Goal: Task Accomplishment & Management: Manage account settings

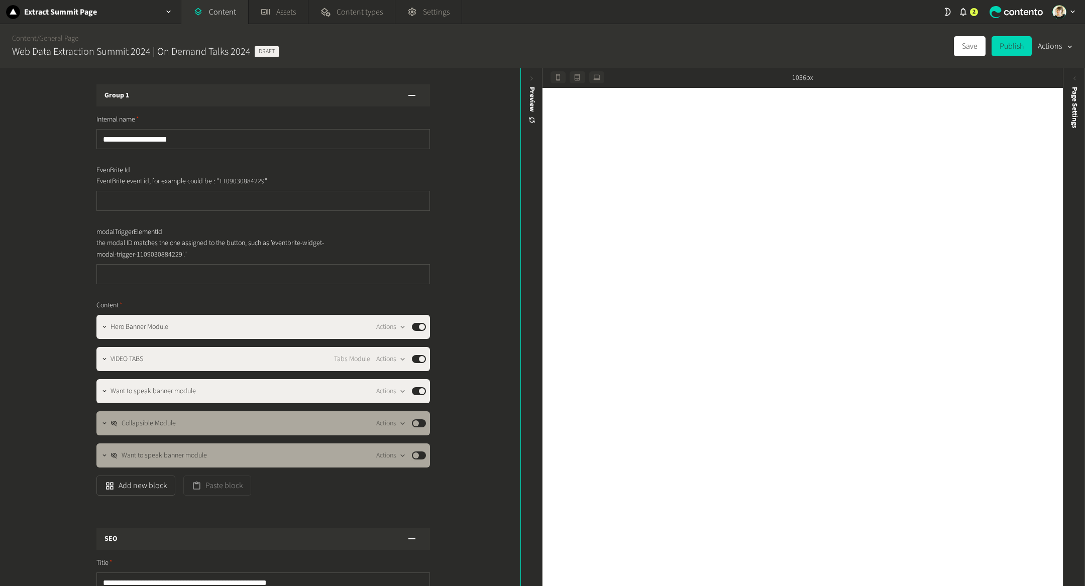
scroll to position [185, 0]
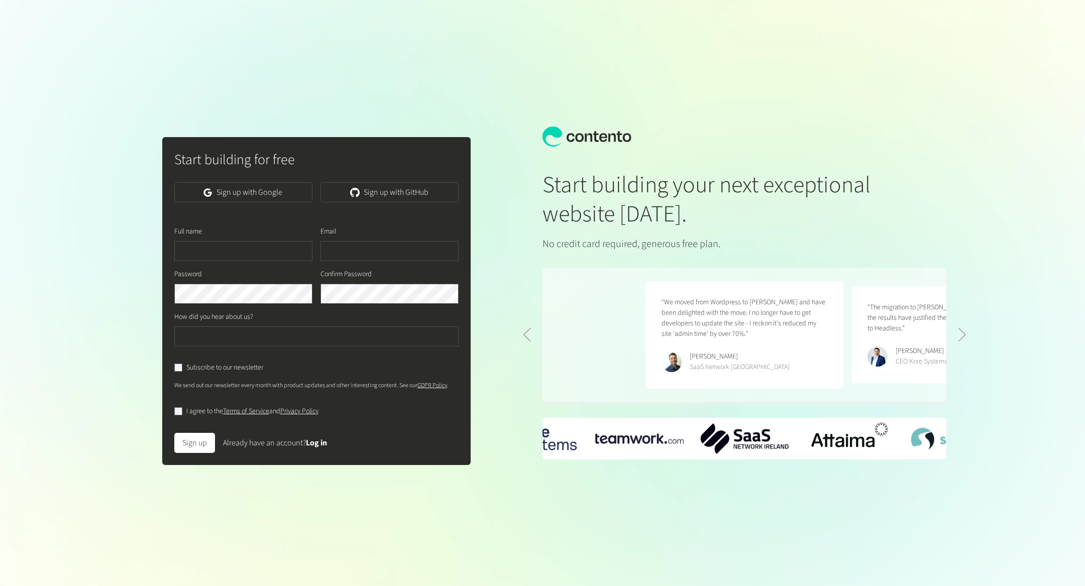
scroll to position [0, 412]
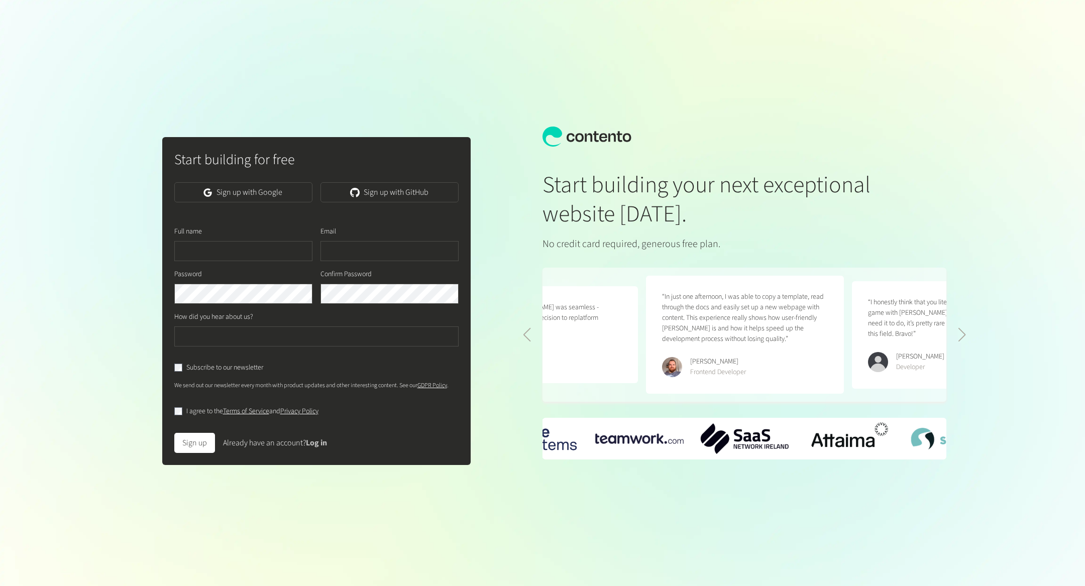
click at [327, 439] on link "Log in" at bounding box center [316, 443] width 21 height 11
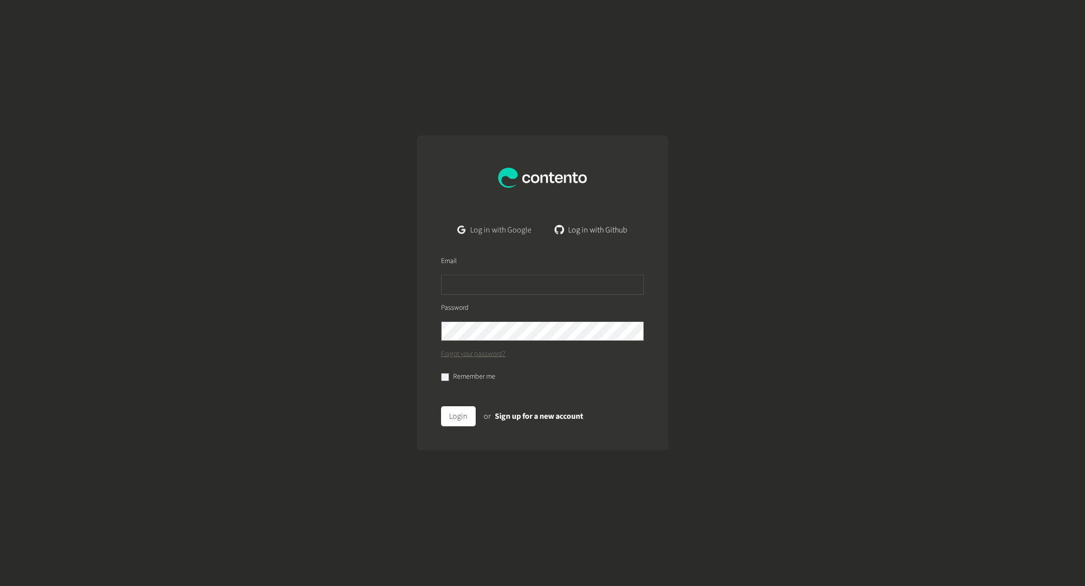
click at [518, 232] on link "Log in with Google" at bounding box center [495, 230] width 90 height 20
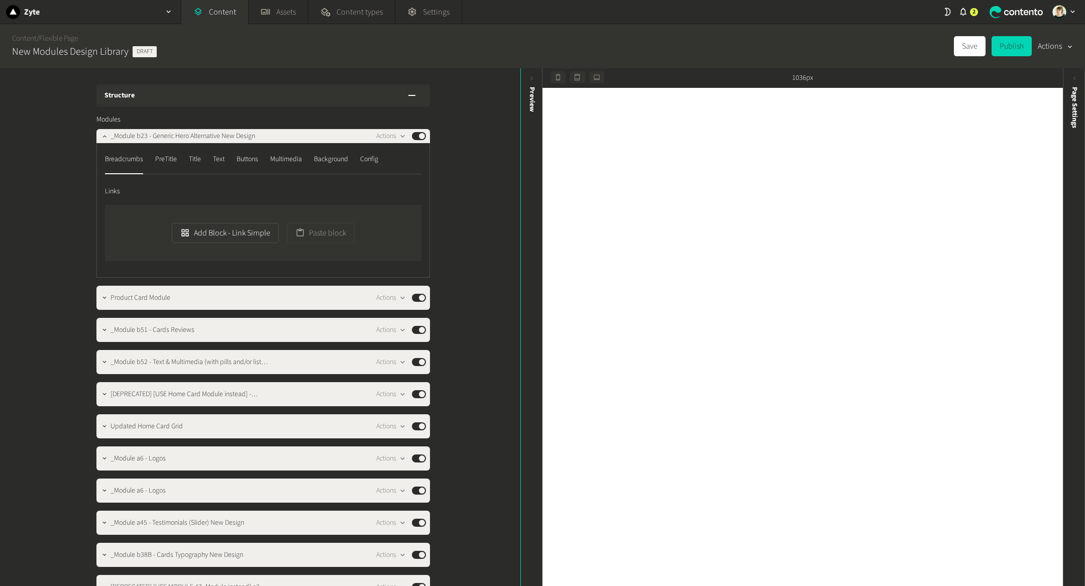
scroll to position [887, 0]
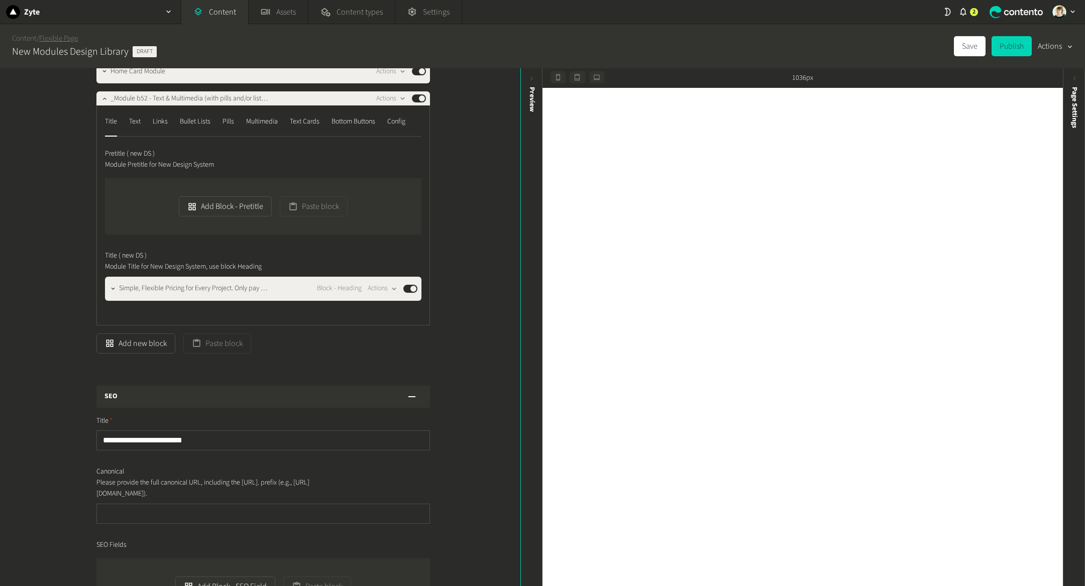
click at [65, 33] on link "Flexible Page" at bounding box center [58, 38] width 39 height 11
click at [111, 10] on div "Zyte" at bounding box center [90, 12] width 181 height 24
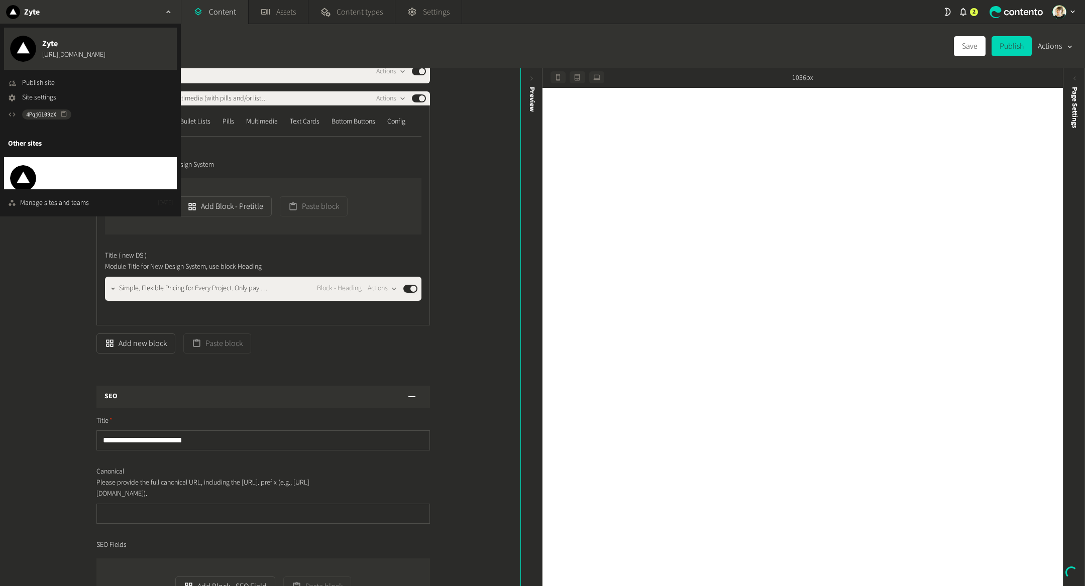
click at [77, 158] on button "Extract Summit Page https://dev.extractsummit.io" at bounding box center [90, 178] width 173 height 42
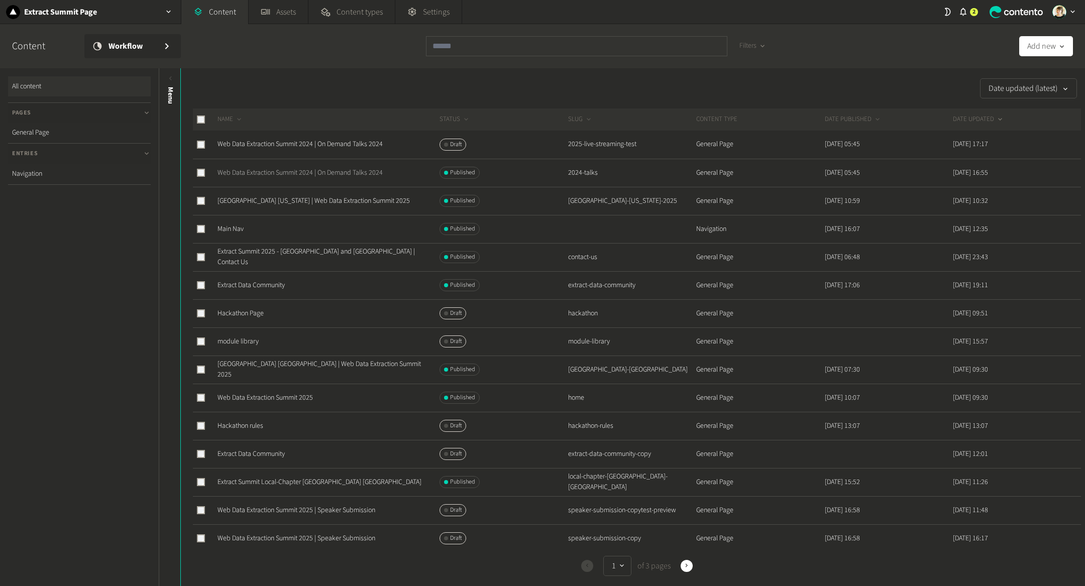
click at [370, 174] on link "Web Data Extraction Summit 2024 | On Demand Talks 2024" at bounding box center [300, 173] width 165 height 10
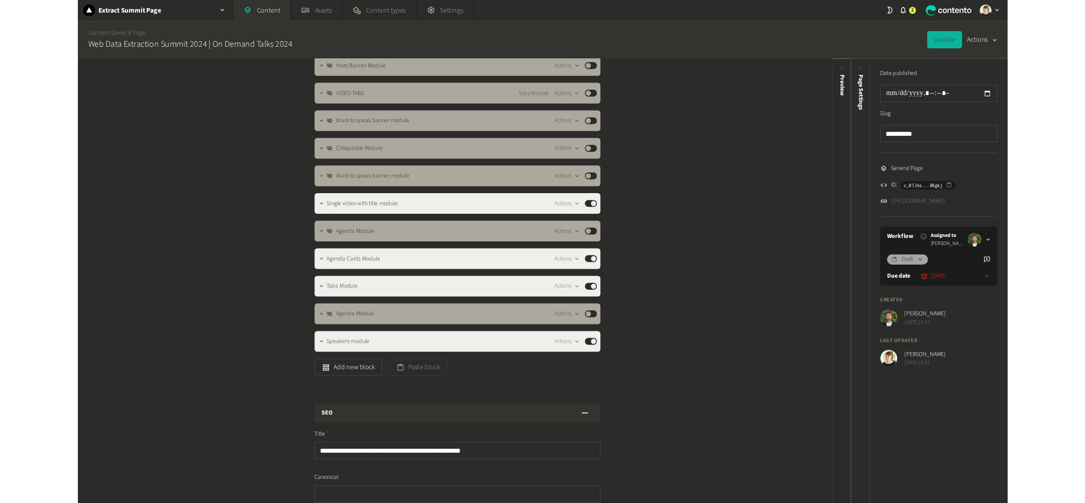
scroll to position [252, 0]
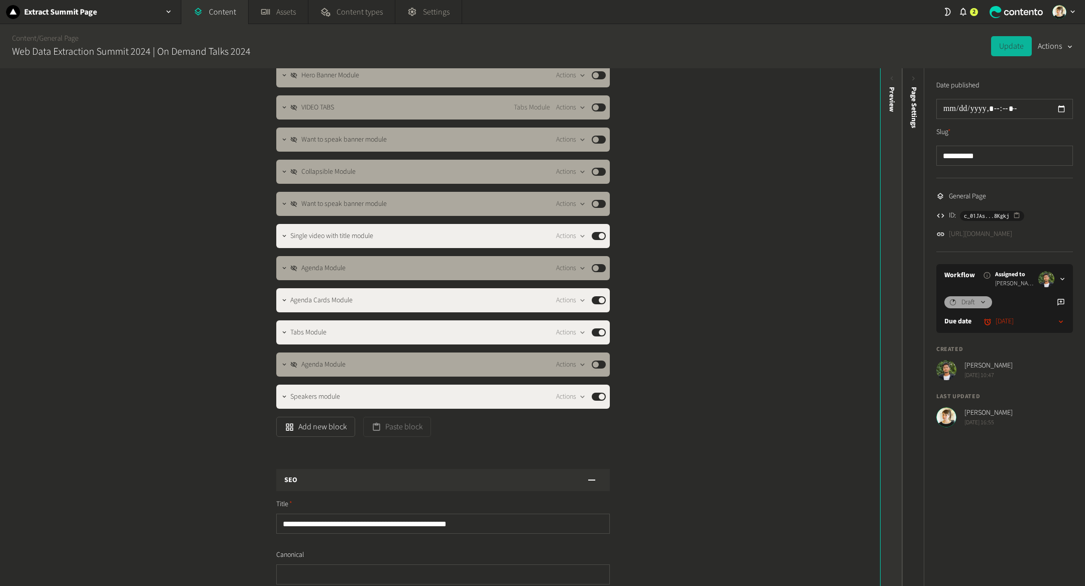
click at [889, 231] on div "Preview" at bounding box center [892, 164] width 22 height 181
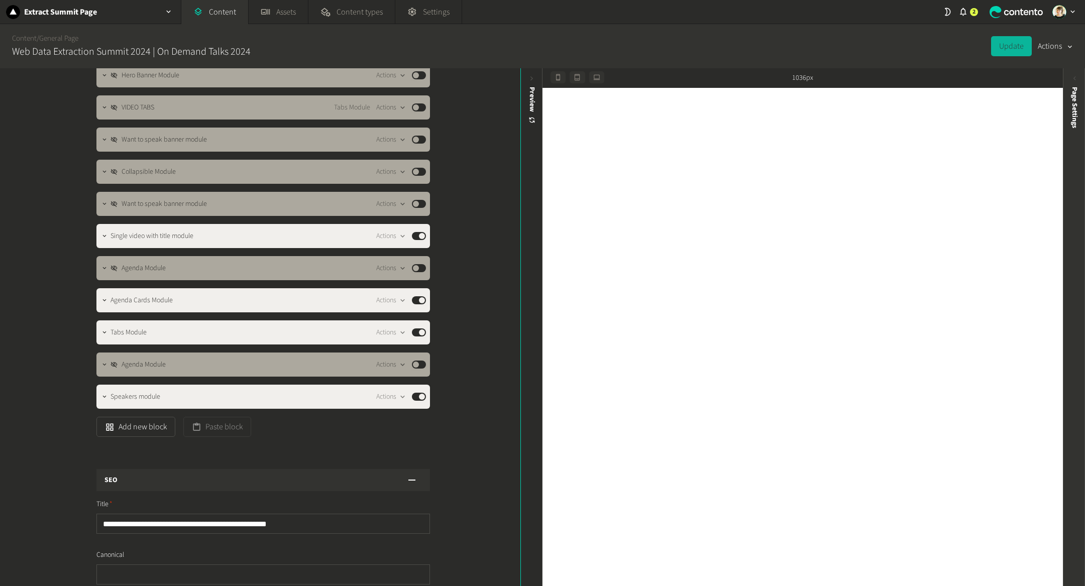
click at [1080, 158] on div "Page Settings" at bounding box center [1075, 164] width 22 height 181
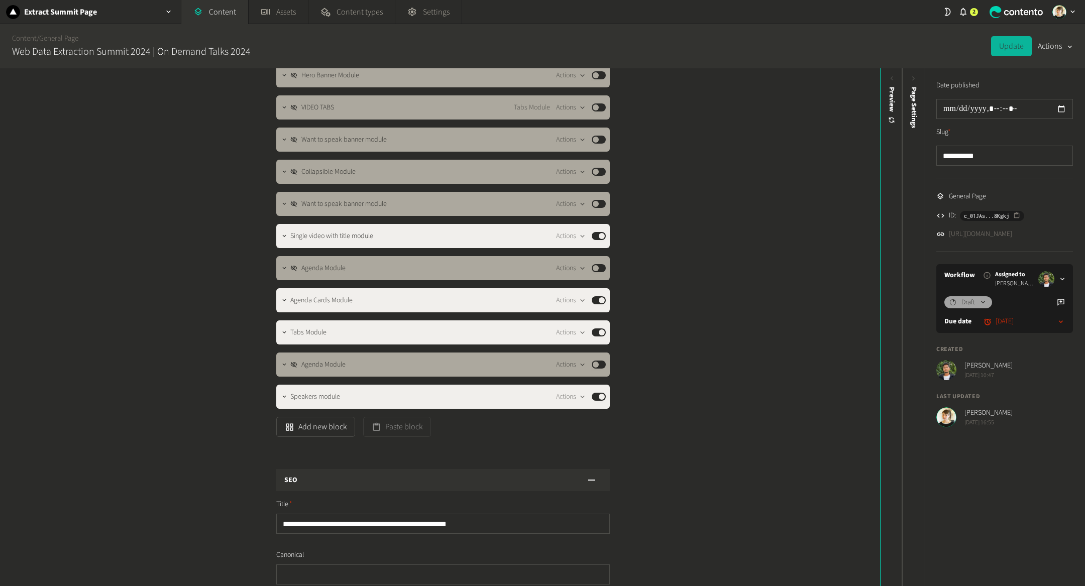
click at [1039, 239] on div "**********" at bounding box center [1005, 253] width 161 height 371
click at [1013, 235] on link "https://dev.extractsummit.io/2024-talks" at bounding box center [980, 234] width 63 height 11
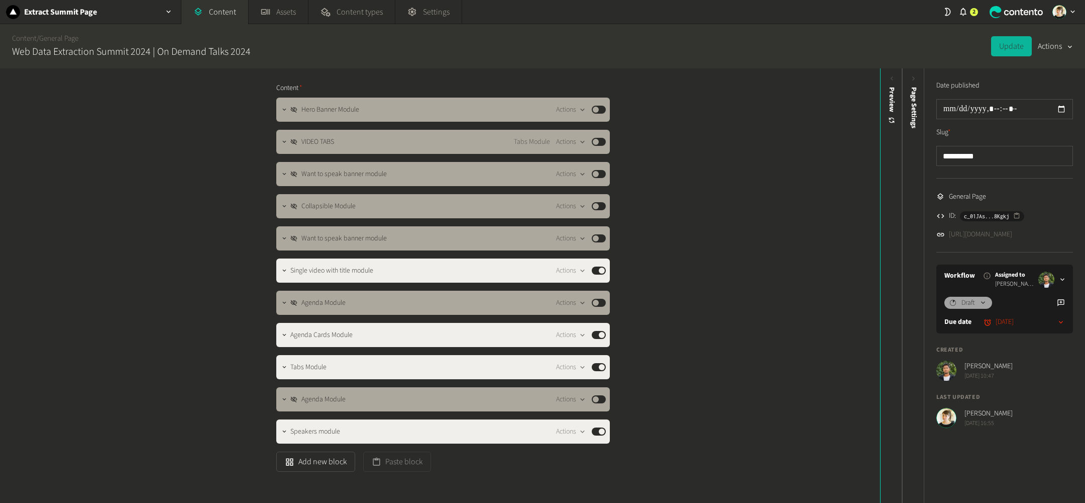
scroll to position [219, 0]
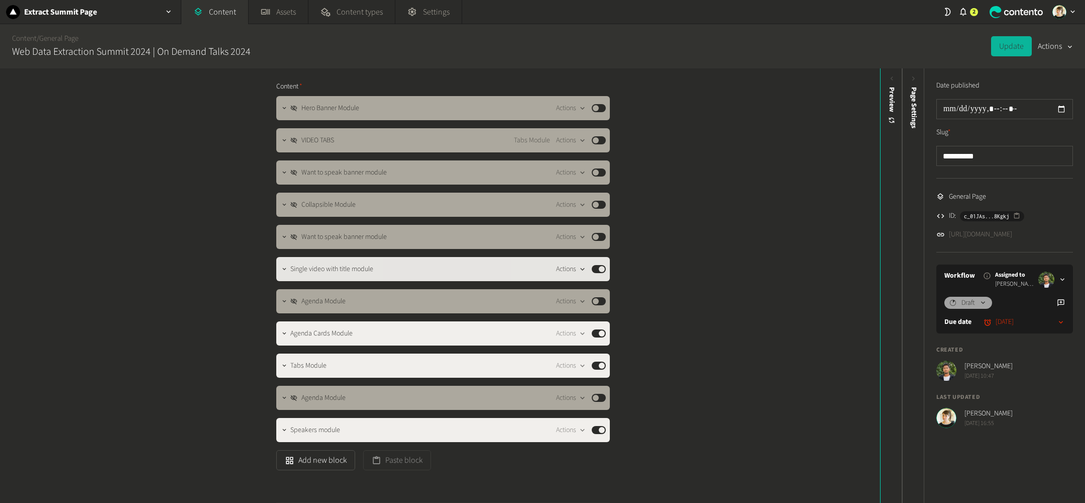
click at [581, 267] on icon "button" at bounding box center [582, 269] width 9 height 9
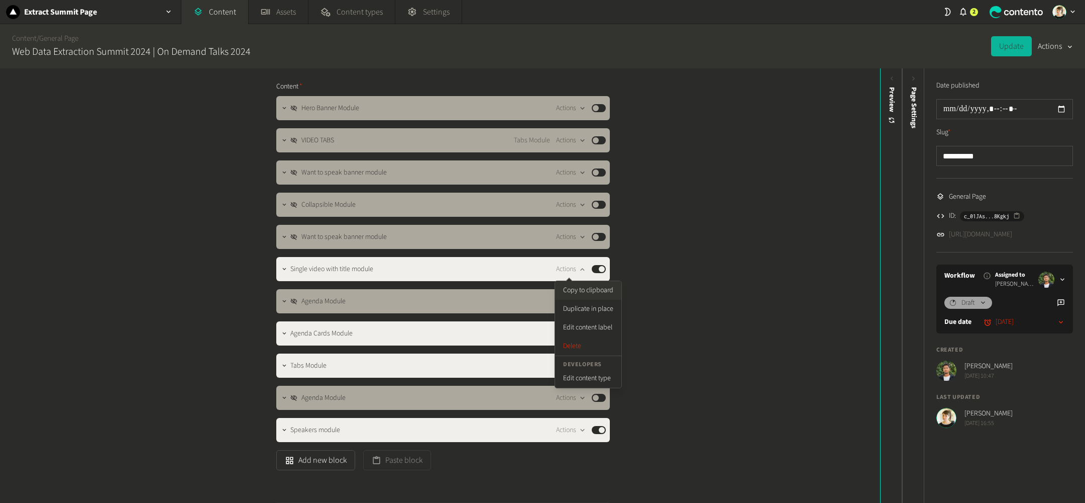
click at [603, 290] on button "Copy to clipboard" at bounding box center [588, 290] width 66 height 19
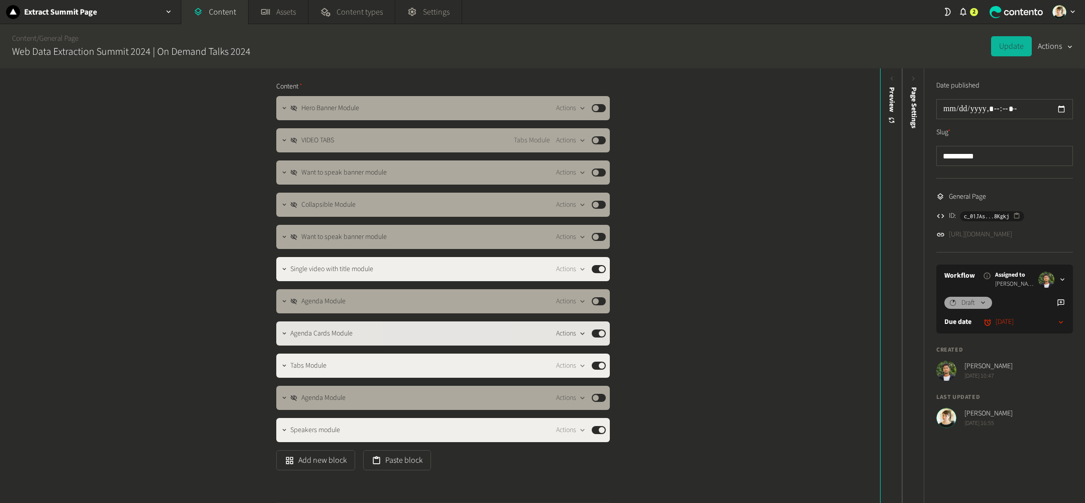
click at [584, 332] on icon "button" at bounding box center [582, 333] width 4 height 3
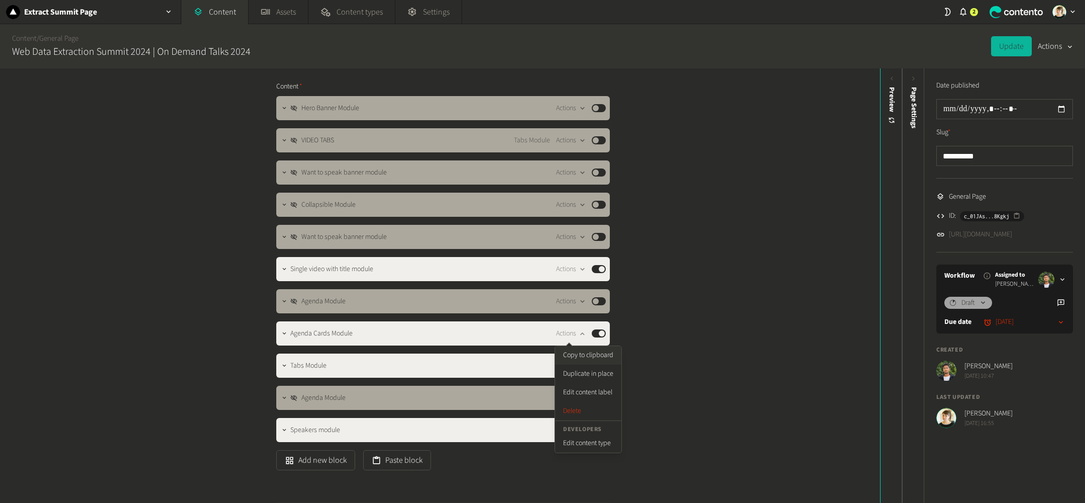
click at [598, 359] on button "Copy to clipboard" at bounding box center [588, 355] width 66 height 19
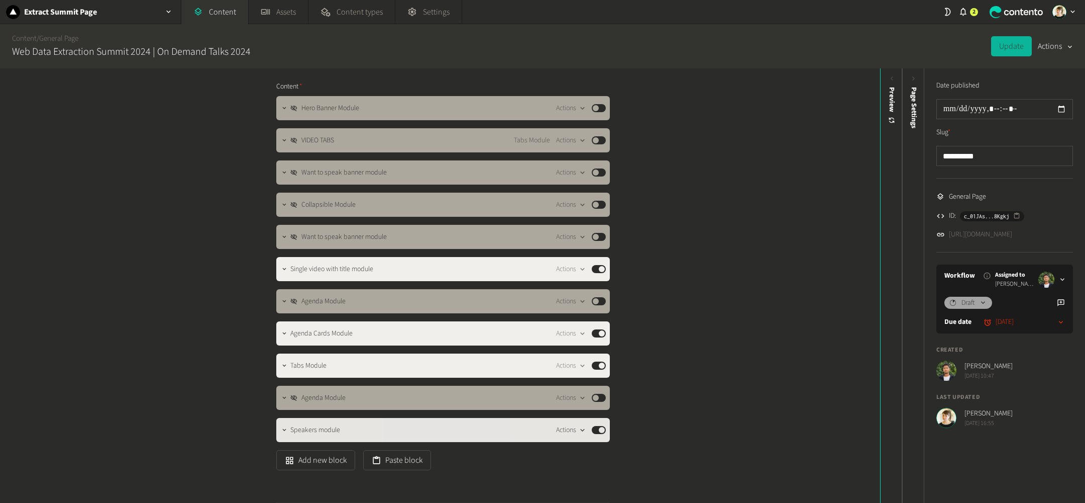
click at [570, 431] on button "Actions" at bounding box center [571, 430] width 30 height 12
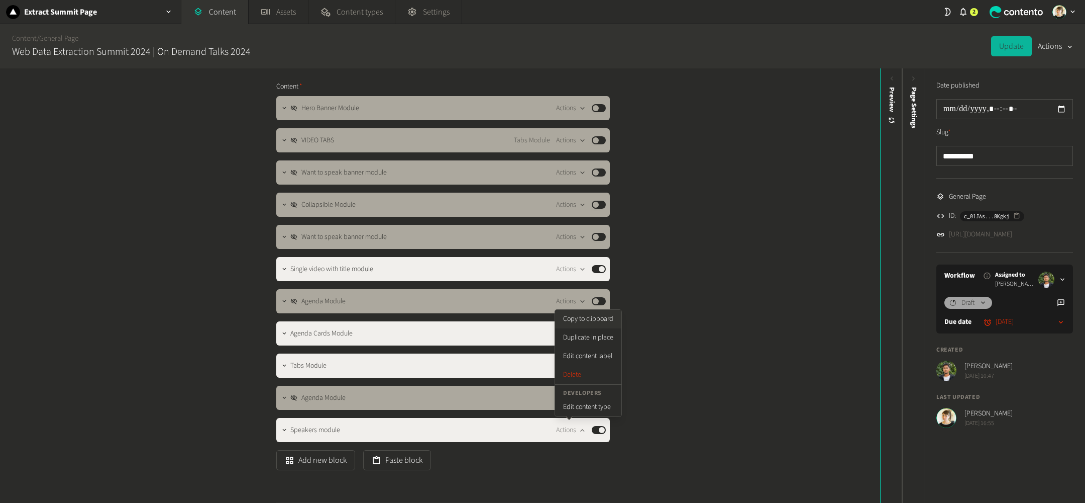
click at [608, 314] on button "Copy to clipboard" at bounding box center [588, 319] width 66 height 19
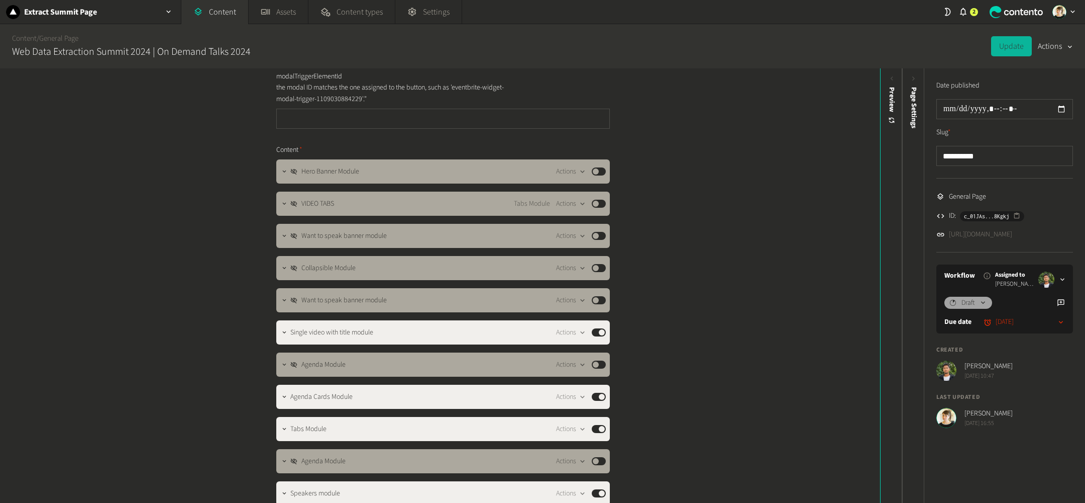
scroll to position [148, 0]
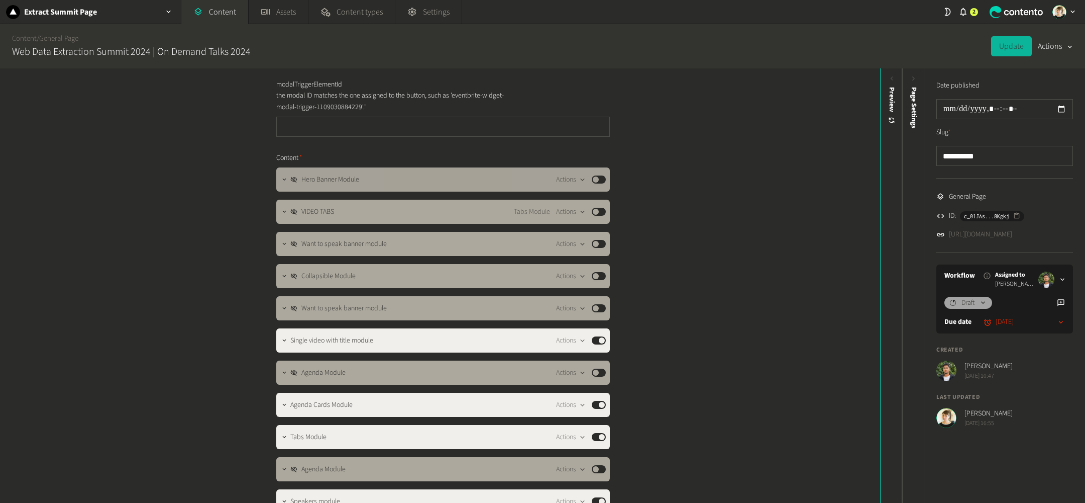
click at [603, 182] on button "Published" at bounding box center [599, 179] width 14 height 8
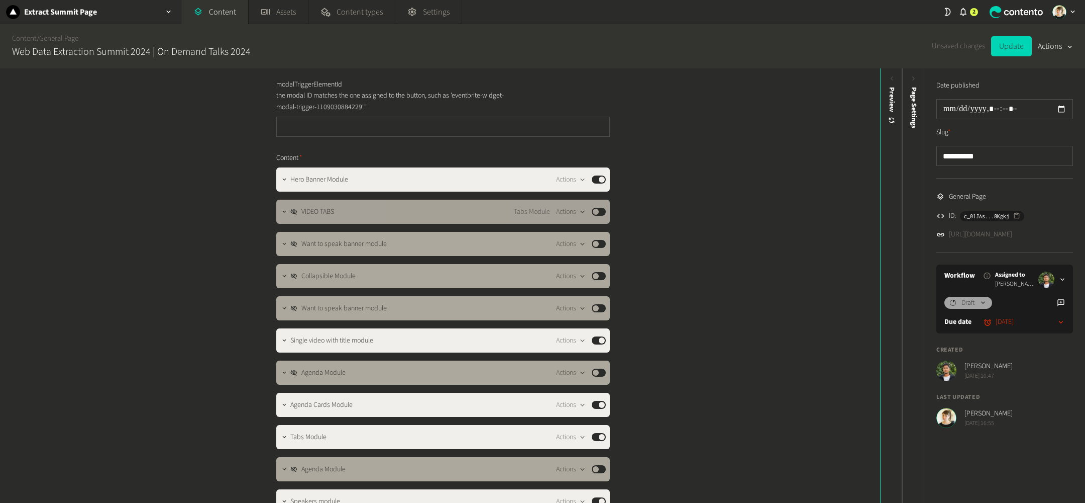
click at [602, 211] on button "Published" at bounding box center [599, 212] width 14 height 8
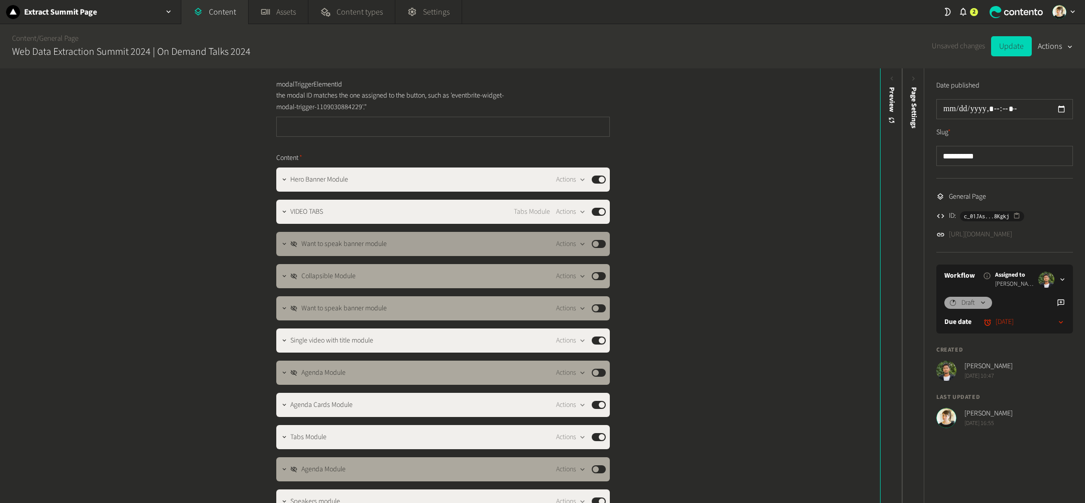
click at [601, 245] on button "Published" at bounding box center [599, 244] width 14 height 8
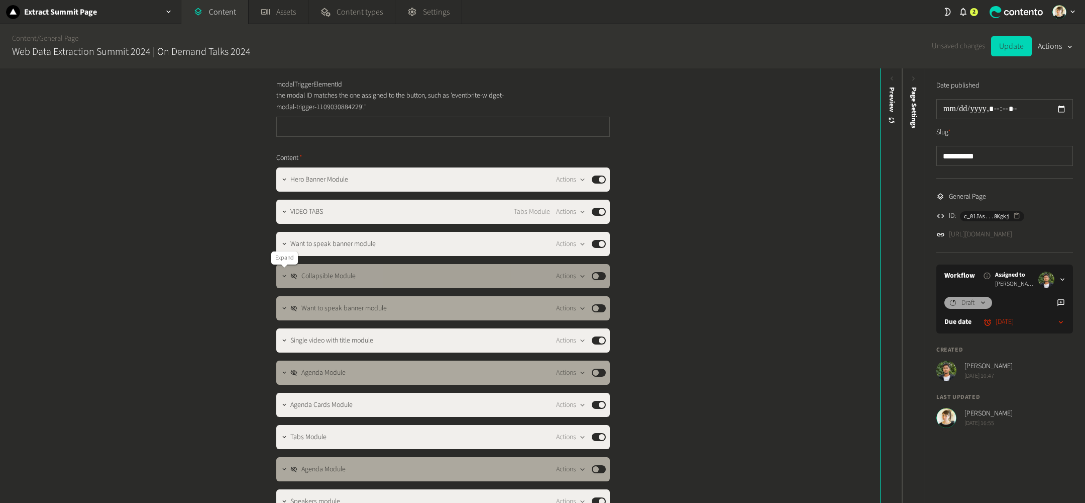
click at [284, 275] on icon "button" at bounding box center [284, 275] width 7 height 7
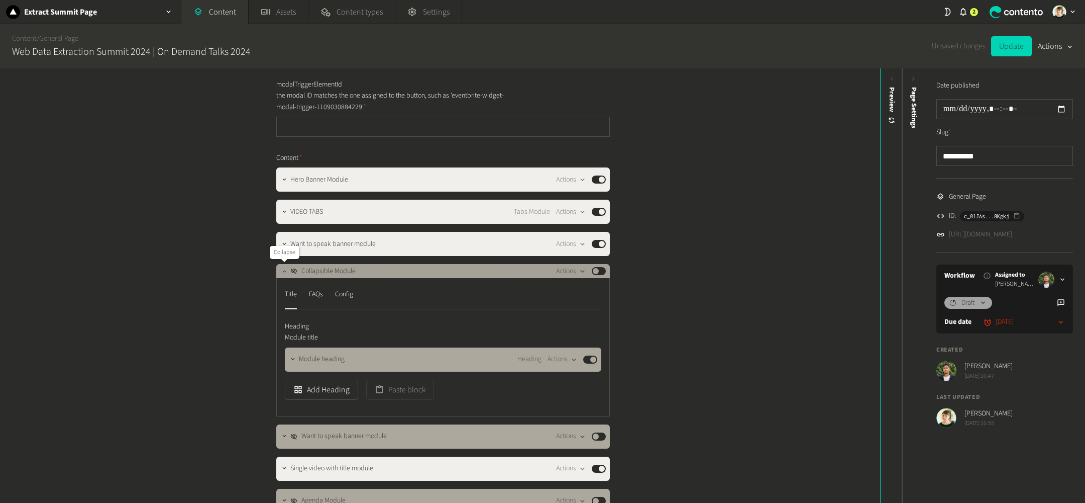
click at [284, 274] on icon "button" at bounding box center [284, 270] width 7 height 7
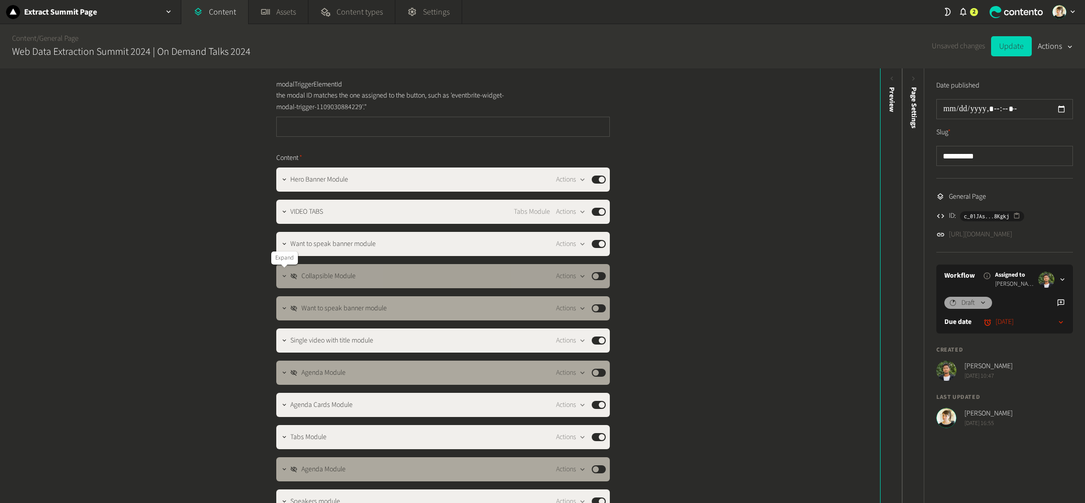
click at [284, 272] on icon "button" at bounding box center [284, 275] width 7 height 7
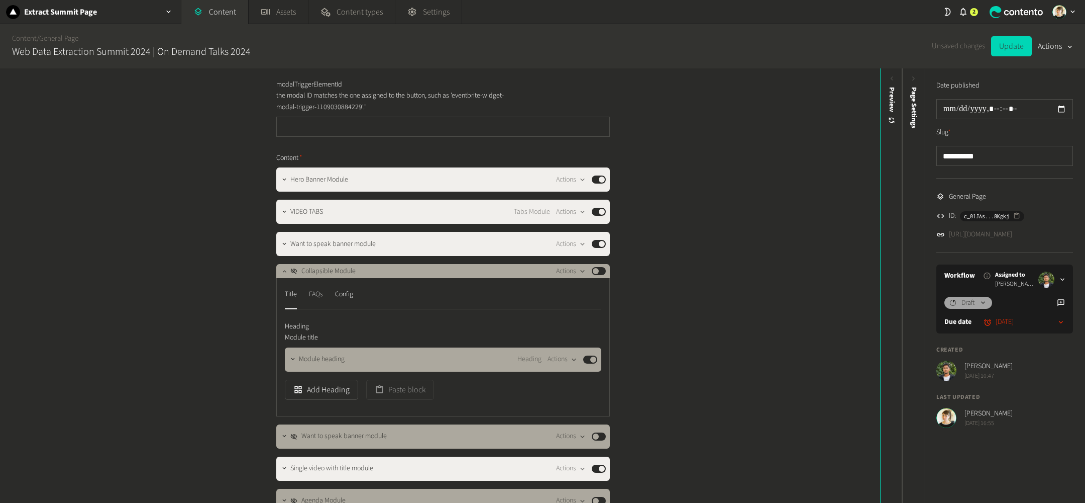
click at [321, 299] on div "FAQs" at bounding box center [316, 294] width 14 height 16
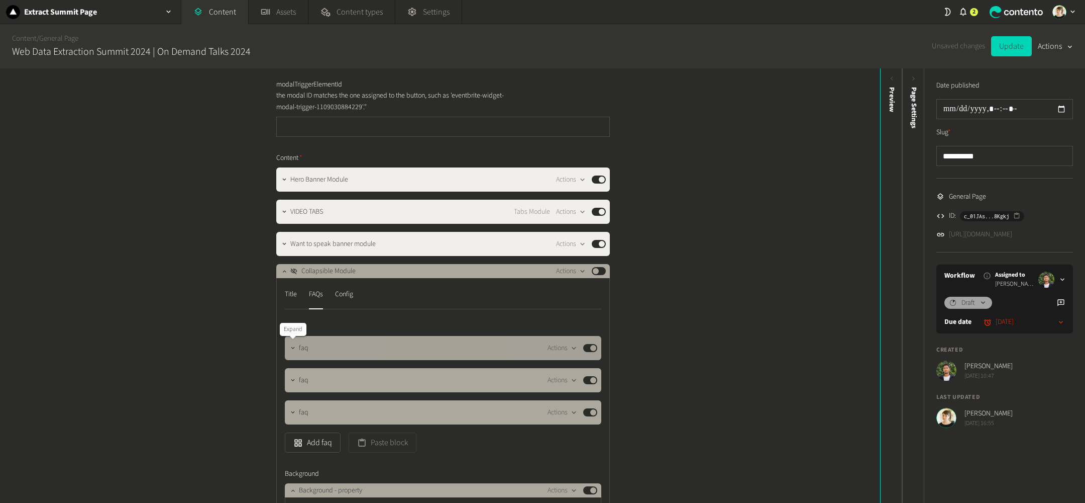
click at [292, 344] on icon "button" at bounding box center [292, 347] width 7 height 7
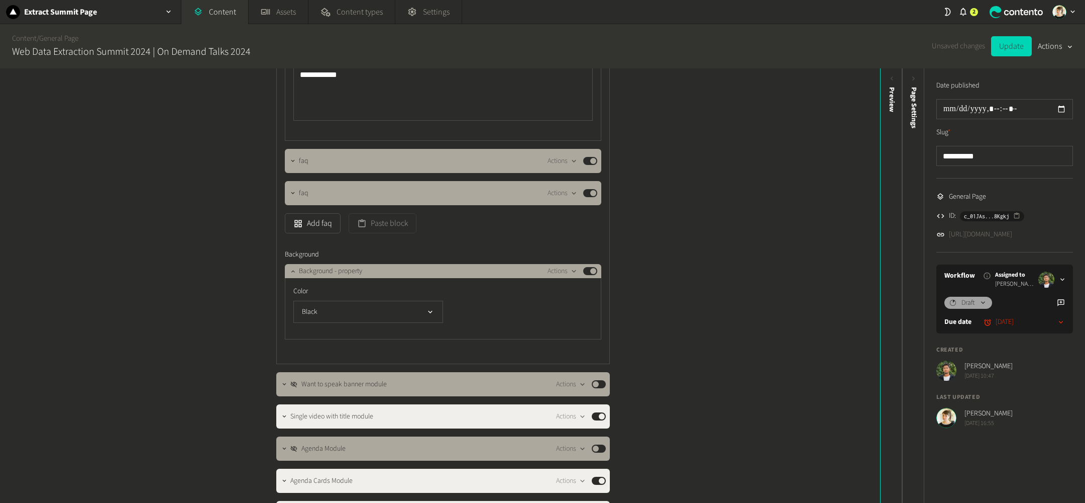
scroll to position [486, 0]
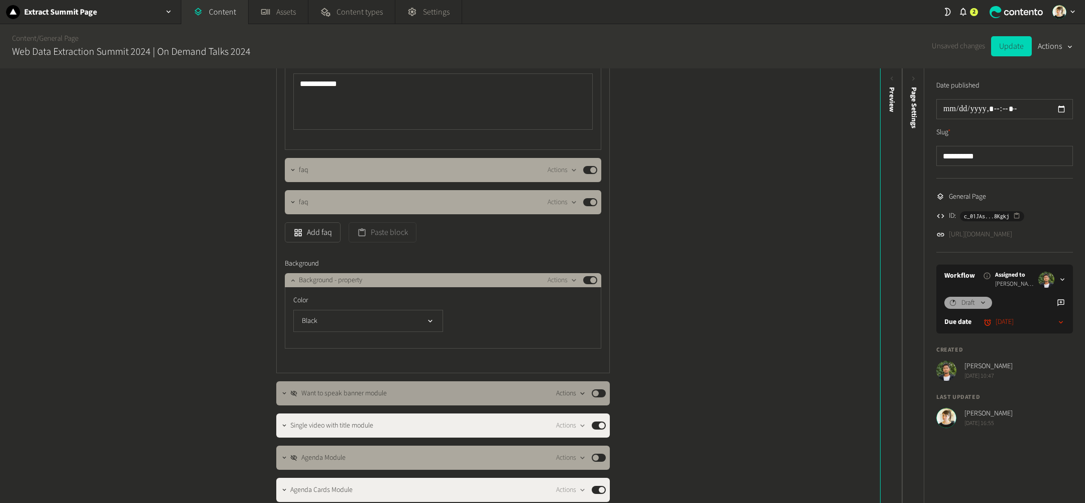
click at [582, 391] on icon "button" at bounding box center [582, 393] width 9 height 9
click at [591, 337] on button "Delete" at bounding box center [588, 338] width 66 height 19
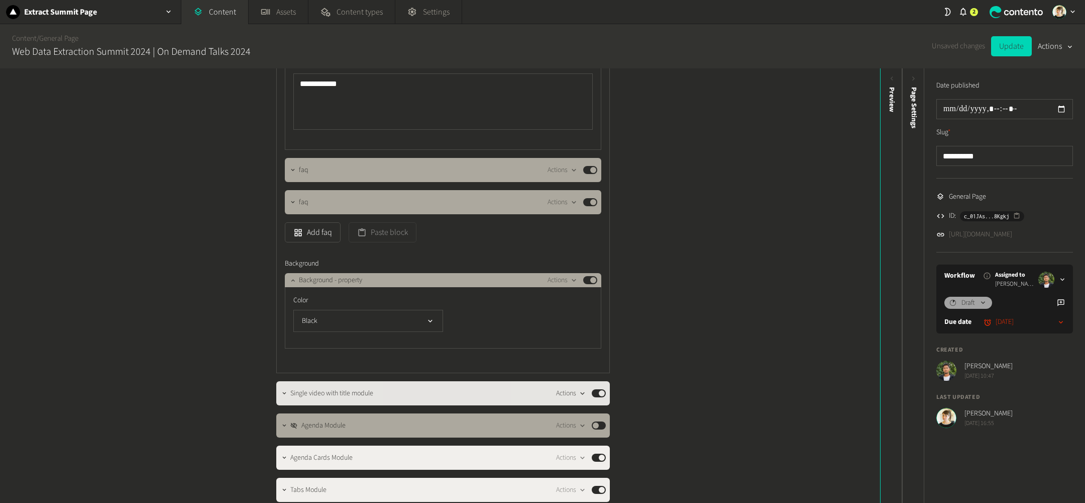
click at [581, 390] on icon "button" at bounding box center [582, 393] width 9 height 9
click at [589, 343] on button "Delete" at bounding box center [588, 338] width 66 height 19
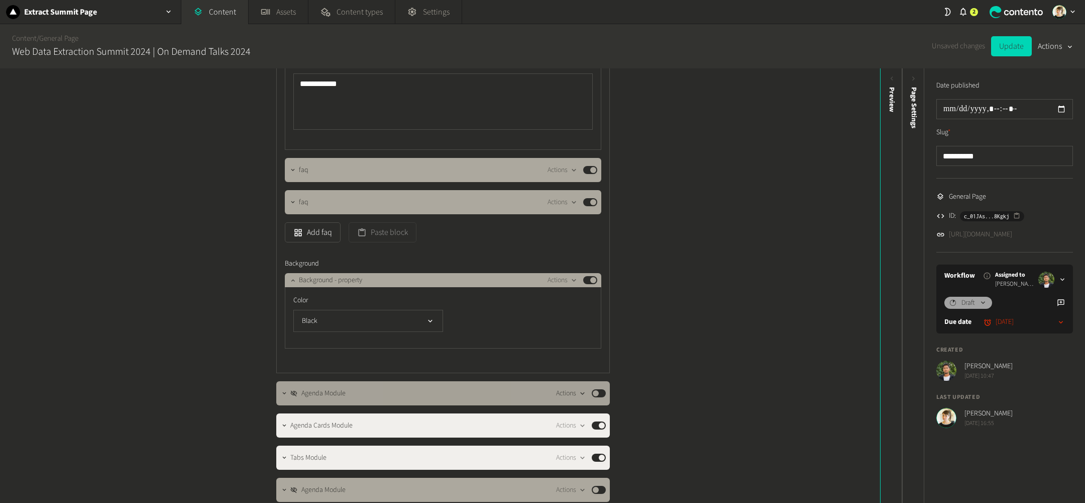
click at [580, 395] on icon "button" at bounding box center [582, 393] width 9 height 9
click at [589, 344] on button "Delete" at bounding box center [588, 338] width 66 height 19
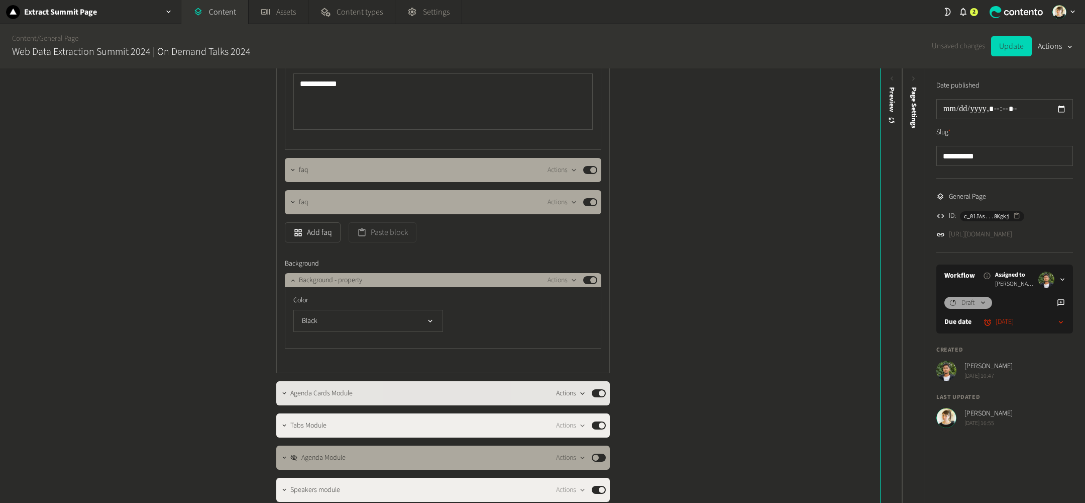
click at [579, 393] on icon "button" at bounding box center [582, 393] width 9 height 9
click at [586, 340] on button "Delete" at bounding box center [588, 338] width 66 height 19
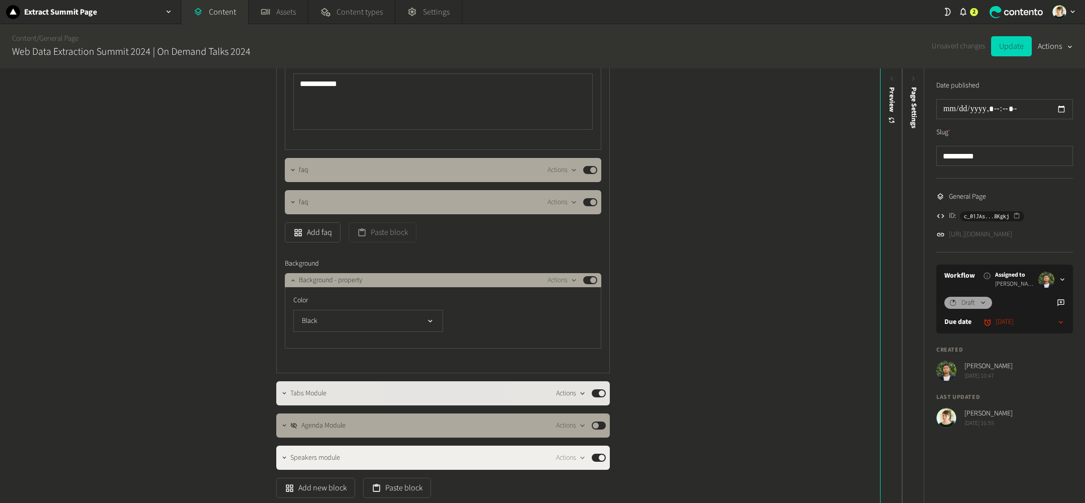
click at [581, 390] on icon "button" at bounding box center [582, 393] width 9 height 9
click at [586, 334] on button "Delete" at bounding box center [588, 338] width 66 height 19
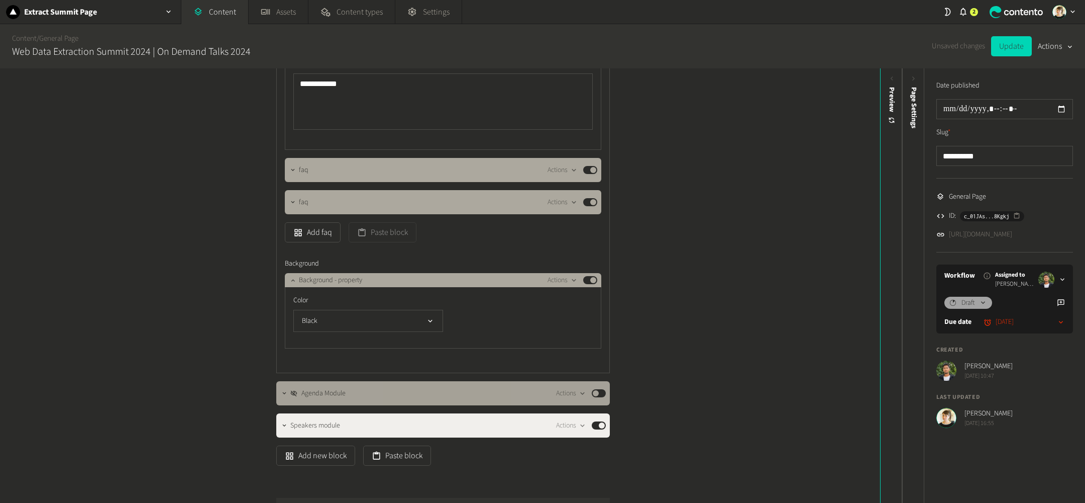
click at [581, 400] on div "Agenda Module Actions Published" at bounding box center [443, 393] width 334 height 24
click at [581, 391] on icon "button" at bounding box center [582, 393] width 9 height 9
click at [591, 345] on button "Delete" at bounding box center [588, 338] width 66 height 19
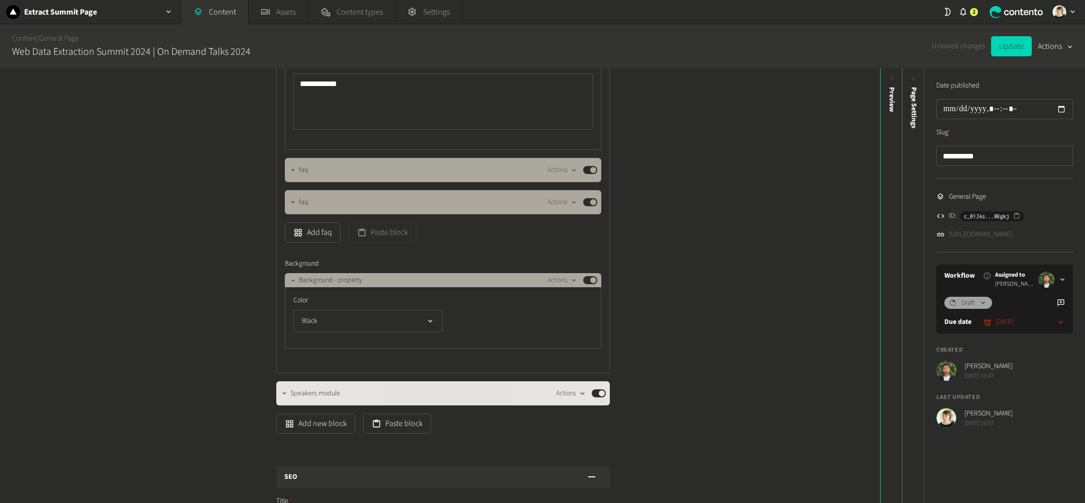
click at [583, 393] on icon "button" at bounding box center [582, 393] width 4 height 3
click at [598, 344] on button "Delete" at bounding box center [588, 338] width 66 height 19
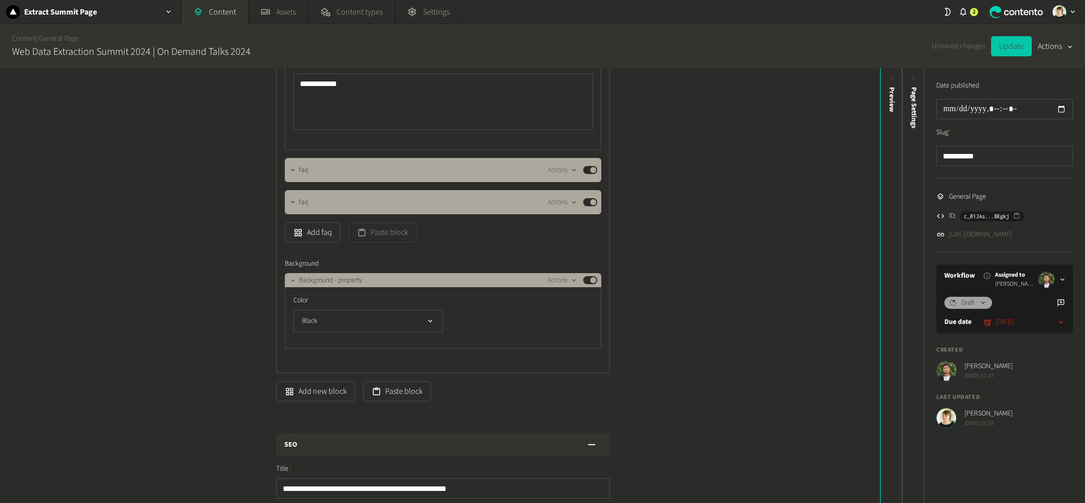
click at [1006, 50] on button "Update" at bounding box center [1011, 46] width 41 height 20
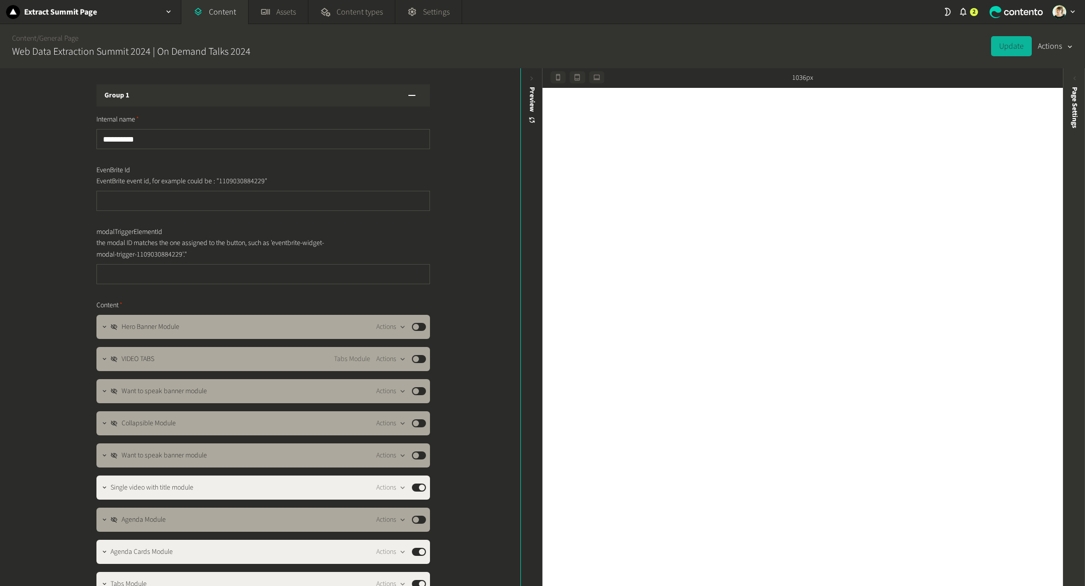
click at [1080, 231] on div "Page Settings" at bounding box center [1075, 164] width 22 height 181
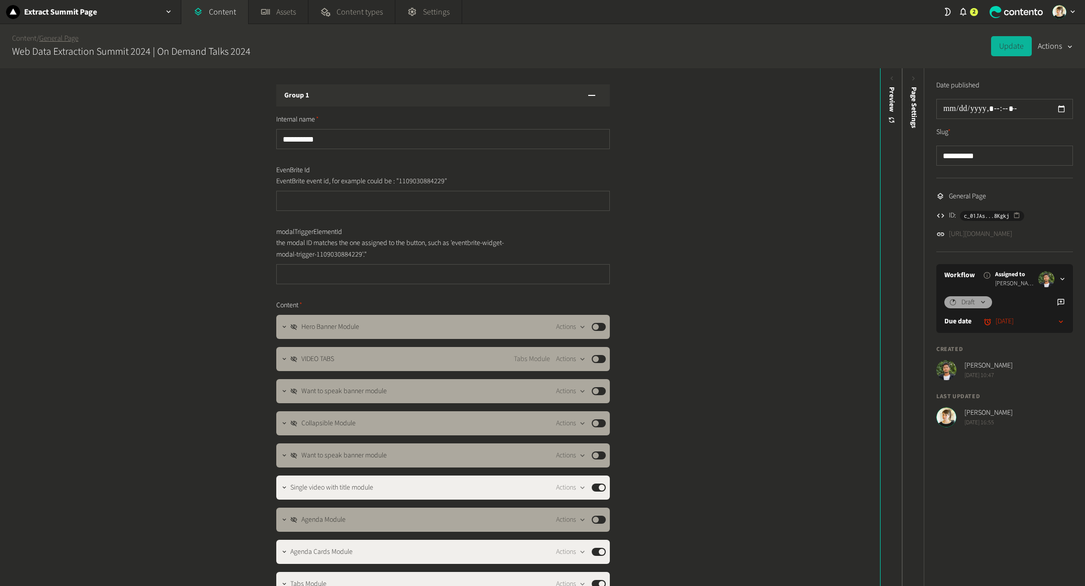
click at [70, 33] on link "General Page" at bounding box center [58, 38] width 39 height 11
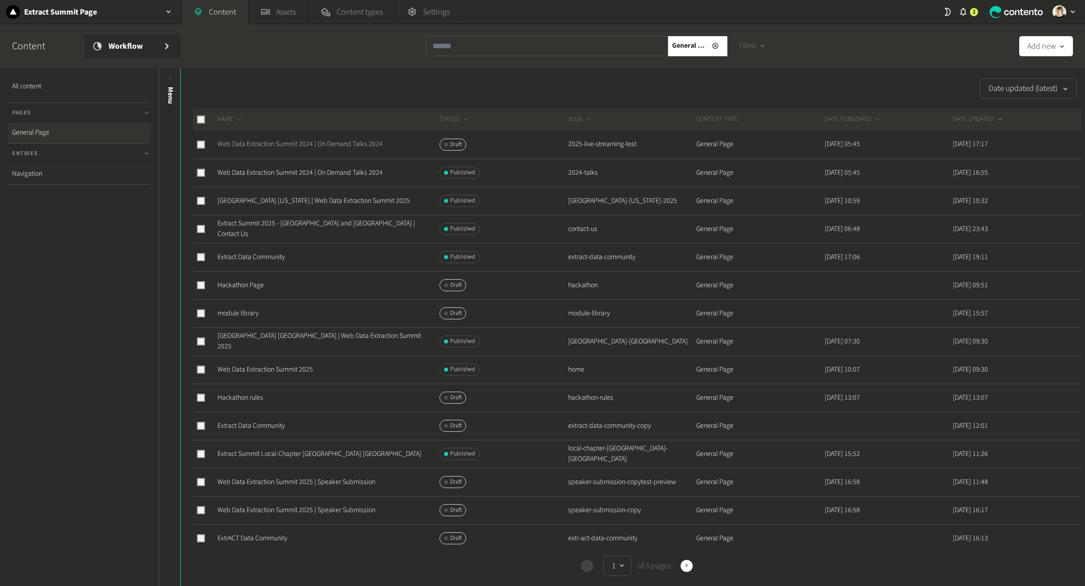
click at [281, 147] on link "Web Data Extraction Summit 2024 | On Demand Talks 2024" at bounding box center [300, 144] width 165 height 10
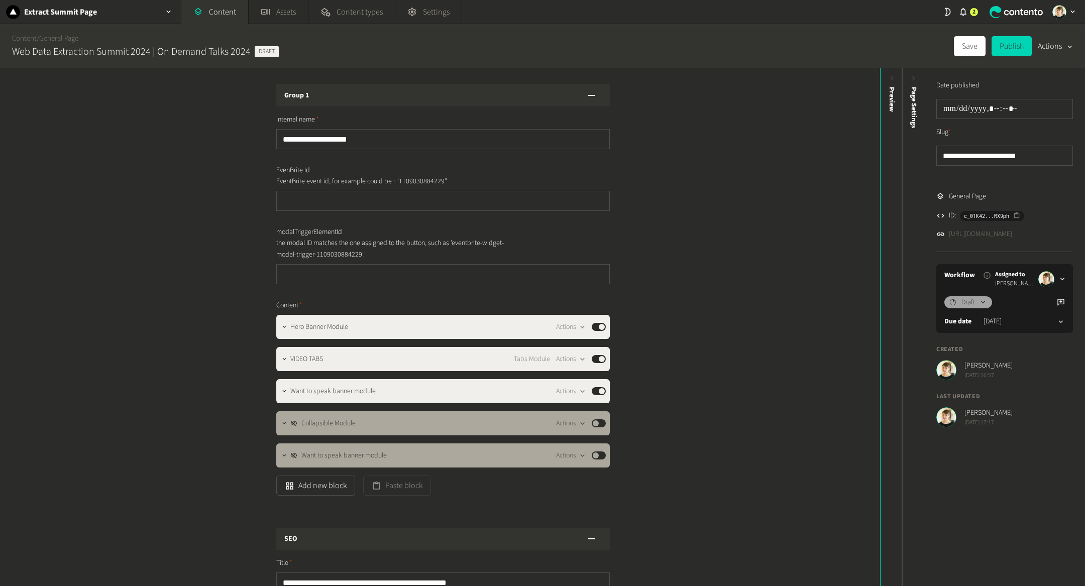
click at [1013, 232] on link "https://dev.extractsummit.io/2025-live-streaming-test" at bounding box center [980, 234] width 63 height 11
click at [885, 238] on div "Preview" at bounding box center [892, 164] width 22 height 181
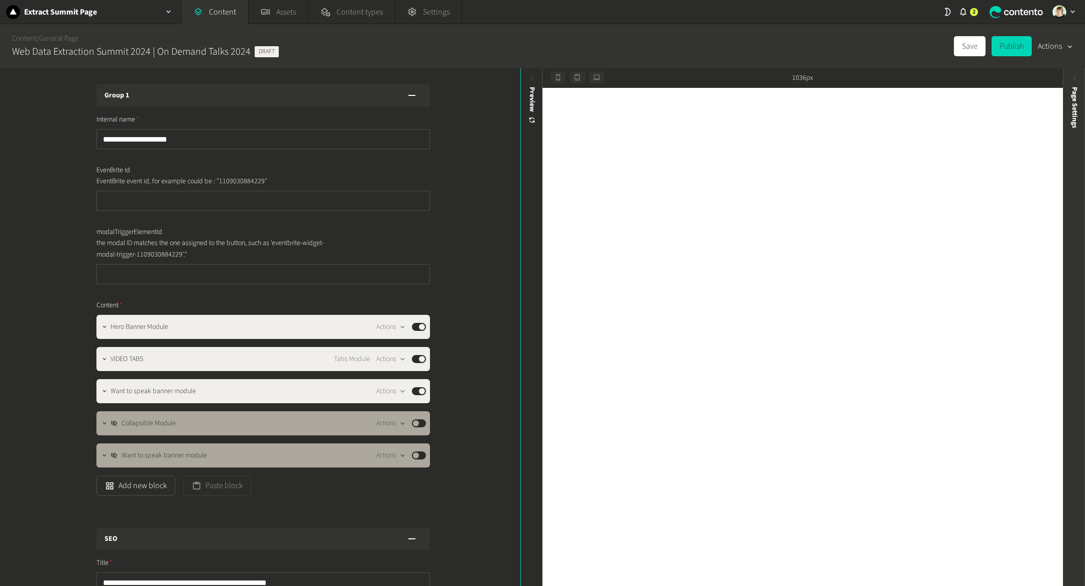
click at [1075, 324] on div "Page Settings" at bounding box center [1074, 327] width 22 height 518
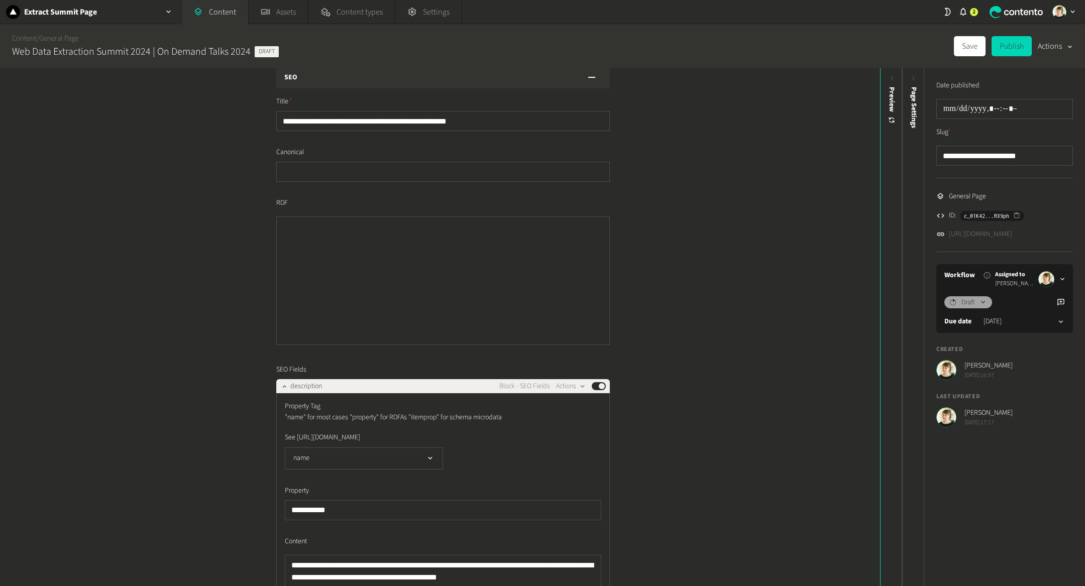
scroll to position [373, 0]
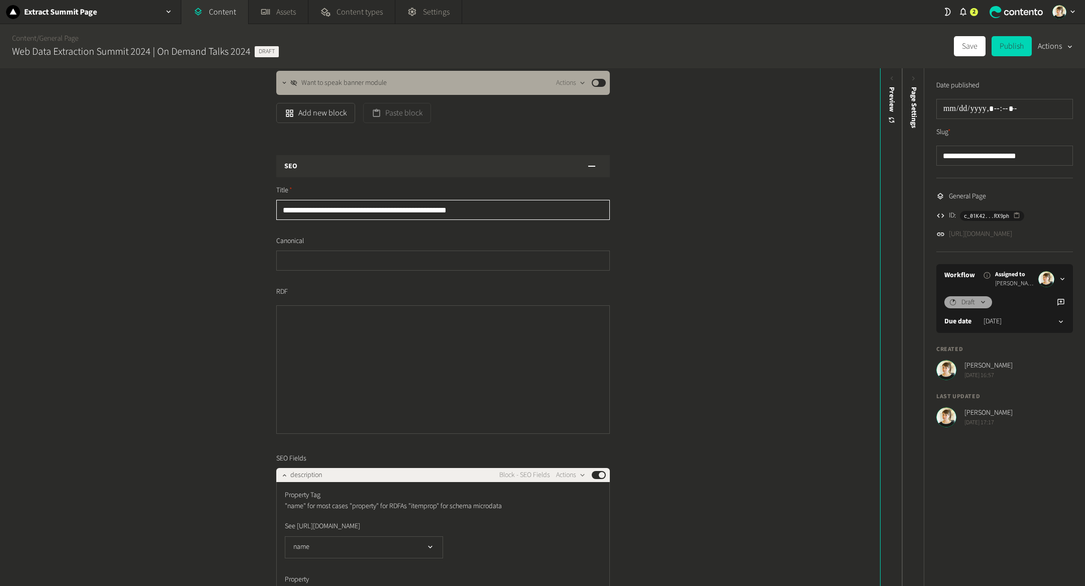
click at [404, 210] on input "**********" at bounding box center [443, 210] width 334 height 20
click at [401, 210] on input "**********" at bounding box center [443, 210] width 334 height 20
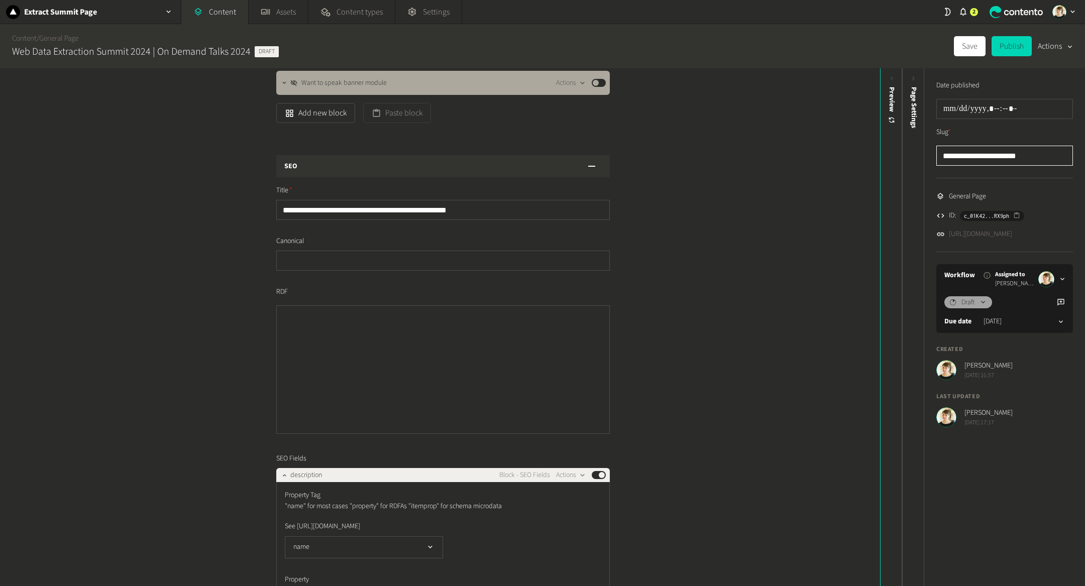
click at [1003, 157] on input "**********" at bounding box center [1005, 156] width 137 height 20
click at [549, 216] on input "**********" at bounding box center [443, 210] width 334 height 20
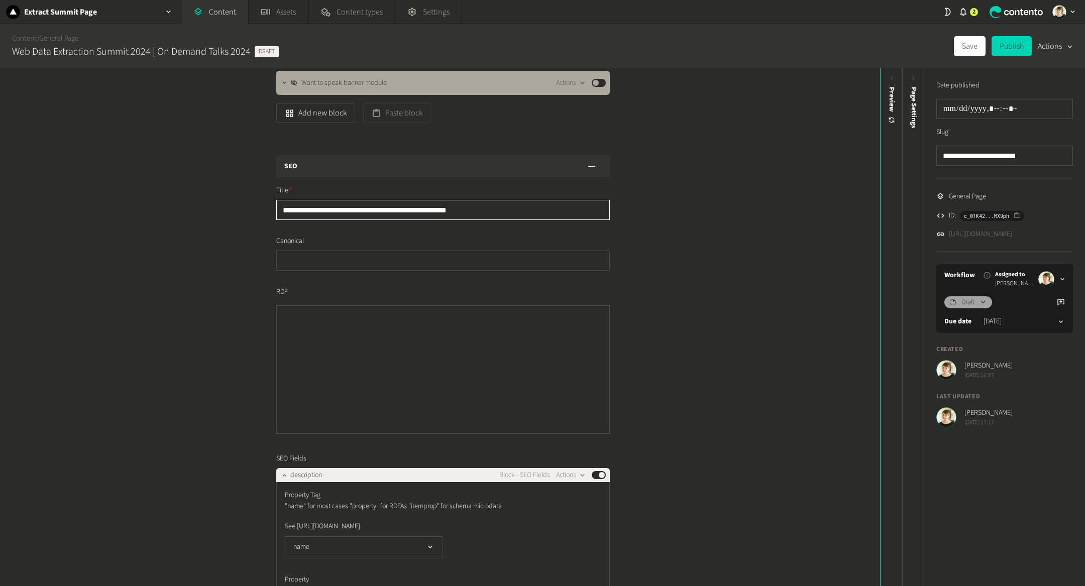
click at [549, 216] on input "**********" at bounding box center [443, 210] width 334 height 20
paste input "text"
type input "**********"
click at [710, 257] on div "**********" at bounding box center [440, 327] width 880 height 518
click at [979, 47] on button "Save" at bounding box center [970, 46] width 32 height 20
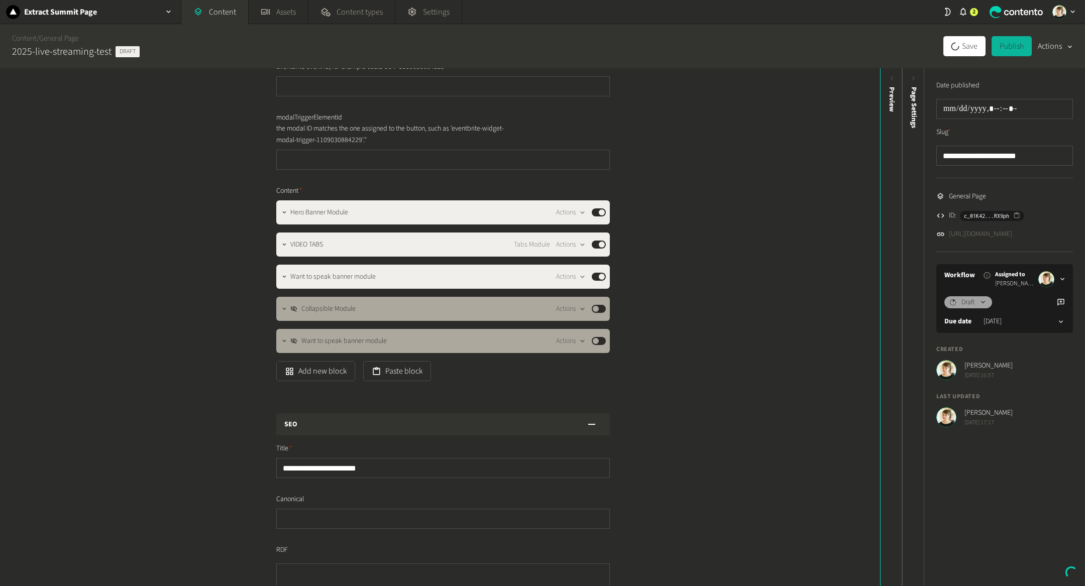
scroll to position [109, 0]
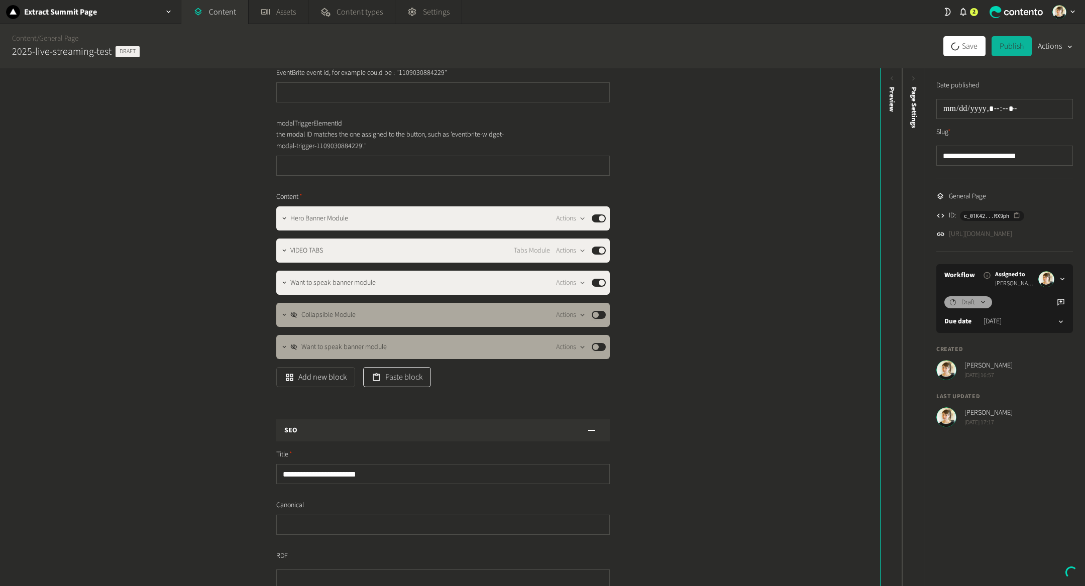
click at [397, 383] on button "Paste block" at bounding box center [397, 377] width 68 height 20
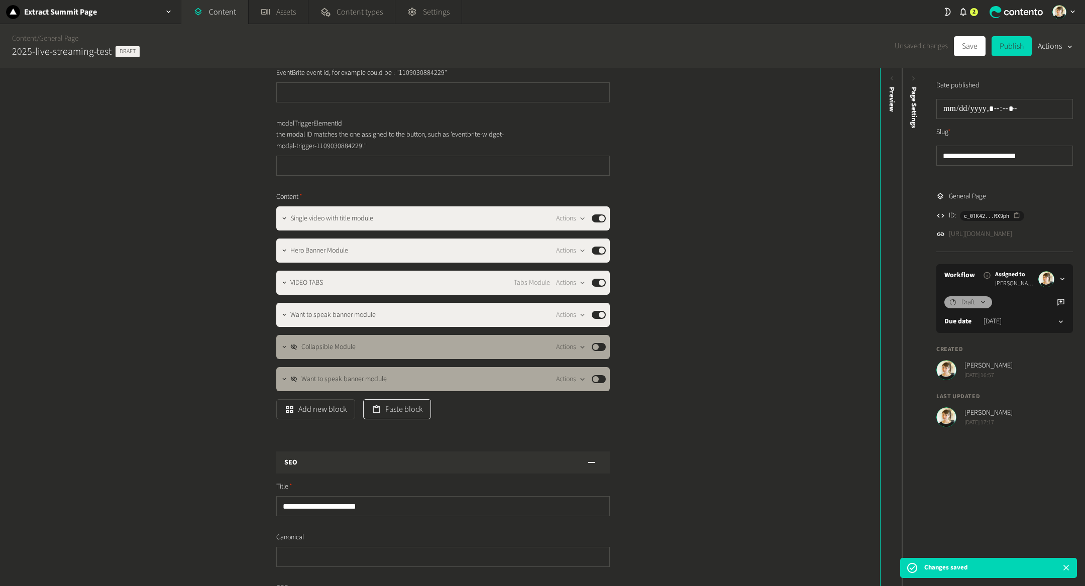
click at [402, 410] on button "Paste block" at bounding box center [397, 410] width 68 height 20
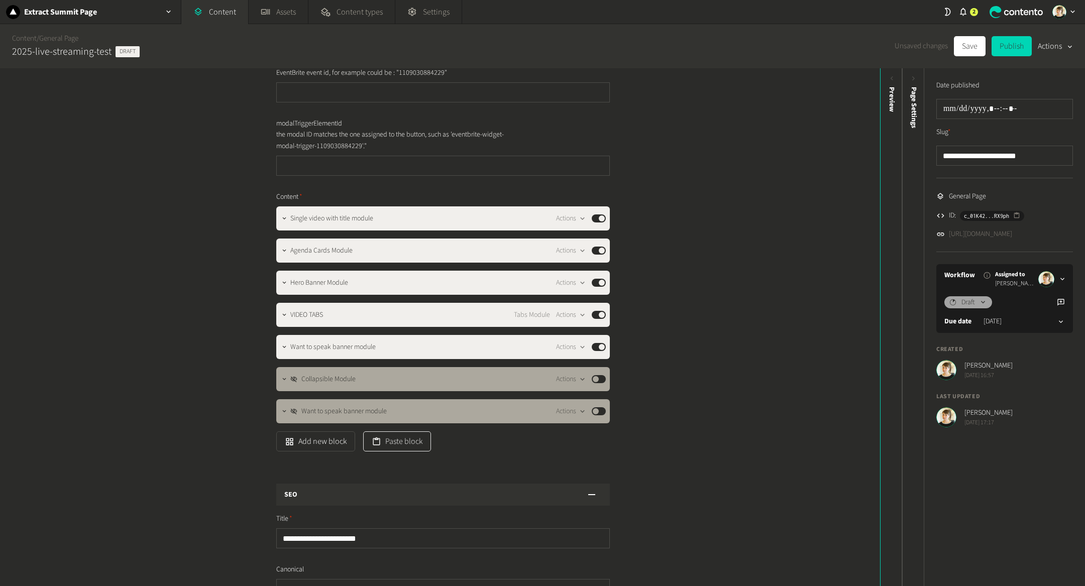
click at [401, 438] on button "Paste block" at bounding box center [397, 442] width 68 height 20
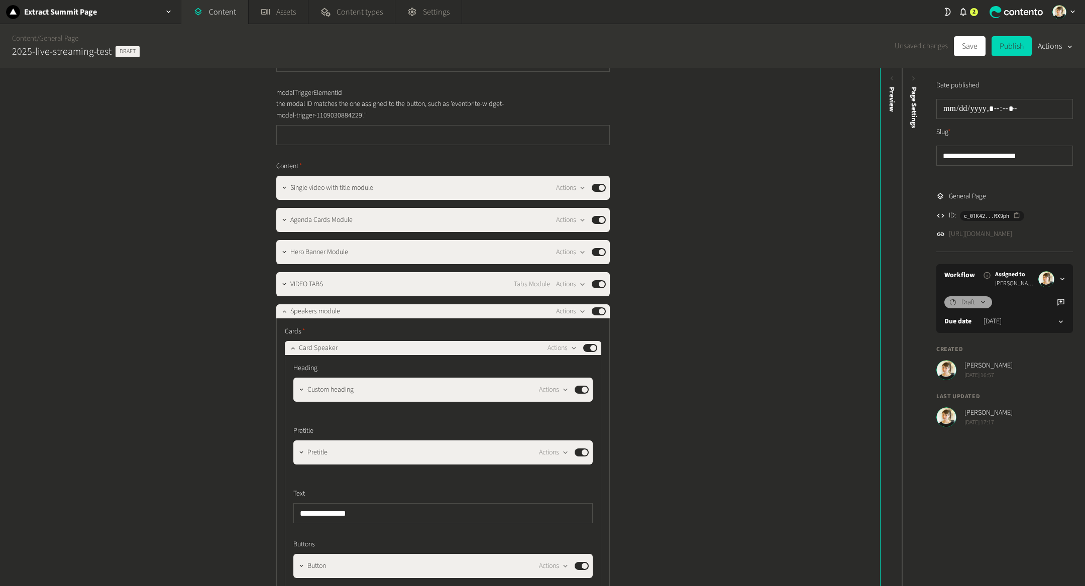
scroll to position [140, 0]
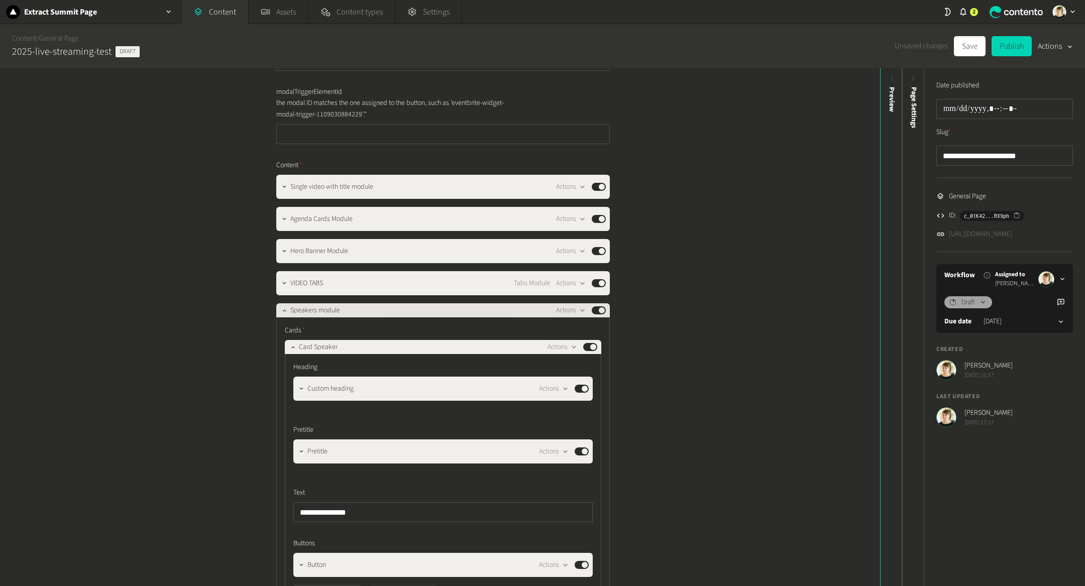
click at [283, 317] on div at bounding box center [284, 311] width 12 height 14
click at [283, 312] on icon "button" at bounding box center [284, 310] width 7 height 7
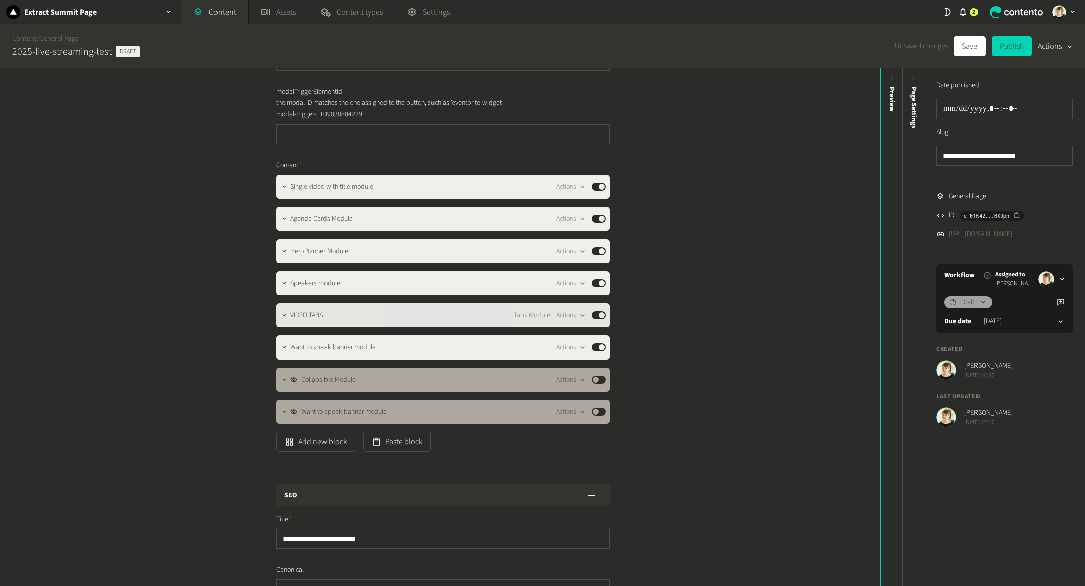
click at [602, 317] on button "Published" at bounding box center [599, 316] width 14 height 8
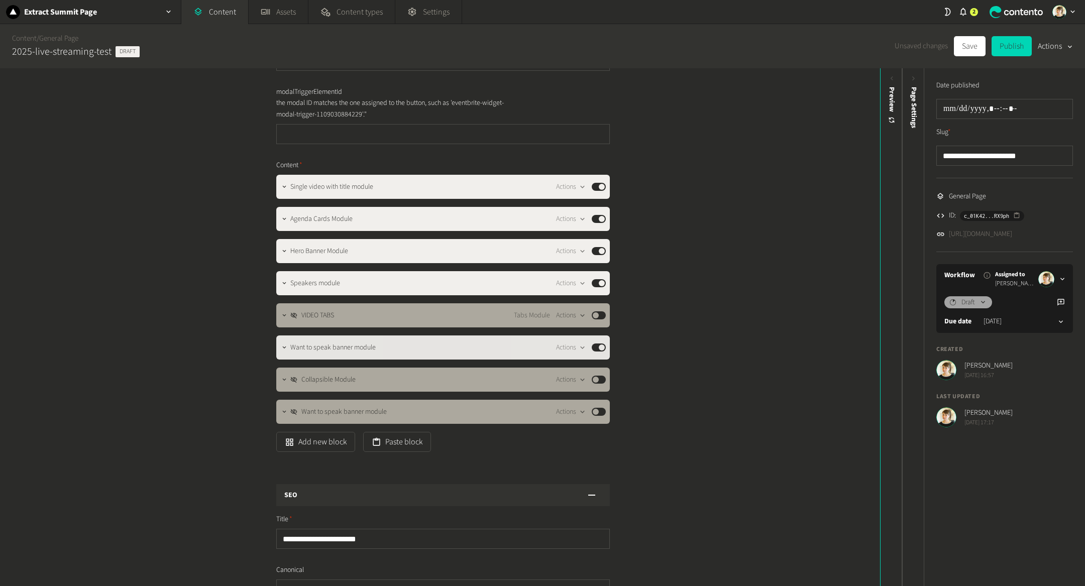
click at [603, 344] on button "Published" at bounding box center [599, 348] width 14 height 8
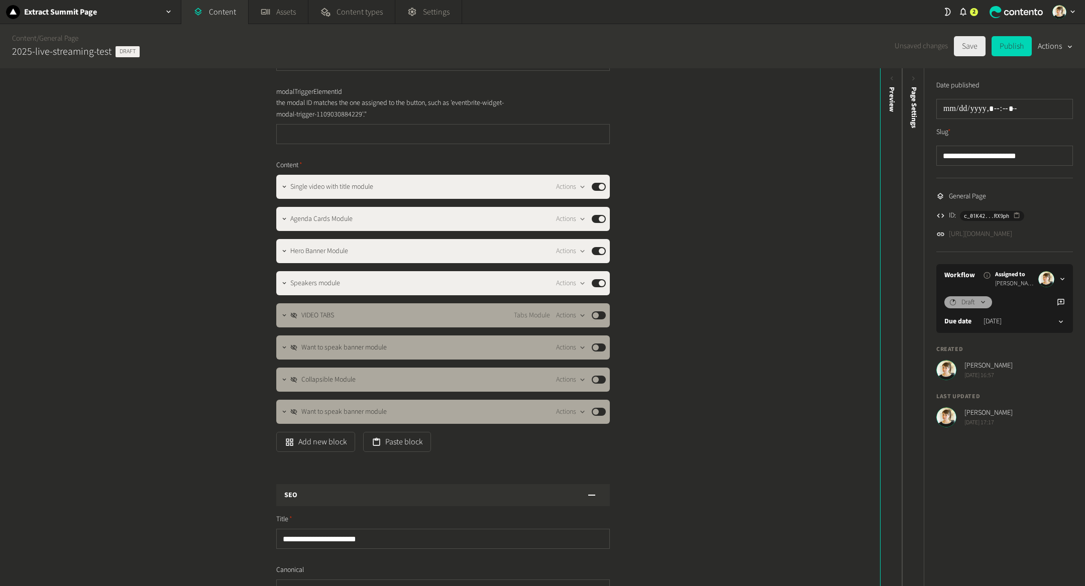
click at [964, 49] on button "Save" at bounding box center [970, 46] width 32 height 20
click at [1013, 232] on link "[URL][DOMAIN_NAME]" at bounding box center [980, 234] width 63 height 11
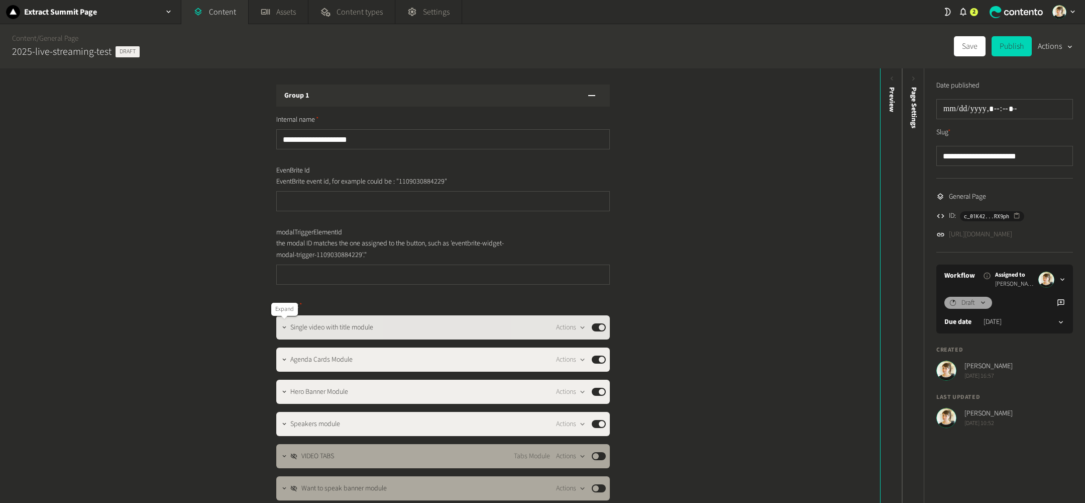
click at [283, 326] on icon "button" at bounding box center [284, 327] width 7 height 7
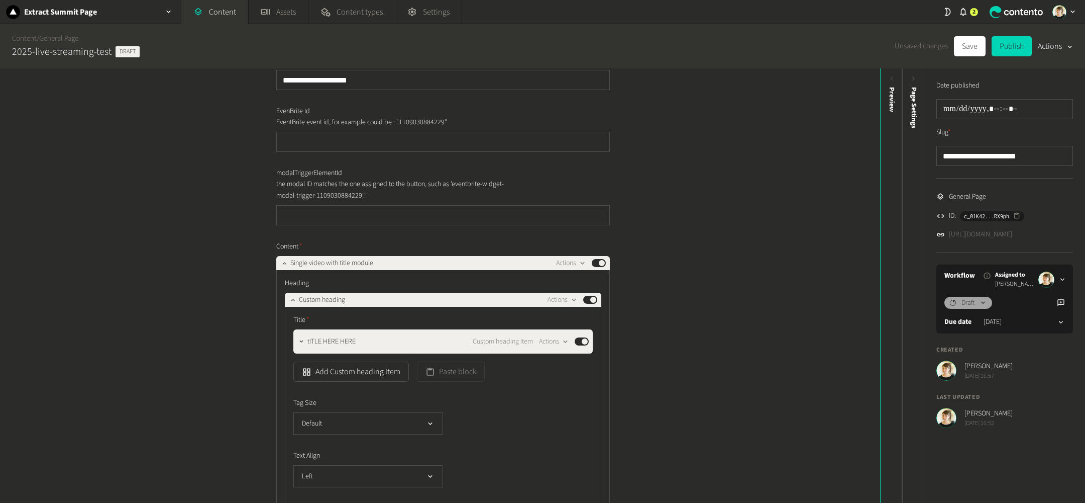
scroll to position [61, 0]
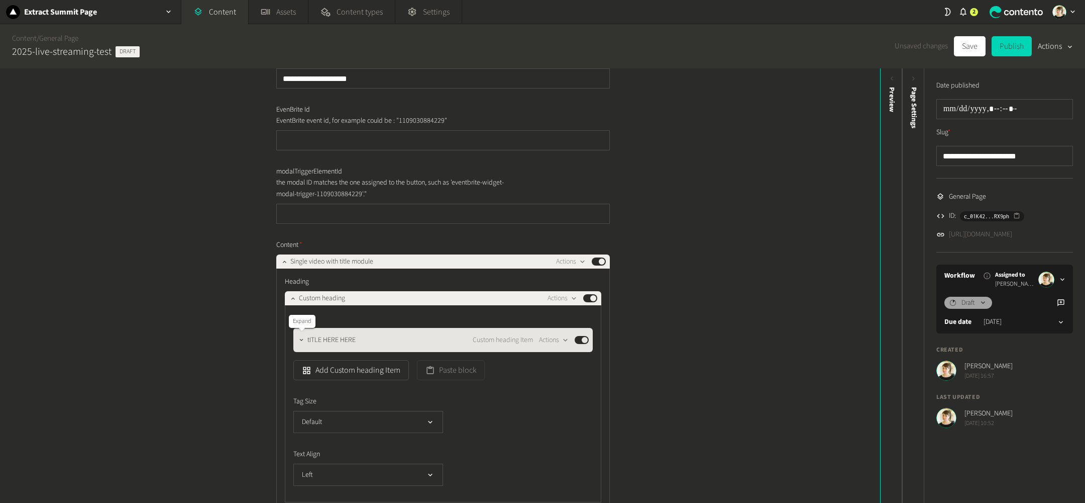
click at [302, 337] on icon "button" at bounding box center [301, 339] width 7 height 7
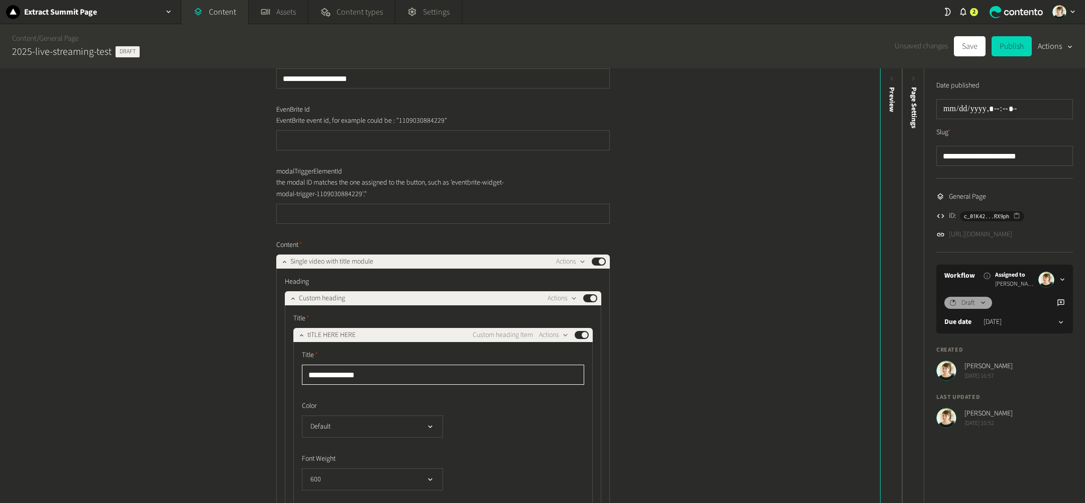
click at [356, 371] on input "**********" at bounding box center [443, 374] width 282 height 20
click at [356, 369] on input "**********" at bounding box center [443, 374] width 282 height 20
click at [461, 376] on input "**********" at bounding box center [443, 374] width 282 height 20
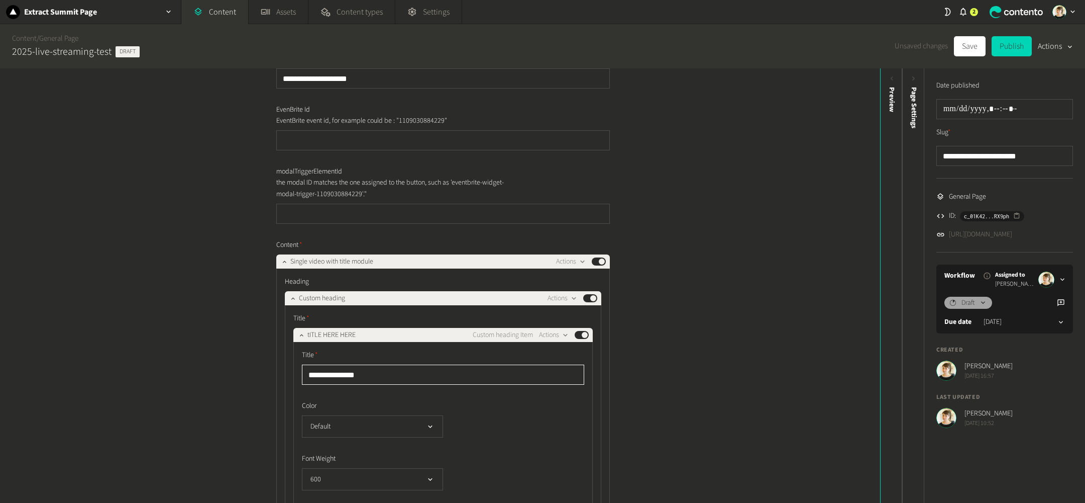
click at [461, 376] on input "**********" at bounding box center [443, 374] width 282 height 20
click at [478, 373] on input "******" at bounding box center [443, 374] width 282 height 20
type input "**********"
click at [569, 455] on label "Font Weight" at bounding box center [443, 458] width 282 height 11
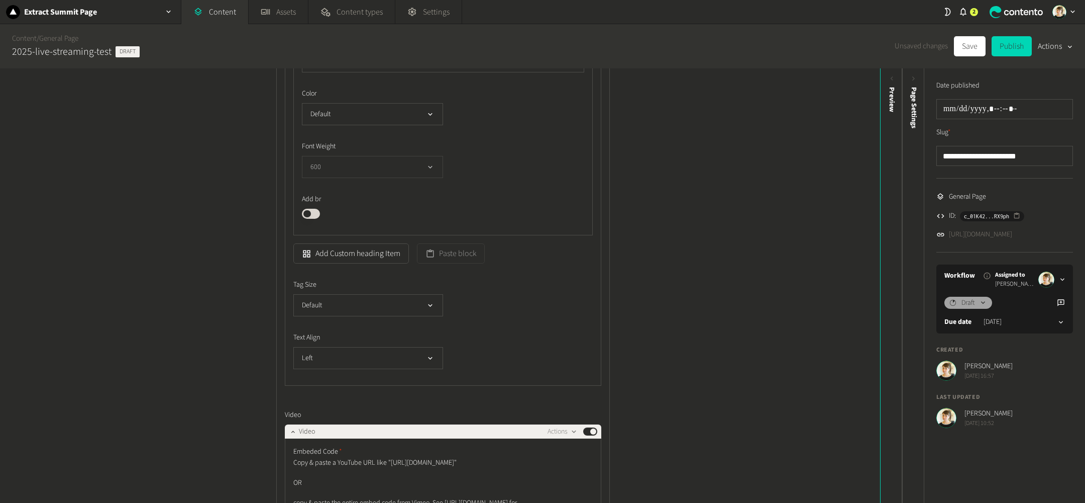
scroll to position [376, 0]
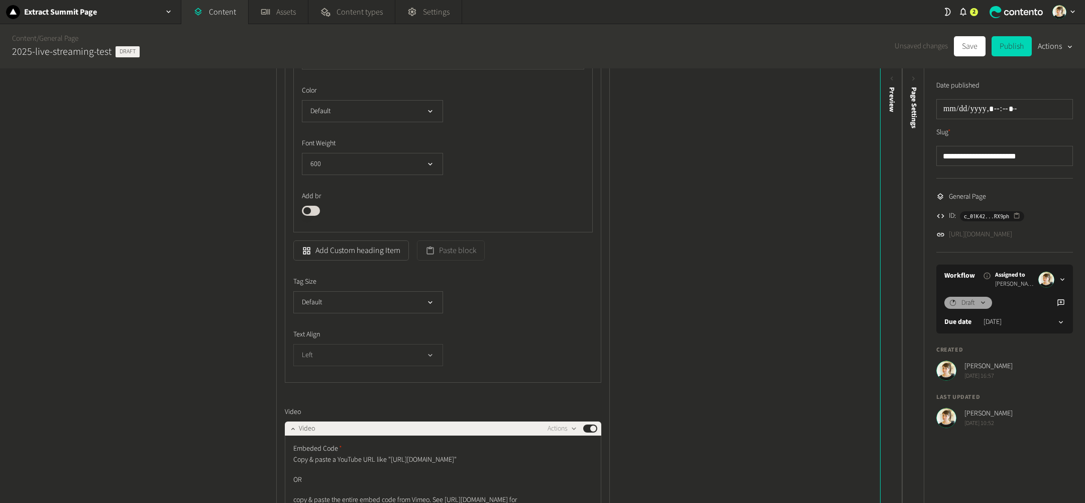
click at [374, 352] on button "Left" at bounding box center [368, 355] width 150 height 22
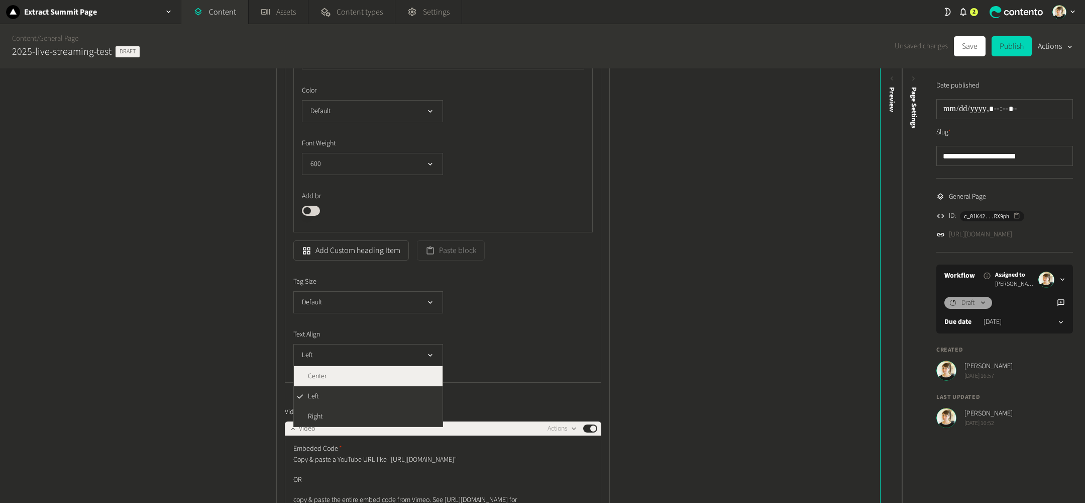
click at [375, 376] on li "Center" at bounding box center [368, 376] width 149 height 20
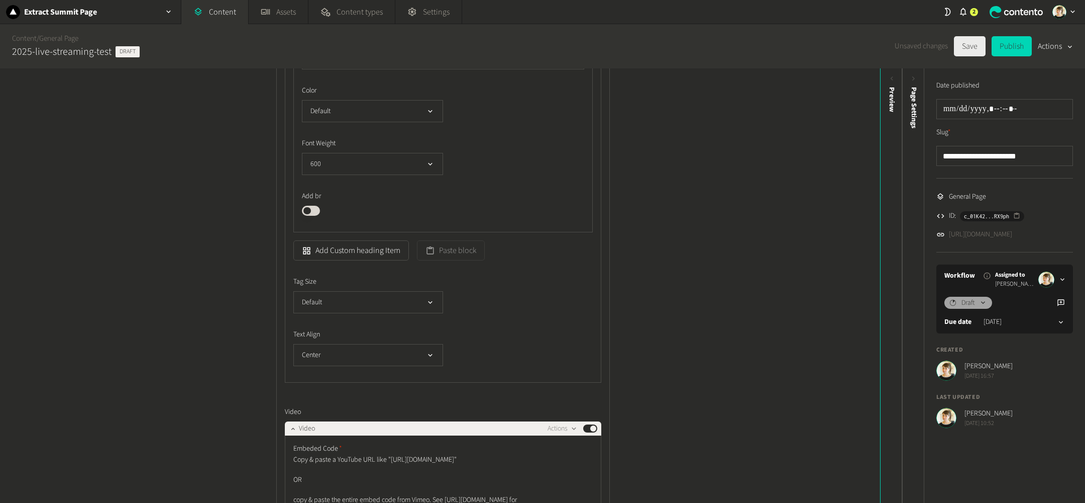
click at [968, 48] on button "Save" at bounding box center [970, 46] width 32 height 20
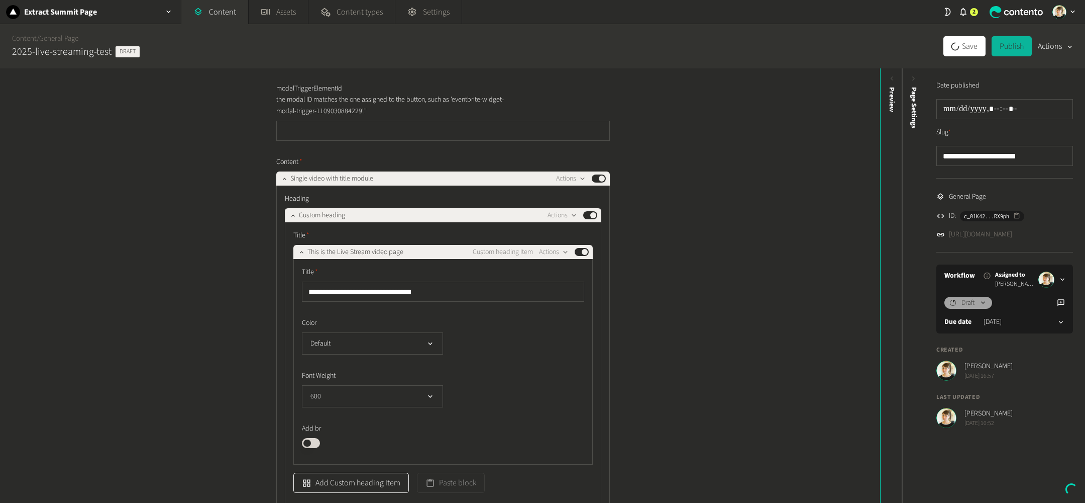
scroll to position [139, 0]
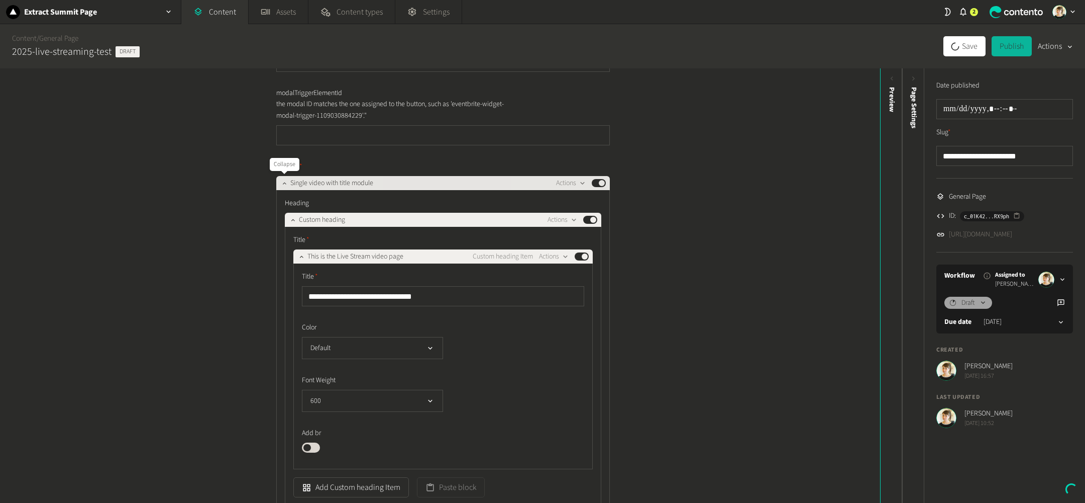
click at [284, 183] on icon "button" at bounding box center [284, 182] width 7 height 7
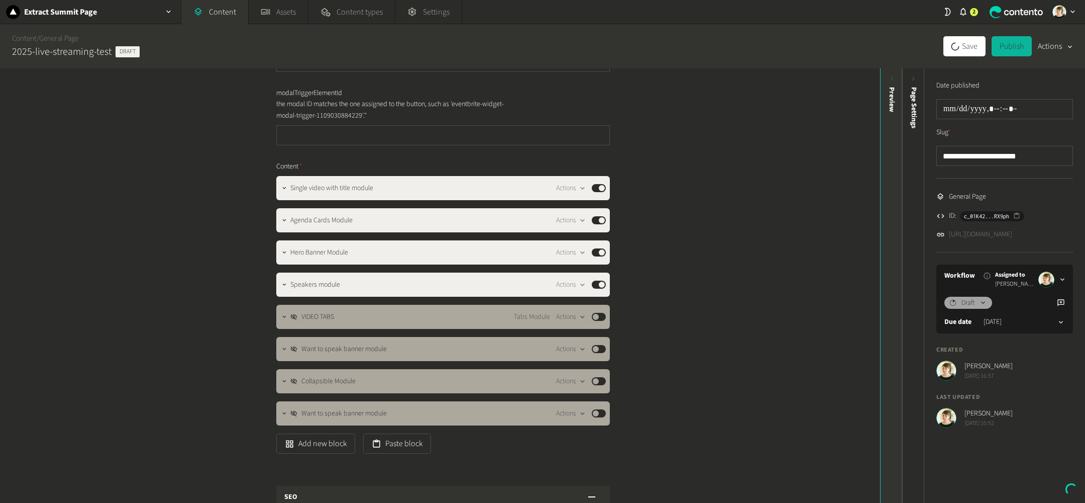
click at [891, 162] on div "Preview" at bounding box center [892, 164] width 22 height 181
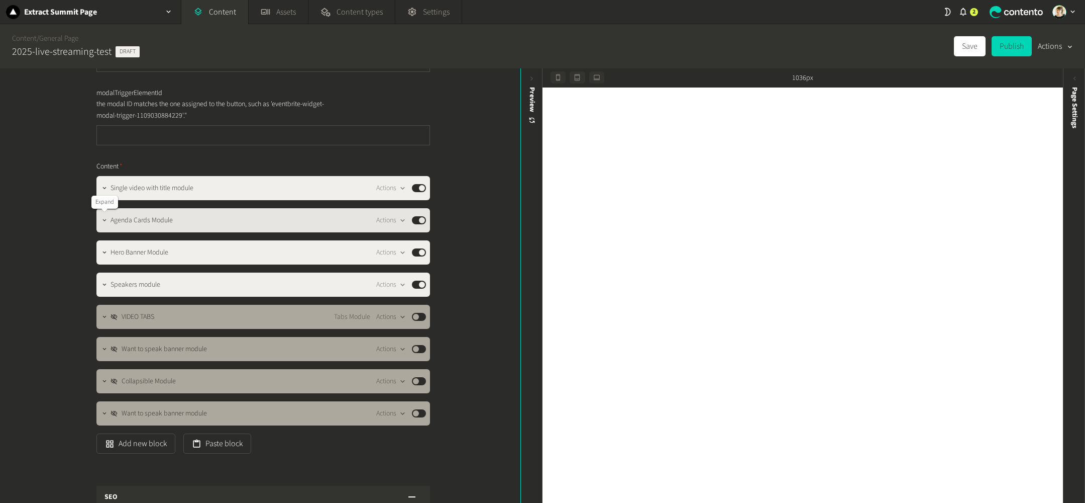
click at [103, 219] on icon "button" at bounding box center [105, 220] width 4 height 2
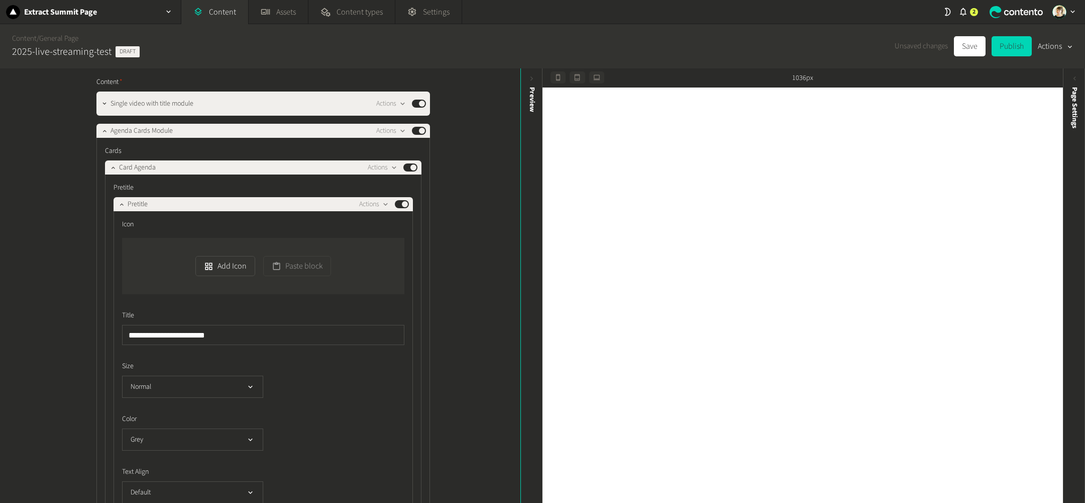
scroll to position [217, 0]
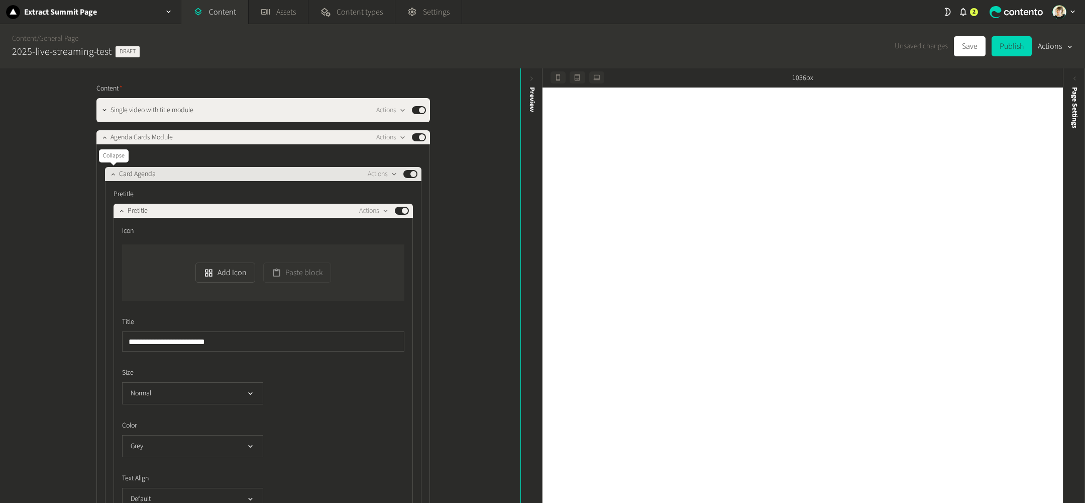
click at [112, 172] on icon "button" at bounding box center [113, 173] width 7 height 7
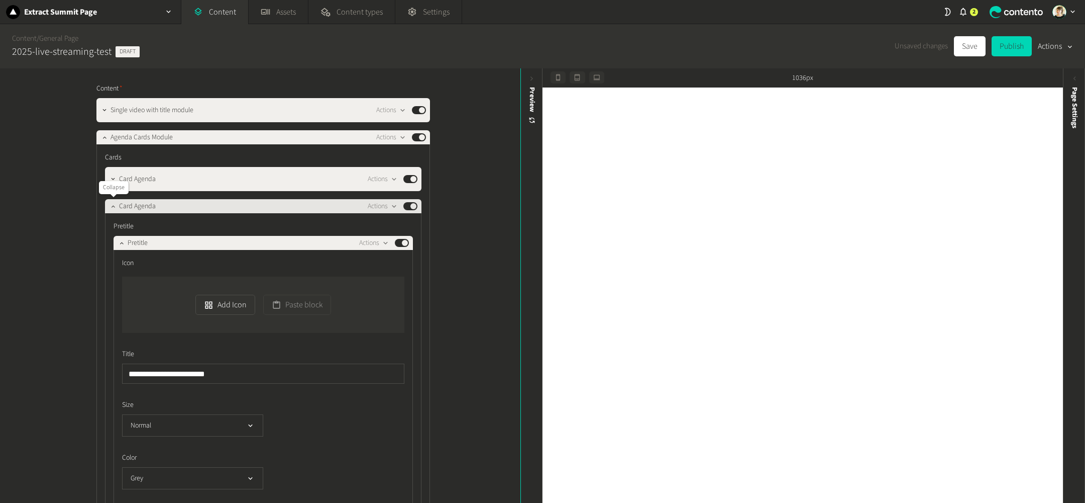
click at [113, 204] on icon "button" at bounding box center [113, 206] width 7 height 7
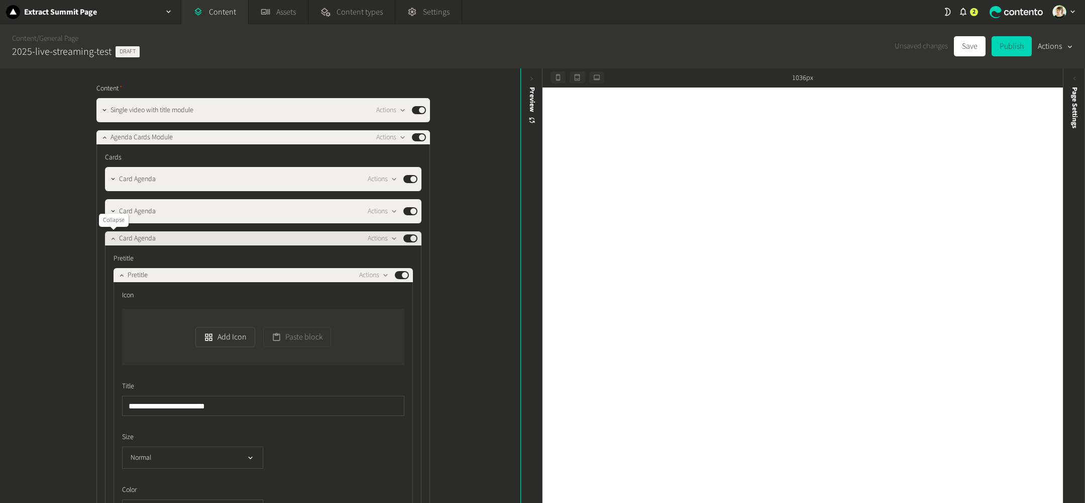
click at [113, 235] on icon "button" at bounding box center [113, 238] width 7 height 7
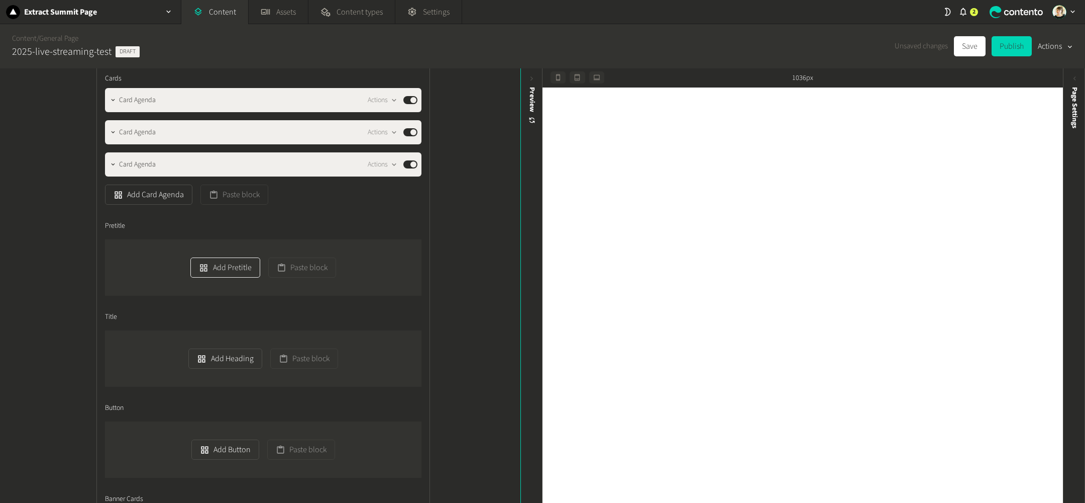
scroll to position [299, 0]
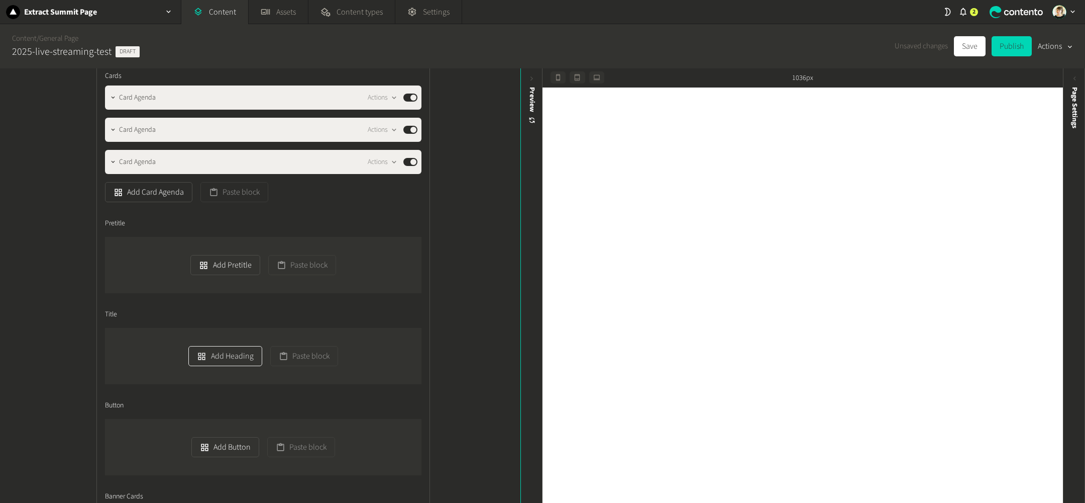
click at [211, 351] on button "Add Heading" at bounding box center [224, 356] width 73 height 20
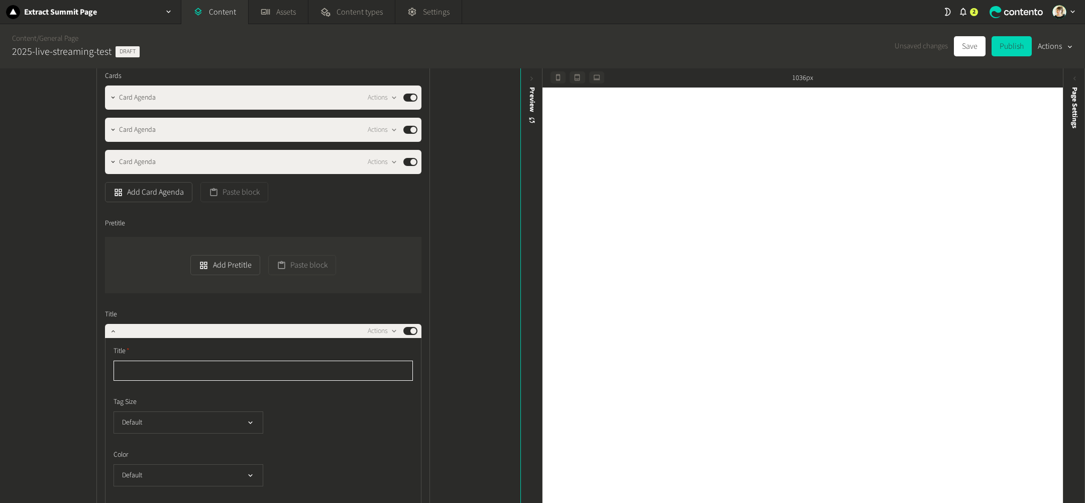
click at [210, 370] on input "text" at bounding box center [264, 370] width 300 height 20
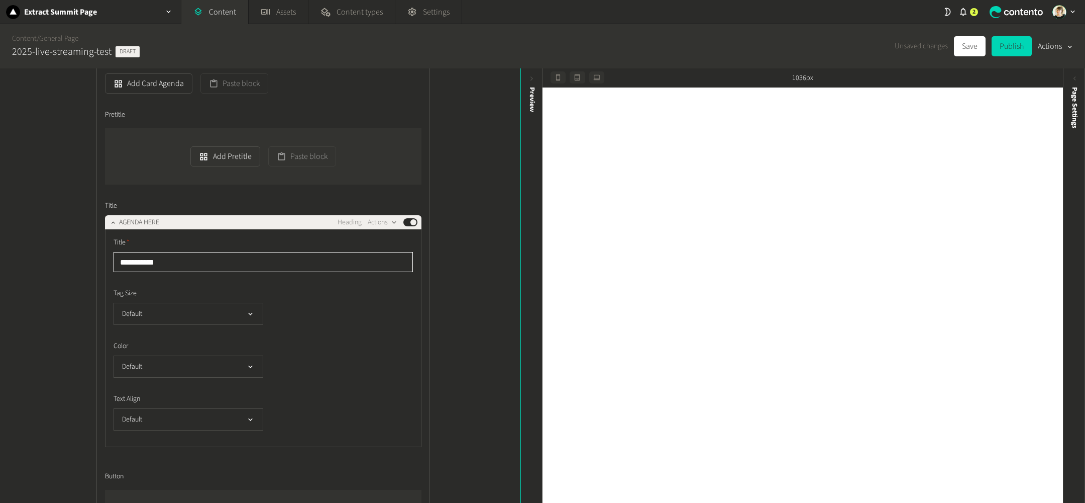
scroll to position [410, 0]
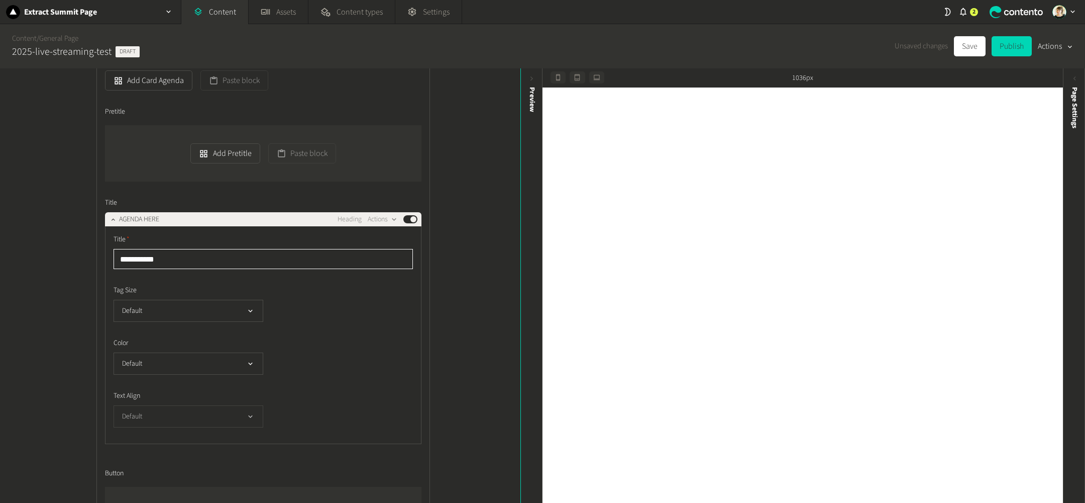
type input "**********"
click at [233, 409] on button "Default" at bounding box center [189, 416] width 150 height 22
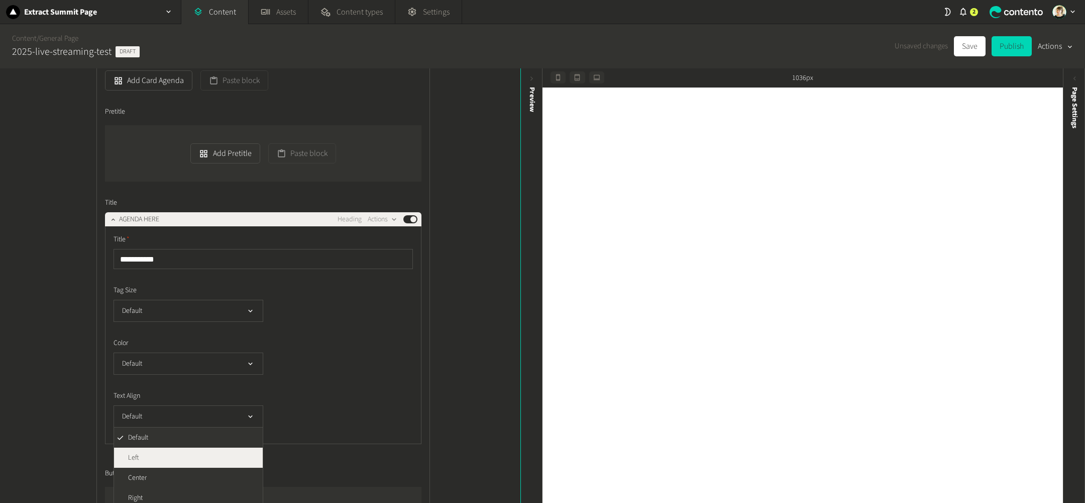
click at [224, 458] on li "Left" at bounding box center [188, 457] width 149 height 20
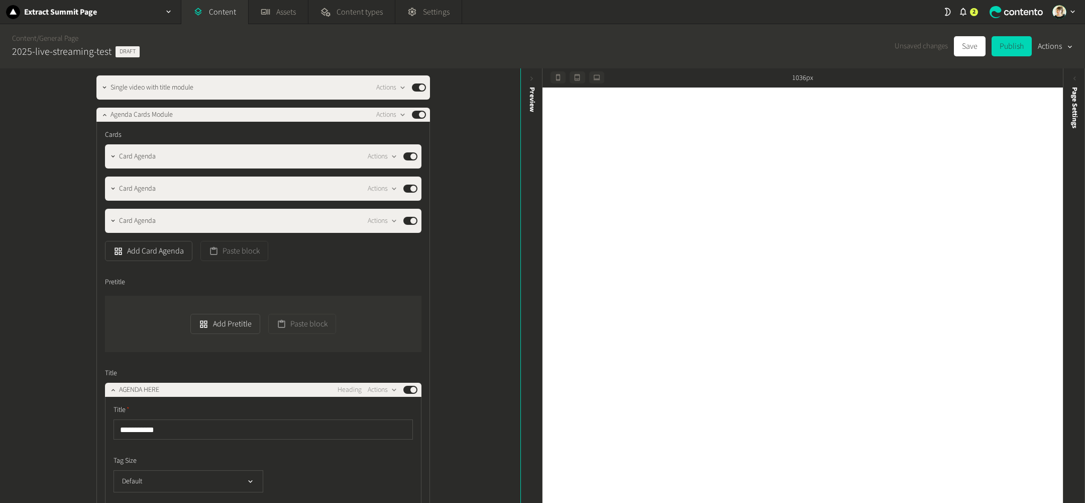
scroll to position [243, 0]
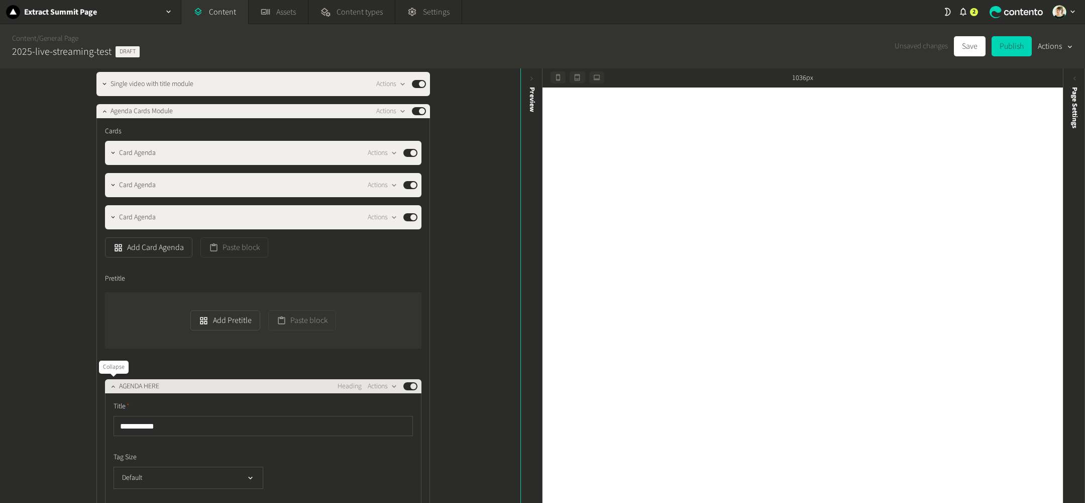
click at [110, 383] on icon "button" at bounding box center [113, 385] width 7 height 7
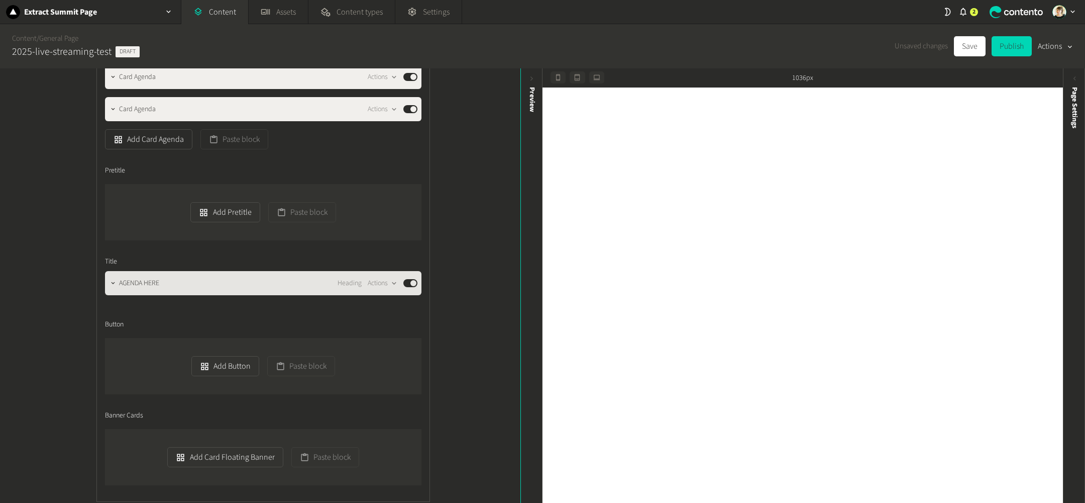
scroll to position [331, 0]
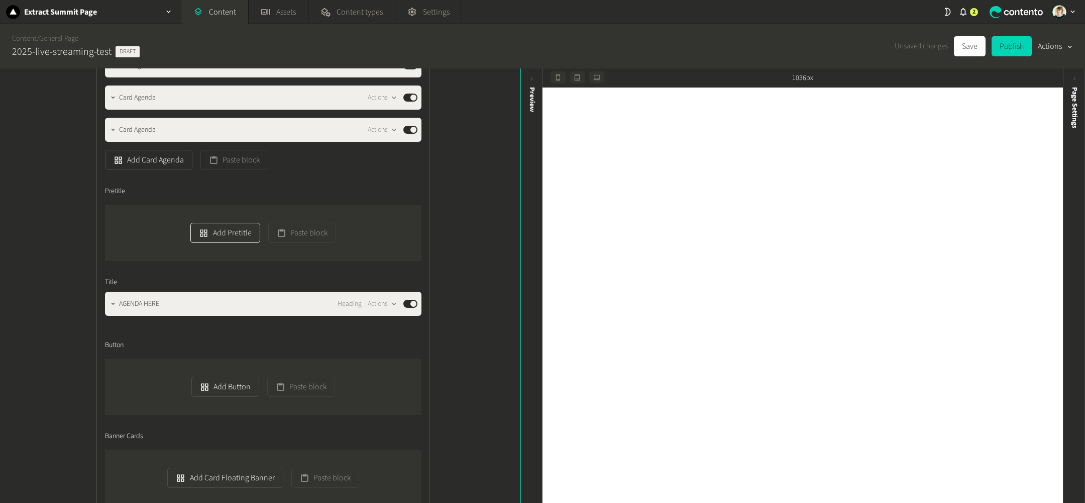
click at [213, 224] on button "Add Pretitle" at bounding box center [224, 233] width 69 height 20
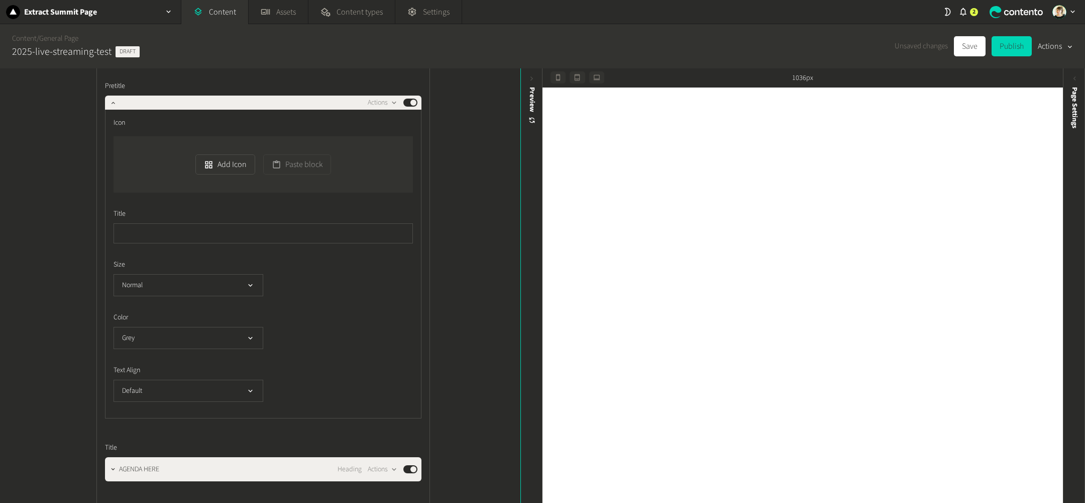
scroll to position [416, 0]
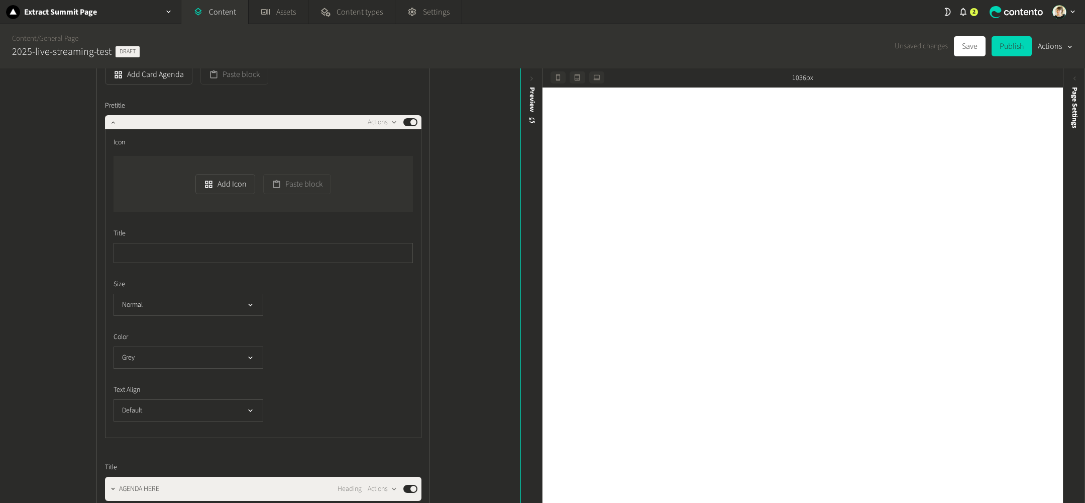
click at [168, 241] on div "Title" at bounding box center [264, 245] width 300 height 35
click at [168, 252] on input "text" at bounding box center [264, 253] width 300 height 20
type input "**********"
click at [967, 49] on button "Save" at bounding box center [970, 46] width 32 height 20
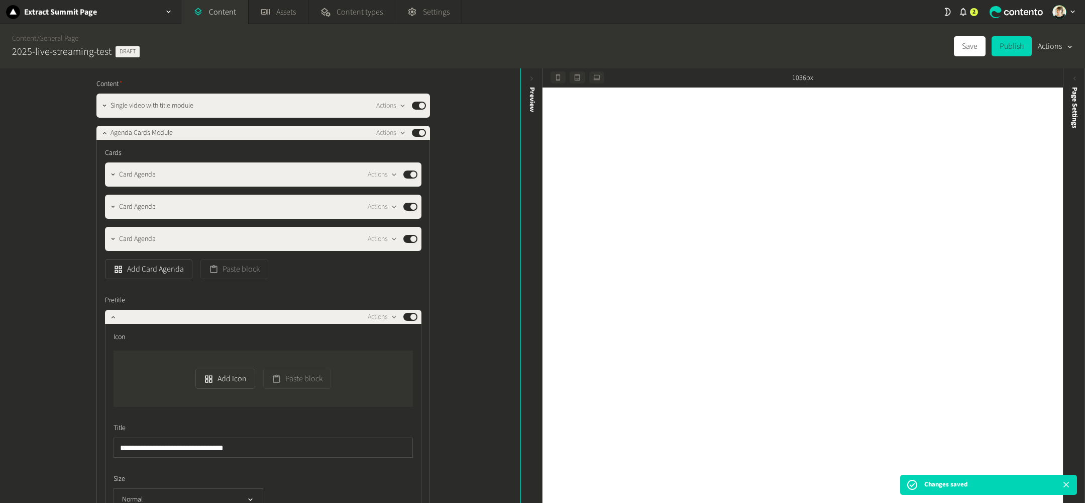
scroll to position [221, 0]
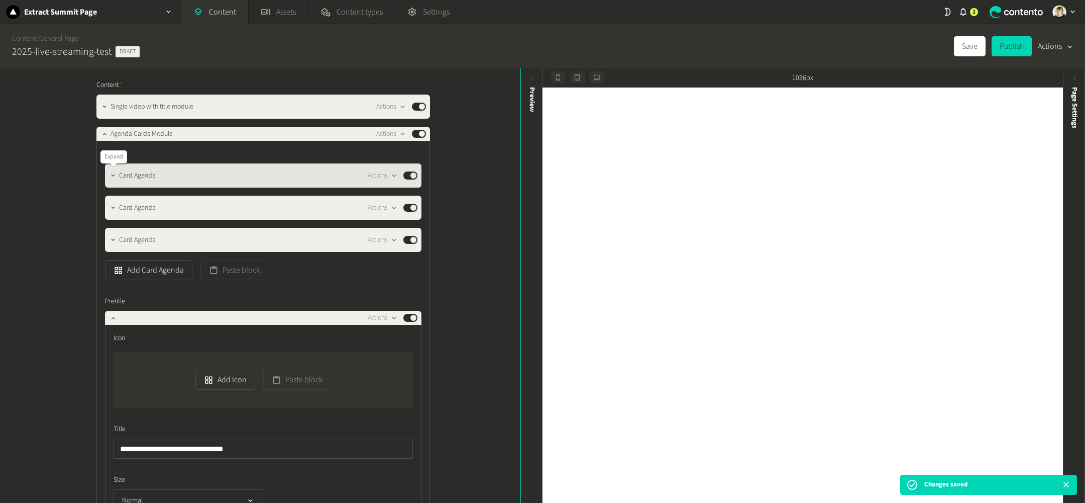
click at [114, 173] on icon "button" at bounding box center [113, 175] width 7 height 7
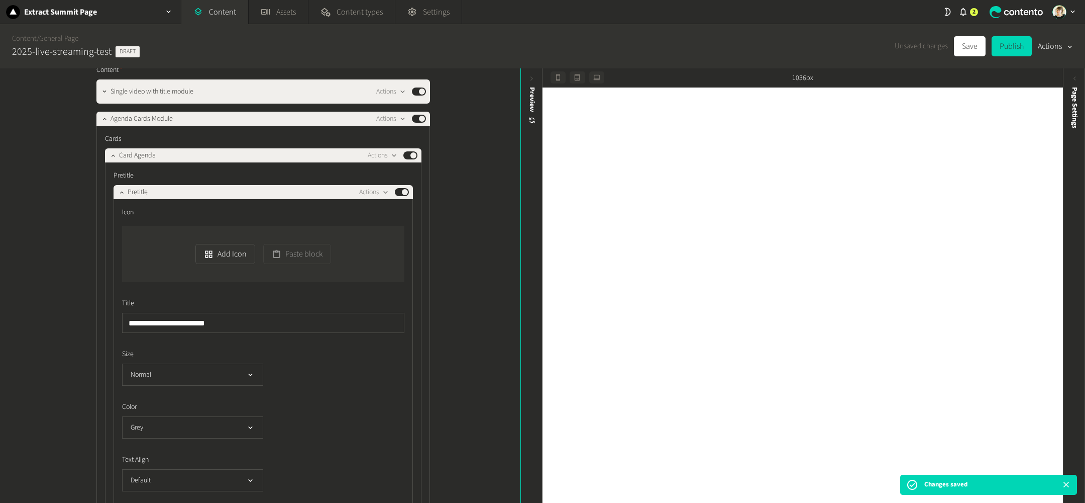
scroll to position [237, 0]
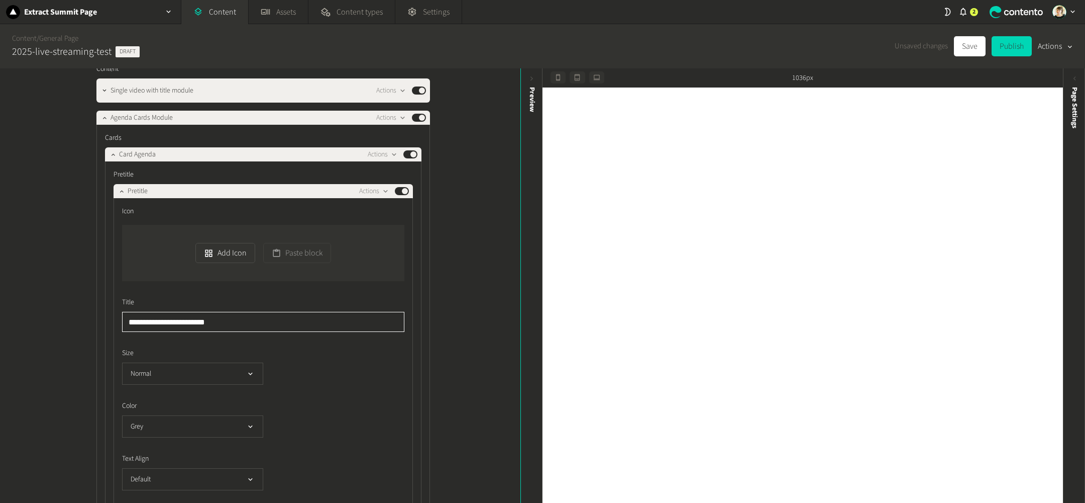
click at [158, 327] on input "**********" at bounding box center [263, 322] width 282 height 20
type input "**********"
click at [123, 190] on icon "button" at bounding box center [121, 190] width 7 height 7
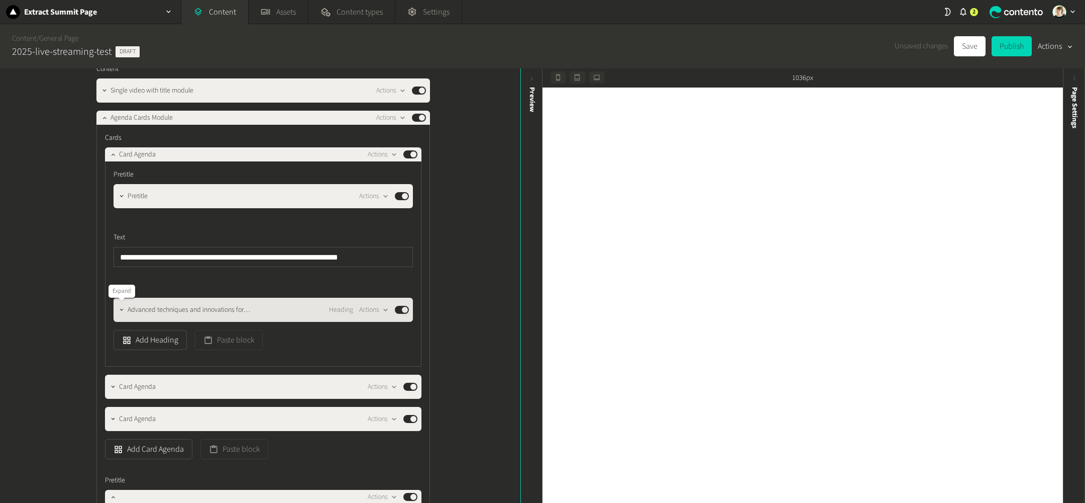
click at [121, 309] on icon "button" at bounding box center [121, 309] width 7 height 7
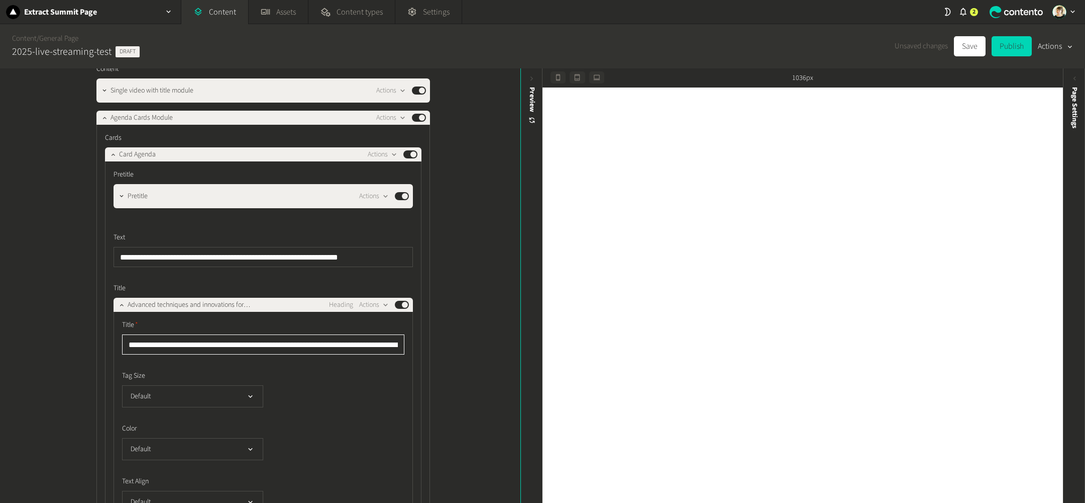
click at [172, 351] on input "**********" at bounding box center [263, 344] width 282 height 20
type input "**********"
click at [122, 302] on icon "button" at bounding box center [121, 304] width 7 height 7
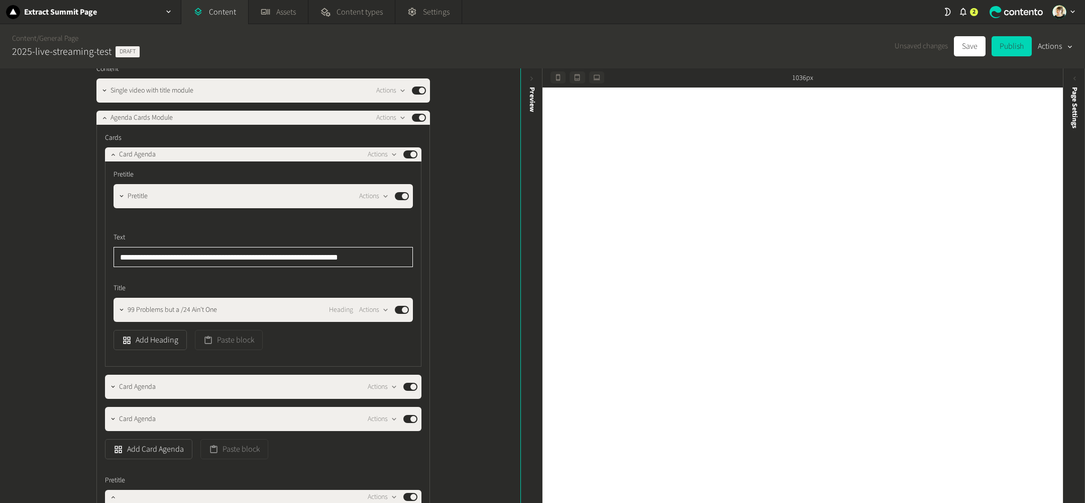
click at [281, 258] on input "**********" at bounding box center [264, 257] width 300 height 20
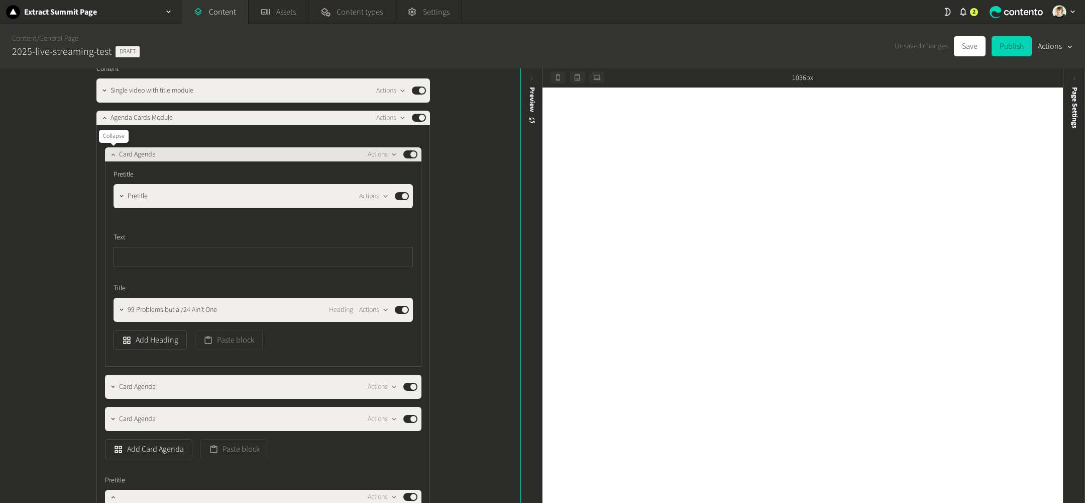
click at [110, 154] on icon "button" at bounding box center [113, 154] width 7 height 7
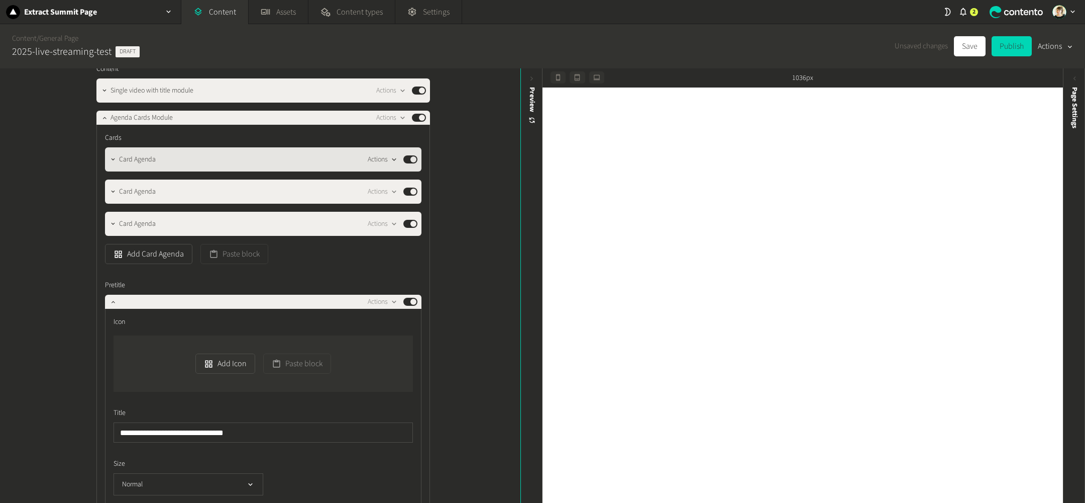
click at [392, 160] on icon "button" at bounding box center [394, 159] width 9 height 9
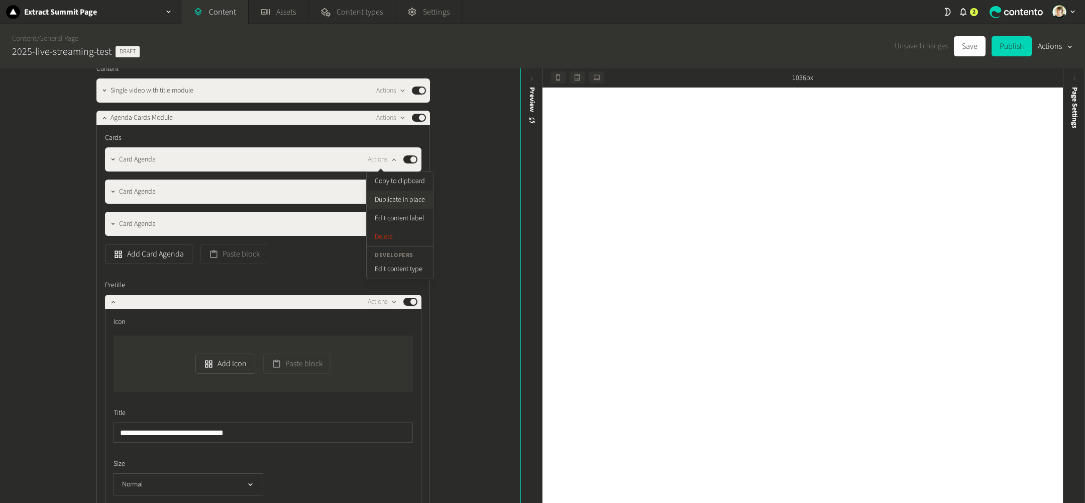
click at [397, 198] on button "Duplicate in place" at bounding box center [400, 199] width 66 height 19
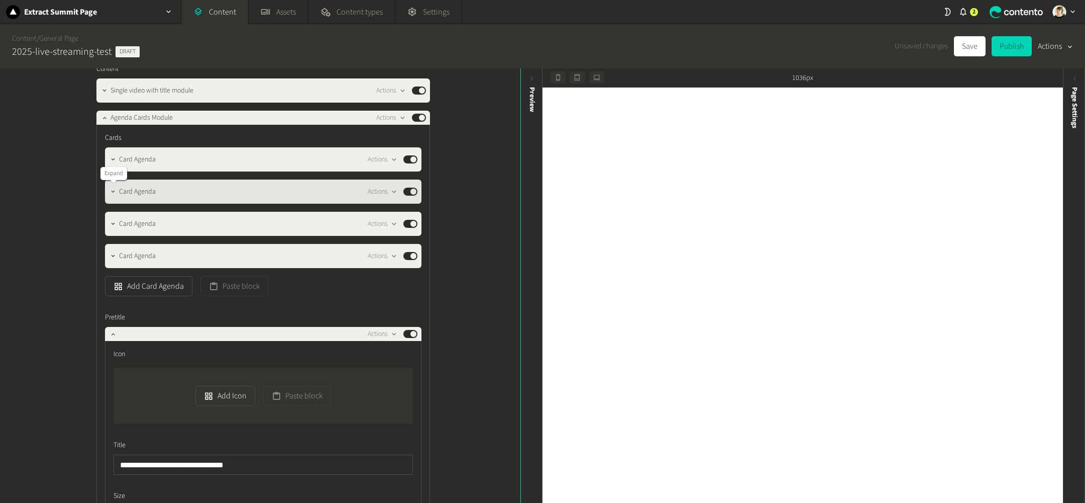
click at [115, 193] on icon "button" at bounding box center [113, 191] width 7 height 7
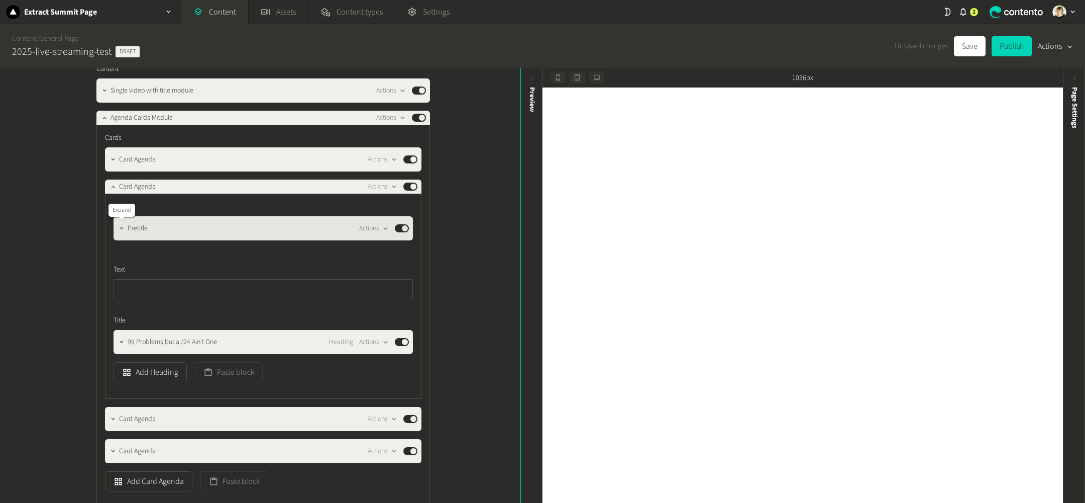
click at [117, 229] on button "button" at bounding box center [122, 227] width 12 height 12
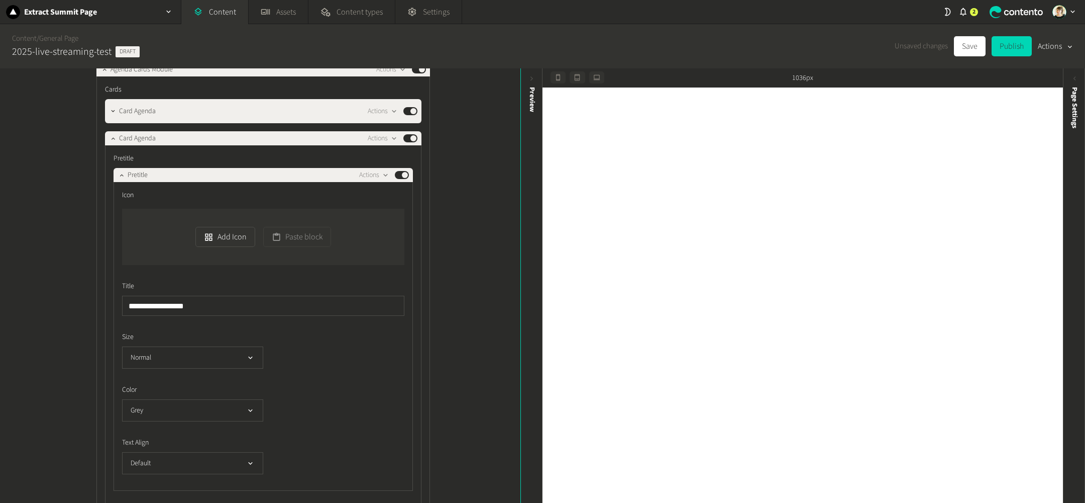
scroll to position [285, 0]
click at [171, 309] on input "**********" at bounding box center [263, 305] width 282 height 20
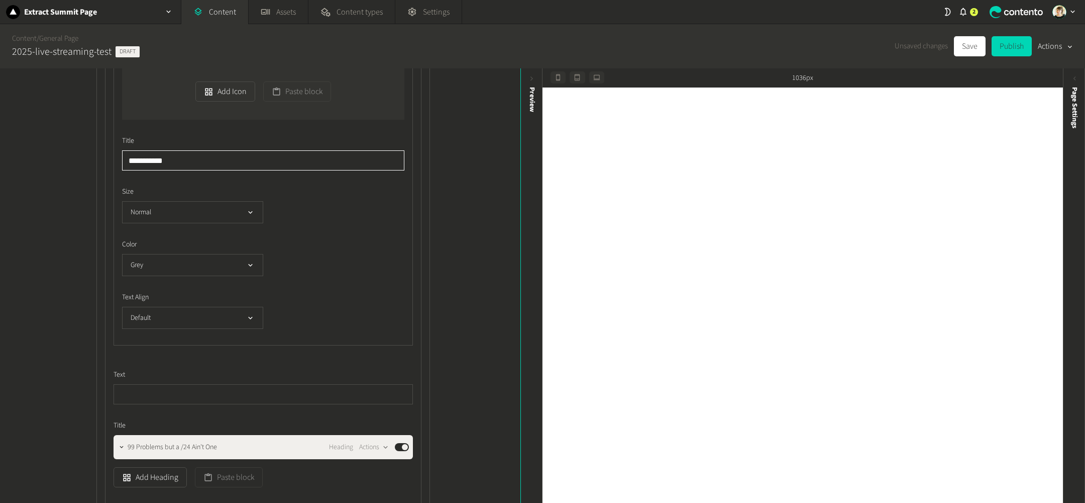
scroll to position [431, 0]
type input "**********"
click at [121, 437] on div at bounding box center [122, 446] width 12 height 24
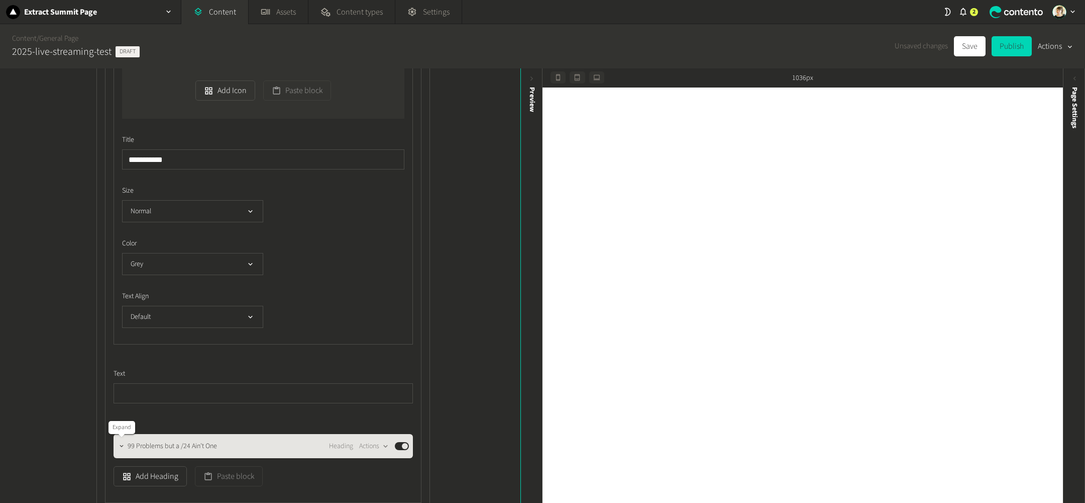
click at [121, 445] on icon "button" at bounding box center [122, 446] width 4 height 2
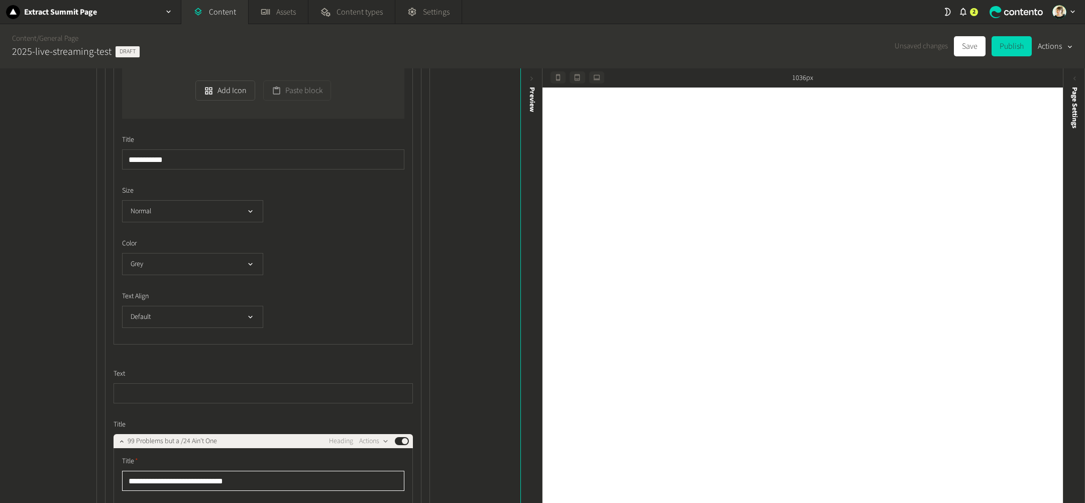
click at [187, 475] on input "**********" at bounding box center [263, 480] width 282 height 20
click at [217, 261] on button "Grey" at bounding box center [192, 264] width 141 height 22
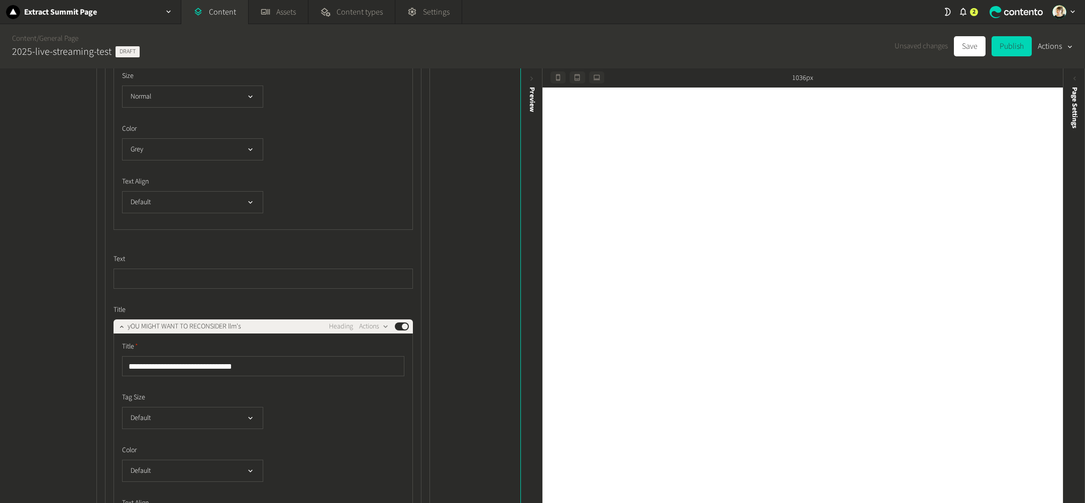
scroll to position [549, 0]
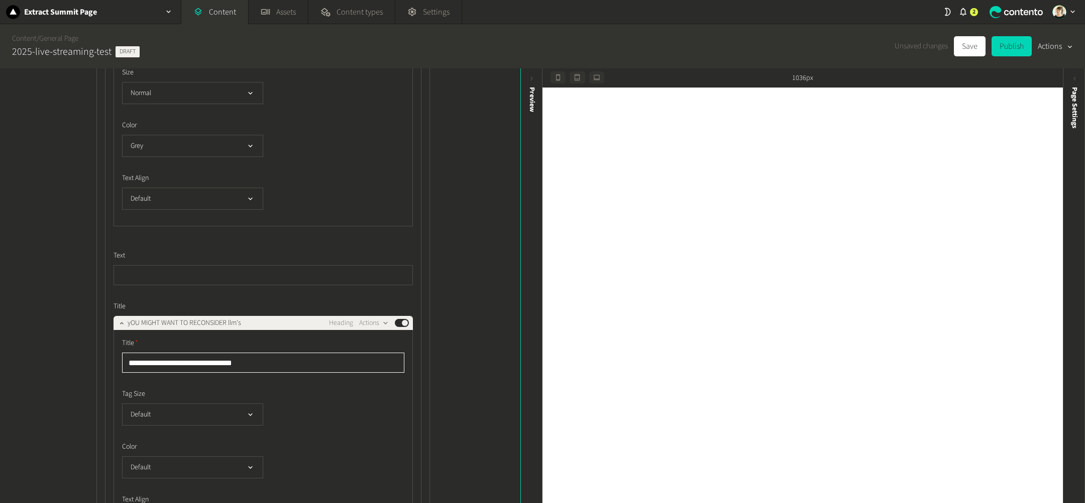
click at [257, 363] on input "**********" at bounding box center [263, 362] width 282 height 20
click at [307, 361] on input "**********" at bounding box center [263, 362] width 282 height 20
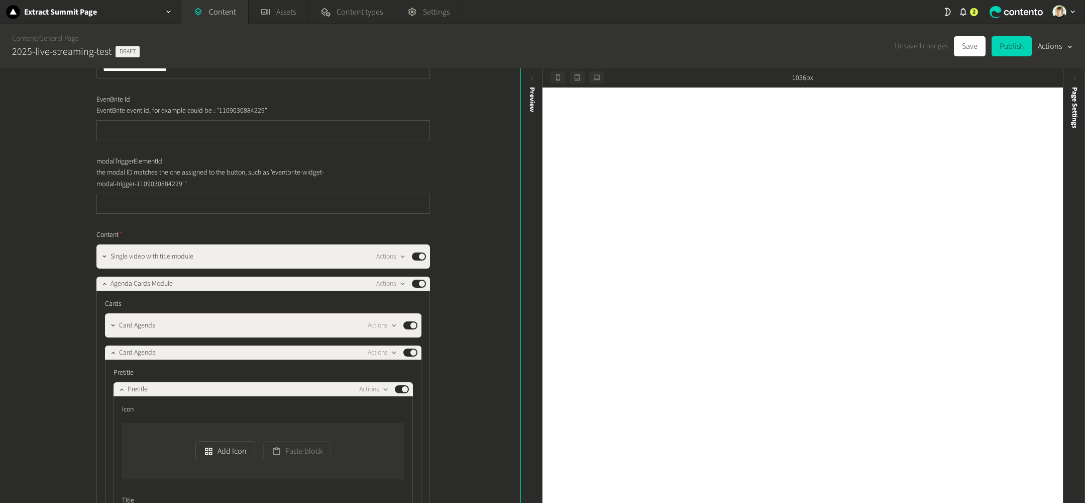
scroll to position [71, 0]
type input "**********"
click at [112, 355] on icon "button" at bounding box center [113, 351] width 7 height 7
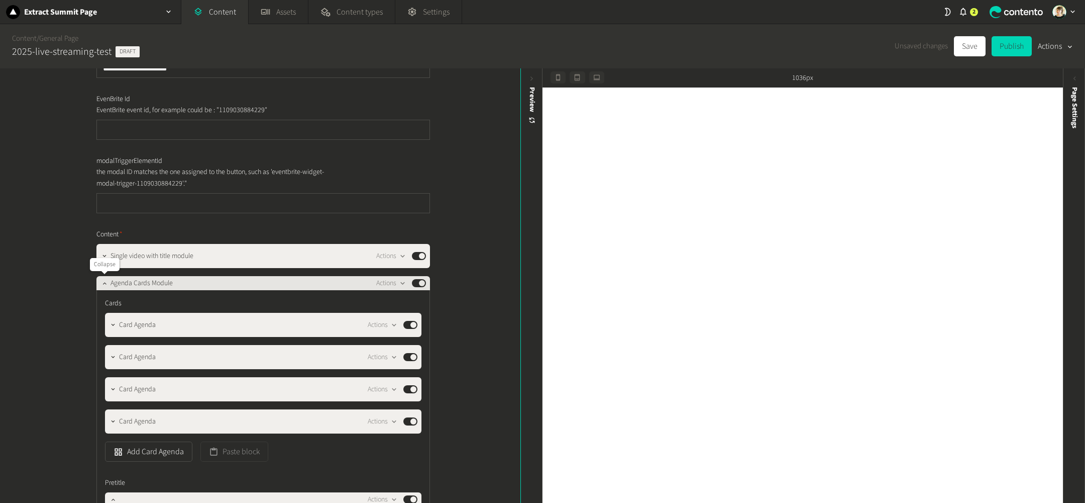
click at [98, 279] on div at bounding box center [104, 283] width 12 height 14
click at [104, 280] on icon "button" at bounding box center [104, 282] width 7 height 7
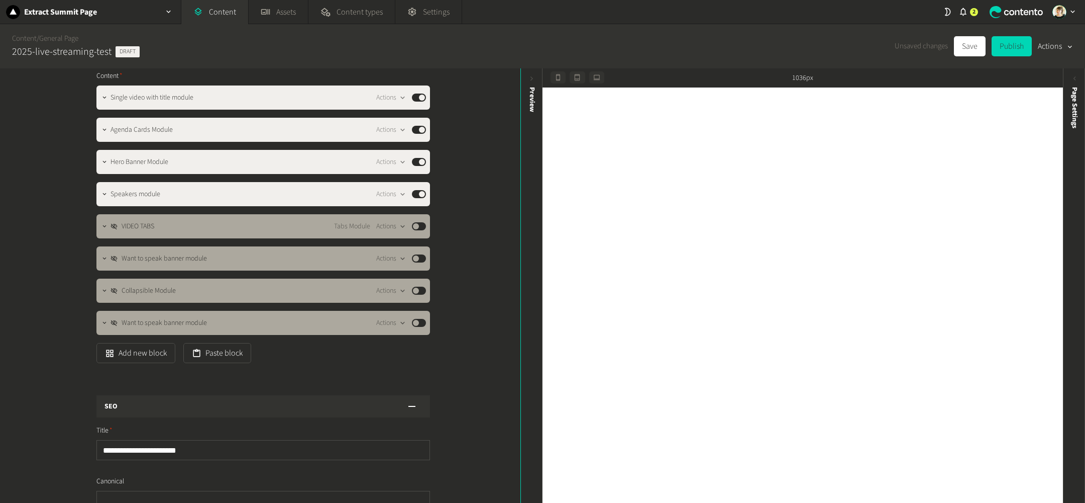
scroll to position [226, 0]
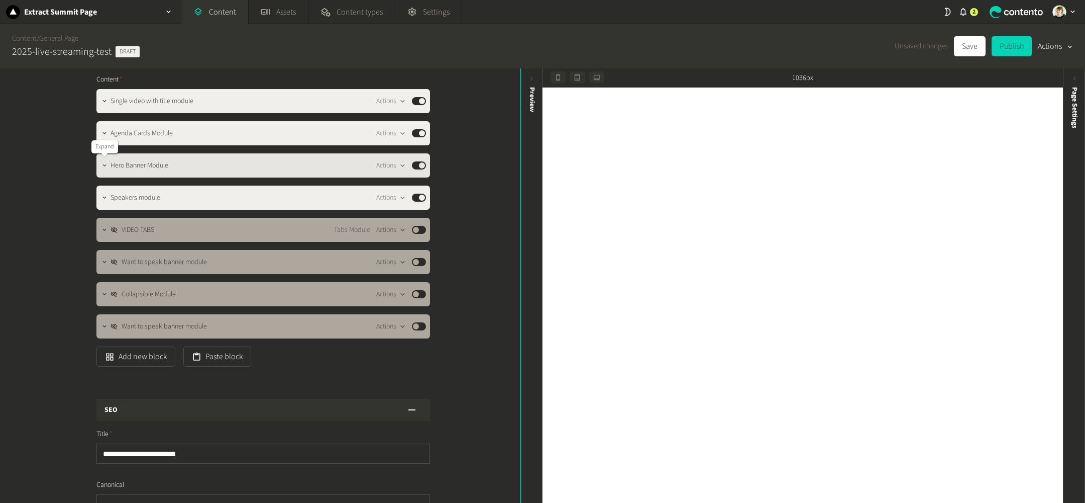
click at [102, 165] on icon "button" at bounding box center [104, 165] width 7 height 7
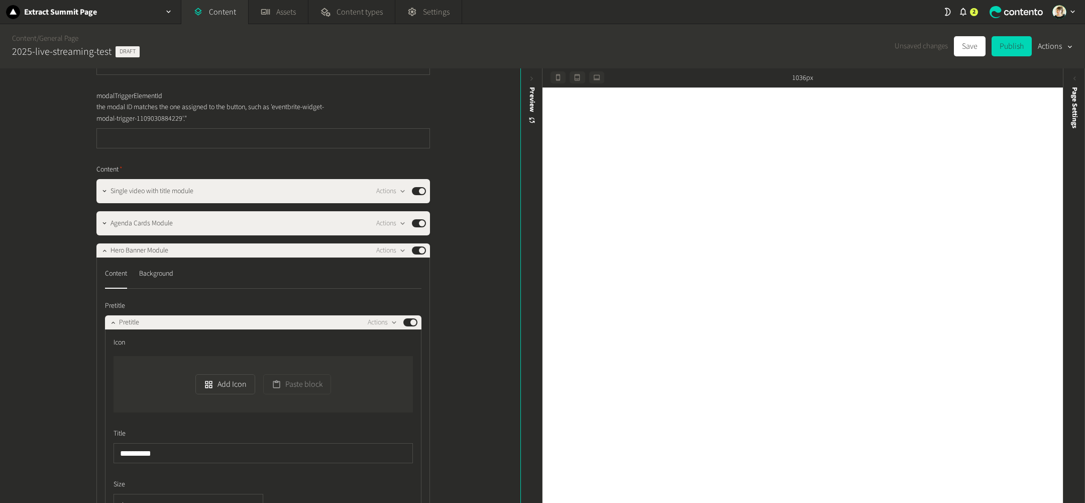
scroll to position [134, 0]
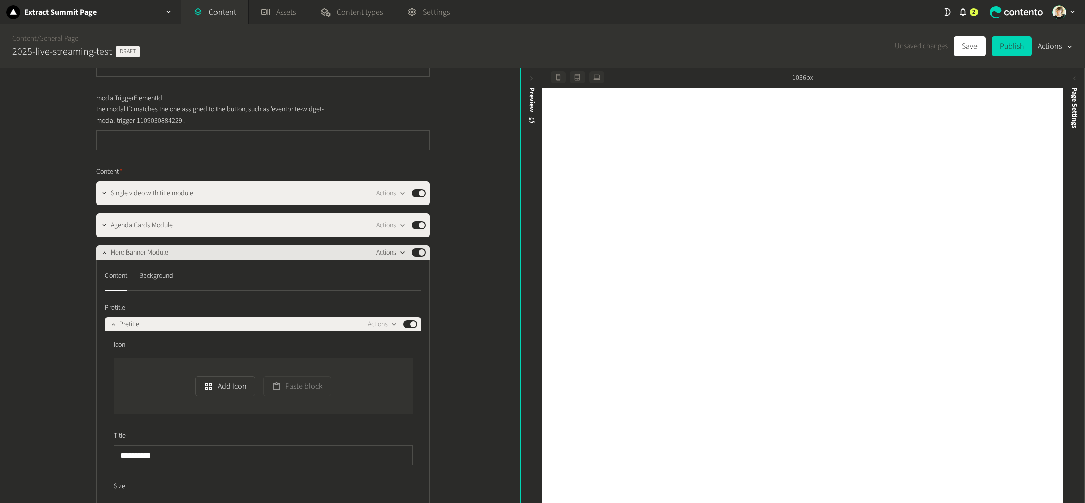
click at [405, 250] on icon "button" at bounding box center [403, 252] width 9 height 9
click at [422, 330] on button "Delete" at bounding box center [409, 330] width 66 height 19
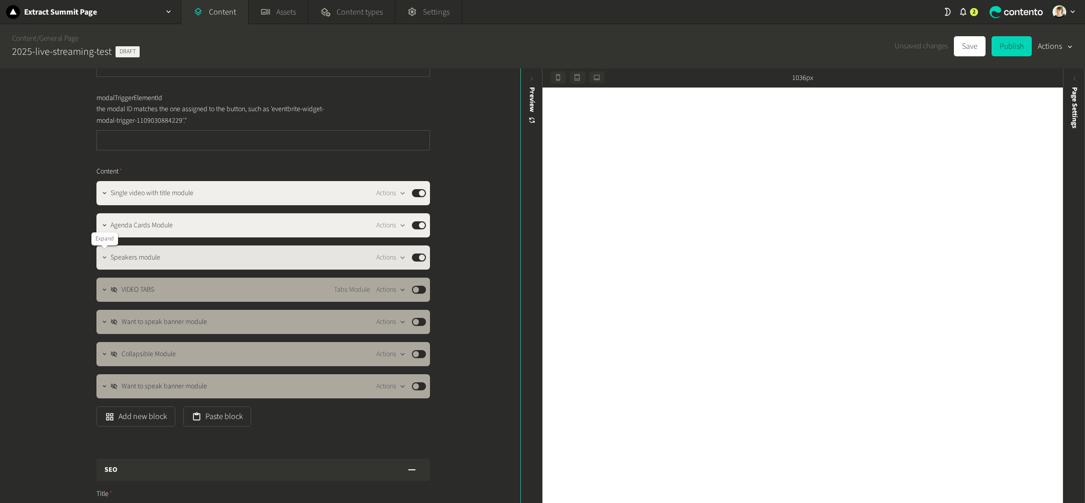
click at [105, 255] on icon "button" at bounding box center [104, 257] width 7 height 7
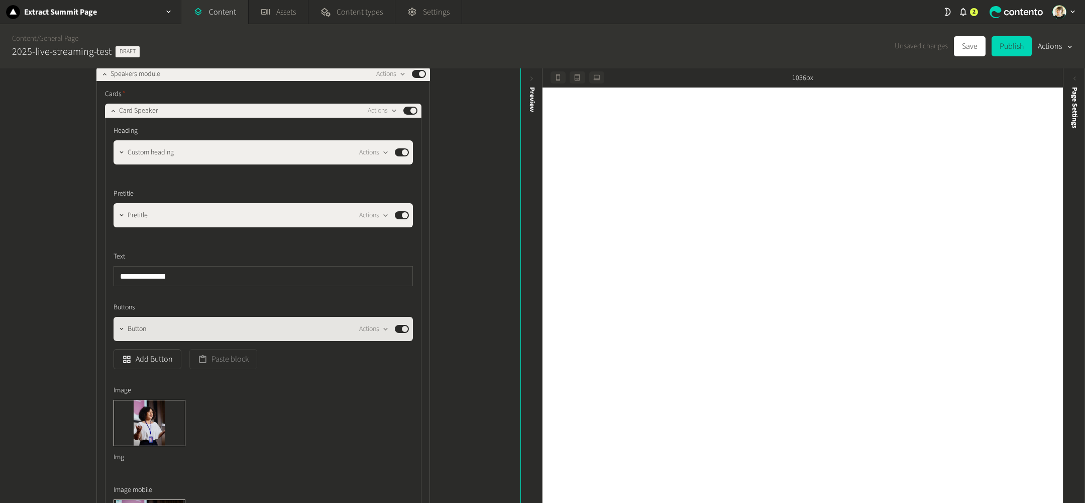
scroll to position [314, 0]
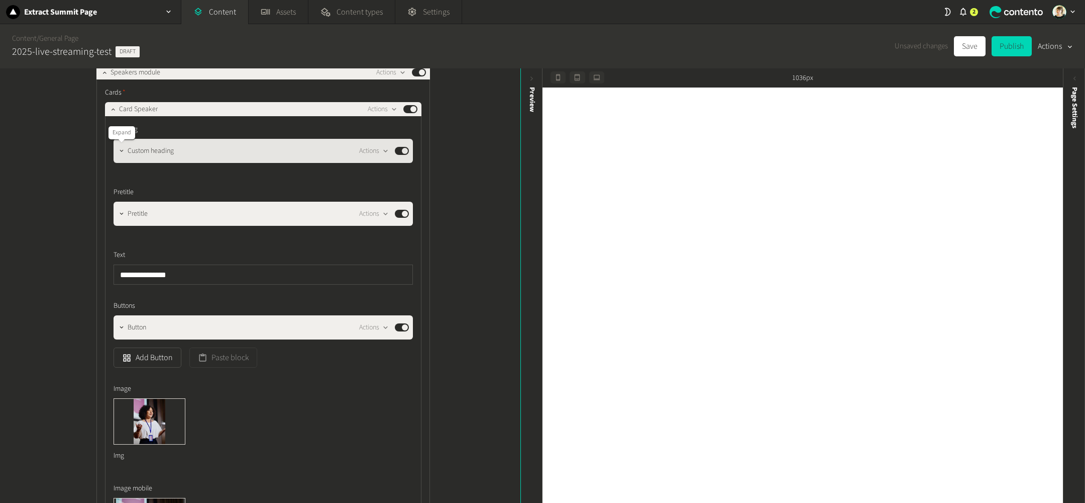
click at [123, 149] on icon "button" at bounding box center [121, 150] width 7 height 7
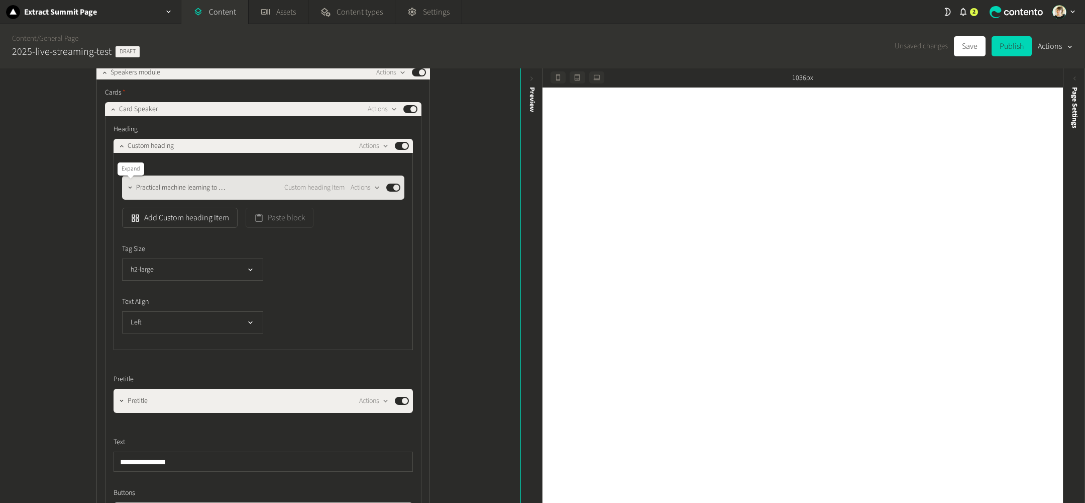
click at [128, 181] on button "button" at bounding box center [130, 186] width 12 height 12
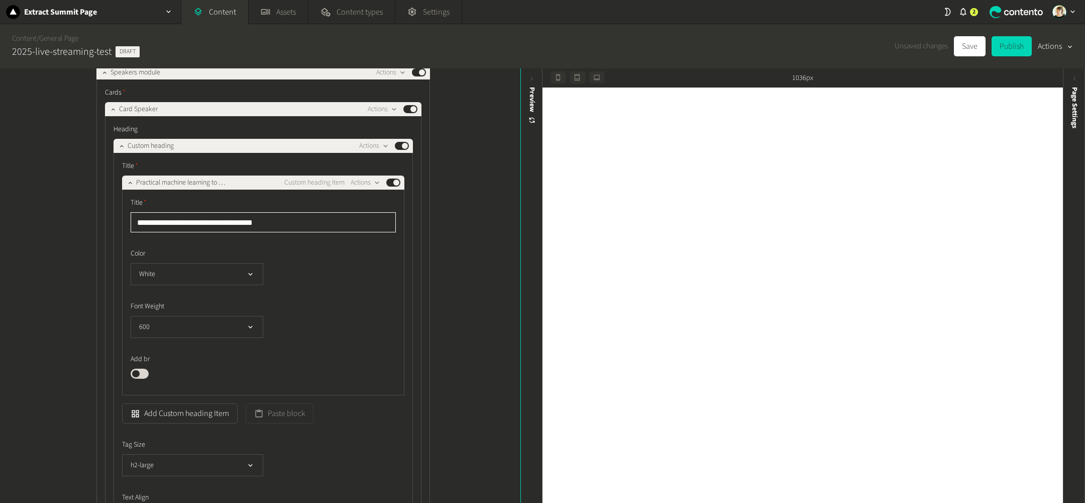
click at [206, 223] on input "**********" at bounding box center [263, 222] width 265 height 20
type input "**********"
click at [129, 183] on icon "button" at bounding box center [130, 182] width 7 height 7
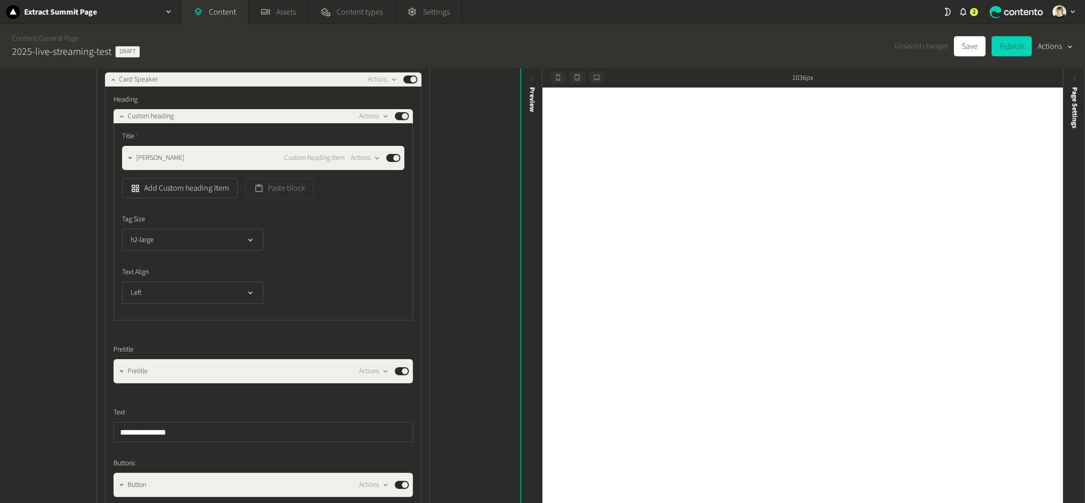
scroll to position [346, 0]
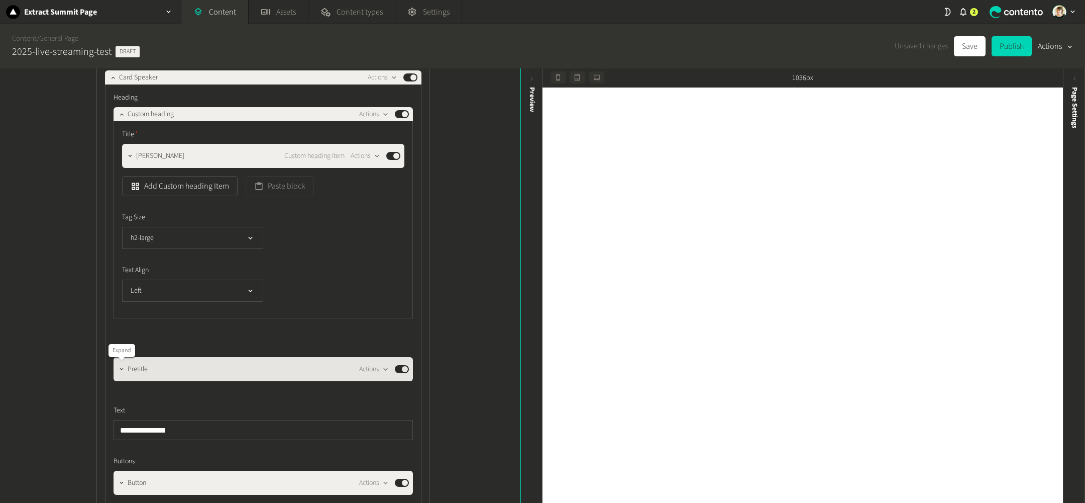
click at [122, 368] on icon "button" at bounding box center [121, 368] width 7 height 7
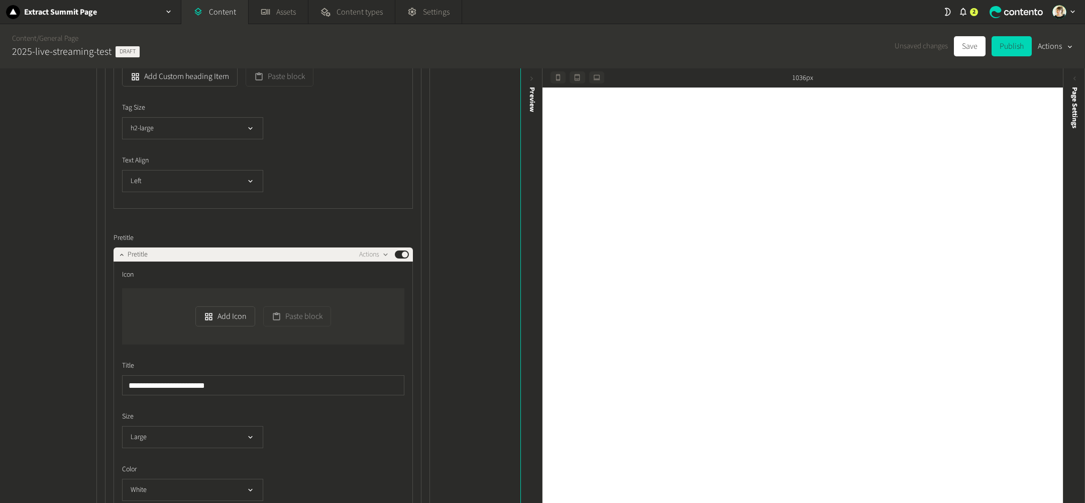
scroll to position [458, 0]
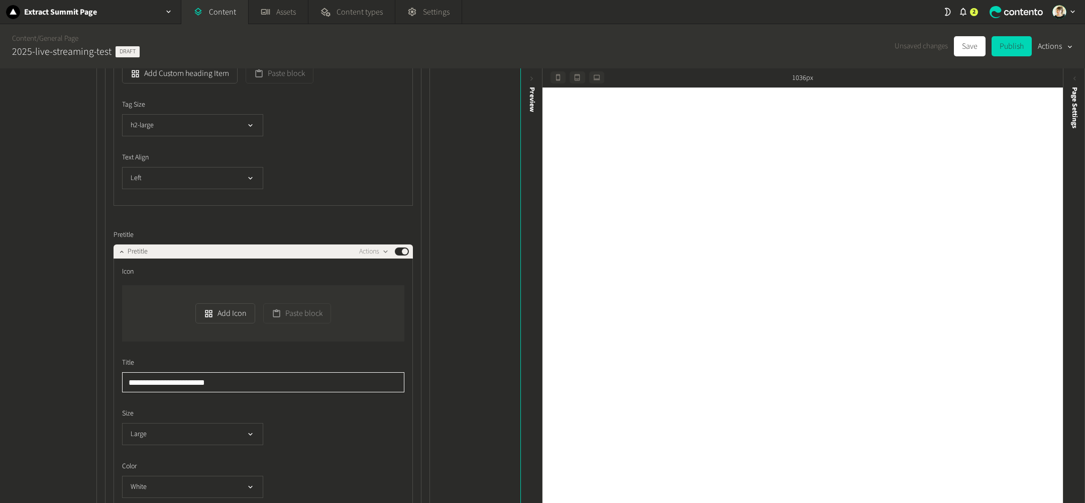
click at [295, 382] on input "**********" at bounding box center [263, 382] width 282 height 20
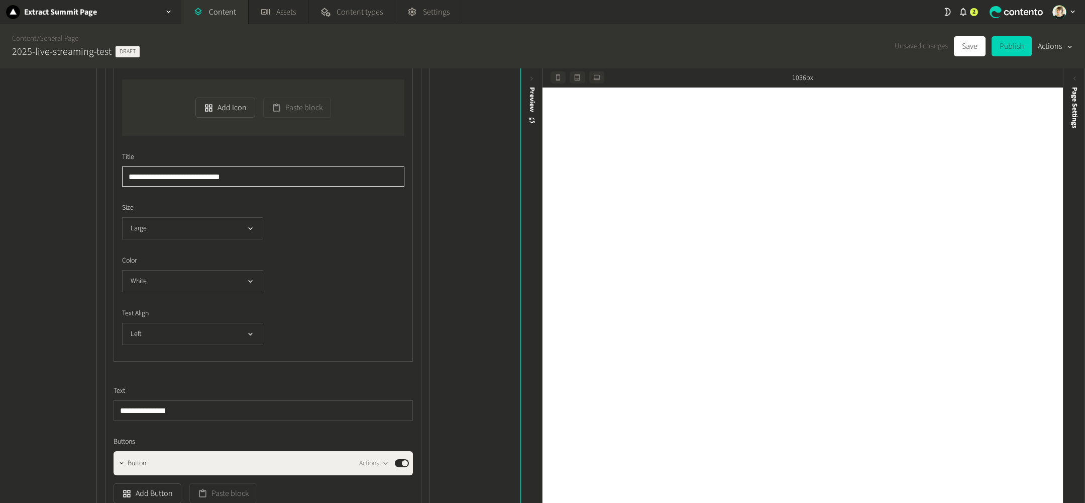
scroll to position [717, 0]
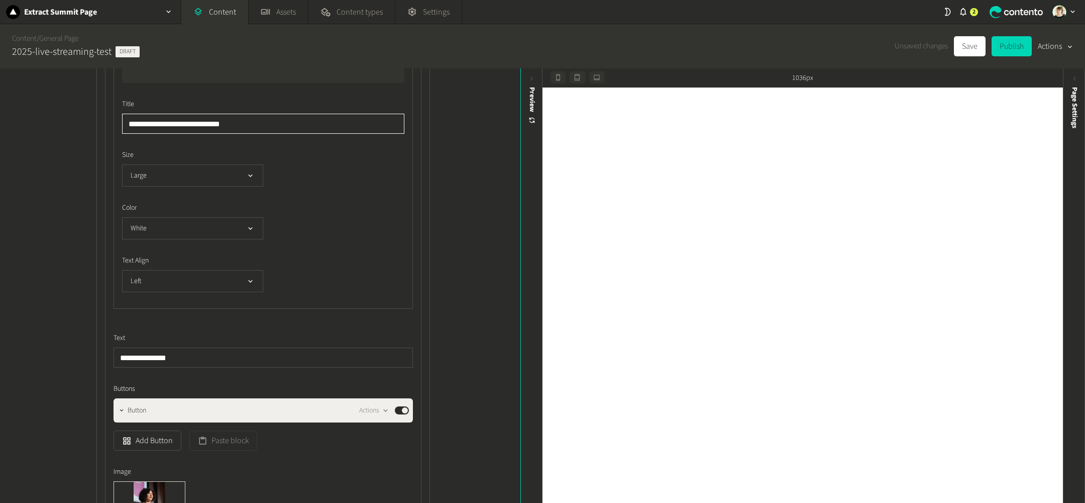
type input "**********"
click at [298, 349] on input "**********" at bounding box center [264, 357] width 300 height 20
click at [125, 409] on icon "button" at bounding box center [121, 410] width 7 height 7
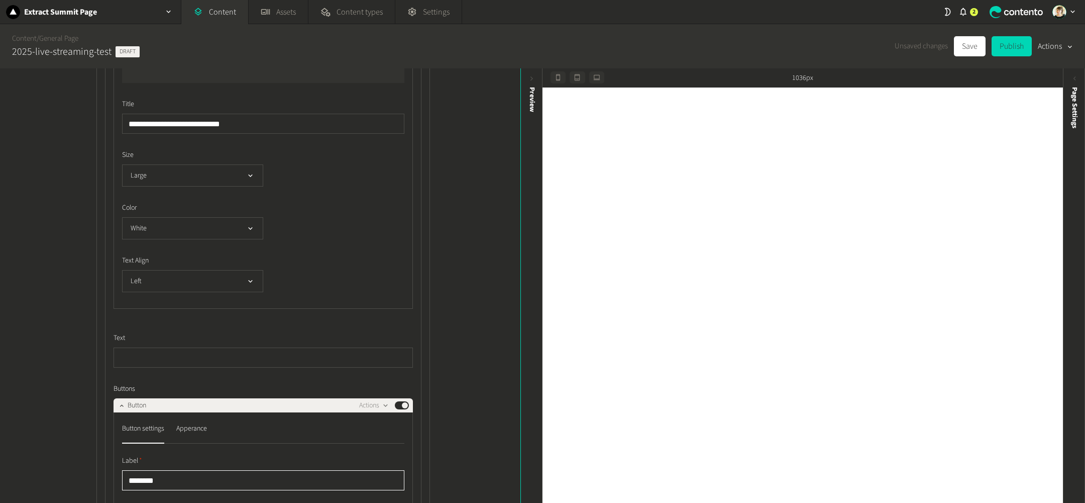
click at [192, 477] on input "********" at bounding box center [263, 480] width 282 height 20
type input "**********"
click at [119, 403] on icon "button" at bounding box center [121, 405] width 7 height 7
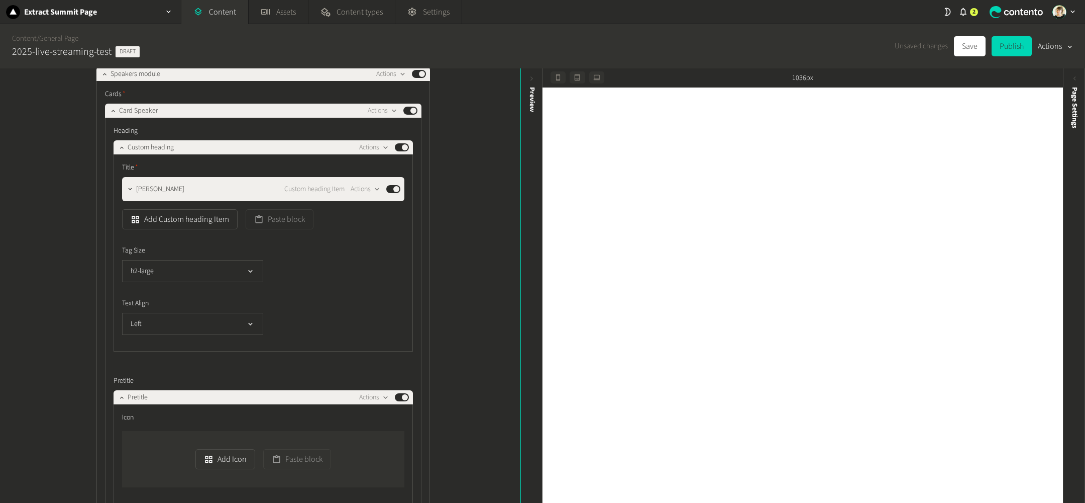
scroll to position [317, 0]
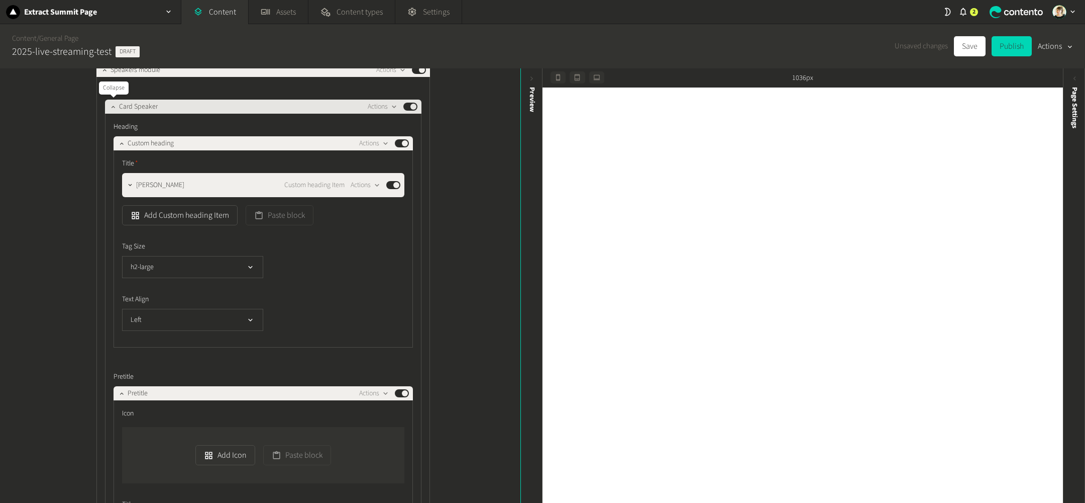
click at [112, 106] on icon "button" at bounding box center [113, 106] width 7 height 7
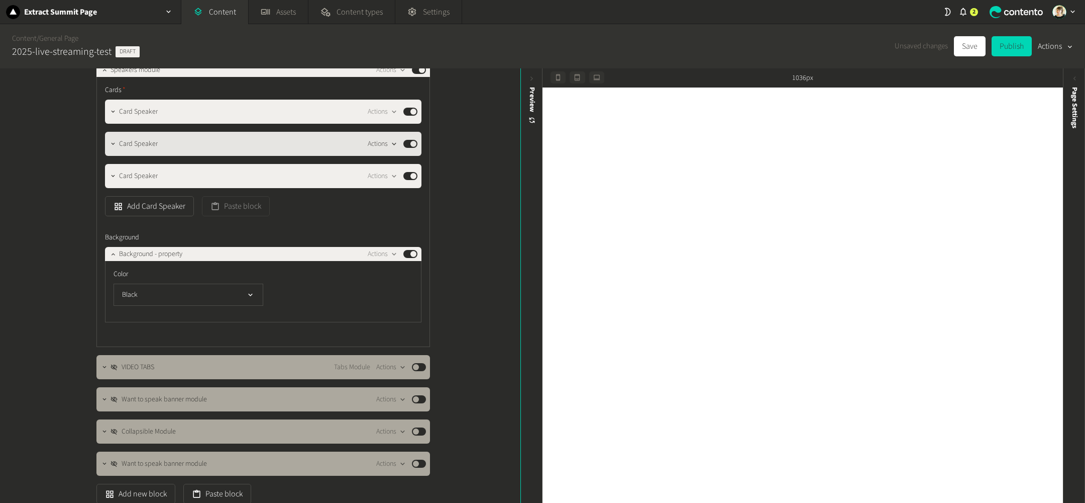
click at [394, 140] on icon "button" at bounding box center [394, 144] width 9 height 9
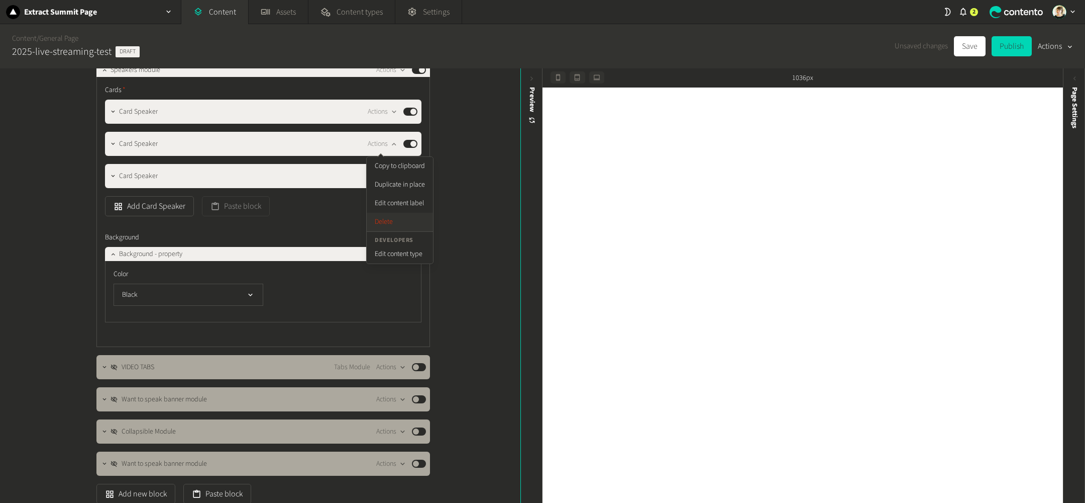
click at [395, 224] on button "Delete" at bounding box center [400, 222] width 66 height 19
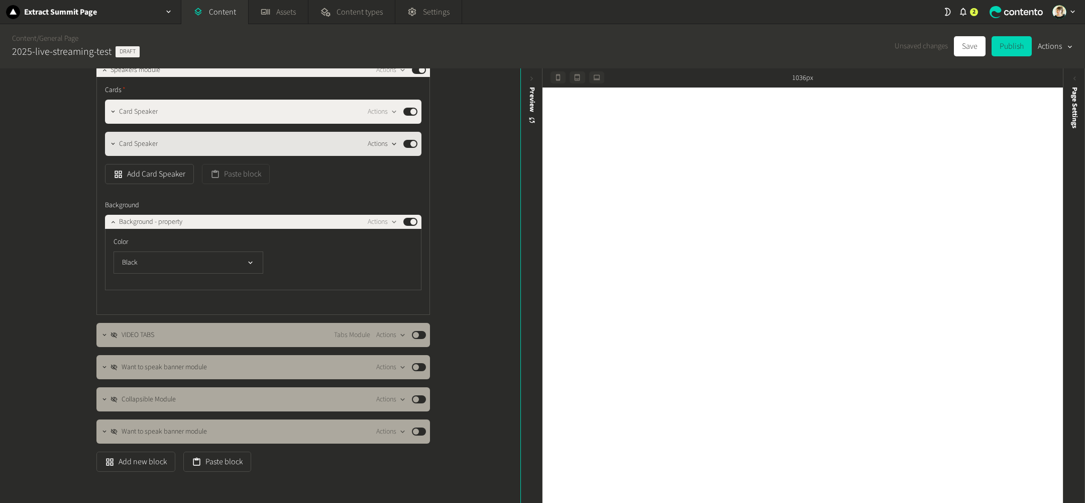
click at [392, 141] on icon "button" at bounding box center [394, 144] width 9 height 9
click at [397, 219] on button "Delete" at bounding box center [400, 222] width 66 height 19
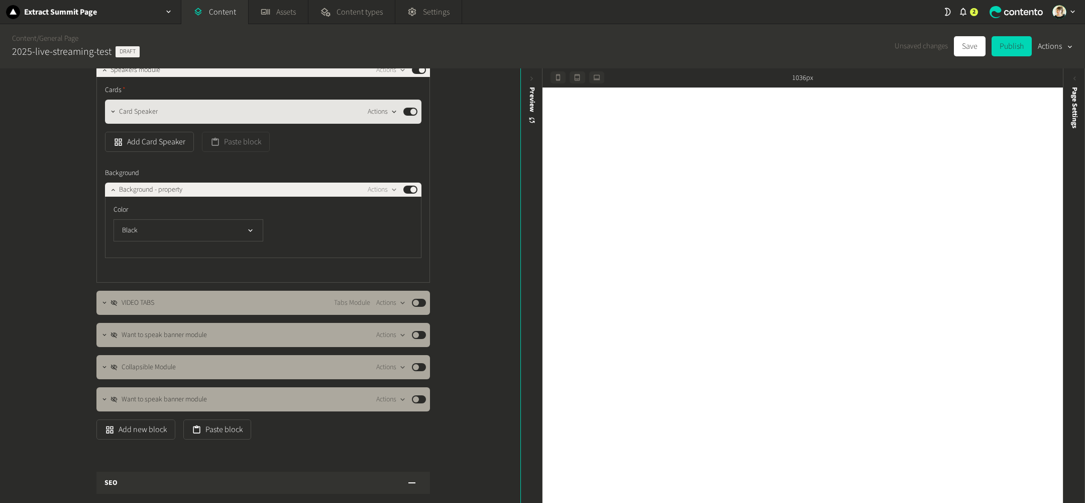
click at [395, 113] on icon "button" at bounding box center [394, 112] width 9 height 9
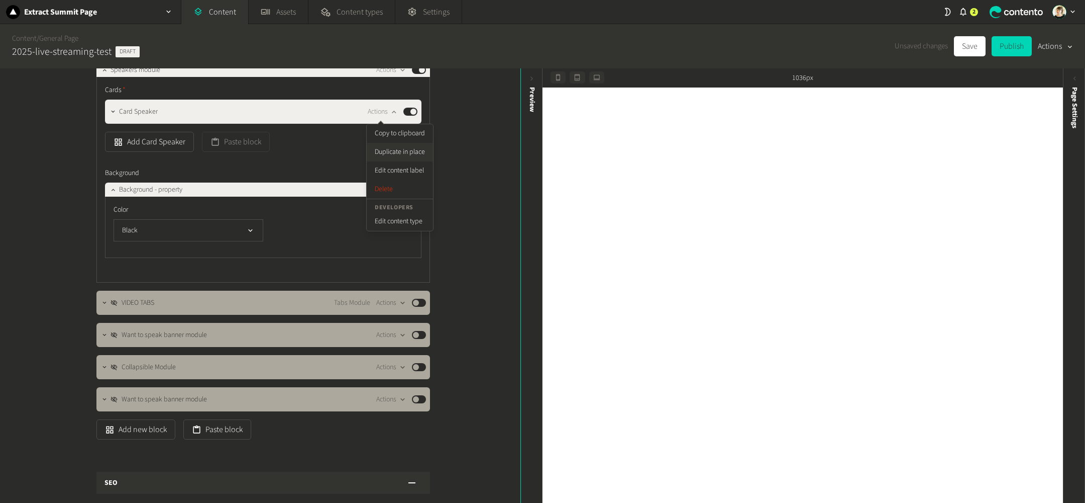
click at [393, 153] on button "Duplicate in place" at bounding box center [400, 152] width 66 height 19
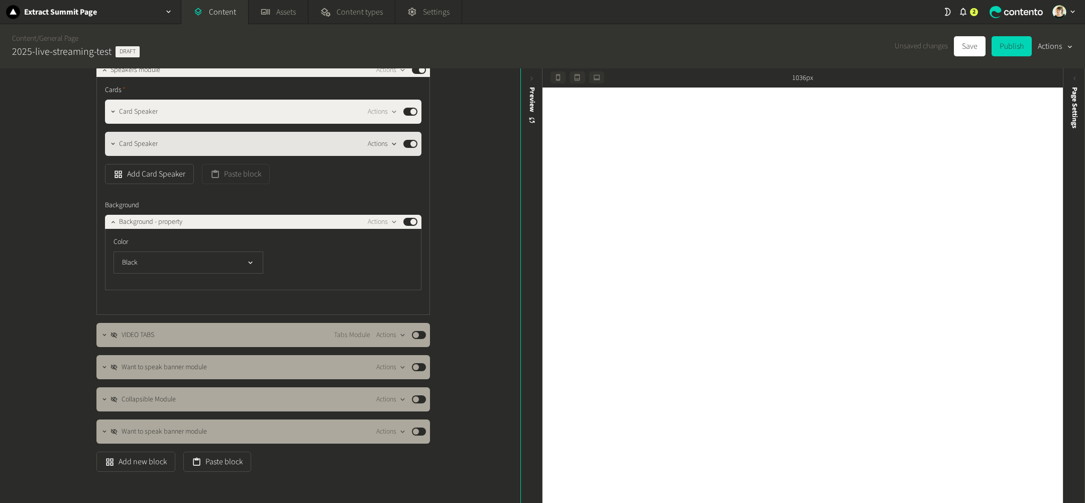
click at [395, 143] on icon "button" at bounding box center [394, 144] width 4 height 3
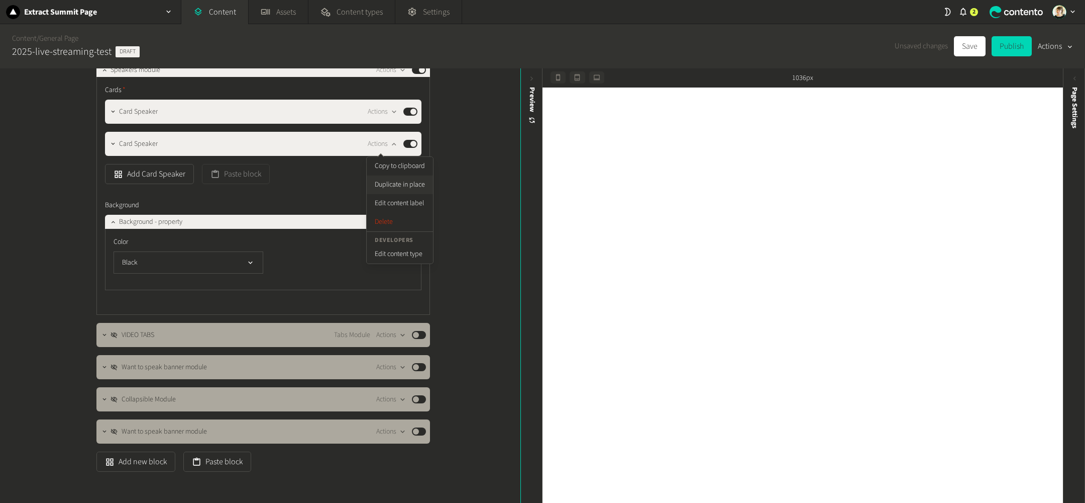
drag, startPoint x: 397, startPoint y: 162, endPoint x: 404, endPoint y: 189, distance: 27.3
click at [404, 189] on div "Copy to clipboard Duplicate in place Edit content label Delete Developers Edit …" at bounding box center [400, 210] width 66 height 107
click at [404, 189] on button "Duplicate in place" at bounding box center [400, 184] width 66 height 19
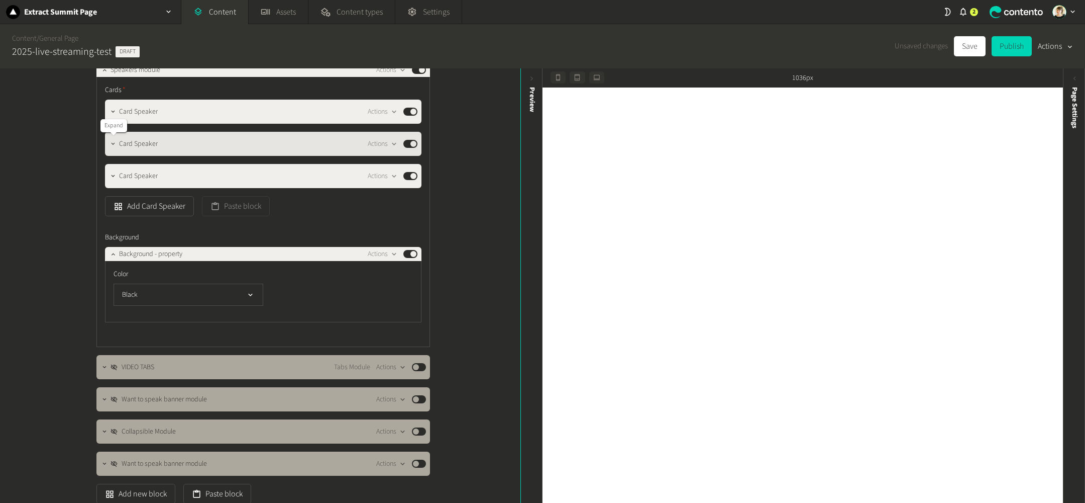
click at [111, 146] on icon "button" at bounding box center [113, 143] width 7 height 7
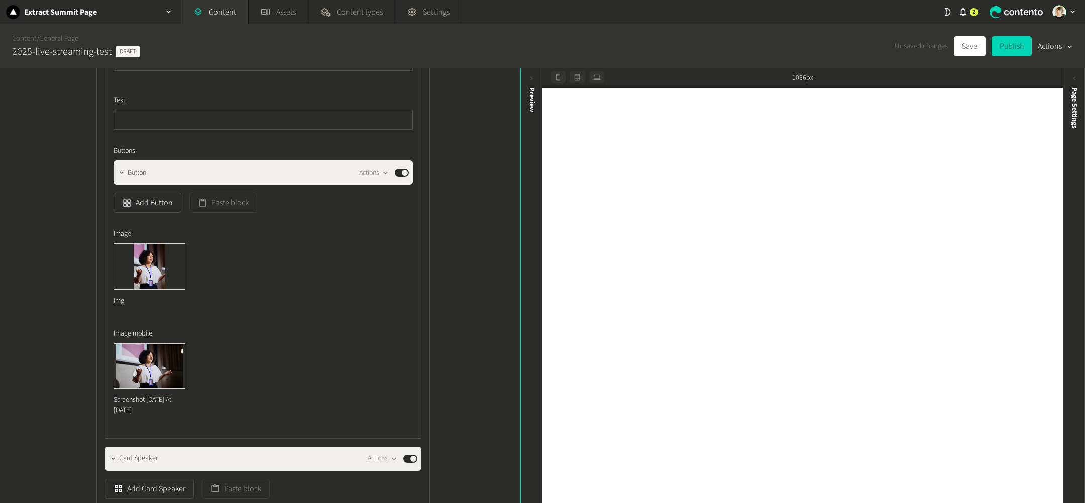
scroll to position [975, 0]
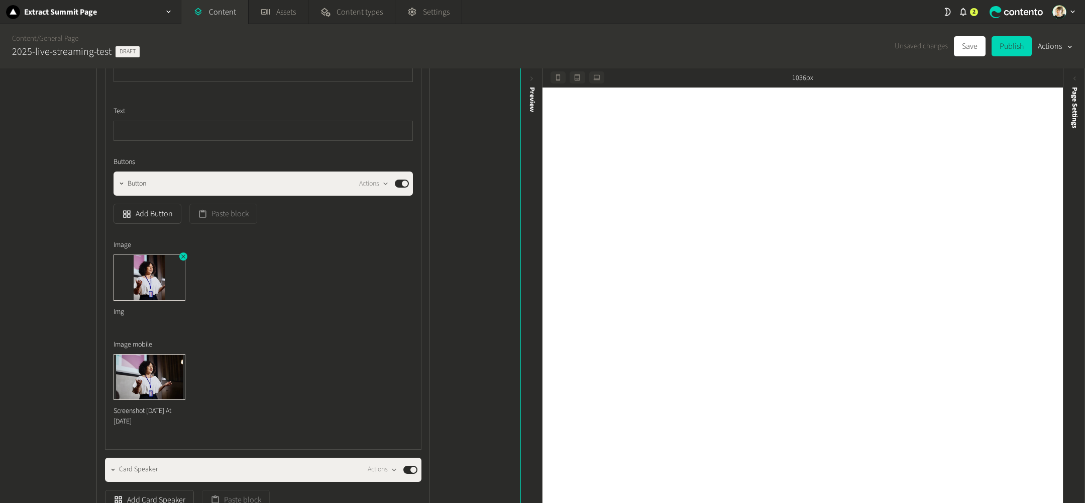
click at [159, 271] on img at bounding box center [149, 277] width 71 height 45
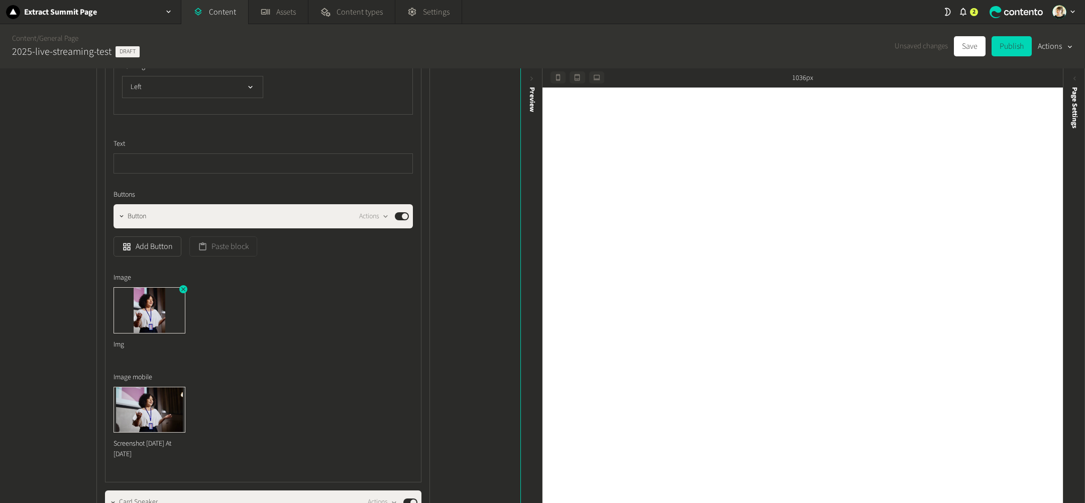
scroll to position [944, 0]
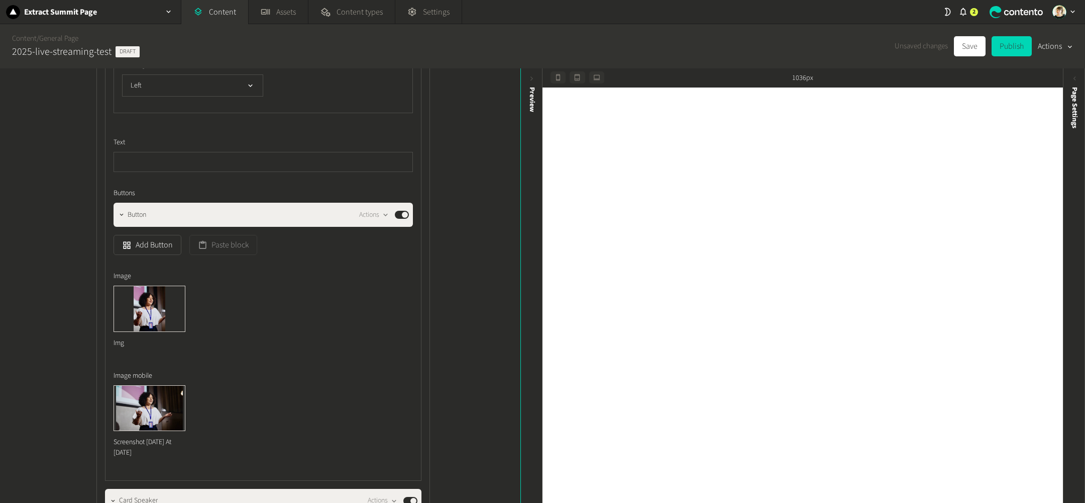
click at [180, 280] on label "Image" at bounding box center [264, 276] width 300 height 11
click at [182, 282] on div "Image Img" at bounding box center [264, 312] width 300 height 83
click at [184, 290] on icon "button" at bounding box center [183, 287] width 7 height 7
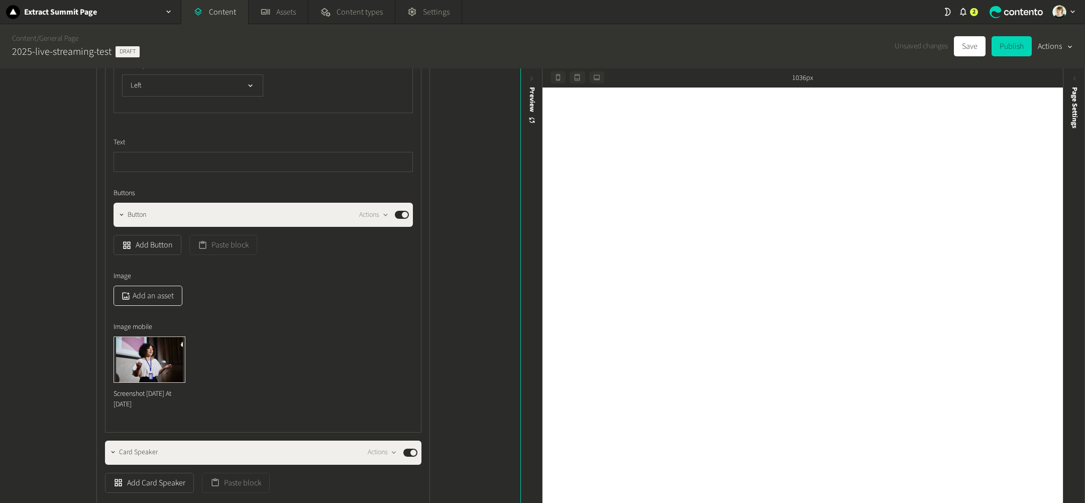
click at [169, 294] on button "Add an asset" at bounding box center [148, 295] width 69 height 20
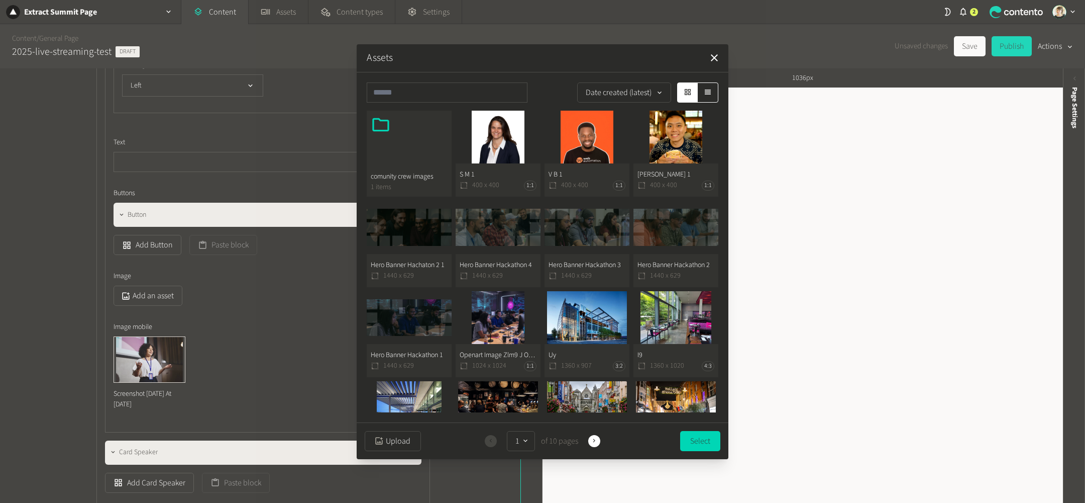
click at [489, 131] on button "S M 1 400 x 400 1:1" at bounding box center [498, 154] width 85 height 86
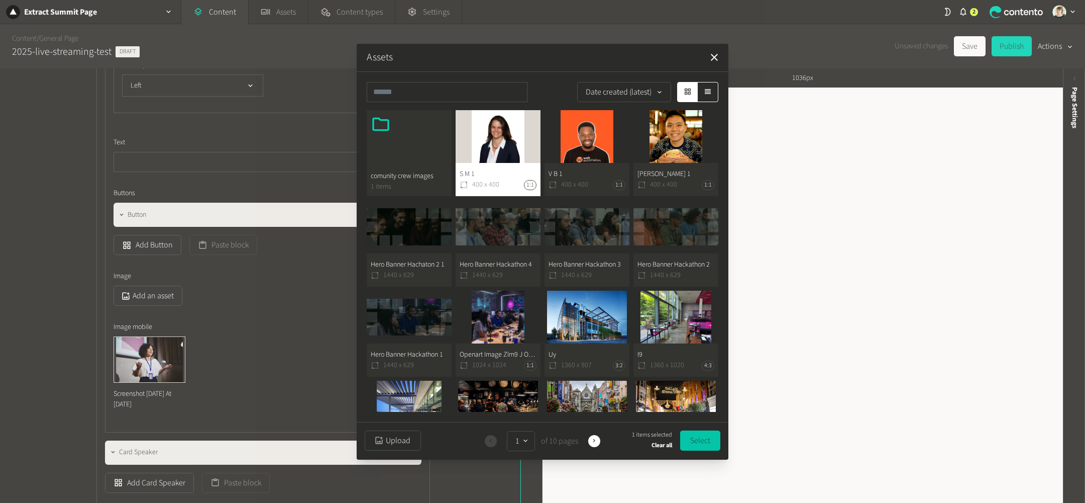
click at [697, 440] on button "Select" at bounding box center [700, 440] width 40 height 20
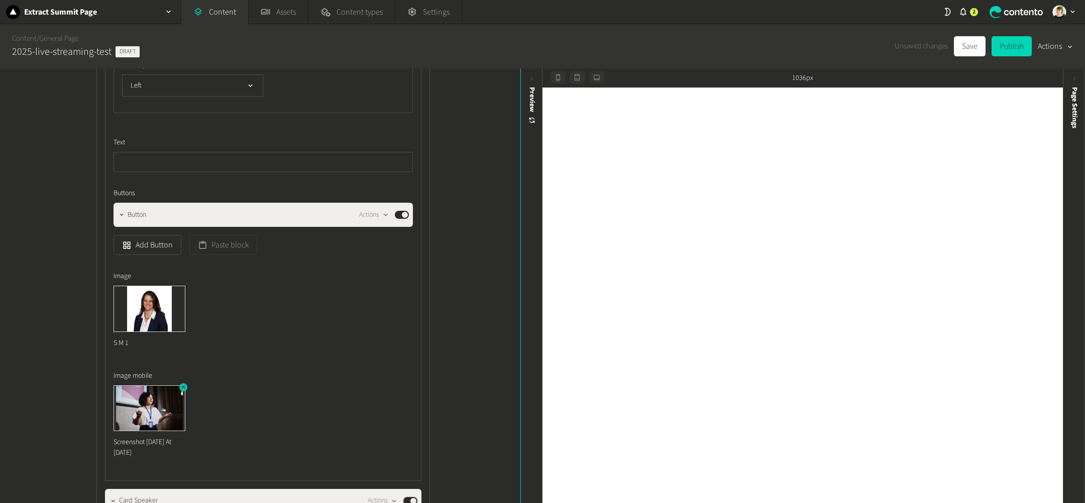
click at [186, 389] on icon "button" at bounding box center [183, 386] width 7 height 7
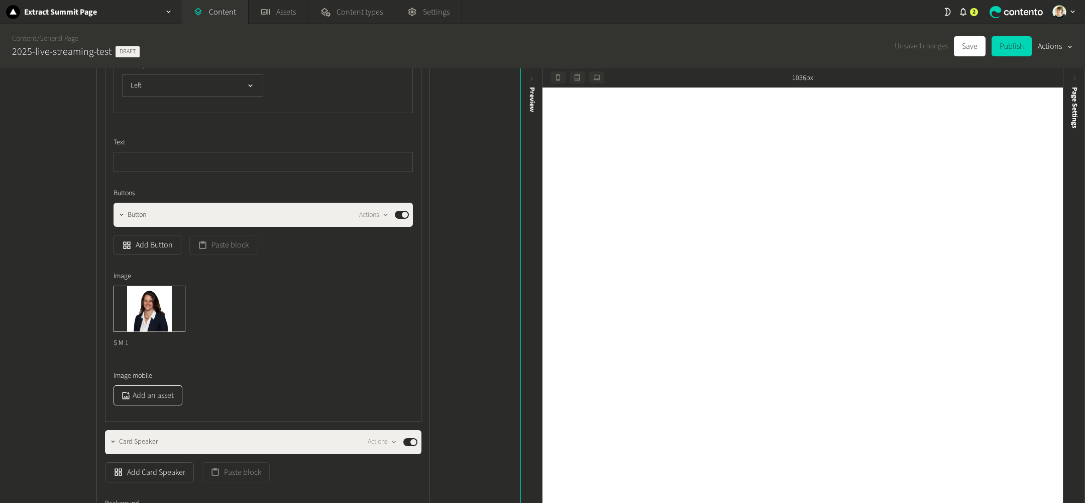
click at [150, 390] on button "Add an asset" at bounding box center [148, 395] width 69 height 20
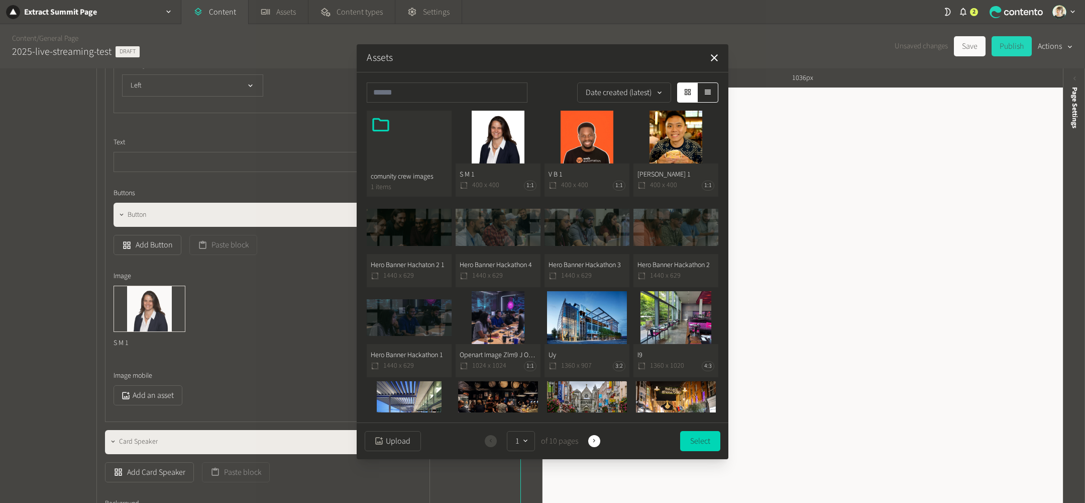
click at [521, 126] on button "S M 1 400 x 400 1:1" at bounding box center [498, 154] width 85 height 86
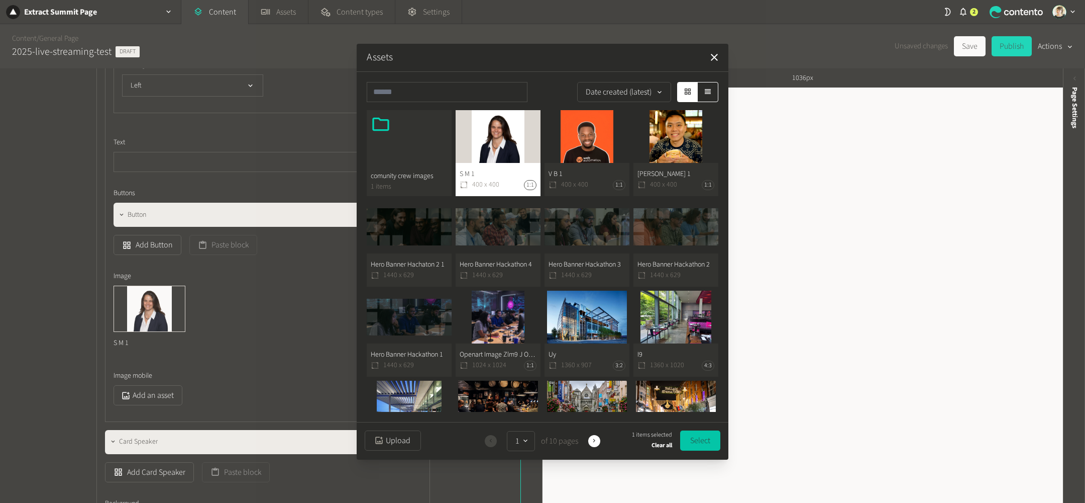
click at [702, 431] on button "Select" at bounding box center [700, 440] width 40 height 20
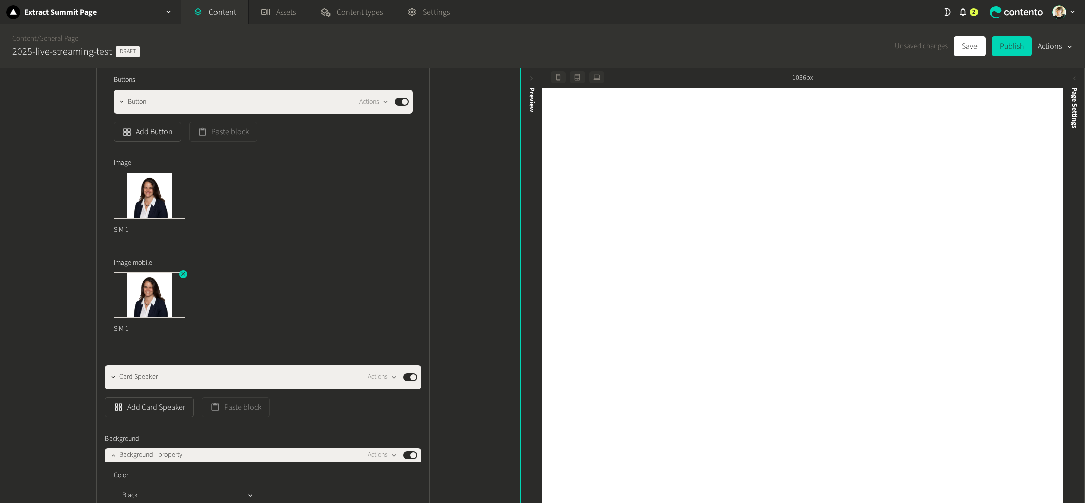
scroll to position [1056, 0]
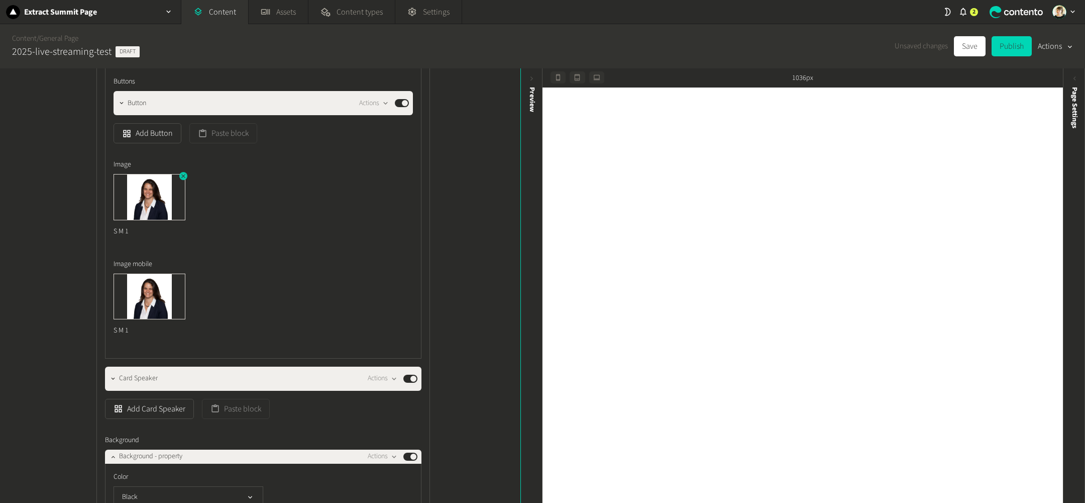
click at [185, 176] on icon "button" at bounding box center [183, 175] width 7 height 7
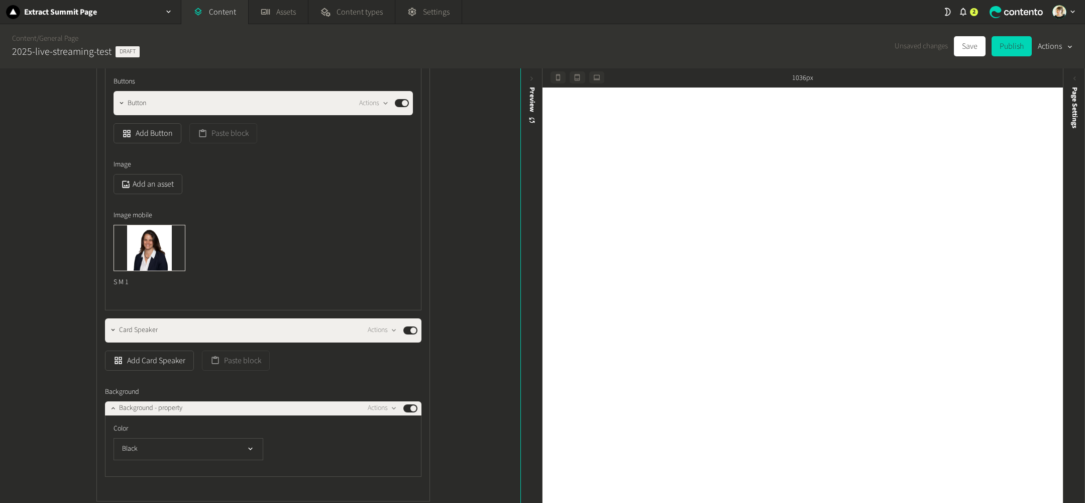
click at [346, 246] on div "S M 1" at bounding box center [264, 259] width 300 height 68
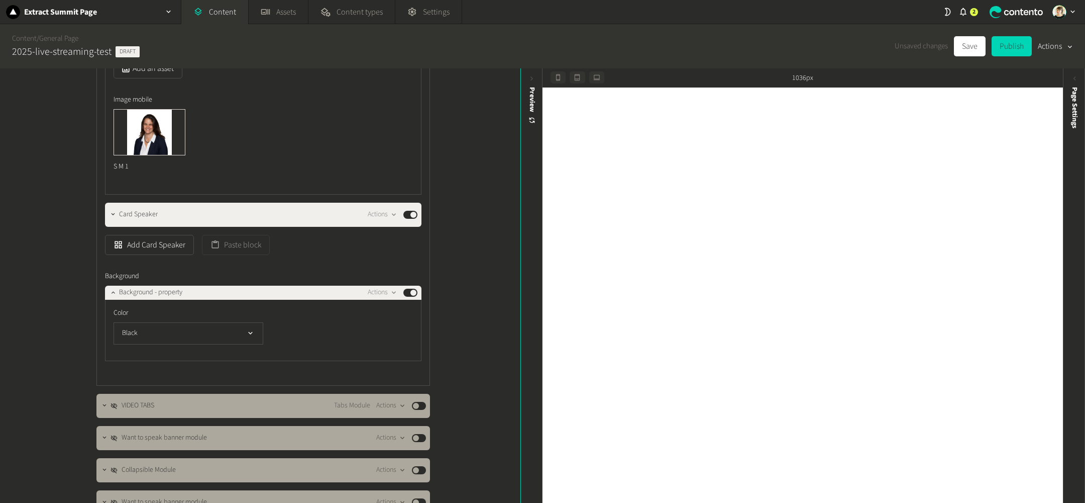
scroll to position [1173, 0]
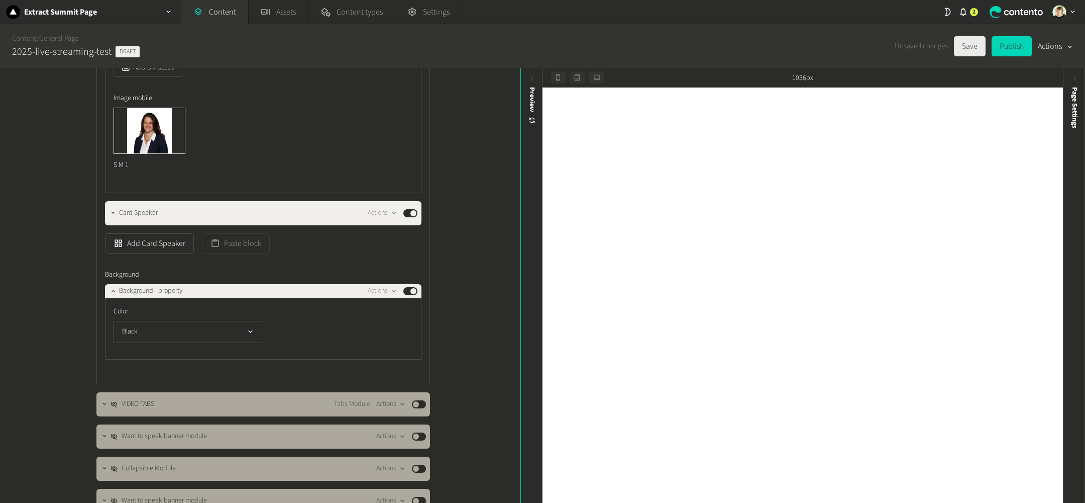
click at [960, 49] on button "Save" at bounding box center [970, 46] width 32 height 20
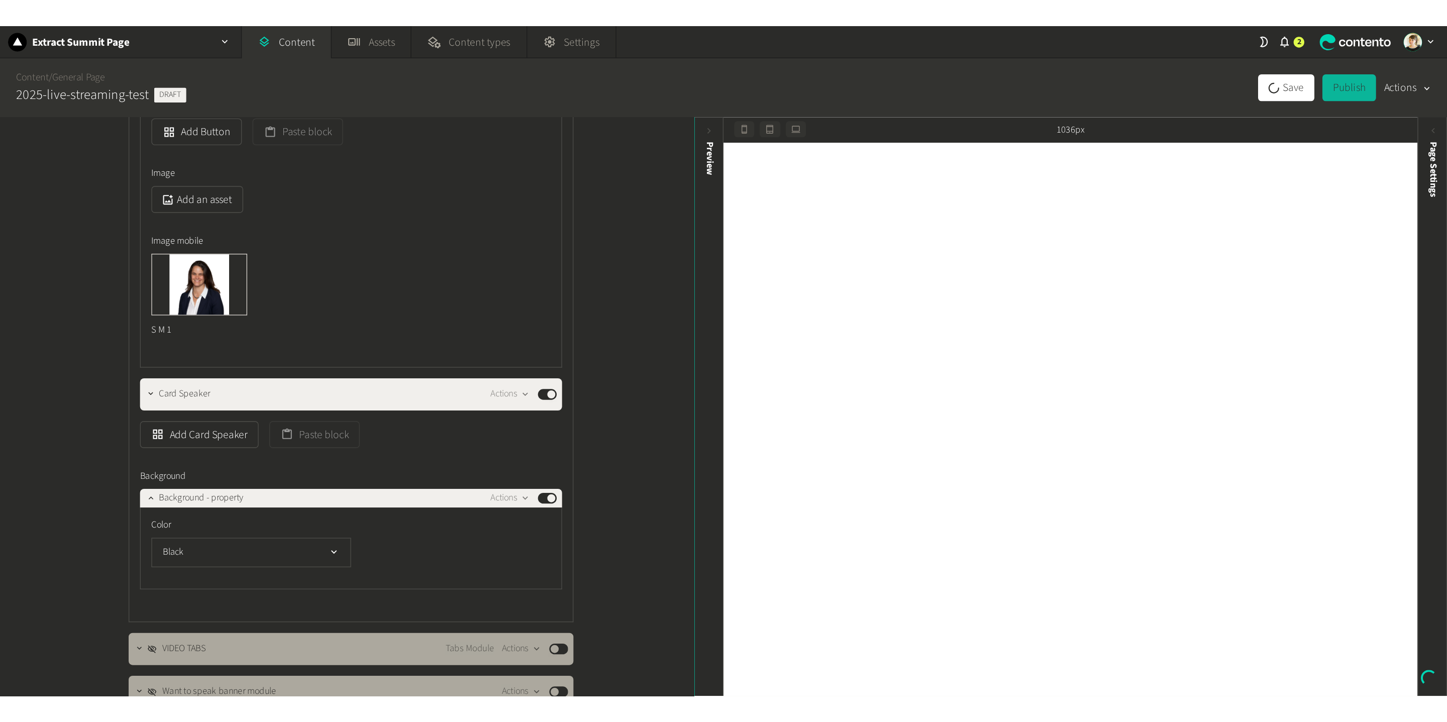
scroll to position [1109, 0]
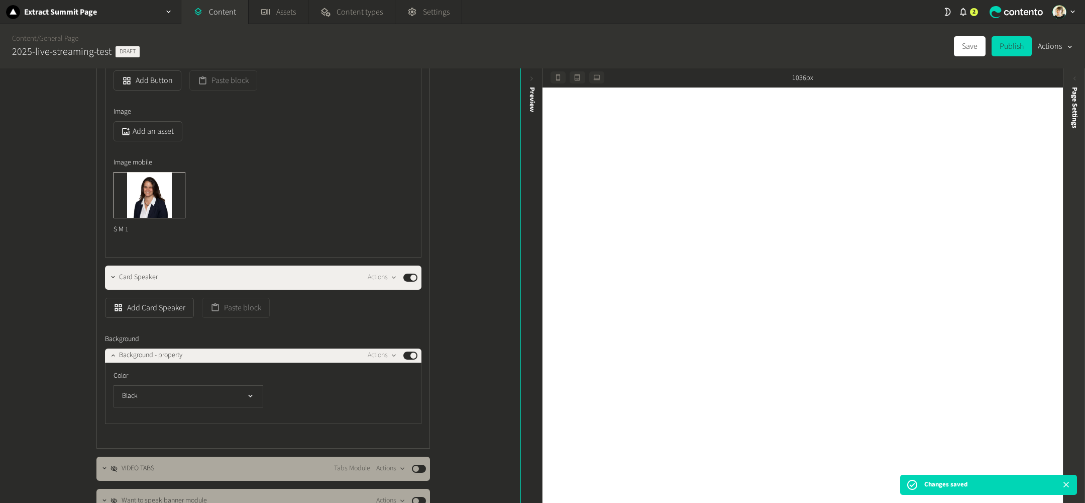
click at [1079, 131] on div "Page Settings" at bounding box center [1075, 164] width 22 height 181
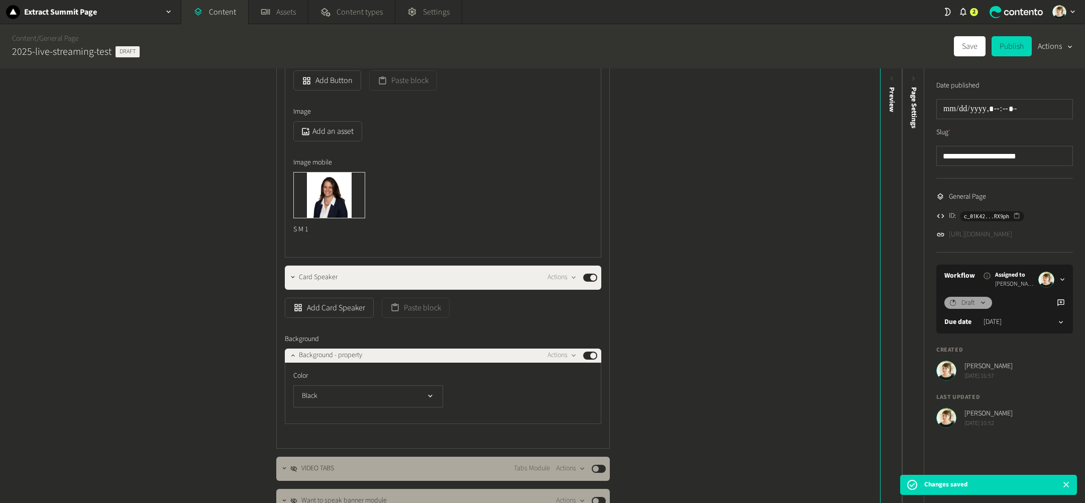
click at [990, 235] on link "[URL][DOMAIN_NAME]" at bounding box center [980, 234] width 63 height 11
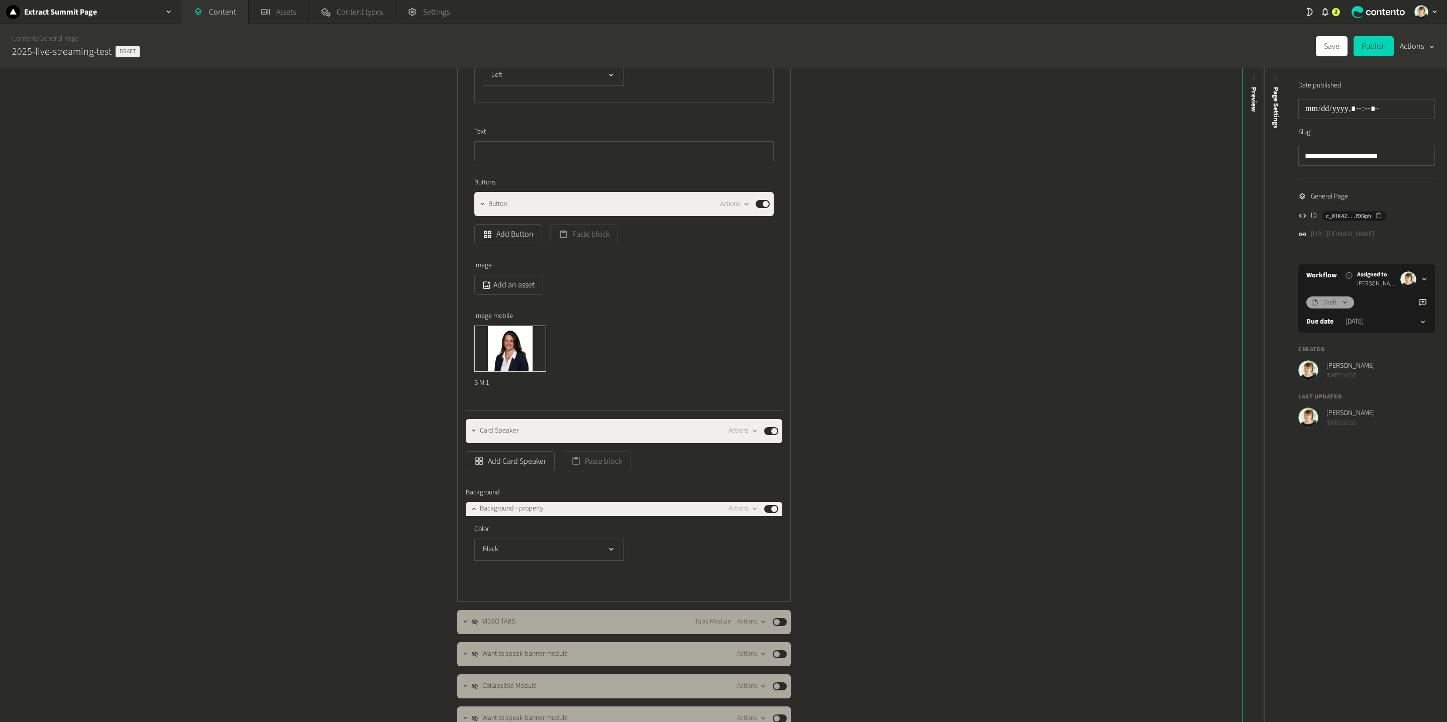
scroll to position [946, 0]
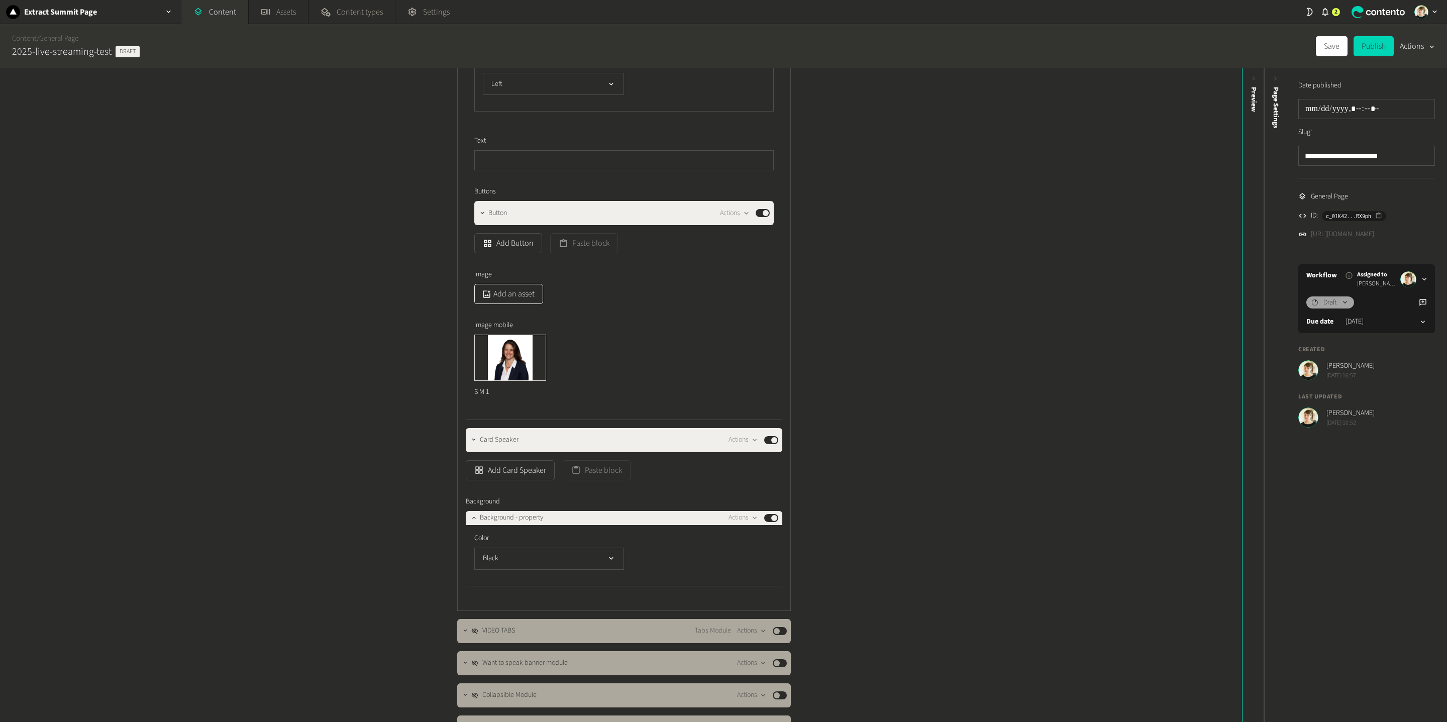
click at [518, 295] on button "Add an asset" at bounding box center [508, 294] width 69 height 20
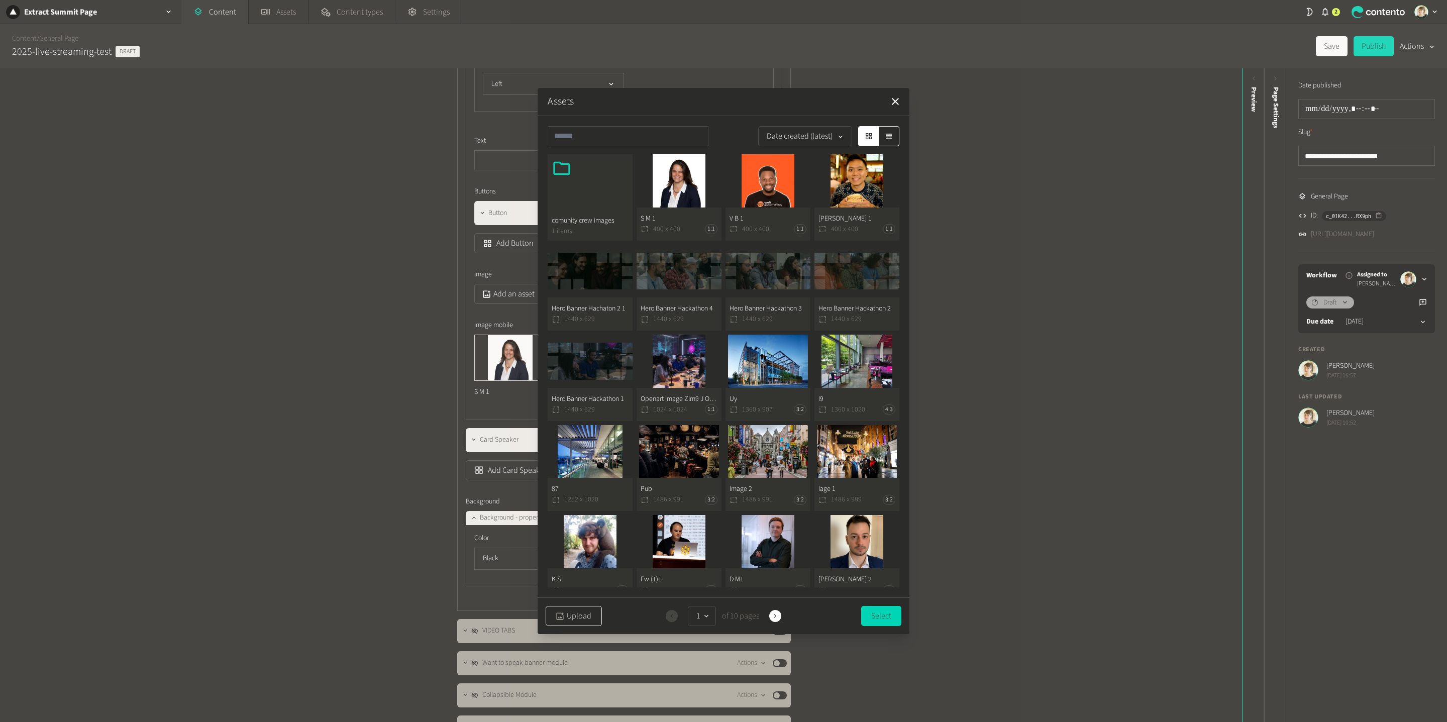
click at [551, 502] on button "Upload" at bounding box center [574, 616] width 56 height 20
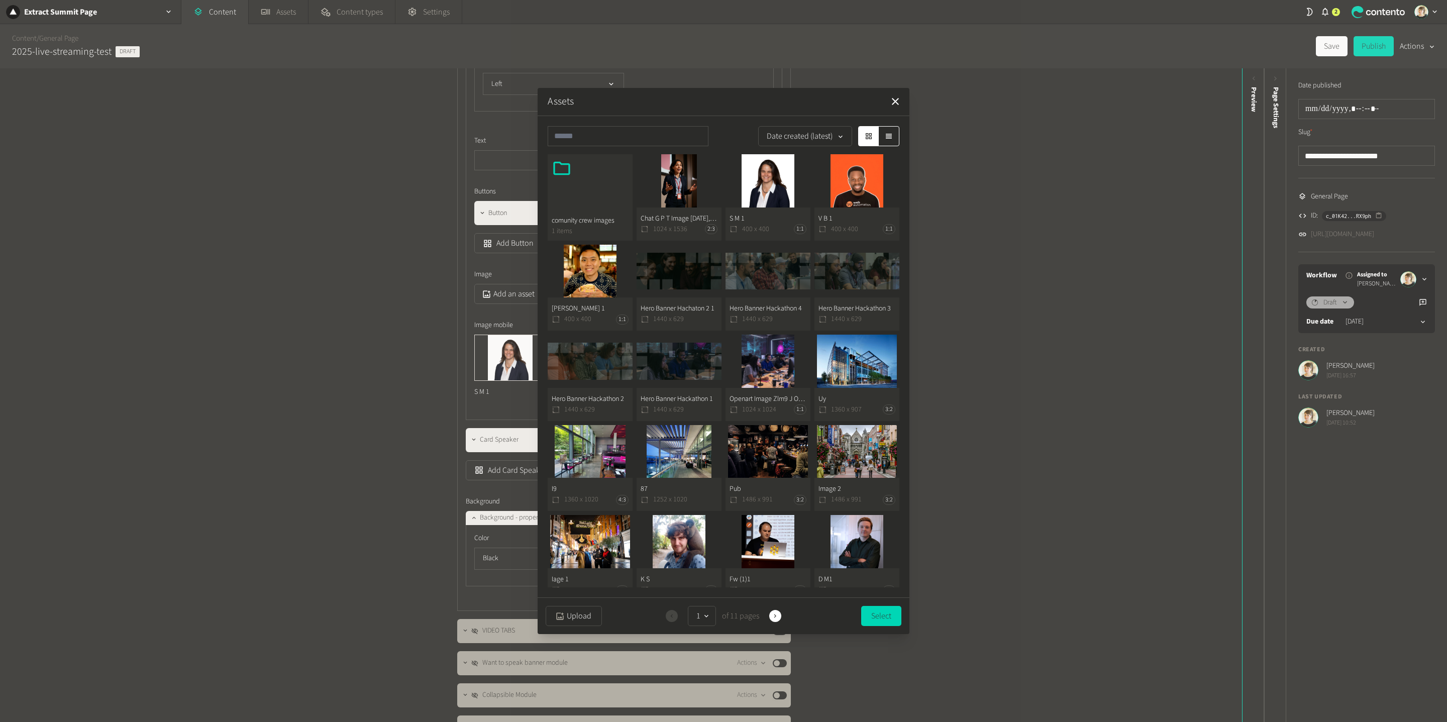
click at [669, 228] on button "Chat G P T Image 2 Sept 2025, 11 08 25 1024 x 1536 2:3" at bounding box center [679, 197] width 85 height 86
click at [884, 502] on button "Select" at bounding box center [881, 616] width 40 height 20
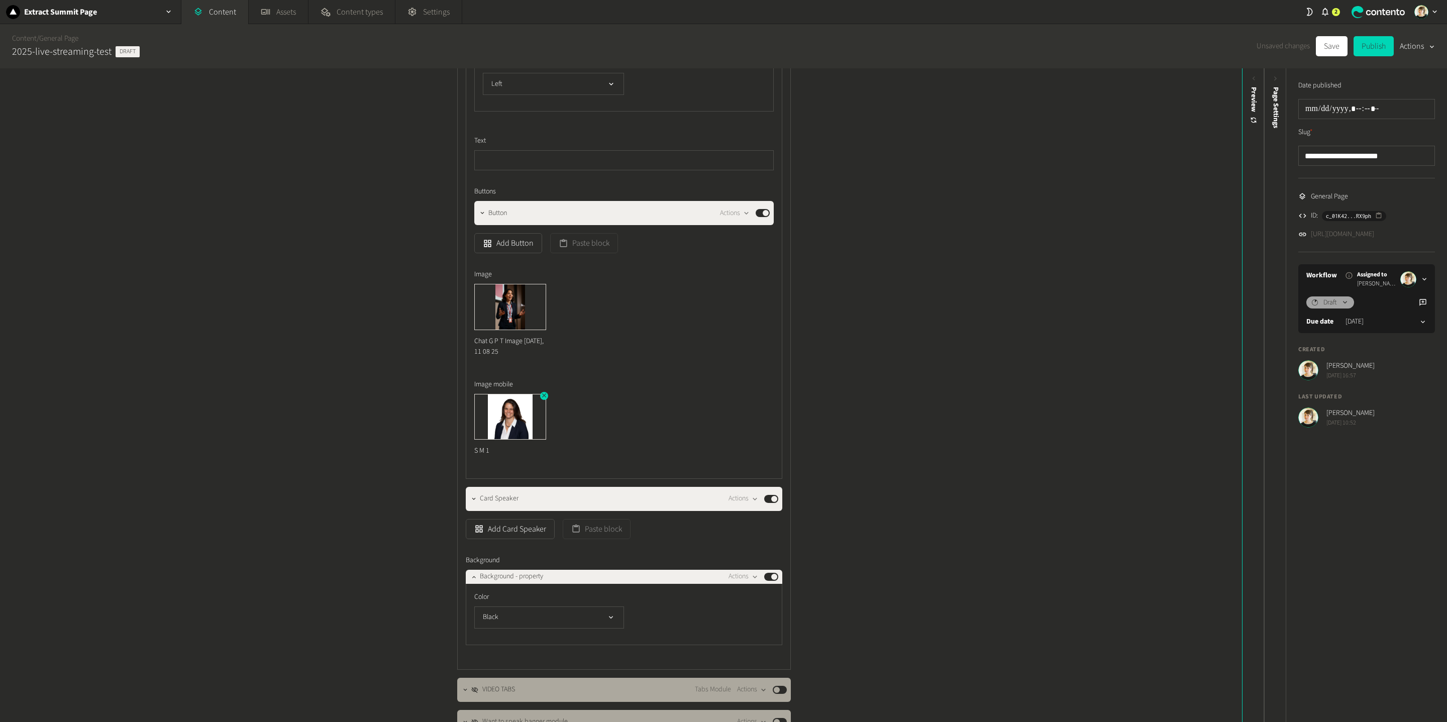
click at [532, 394] on div at bounding box center [510, 417] width 72 height 46
click at [545, 395] on icon "button" at bounding box center [544, 395] width 7 height 7
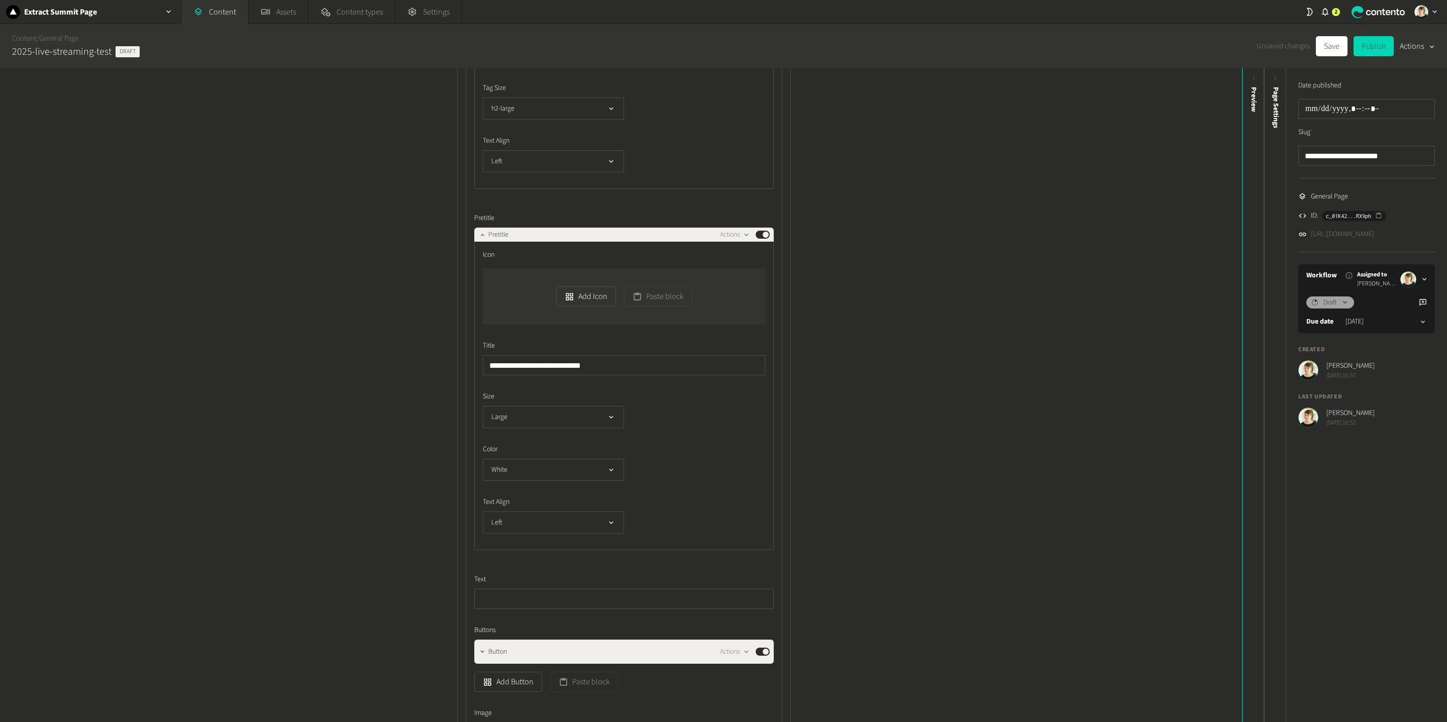
scroll to position [629, 0]
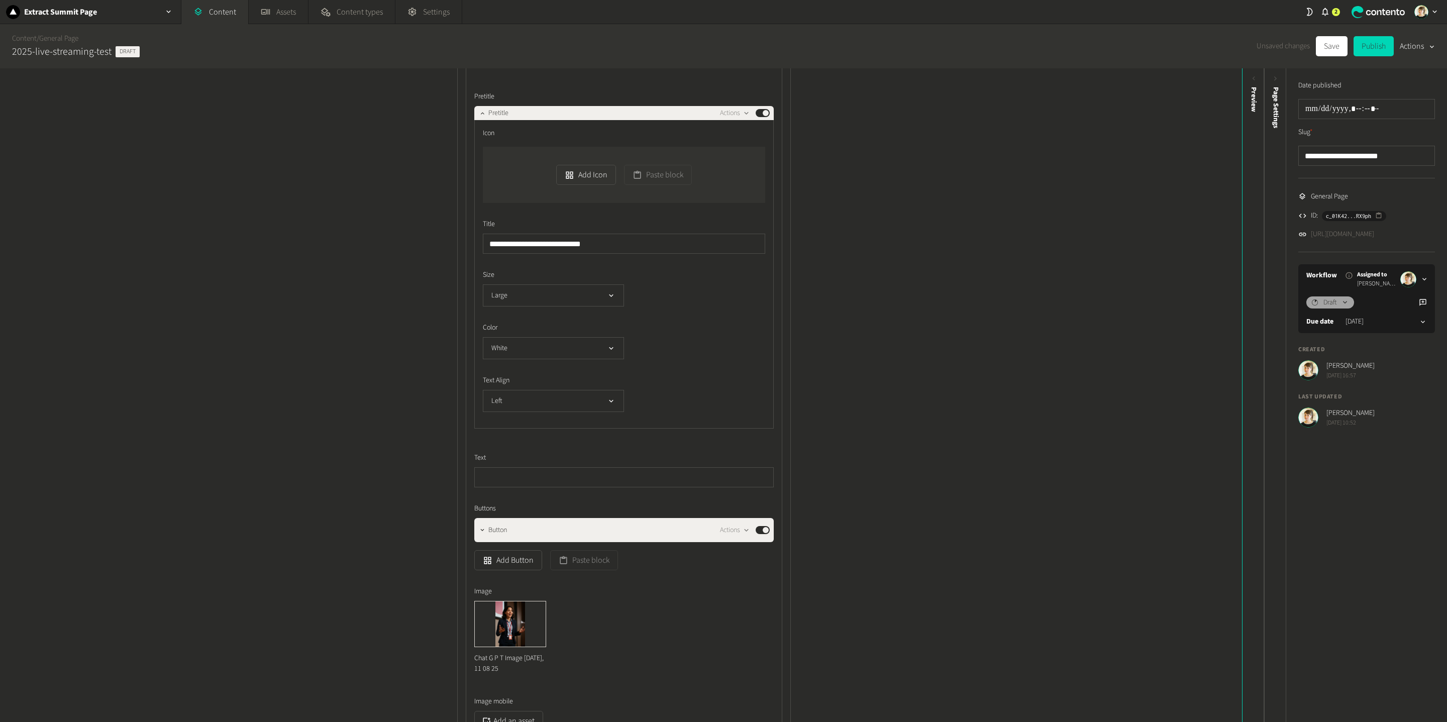
click at [906, 502] on div "**********" at bounding box center [621, 395] width 1242 height 654
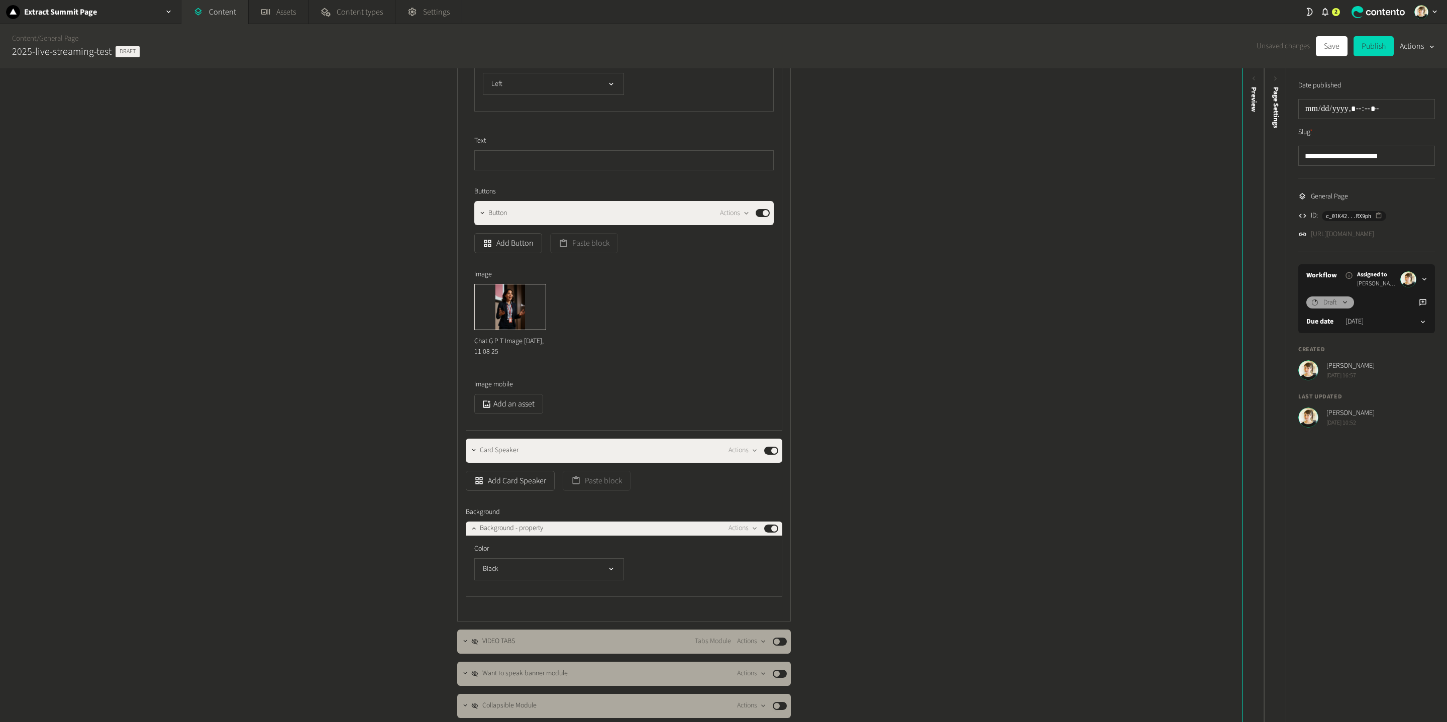
scroll to position [946, 0]
click at [545, 287] on icon "button" at bounding box center [544, 285] width 7 height 7
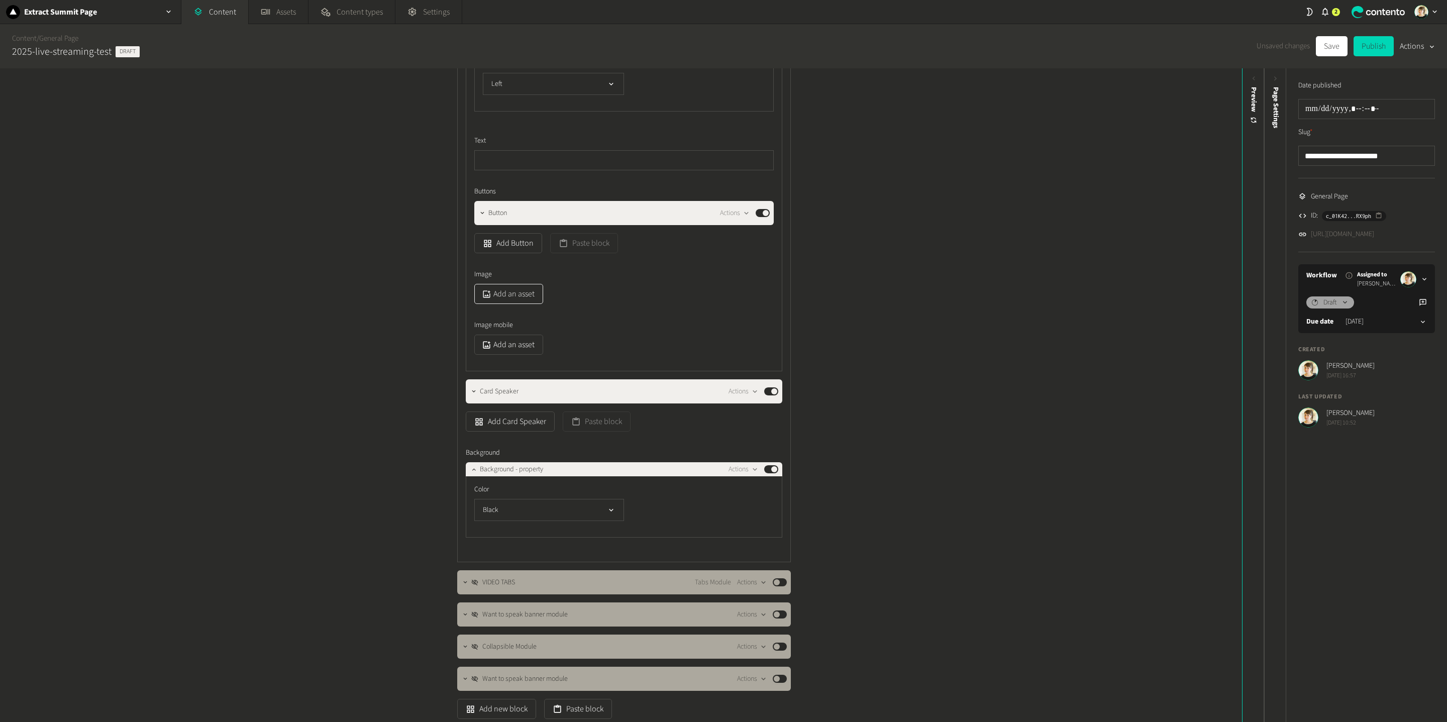
click at [527, 297] on button "Add an asset" at bounding box center [508, 294] width 69 height 20
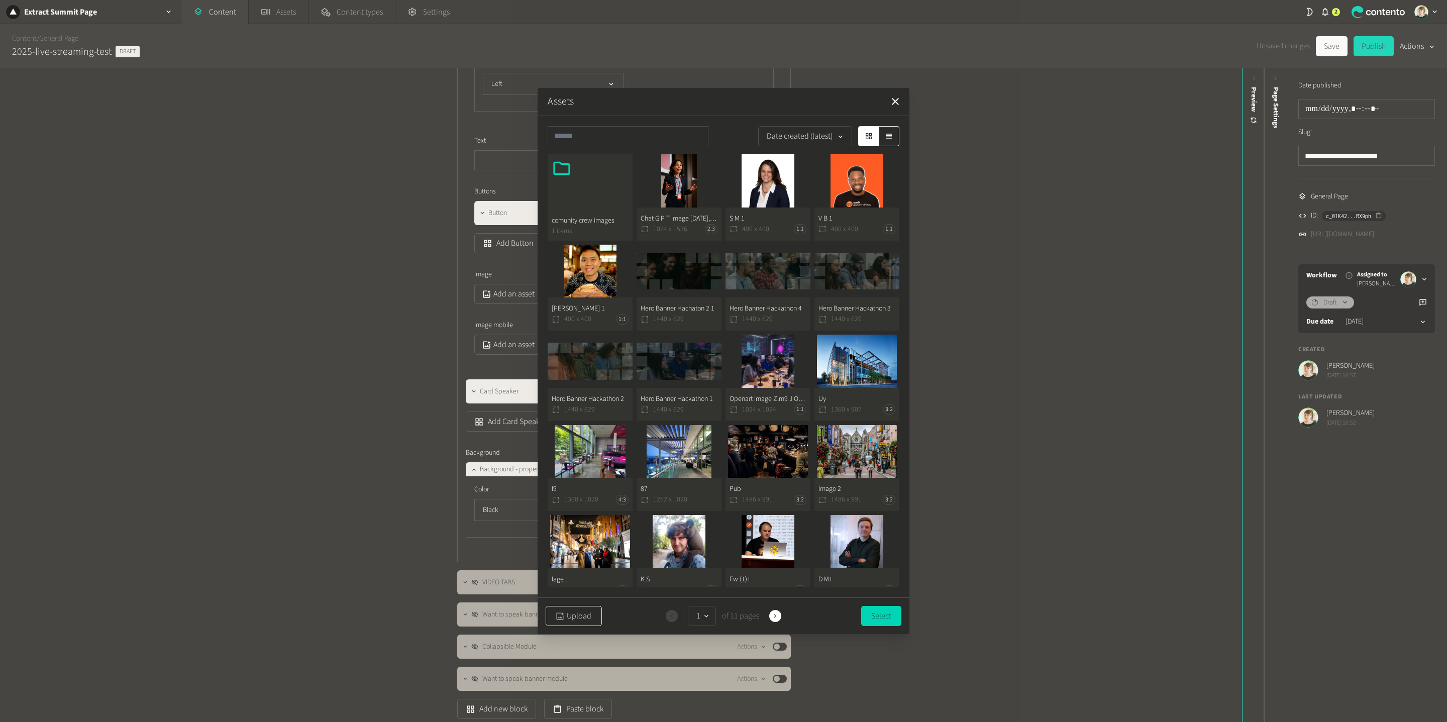
click at [571, 502] on button "Upload" at bounding box center [574, 616] width 56 height 20
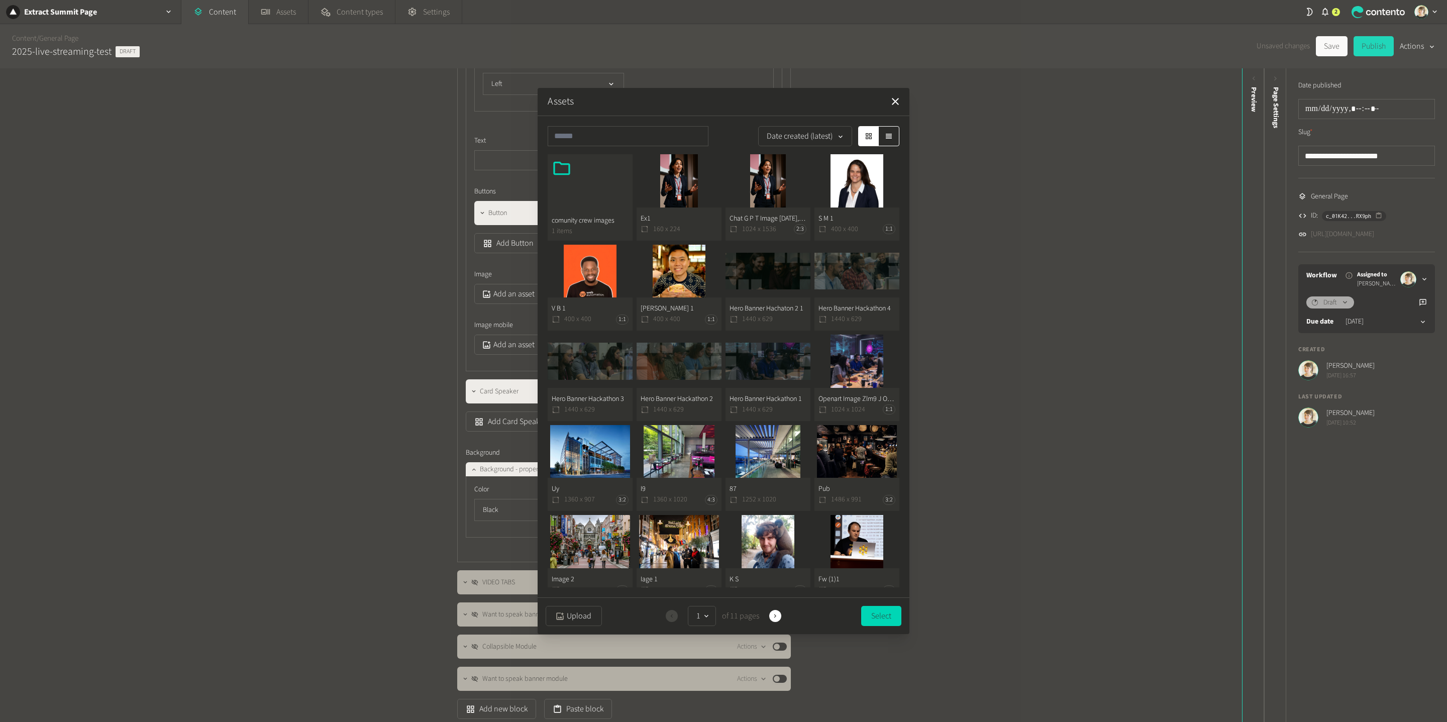
click at [675, 178] on button "Ex1 160 x 224" at bounding box center [679, 197] width 85 height 86
click at [881, 502] on button "Select" at bounding box center [881, 616] width 40 height 20
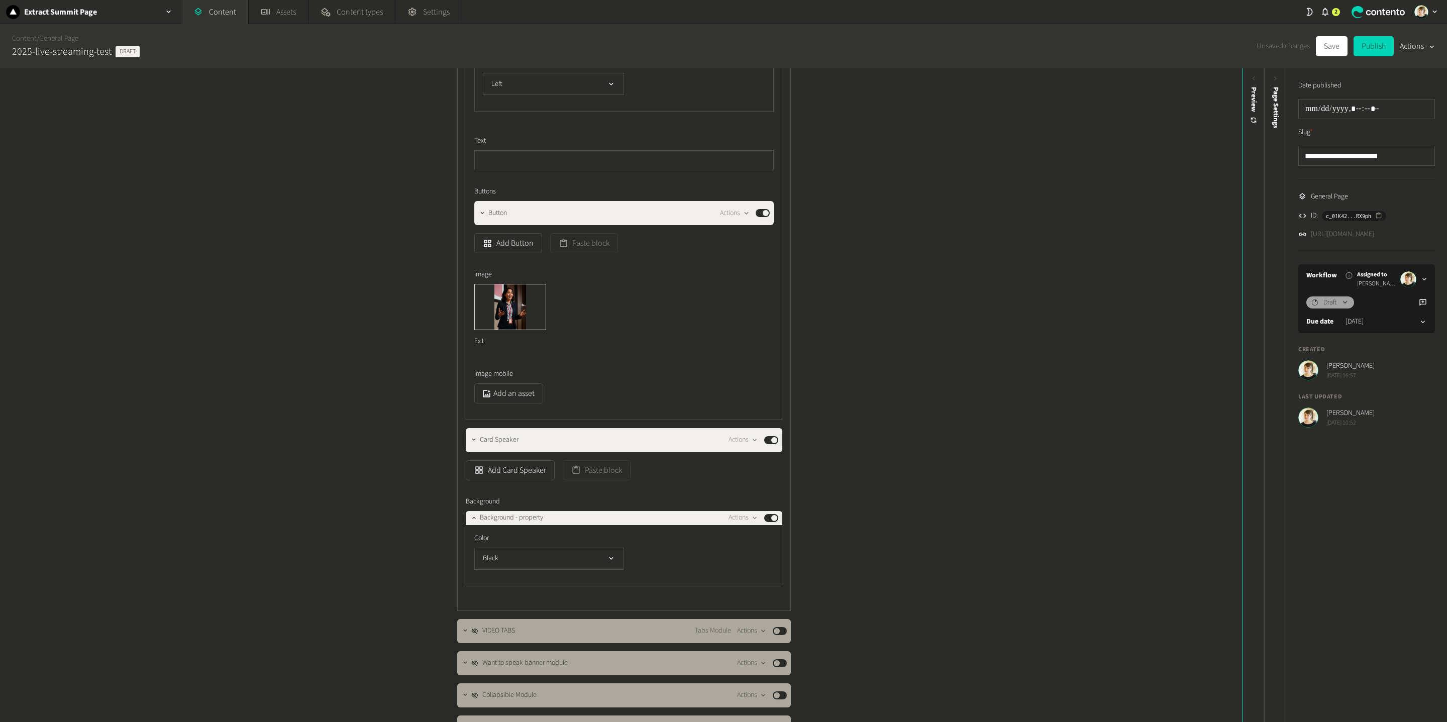
click at [959, 470] on div "**********" at bounding box center [621, 395] width 1242 height 654
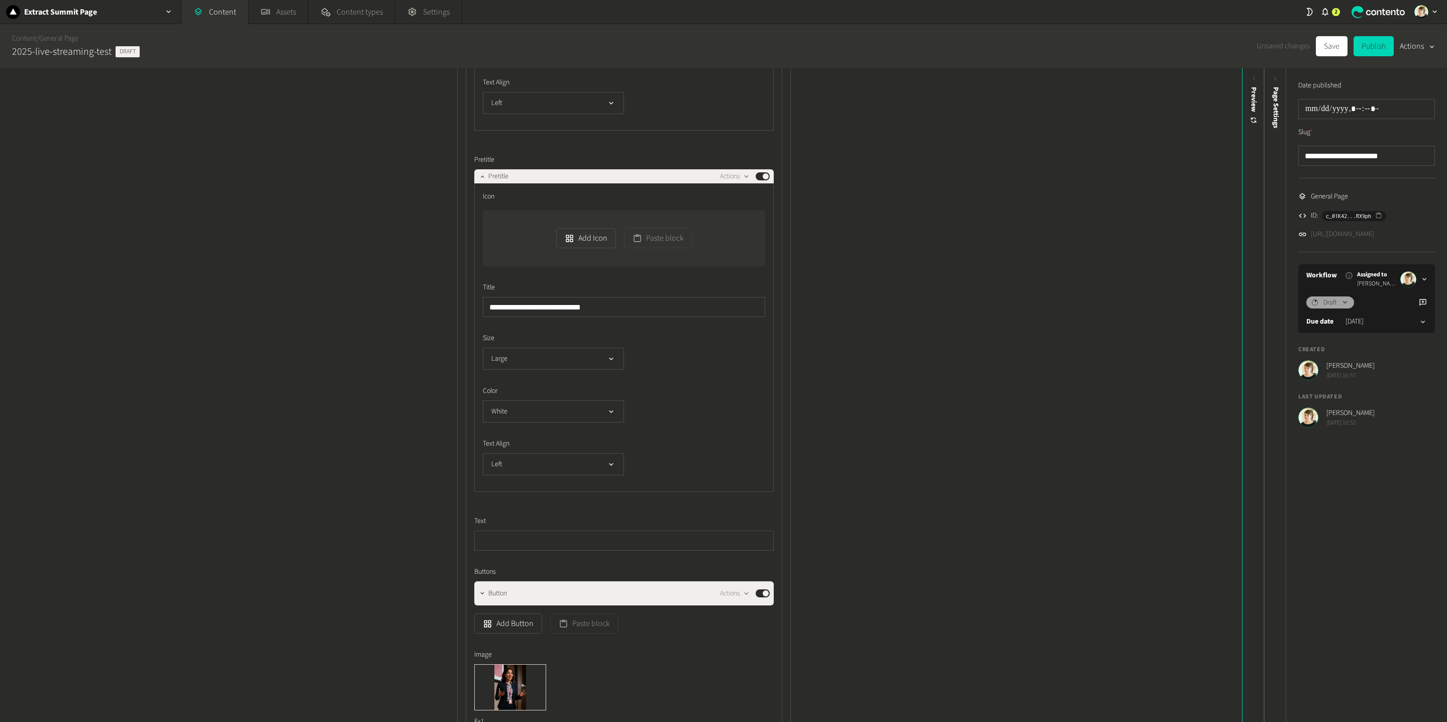
scroll to position [585, 0]
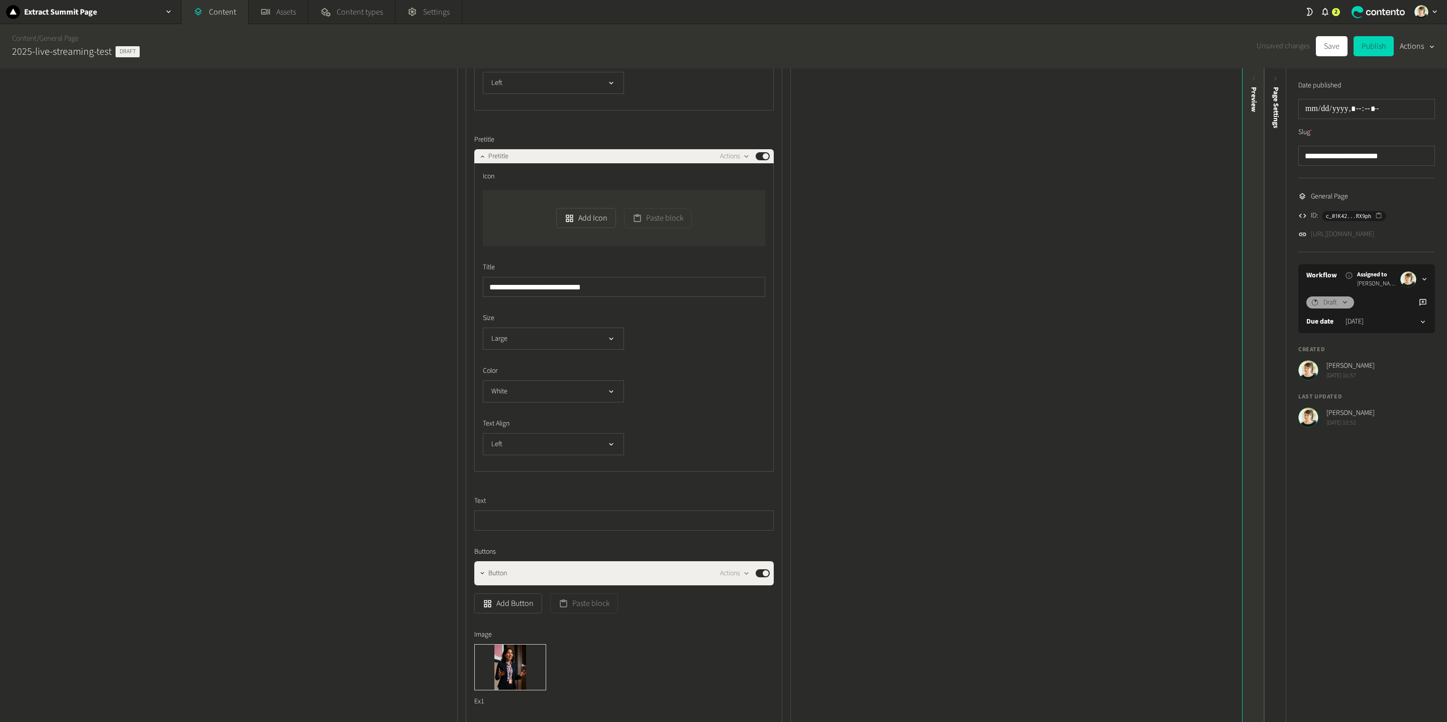
click at [1085, 307] on div "Preview" at bounding box center [1253, 395] width 22 height 654
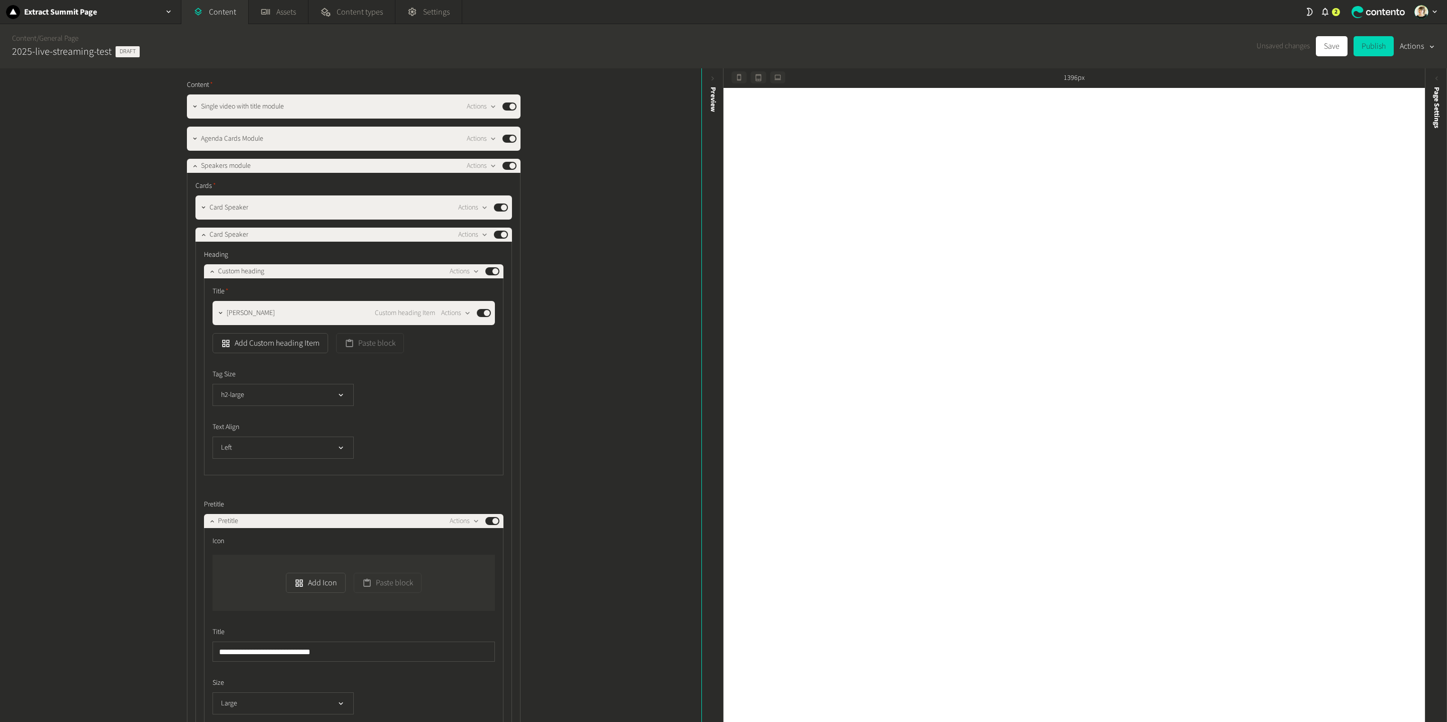
scroll to position [216, 0]
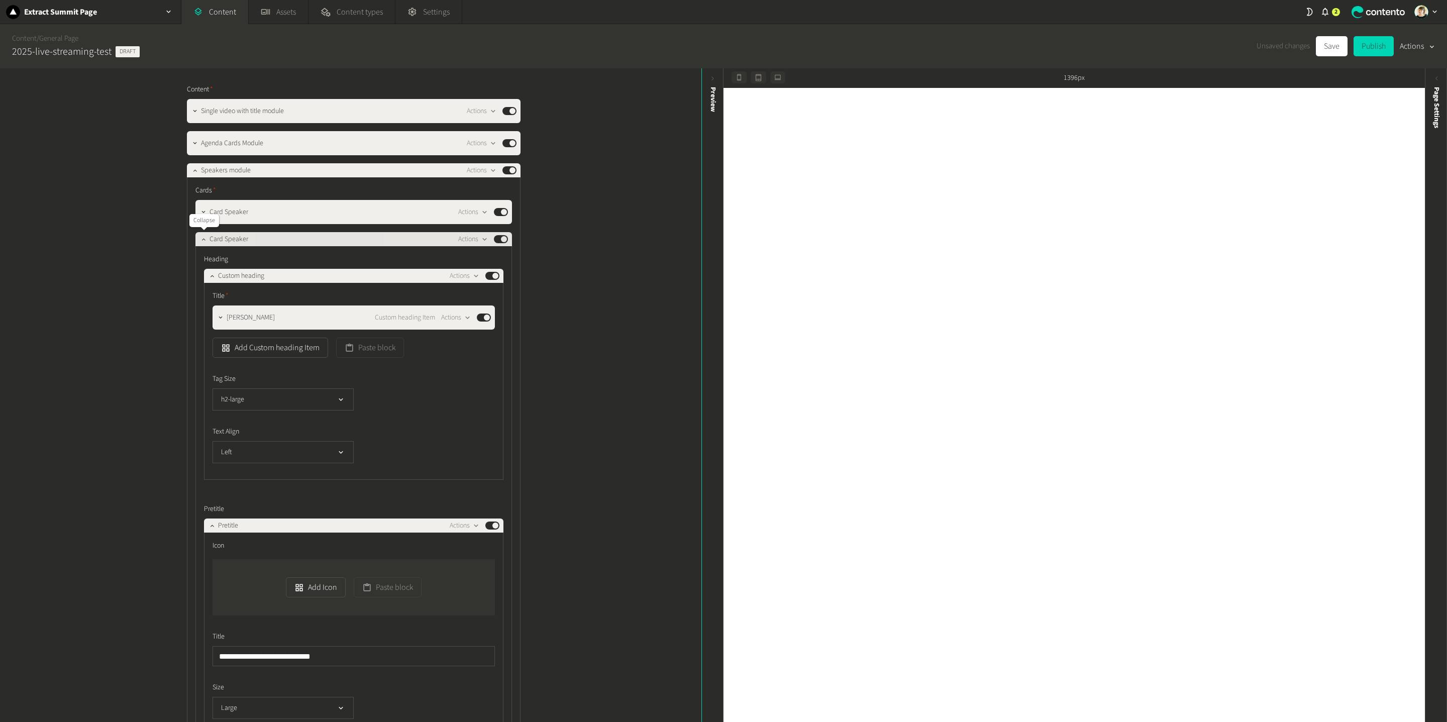
click at [202, 238] on icon "button" at bounding box center [203, 239] width 7 height 7
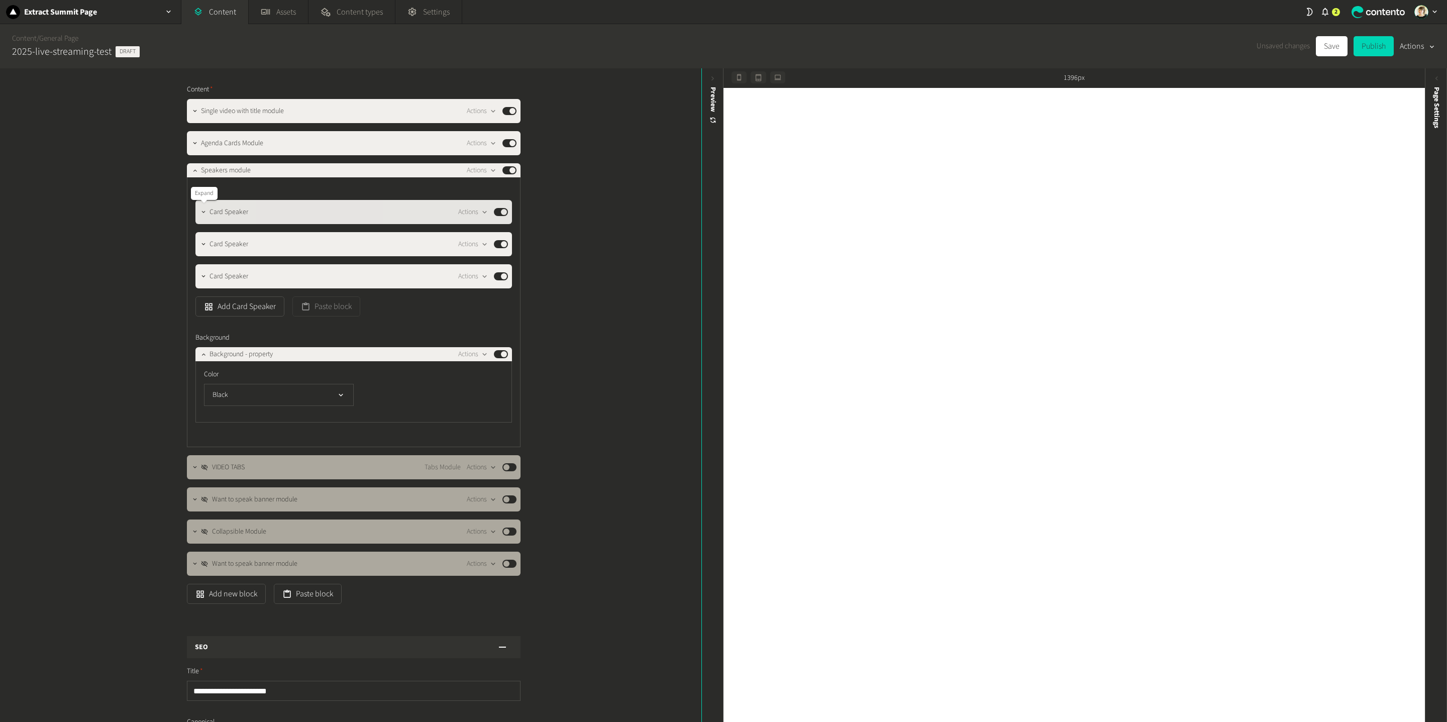
click at [203, 210] on icon "button" at bounding box center [203, 212] width 7 height 7
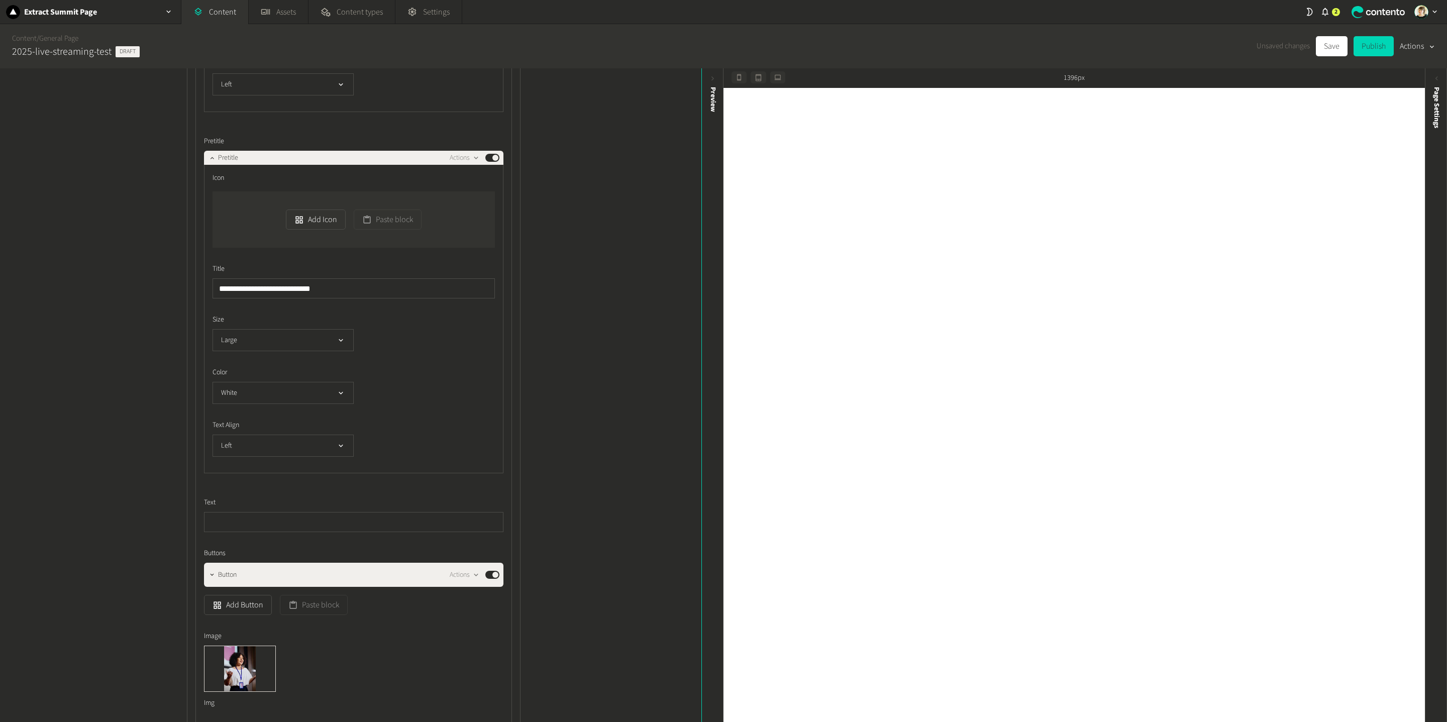
scroll to position [555, 0]
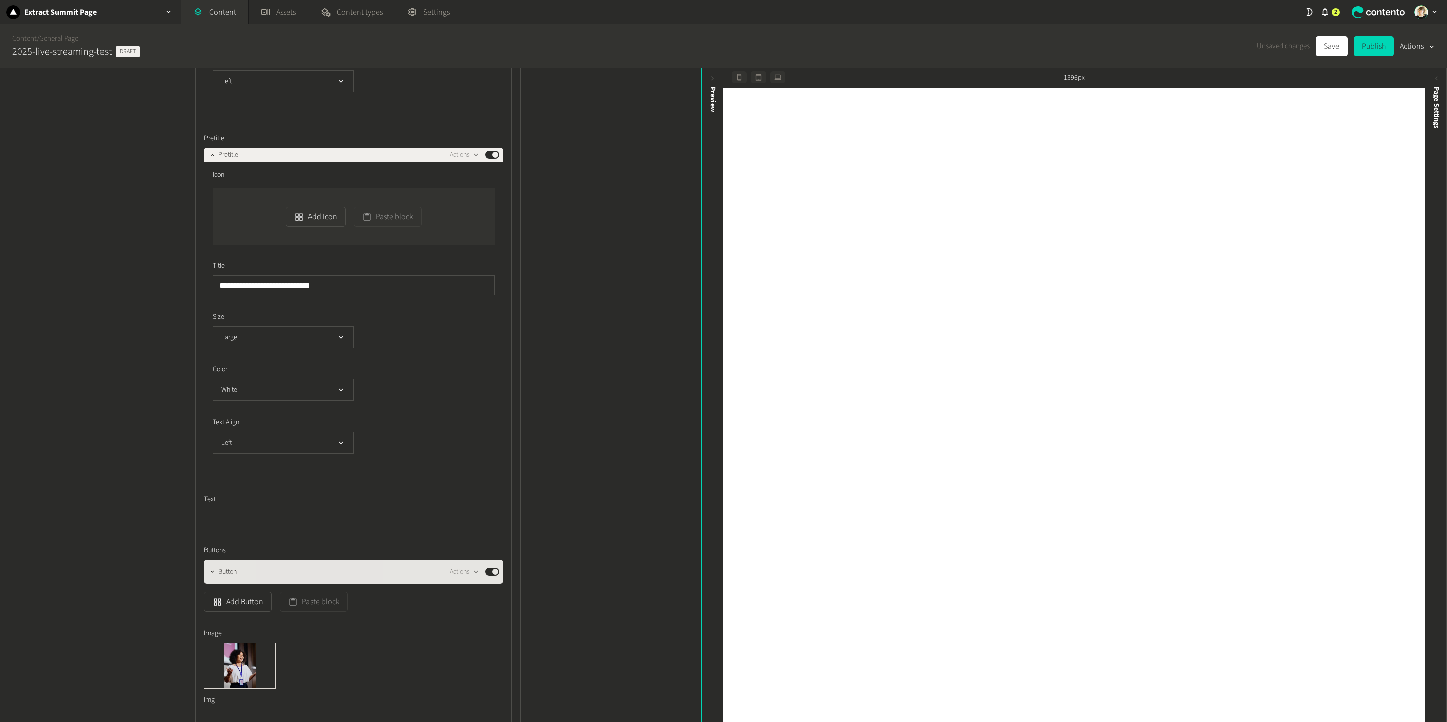
click at [498, 502] on button "Published" at bounding box center [492, 572] width 14 height 8
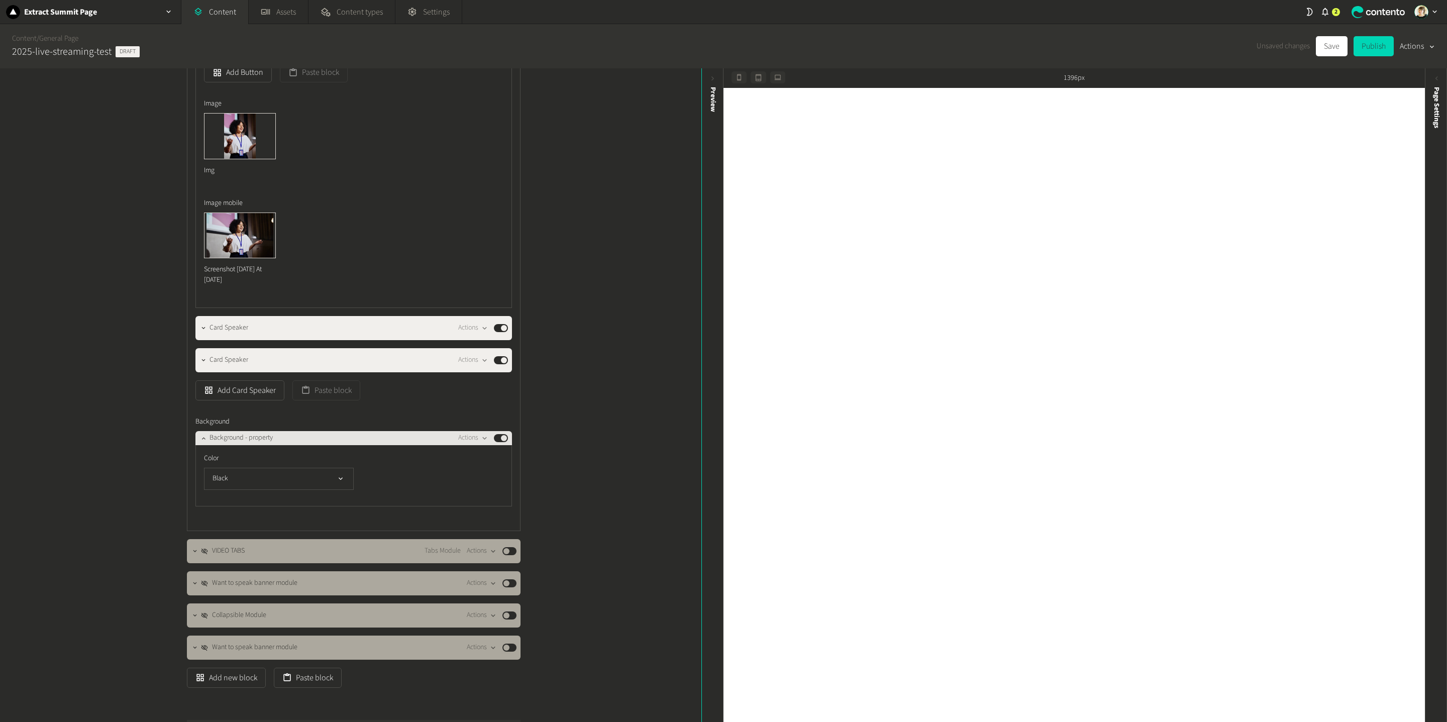
scroll to position [1085, 0]
click at [204, 328] on icon "button" at bounding box center [203, 327] width 7 height 7
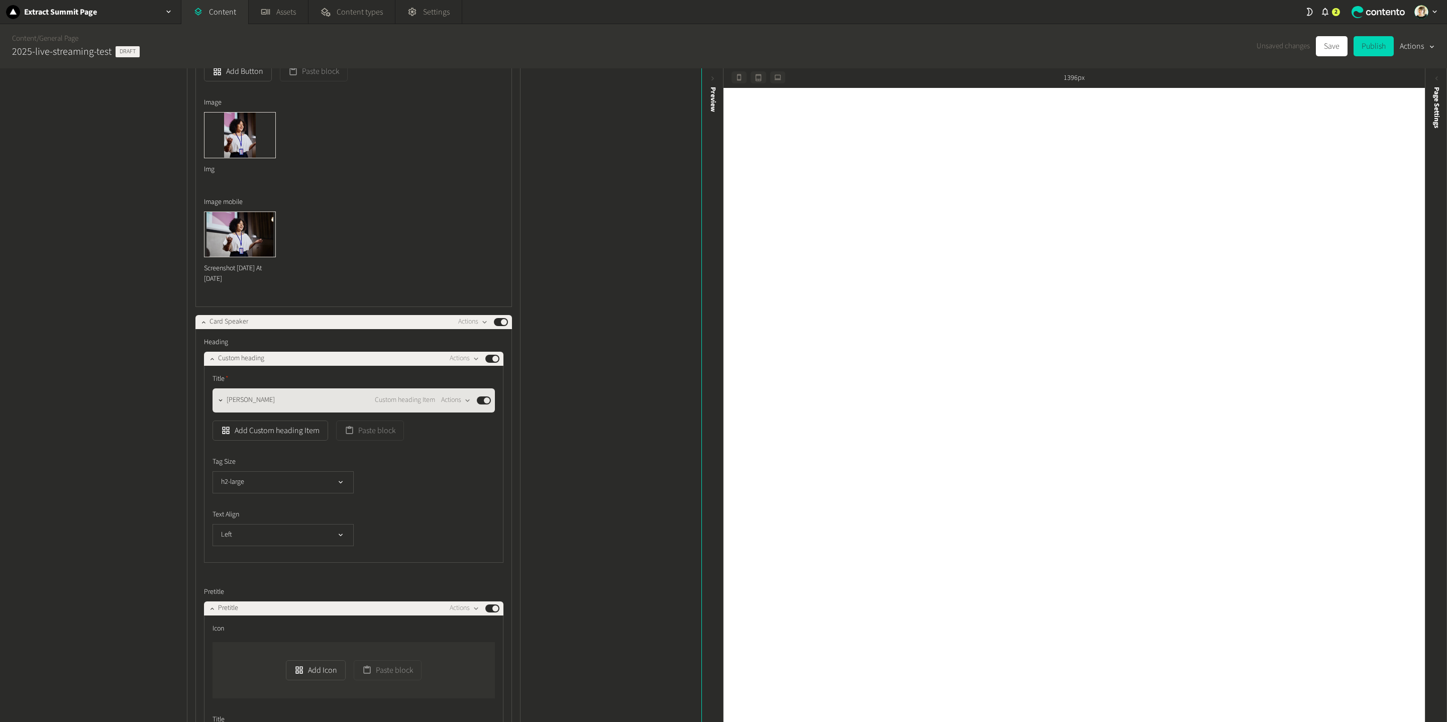
click at [489, 404] on div "Published" at bounding box center [484, 400] width 14 height 8
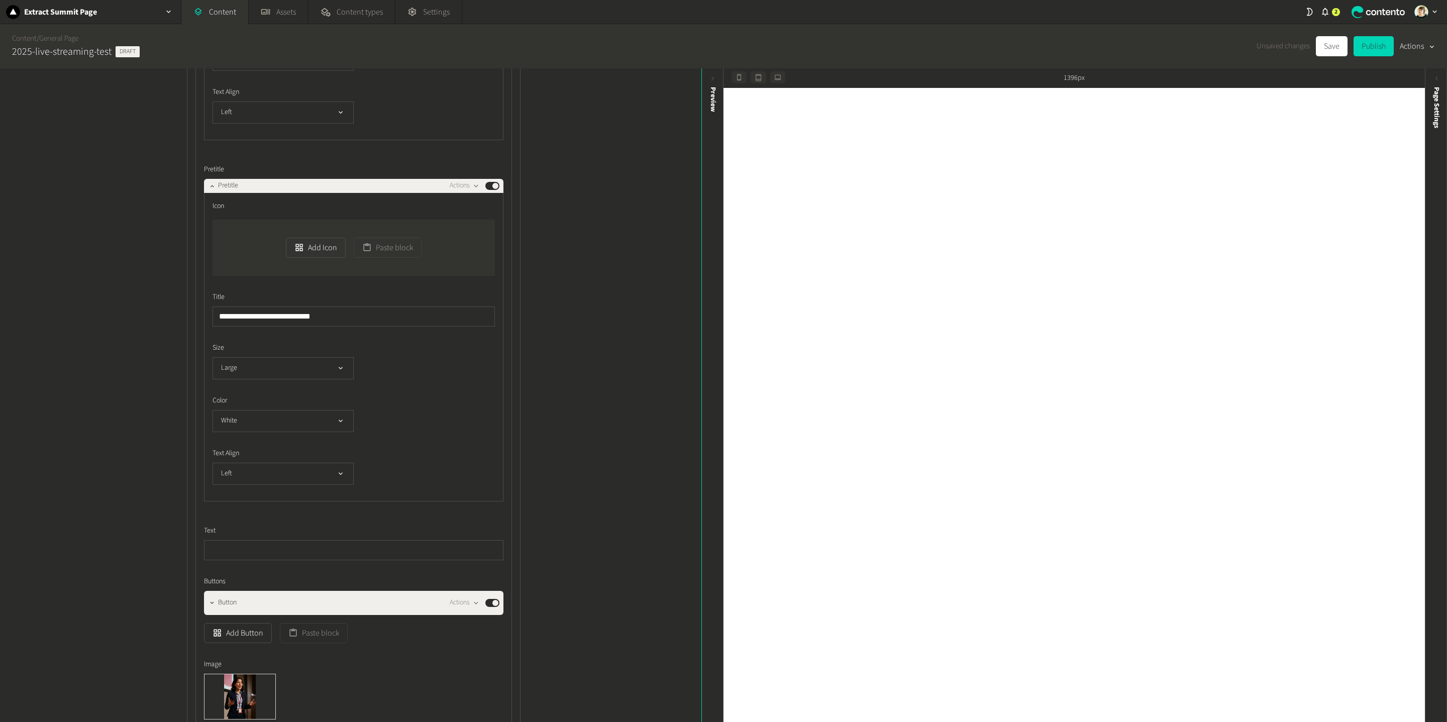
scroll to position [1510, 0]
click at [492, 502] on button "Published" at bounding box center [492, 602] width 14 height 8
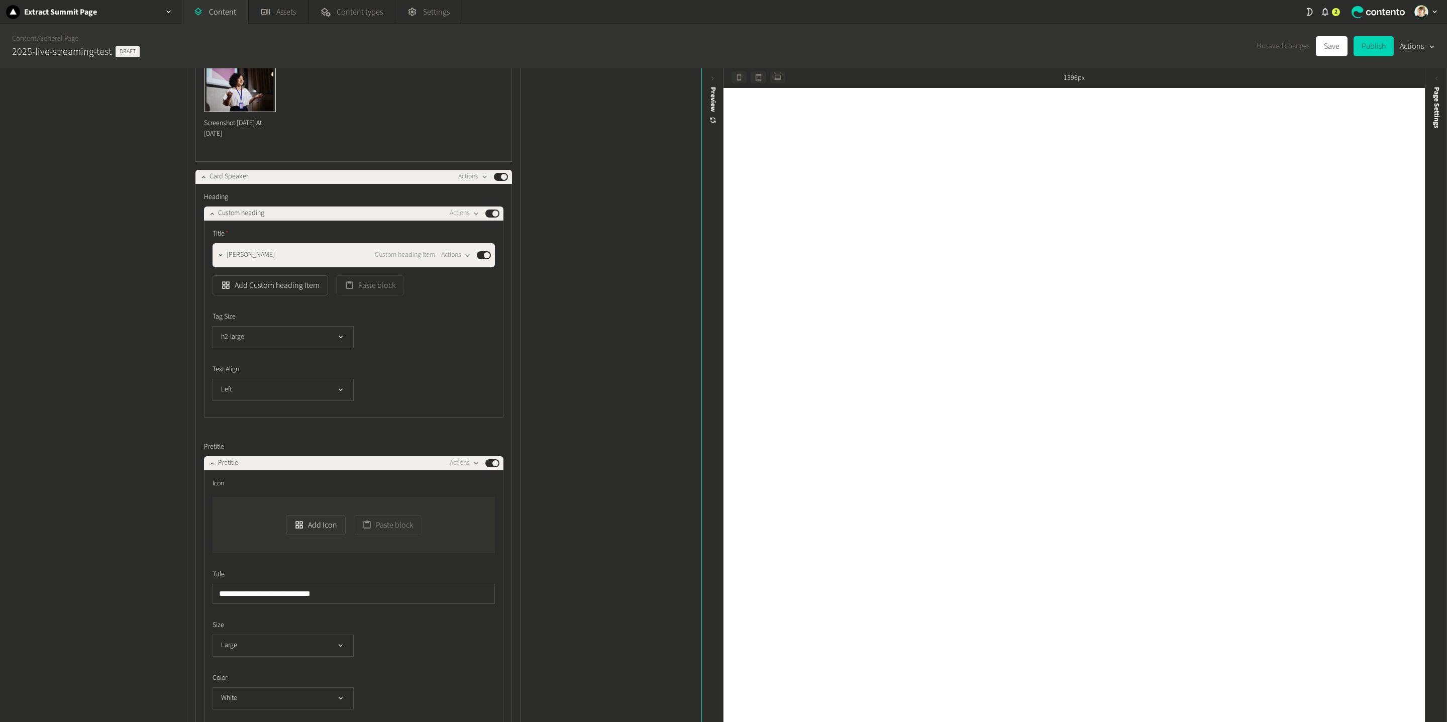
scroll to position [1227, 0]
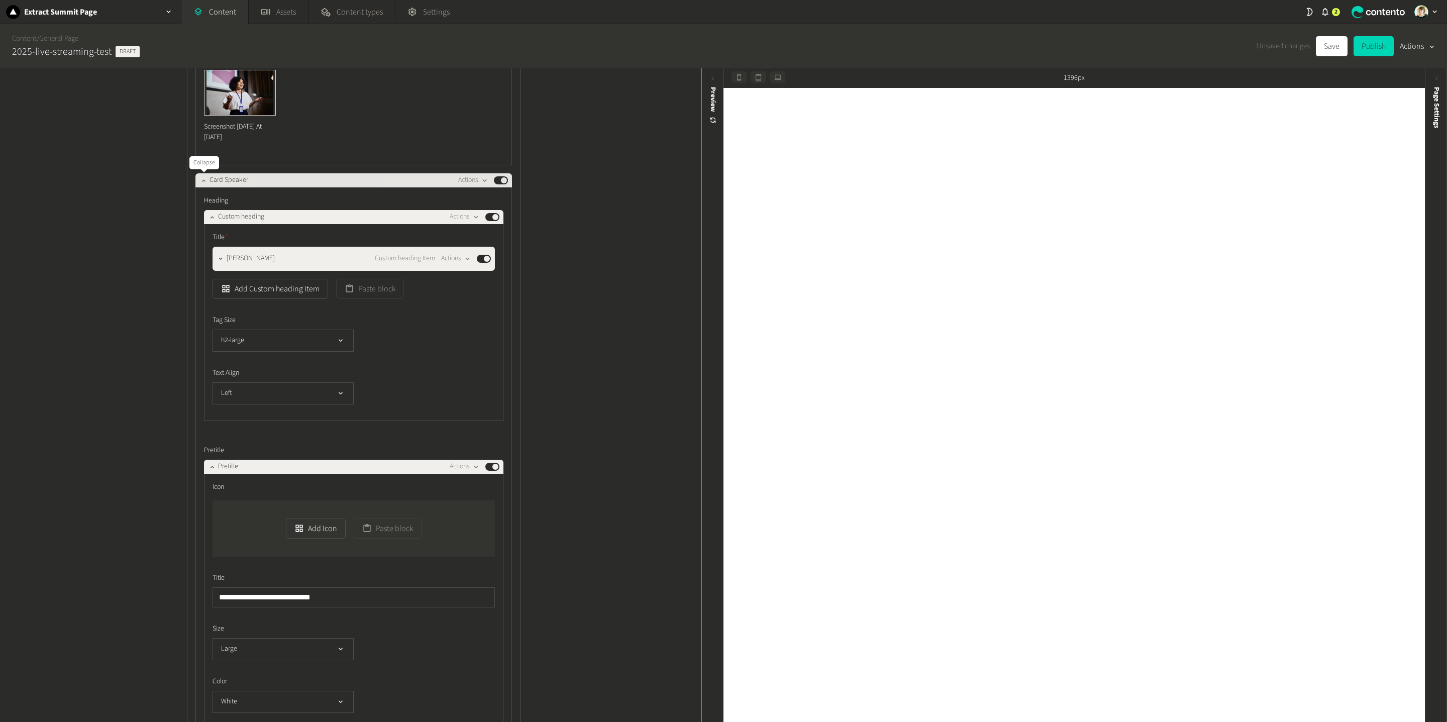
click at [204, 180] on icon "button" at bounding box center [204, 180] width 4 height 2
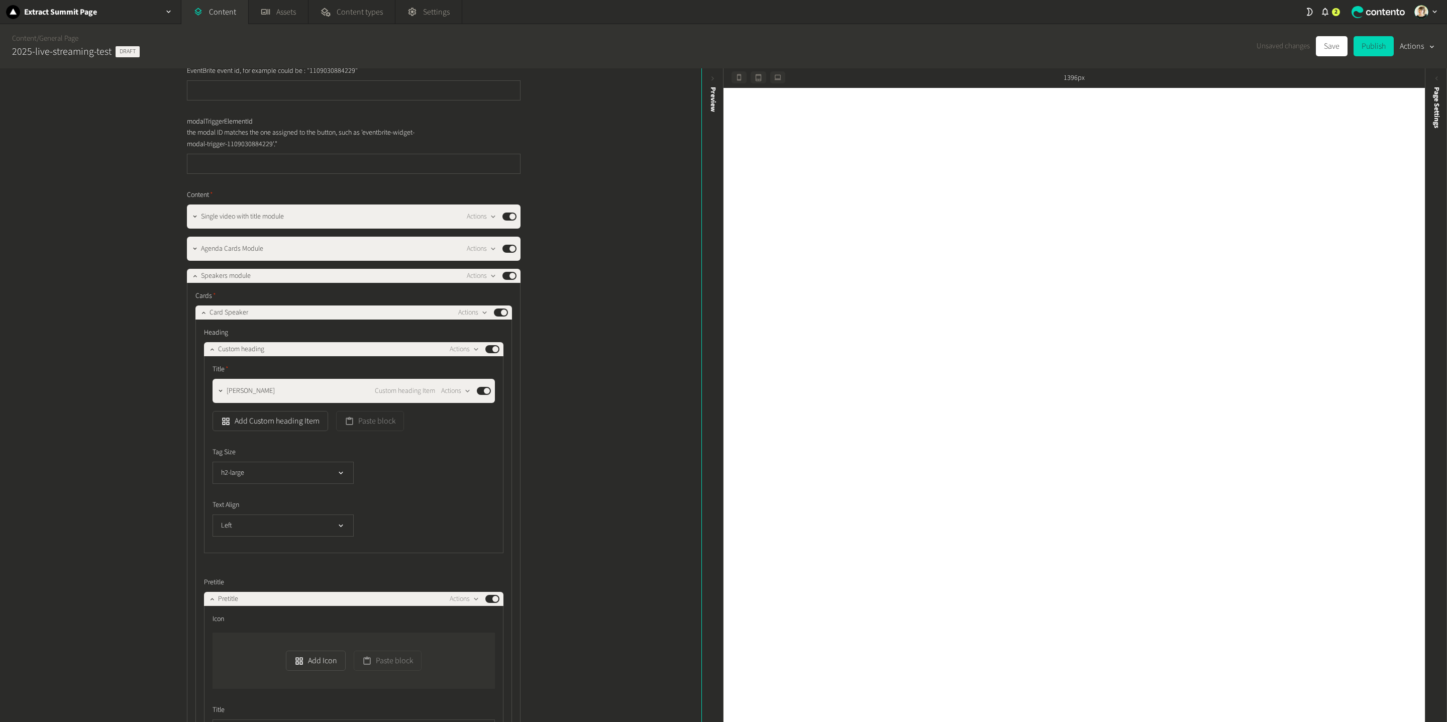
scroll to position [0, 0]
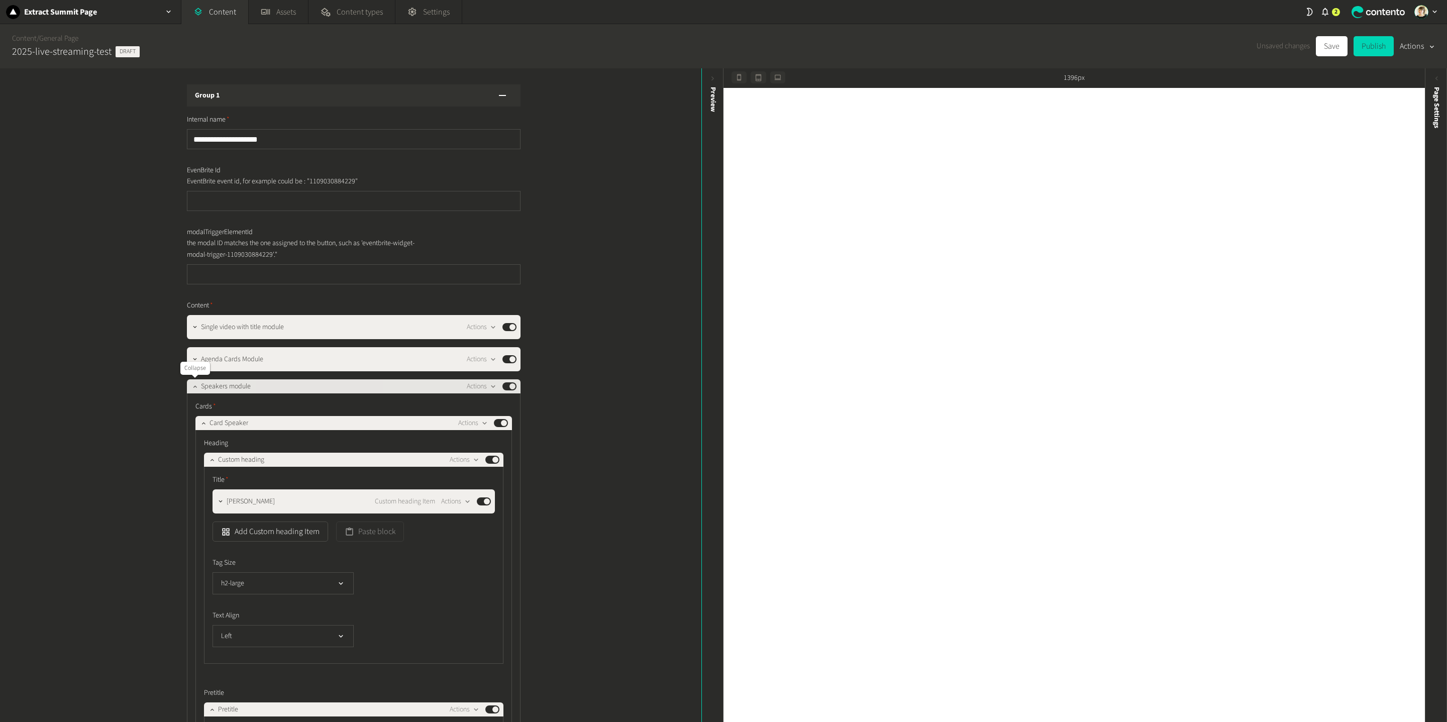
click at [191, 389] on icon "button" at bounding box center [194, 386] width 7 height 7
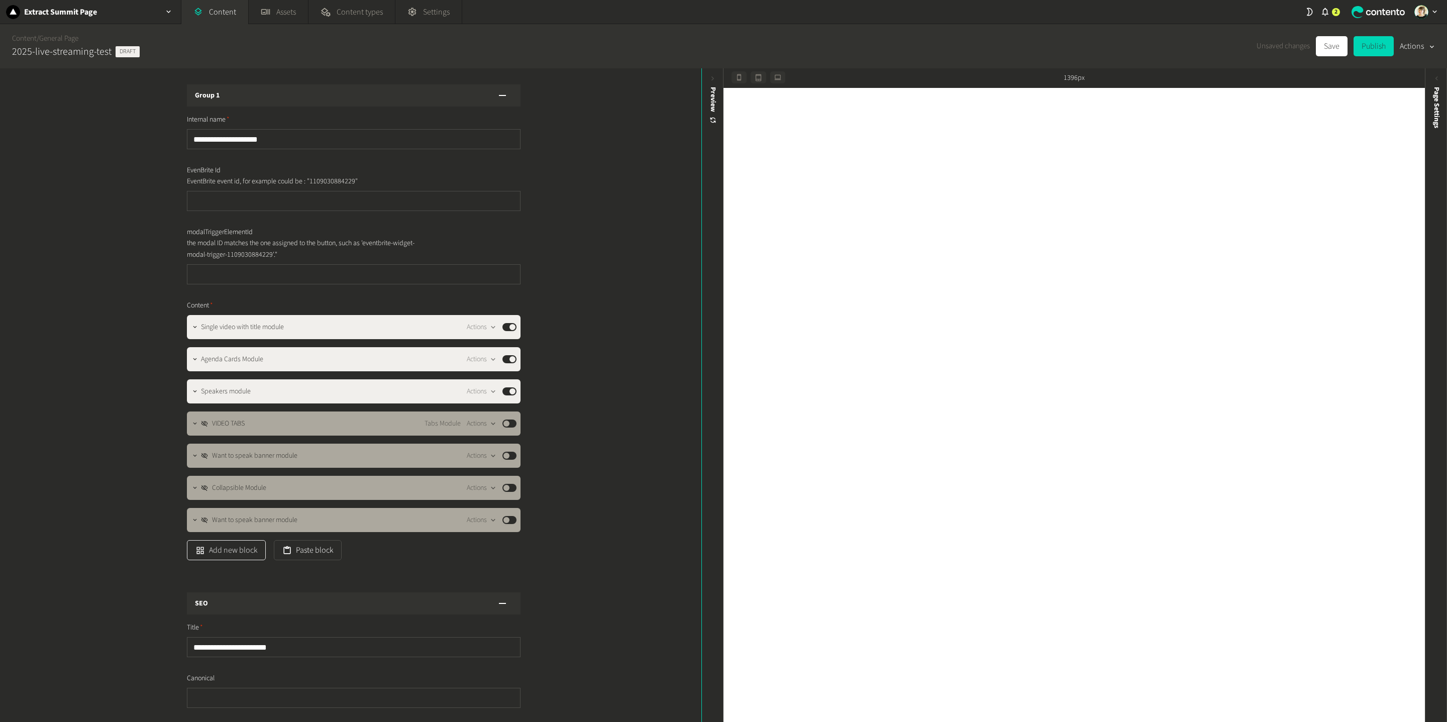
click at [256, 502] on button "Add new block" at bounding box center [226, 550] width 79 height 20
type input "****"
click at [248, 502] on ul "Hero Banner Module Hero Module" at bounding box center [243, 514] width 112 height 37
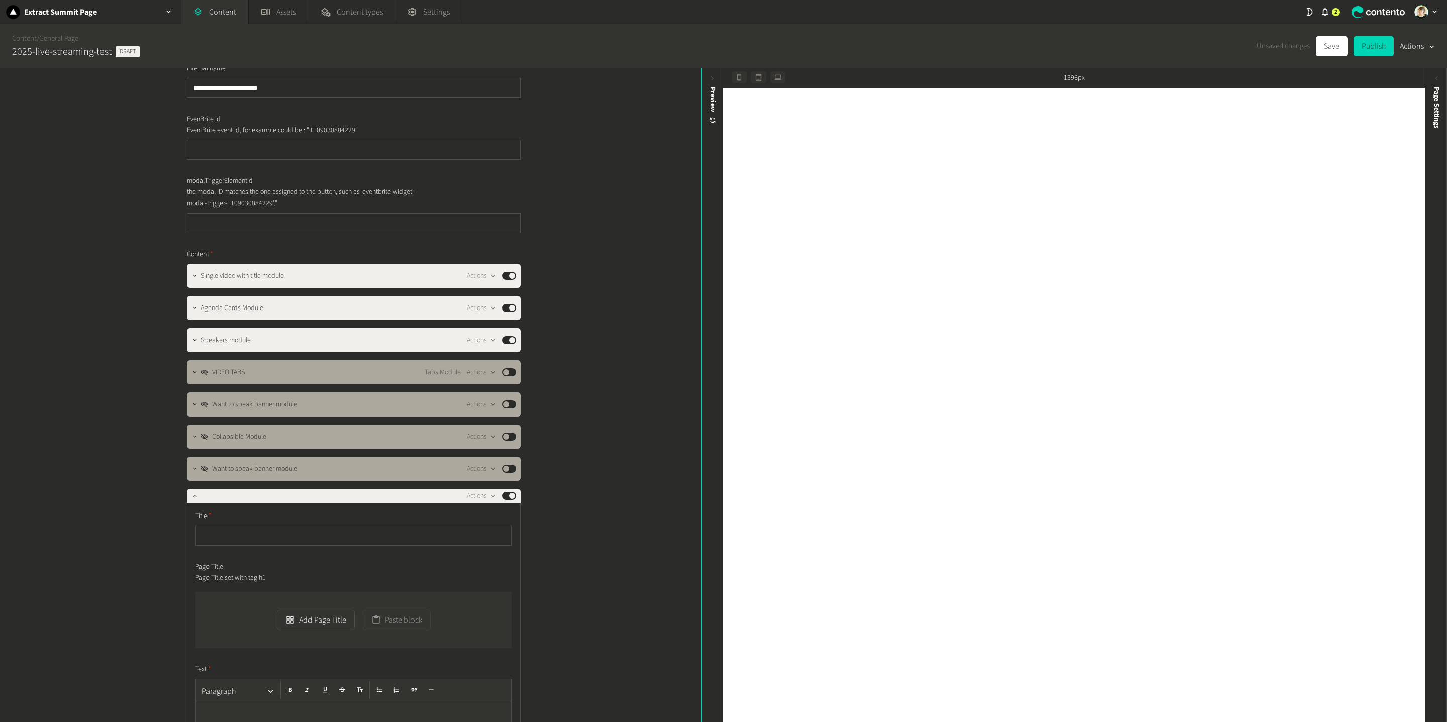
scroll to position [53, 0]
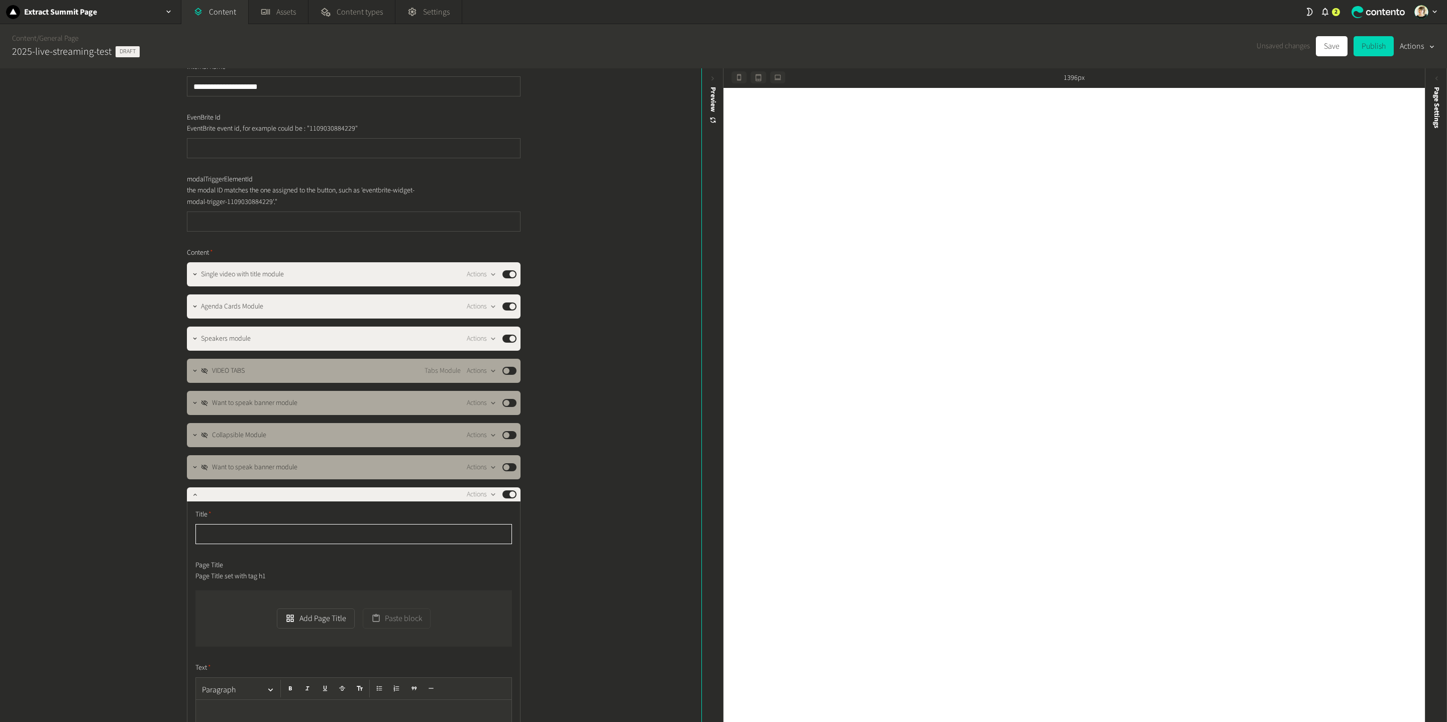
click at [263, 502] on input "text" at bounding box center [353, 534] width 317 height 20
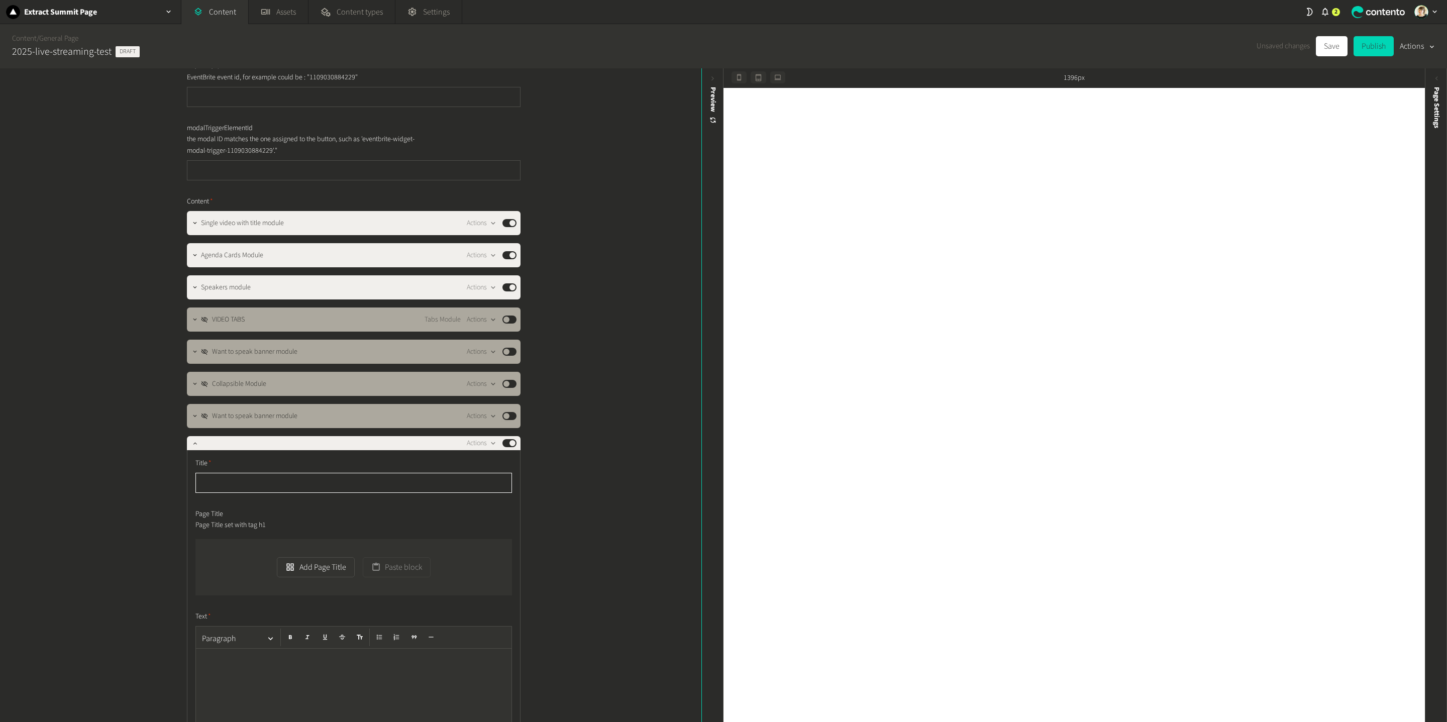
scroll to position [120, 0]
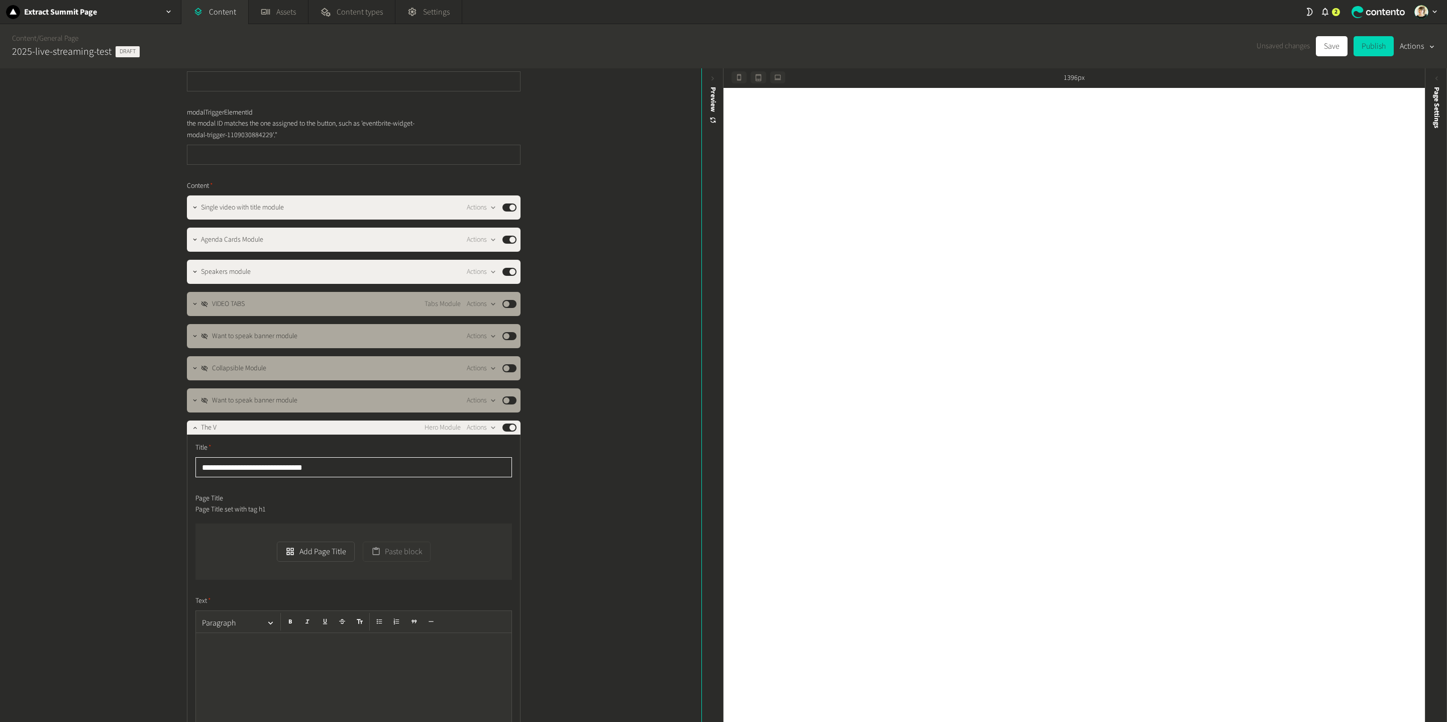
type input "**********"
click at [338, 502] on button "Add Page Title" at bounding box center [315, 552] width 77 height 20
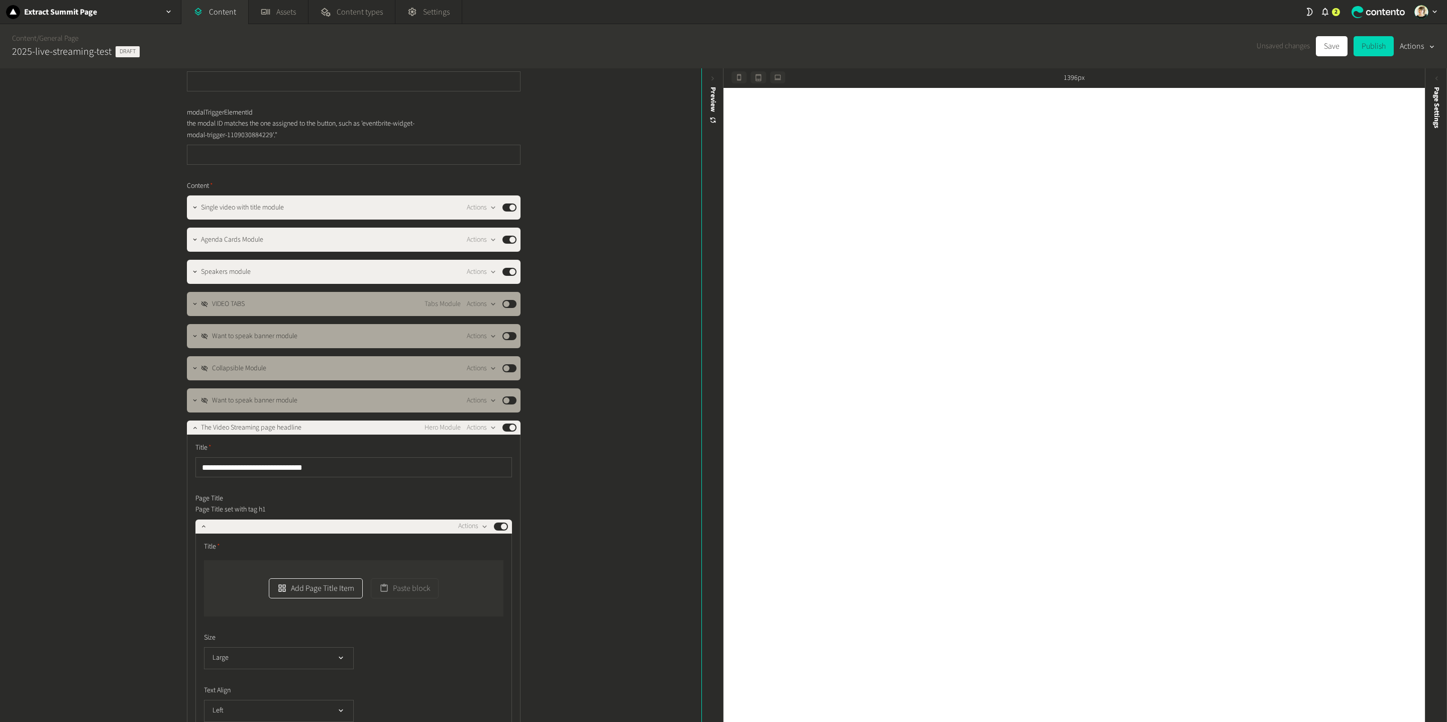
click at [316, 502] on button "Add Page Title Item" at bounding box center [316, 588] width 94 height 20
click at [282, 461] on input "**********" at bounding box center [353, 467] width 317 height 20
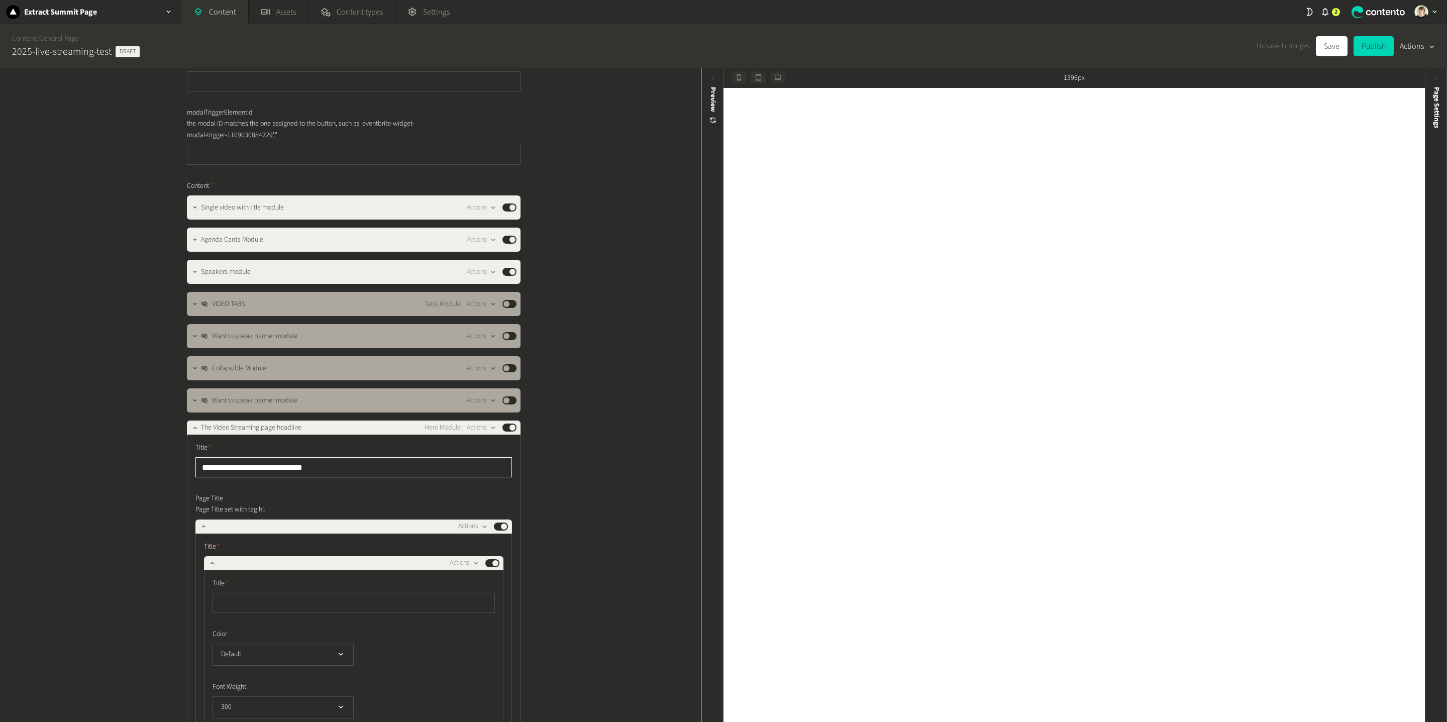
click at [282, 461] on input "**********" at bounding box center [353, 467] width 317 height 20
click at [260, 502] on input "text" at bounding box center [354, 603] width 282 height 20
paste input "**********"
type input "**********"
click at [201, 502] on div "**********" at bounding box center [353, 713] width 317 height 440
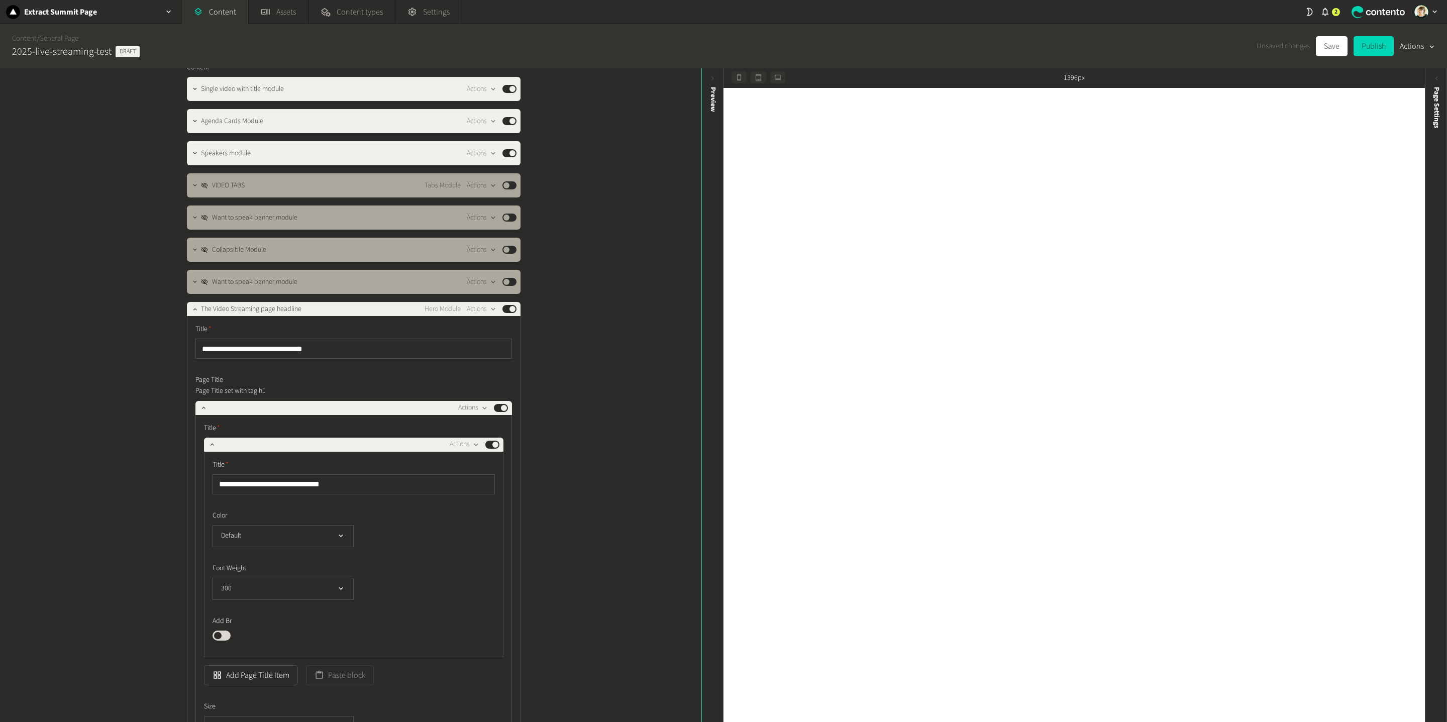
scroll to position [239, 0]
click at [292, 502] on button "Default" at bounding box center [283, 536] width 141 height 22
click at [285, 502] on li "Green" at bounding box center [283, 577] width 140 height 20
click at [203, 419] on div "**********" at bounding box center [353, 611] width 317 height 392
click at [193, 304] on button "button" at bounding box center [195, 308] width 12 height 12
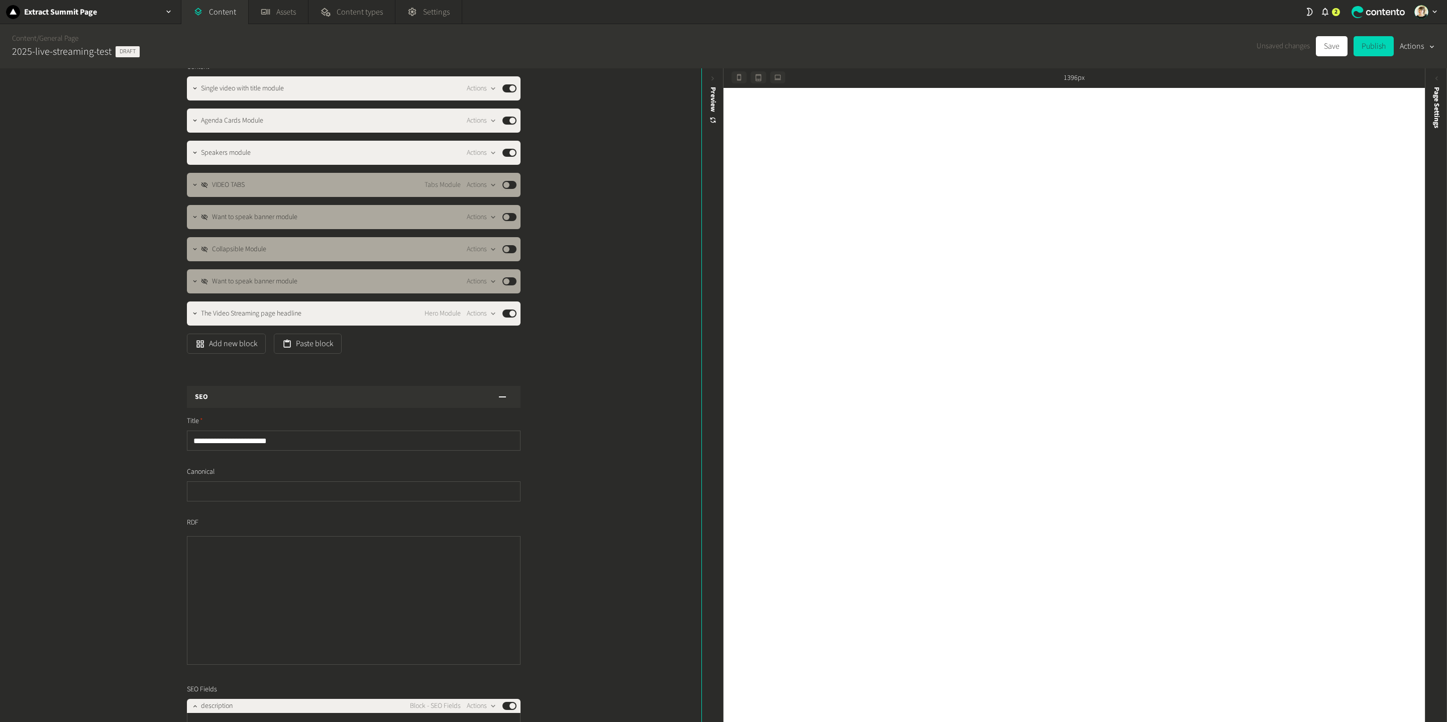
scroll to position [163, 0]
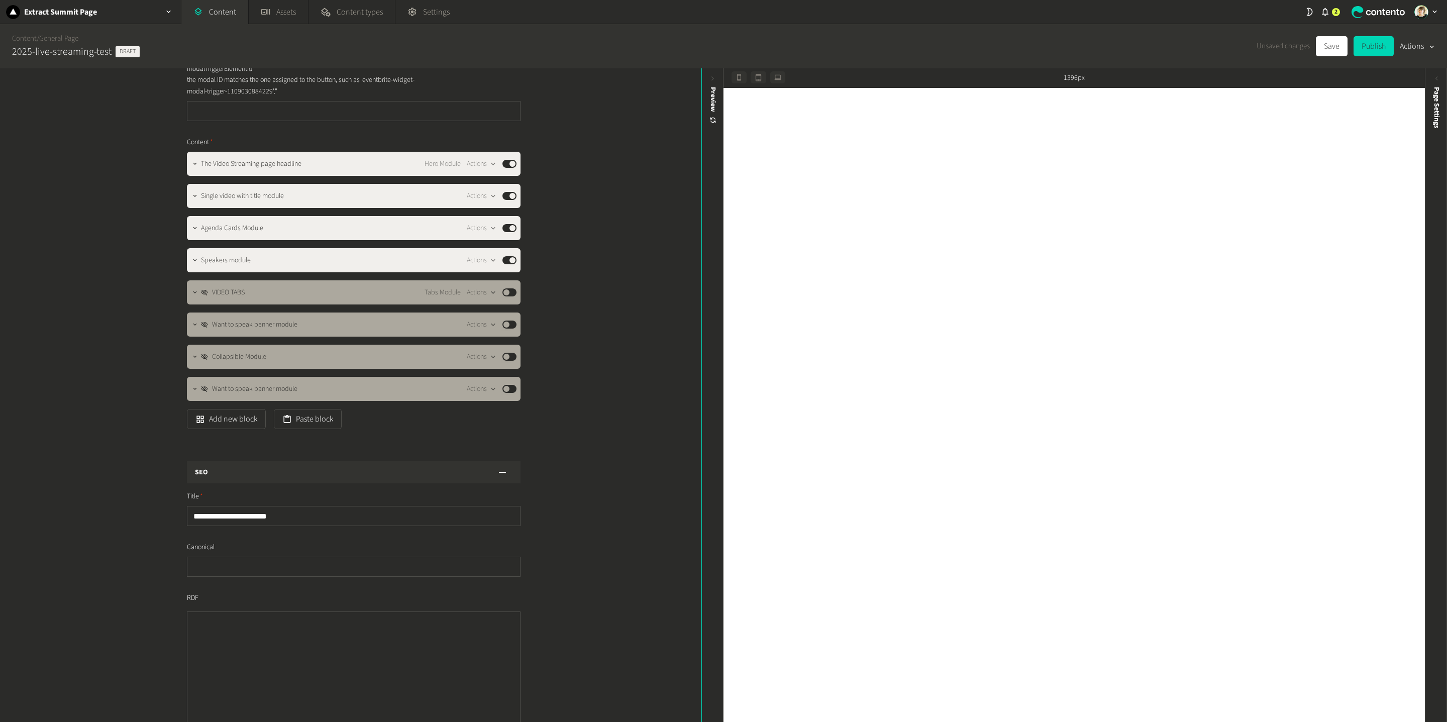
click at [593, 320] on div "**********" at bounding box center [351, 395] width 702 height 654
click at [1085, 47] on button "Save" at bounding box center [1332, 46] width 32 height 20
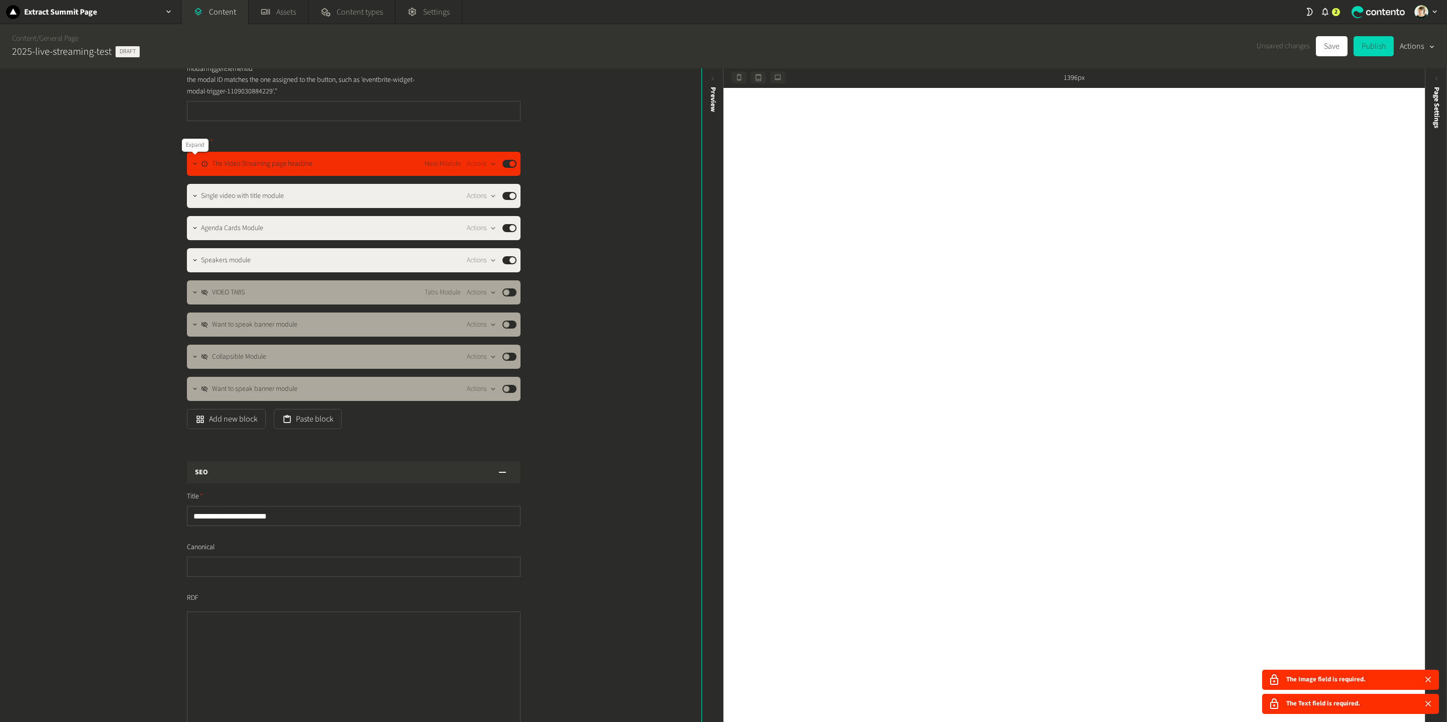
click at [194, 164] on icon "button" at bounding box center [195, 164] width 4 height 2
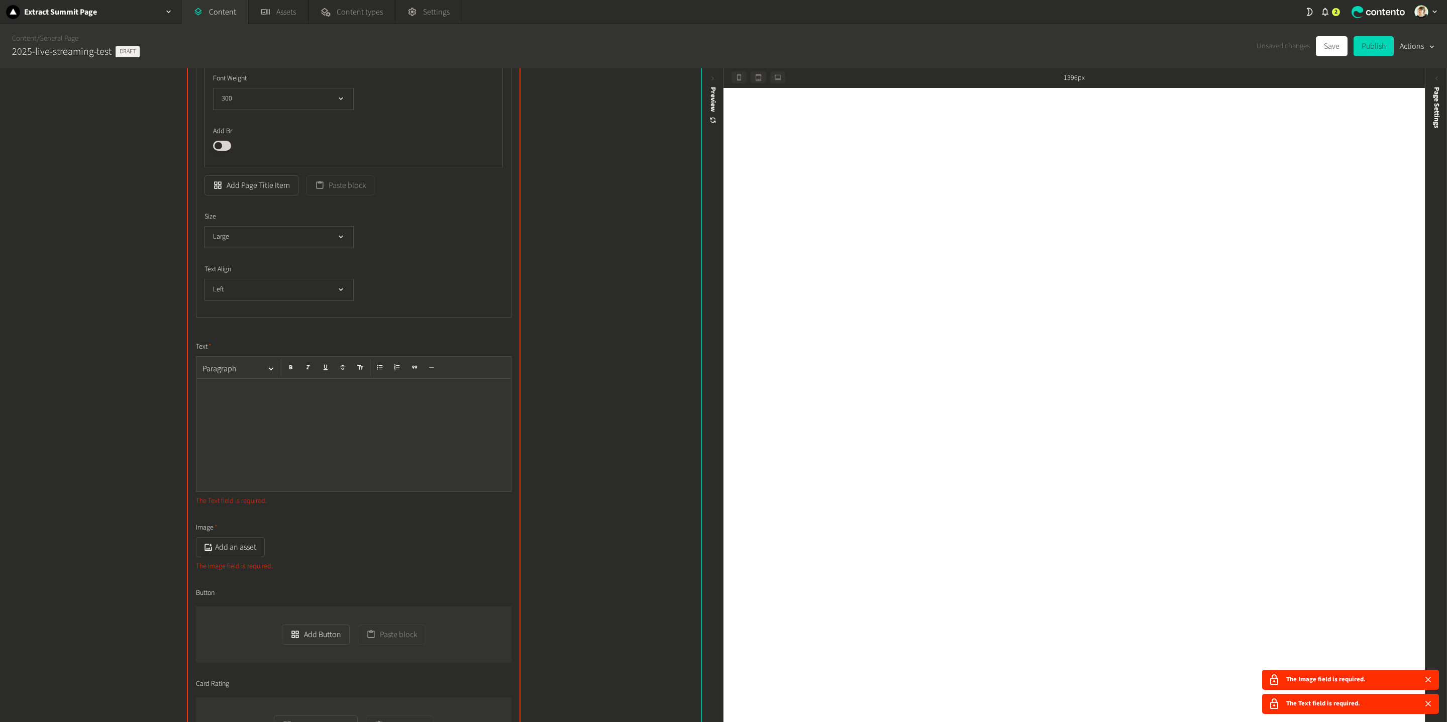
scroll to position [0, 0]
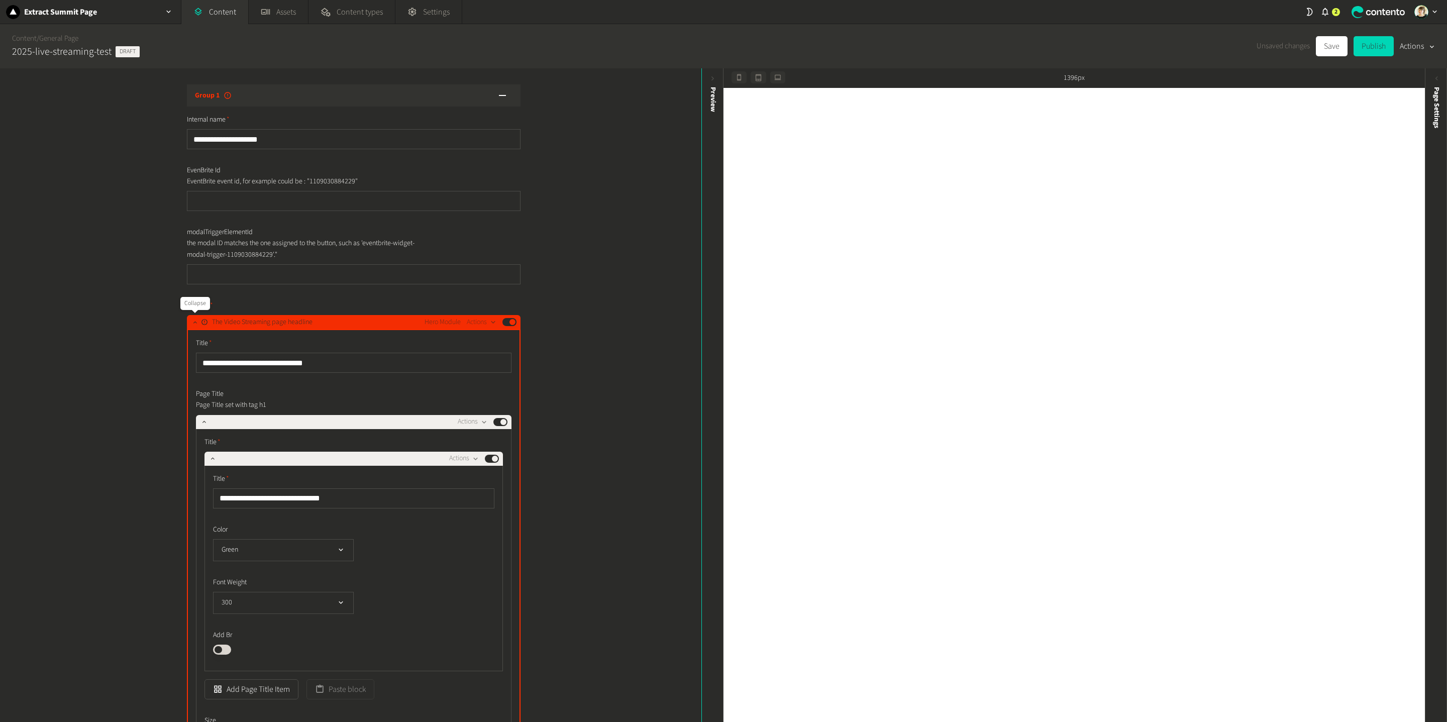
click at [191, 321] on icon "button" at bounding box center [194, 322] width 7 height 7
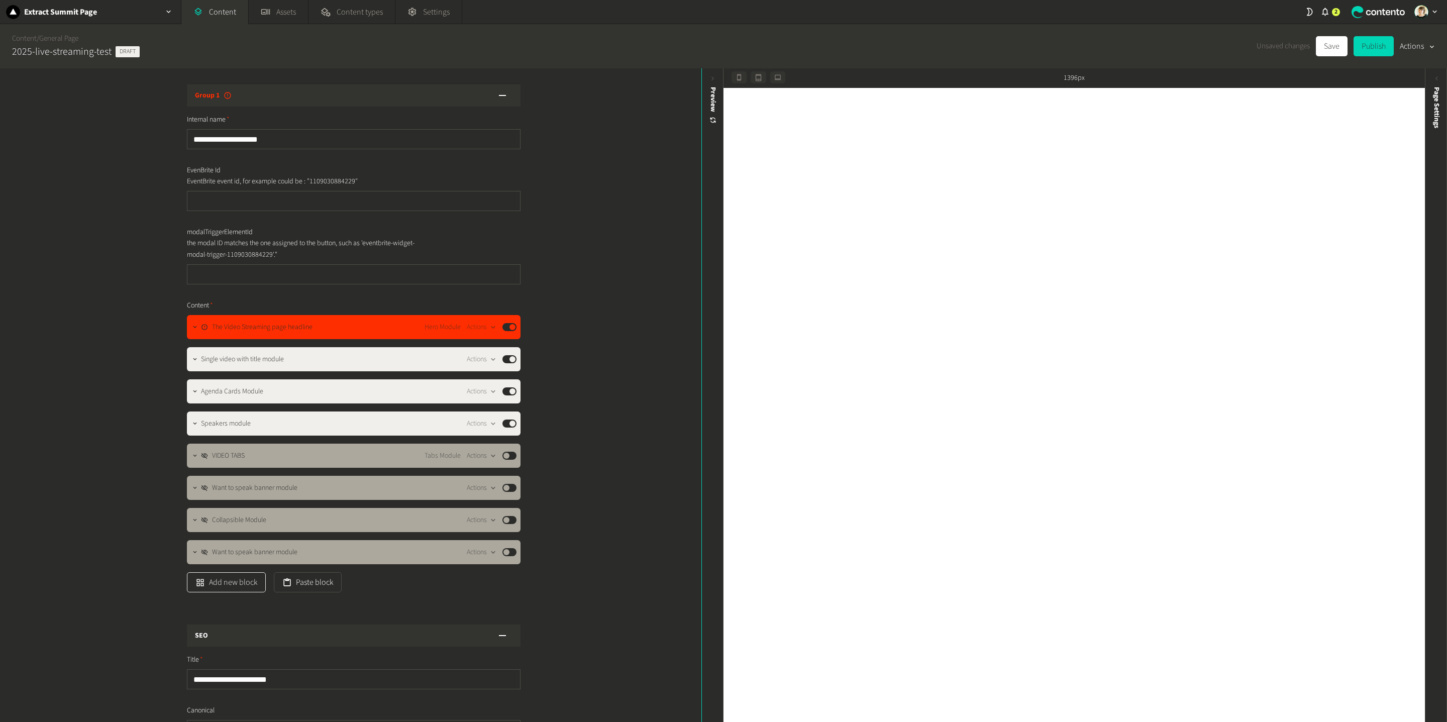
click at [247, 502] on button "Add new block" at bounding box center [226, 582] width 79 height 20
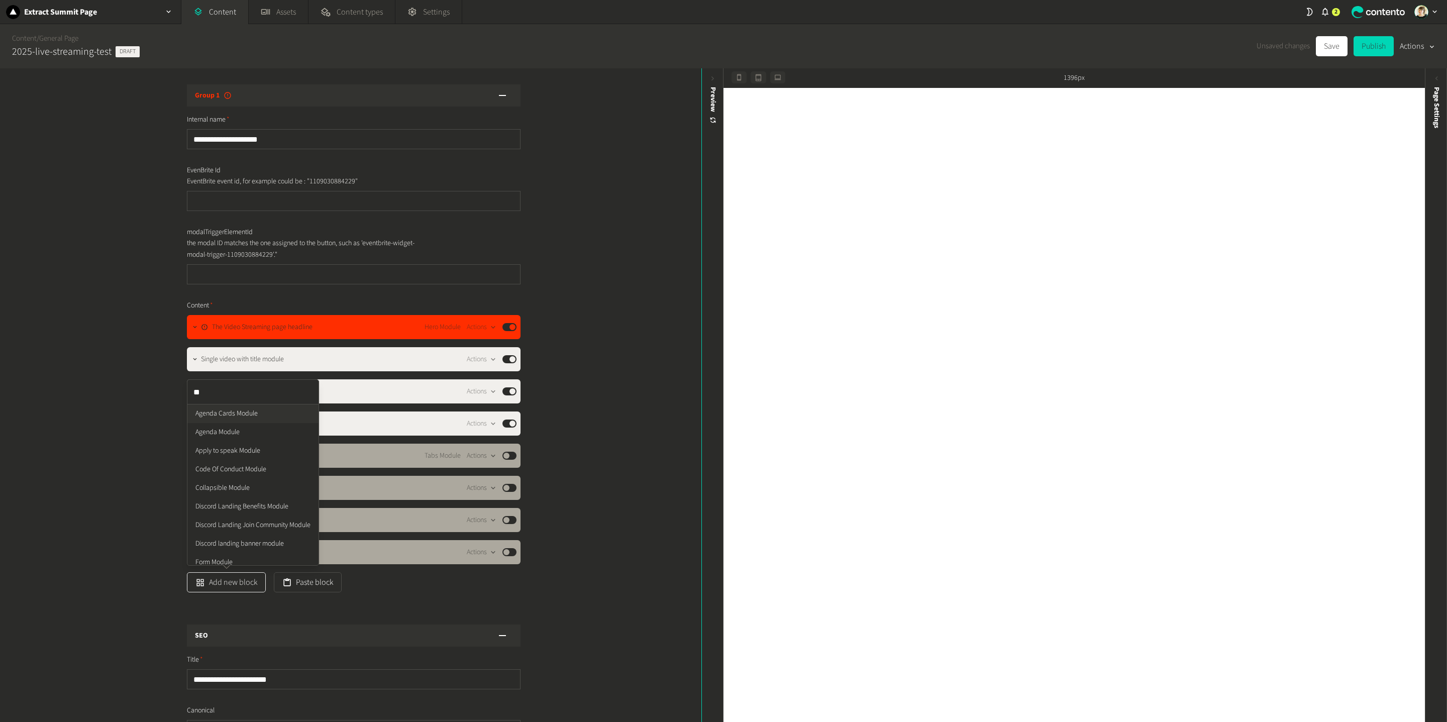
type input "*"
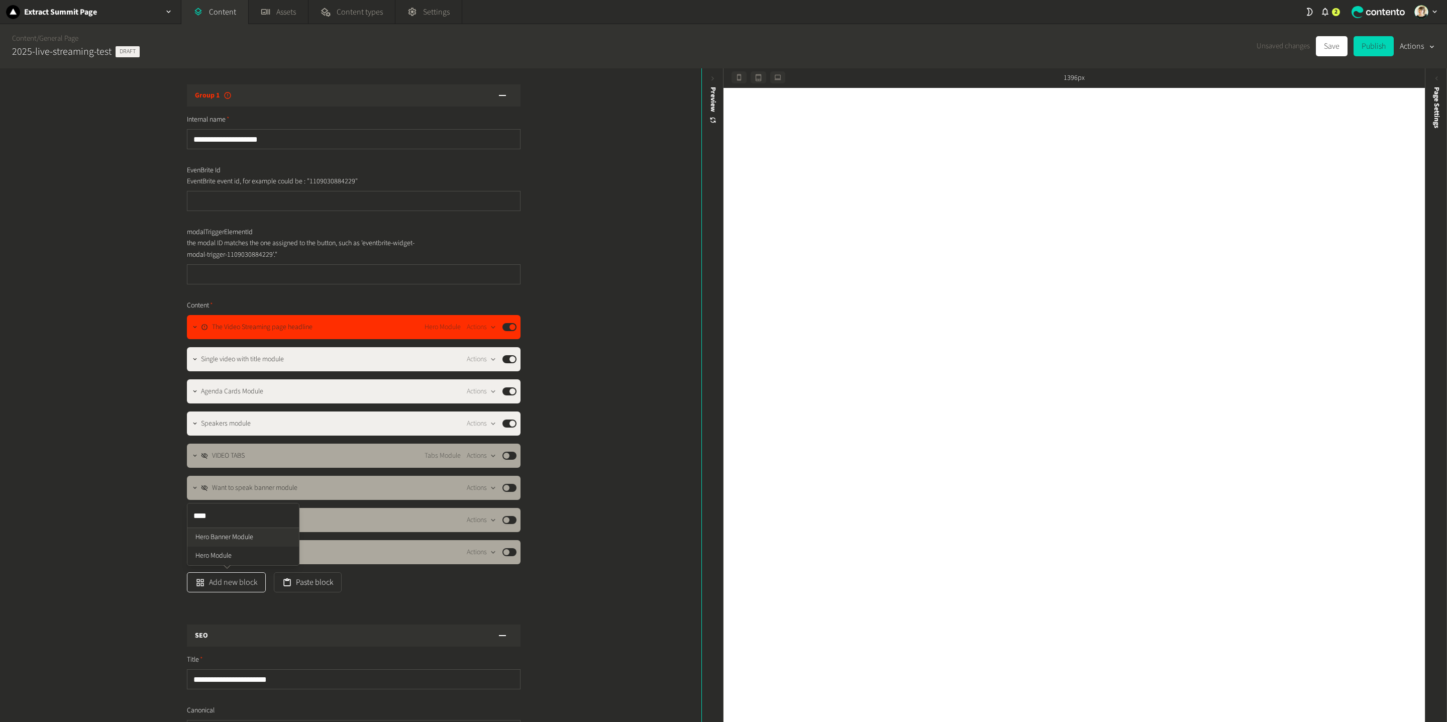
type input "***"
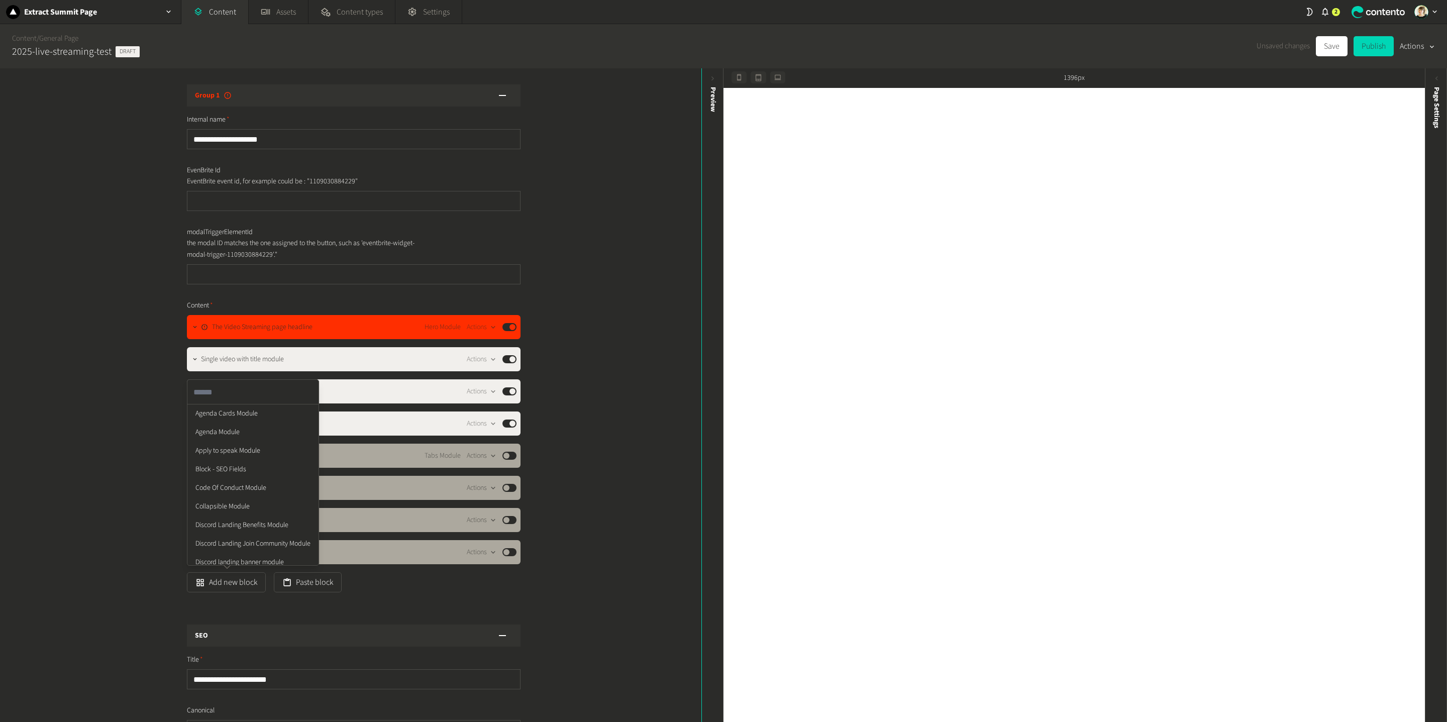
click at [235, 502] on ul "Agenda Cards Module Agenda Module Apply to speak Module Block - SEO Fields Code…" at bounding box center [252, 684] width 131 height 558
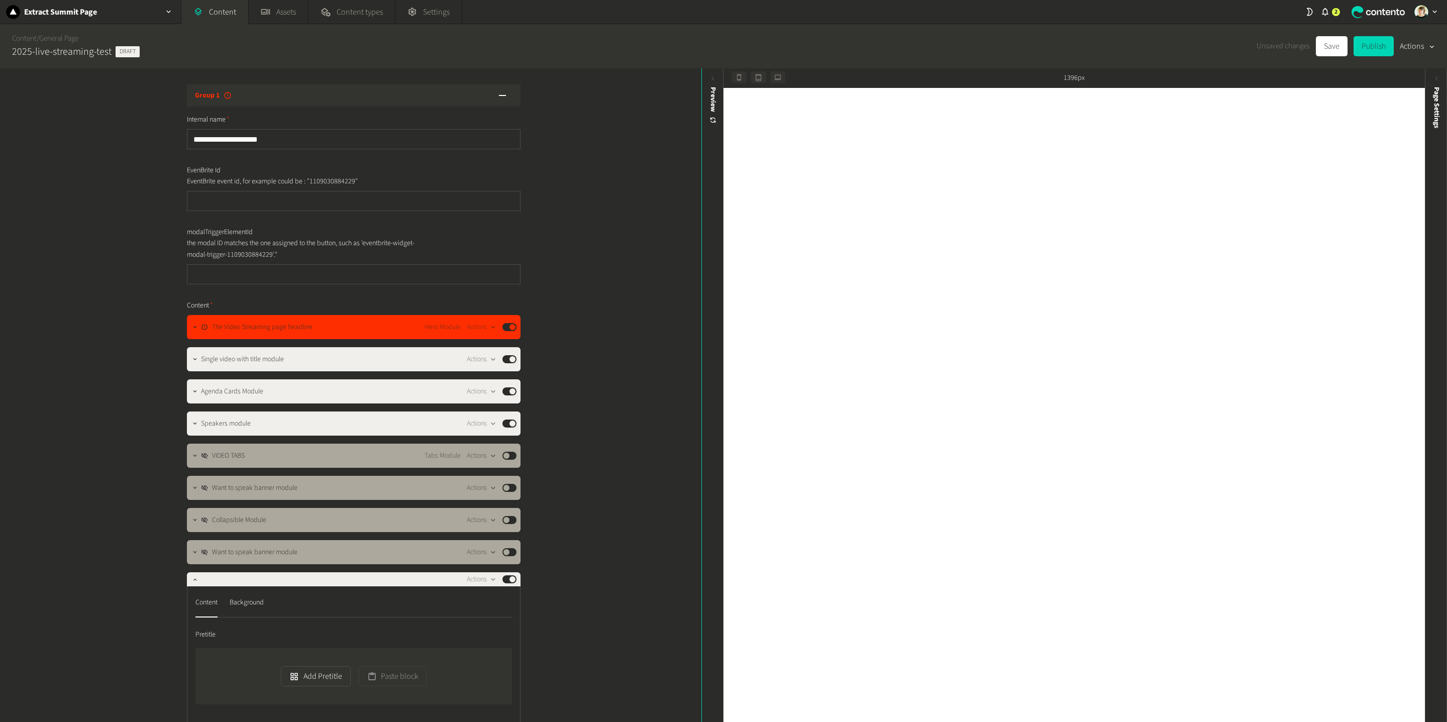
click at [193, 502] on icon "button" at bounding box center [194, 579] width 7 height 7
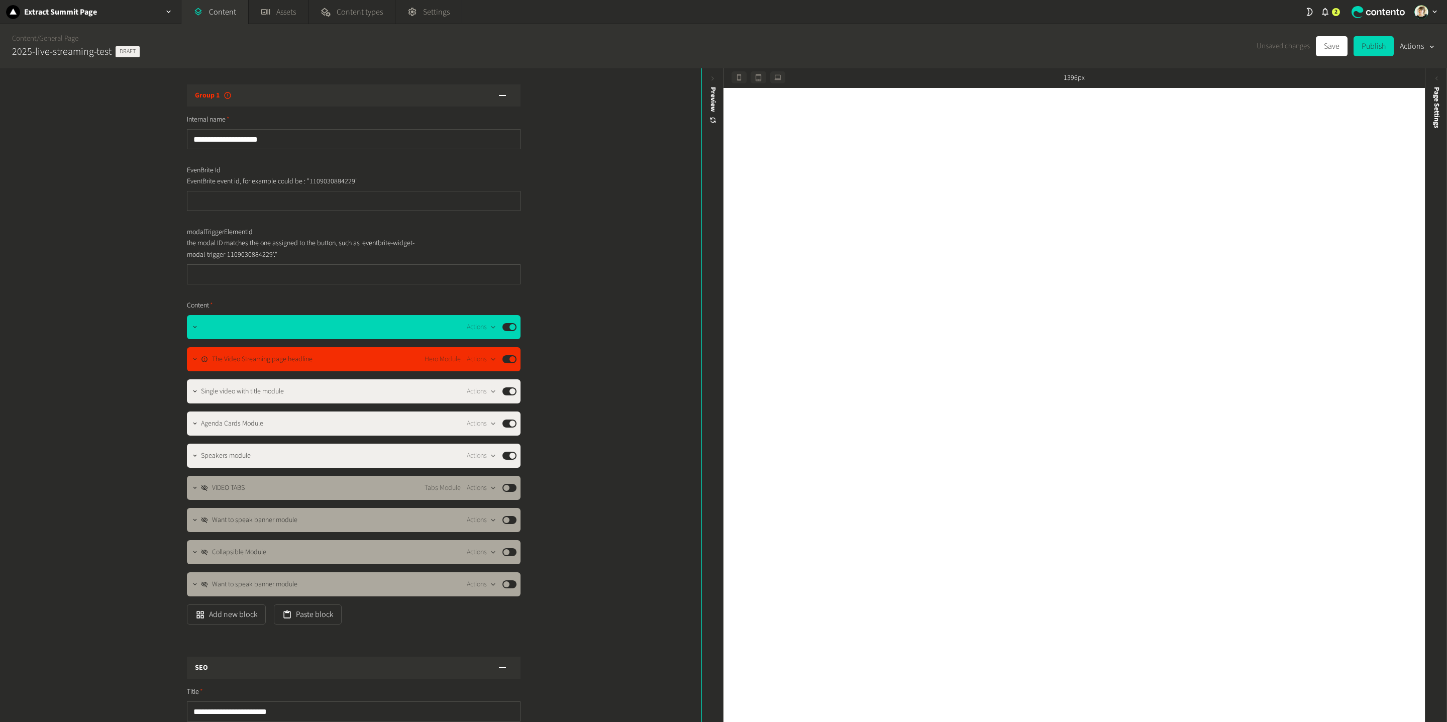
click at [197, 359] on icon "button" at bounding box center [194, 359] width 7 height 7
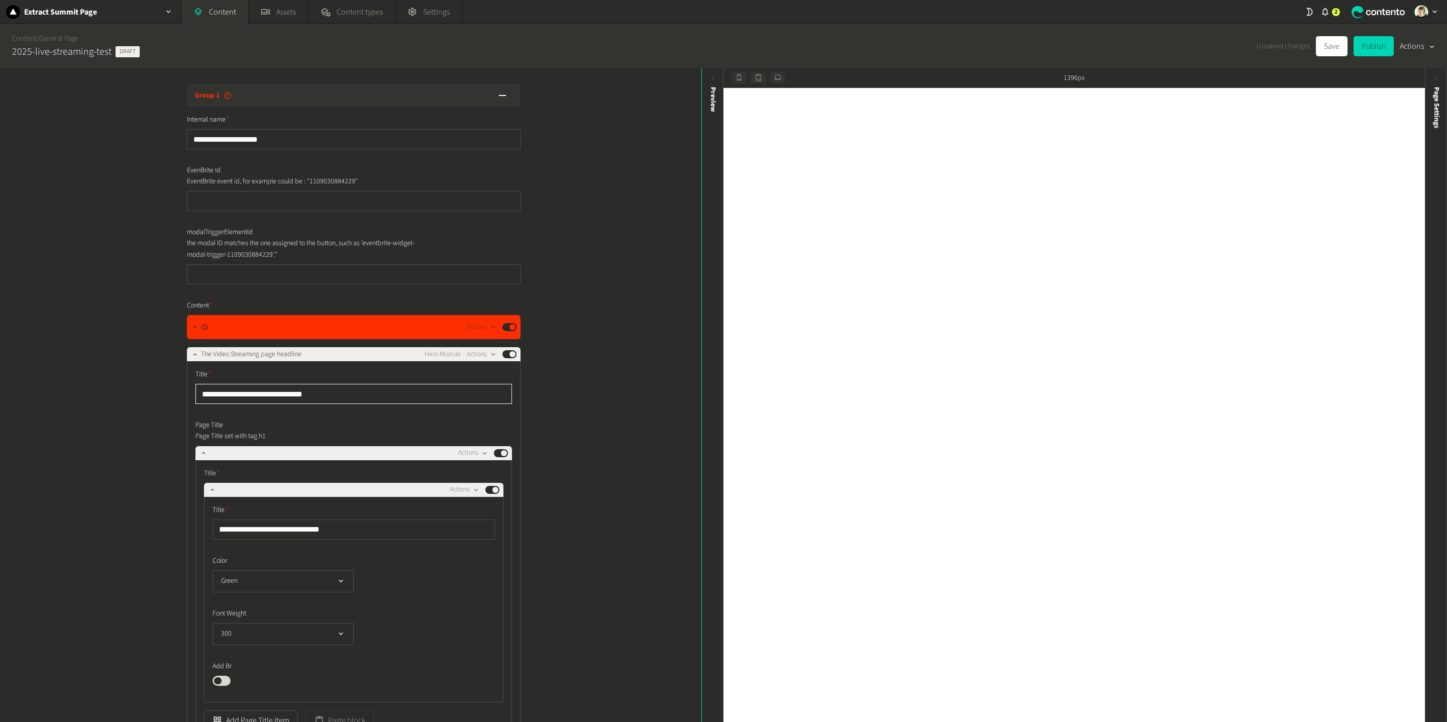
click at [244, 387] on input "**********" at bounding box center [353, 394] width 317 height 20
click at [192, 328] on icon "button" at bounding box center [194, 327] width 7 height 7
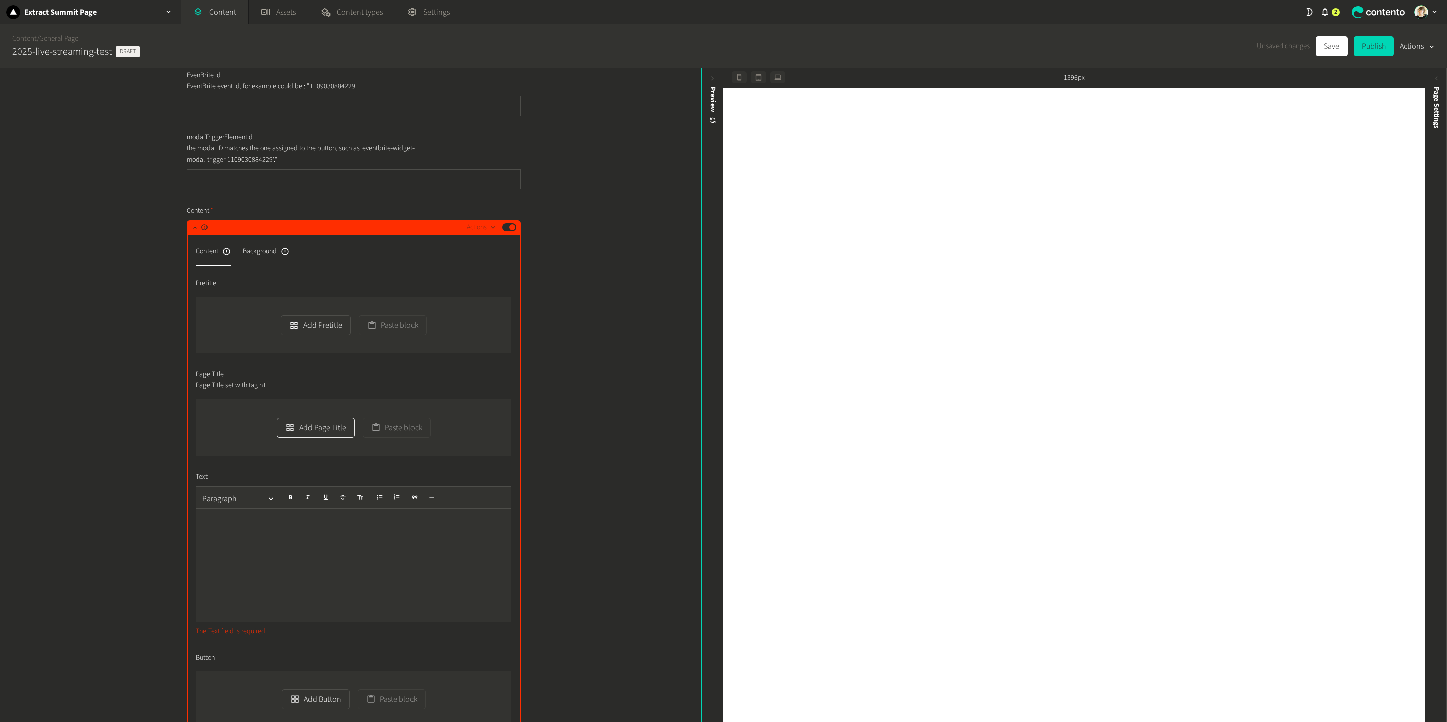
scroll to position [95, 0]
click at [293, 430] on icon "button" at bounding box center [290, 427] width 10 height 10
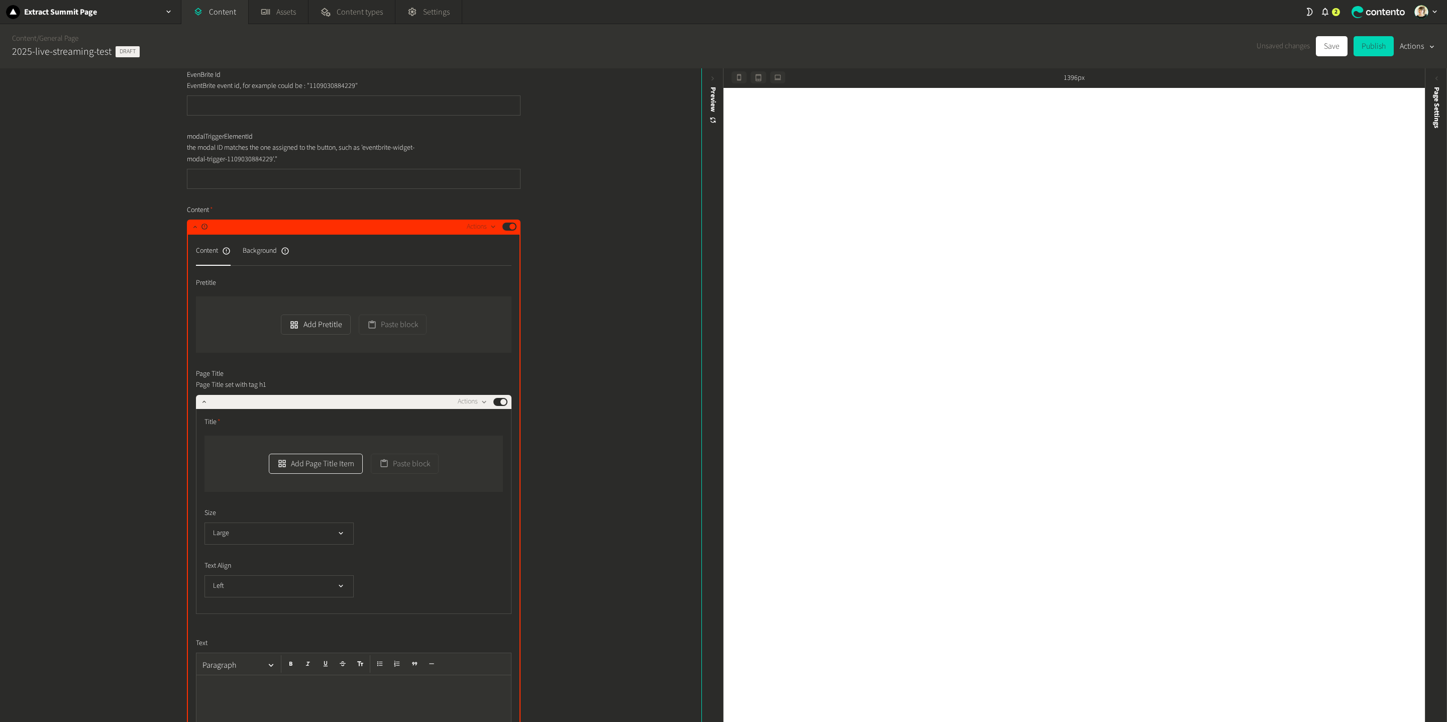
click at [280, 459] on icon "button" at bounding box center [282, 464] width 10 height 10
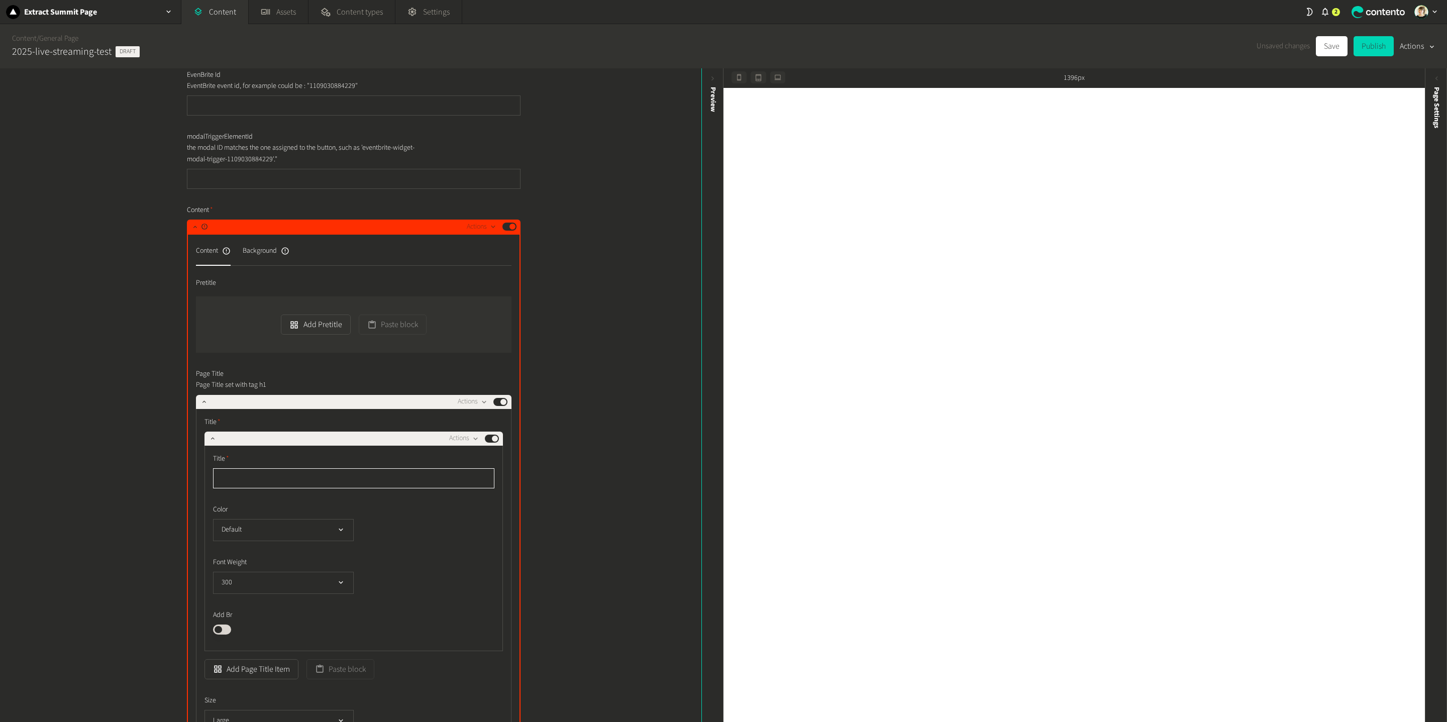
click at [326, 471] on input "text" at bounding box center [353, 478] width 281 height 20
paste input "**********"
type input "**********"
click at [207, 404] on icon "button" at bounding box center [204, 401] width 7 height 7
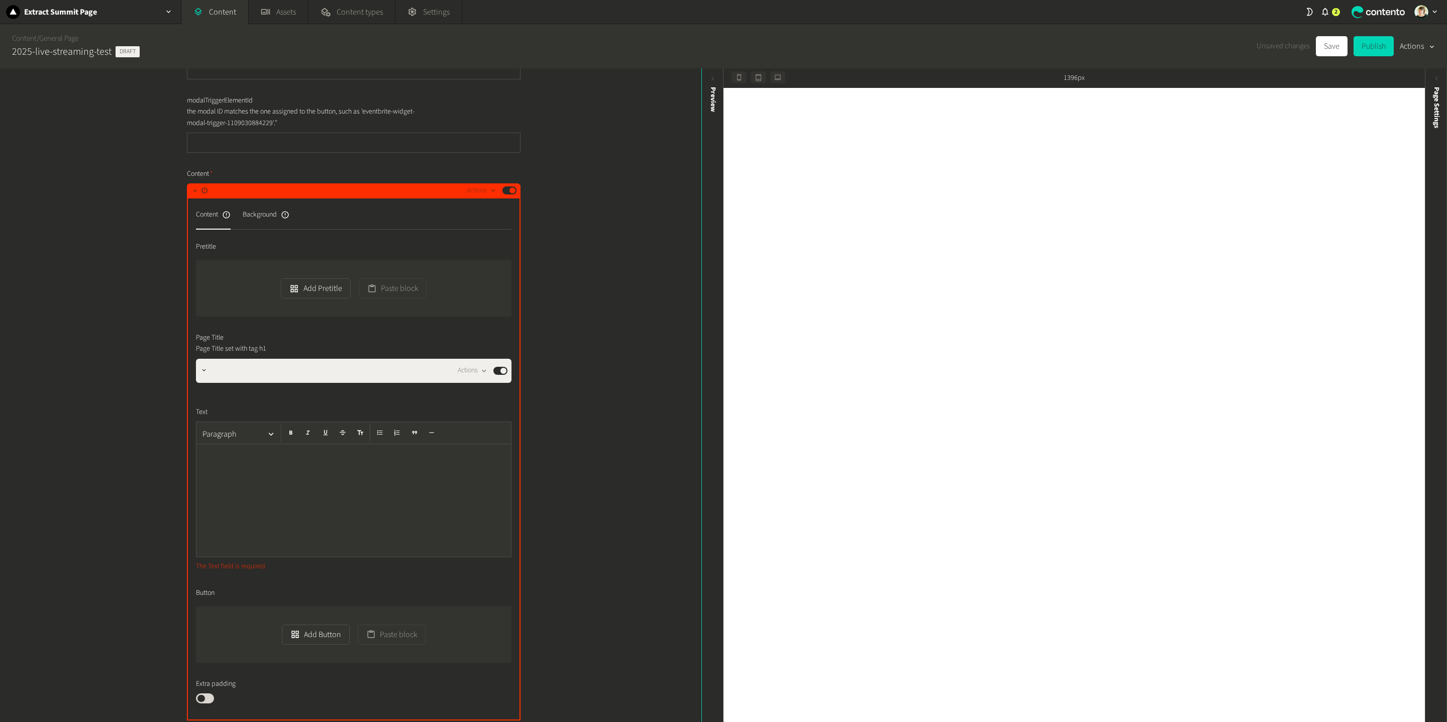
scroll to position [200, 0]
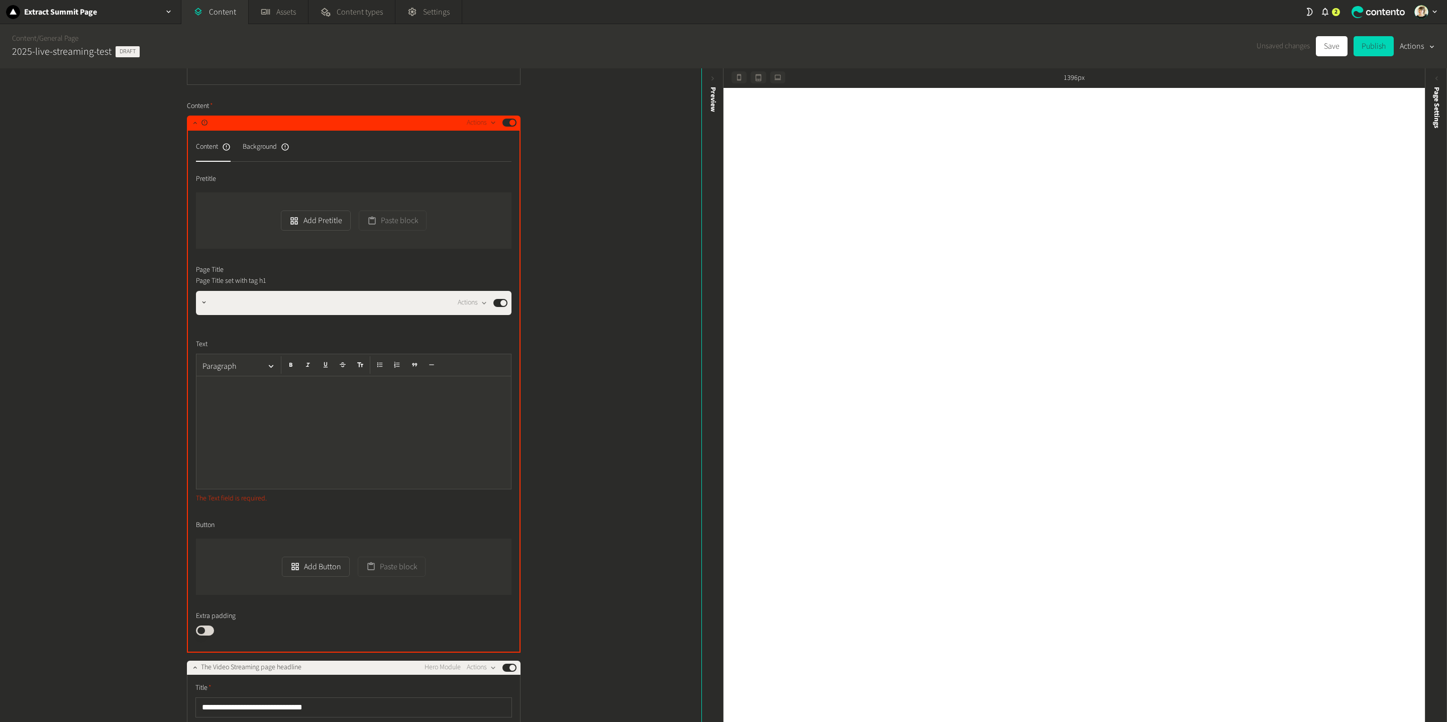
click at [309, 428] on div at bounding box center [353, 432] width 315 height 113
click at [276, 151] on div "Background" at bounding box center [266, 147] width 47 height 16
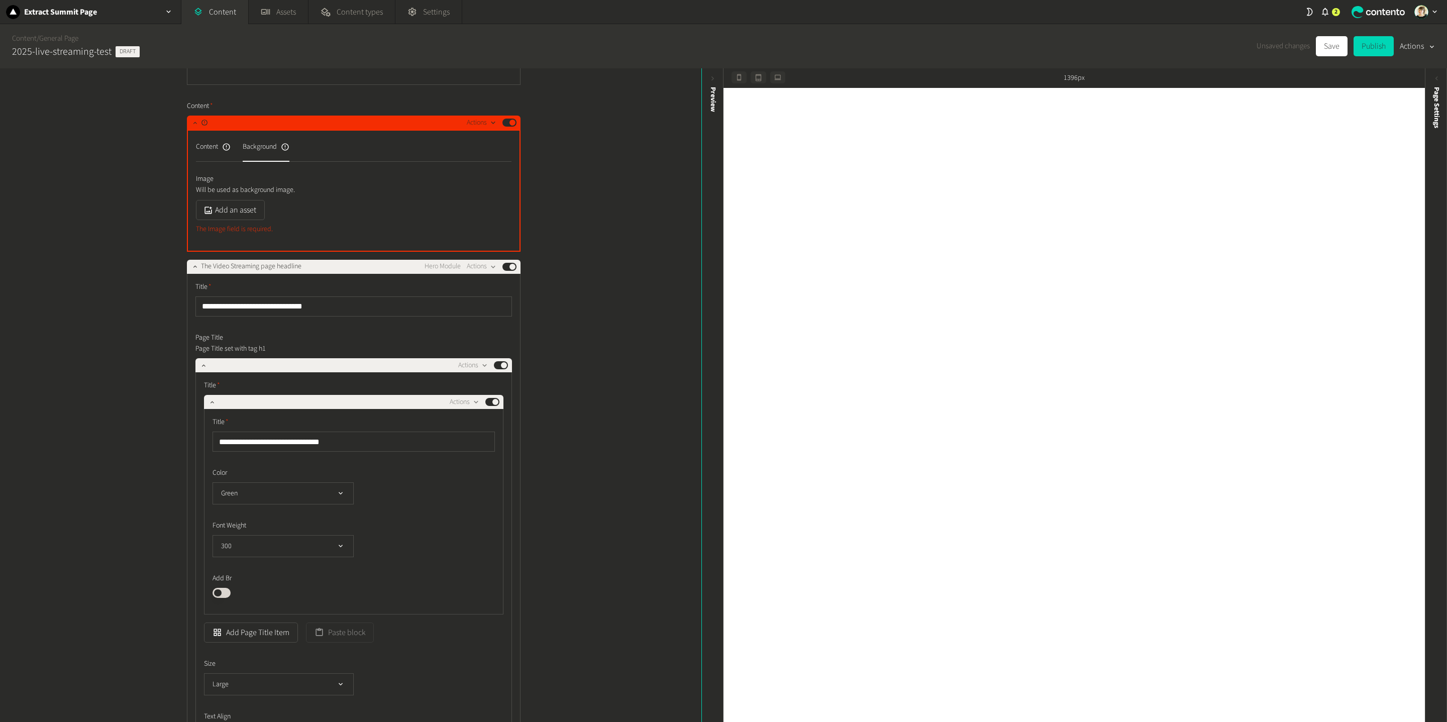
click at [491, 120] on icon "button" at bounding box center [493, 123] width 9 height 9
click at [490, 196] on button "Delete" at bounding box center [499, 199] width 66 height 19
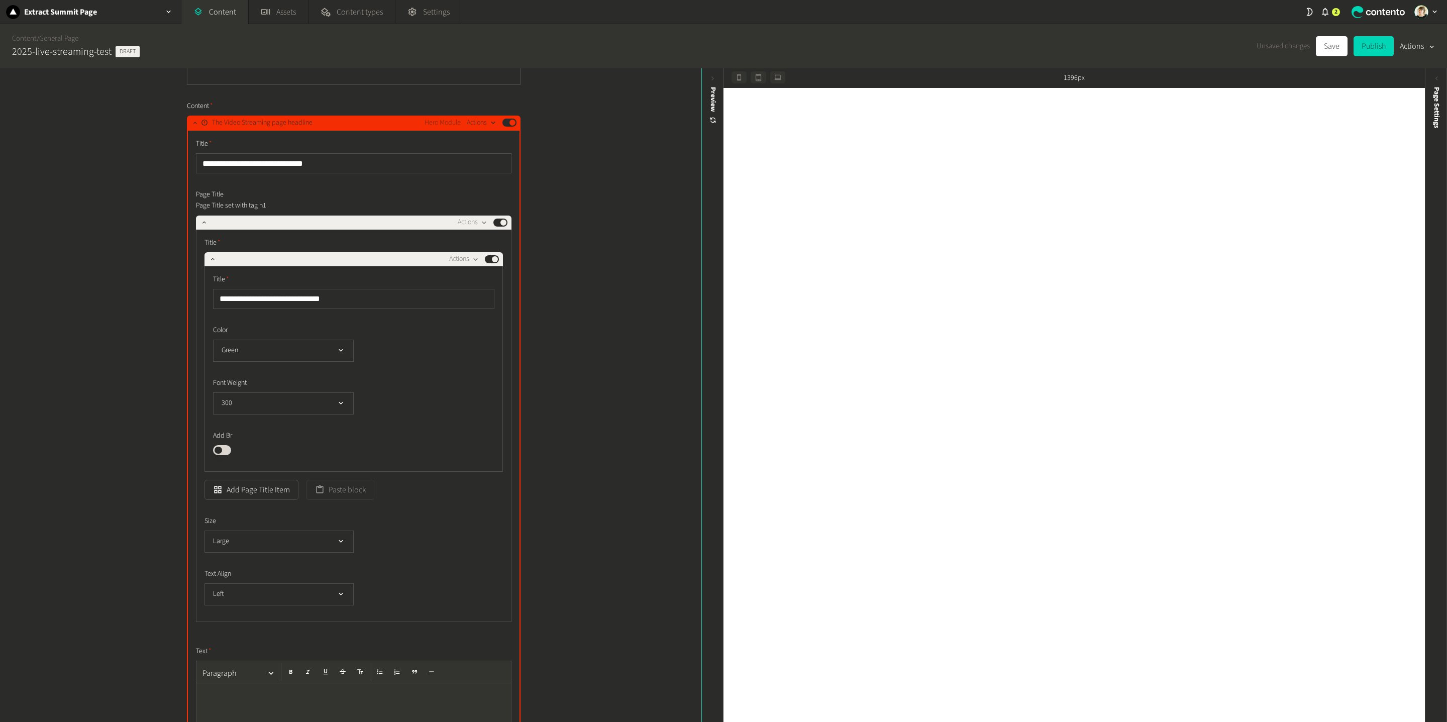
click at [493, 125] on icon "button" at bounding box center [493, 123] width 9 height 9
drag, startPoint x: 494, startPoint y: 187, endPoint x: 495, endPoint y: 197, distance: 9.6
click at [496, 197] on div "Copy to clipboard Duplicate in place Edit content label Delete Developers Edit …" at bounding box center [499, 188] width 66 height 107
click at [495, 197] on button "Delete" at bounding box center [499, 199] width 66 height 19
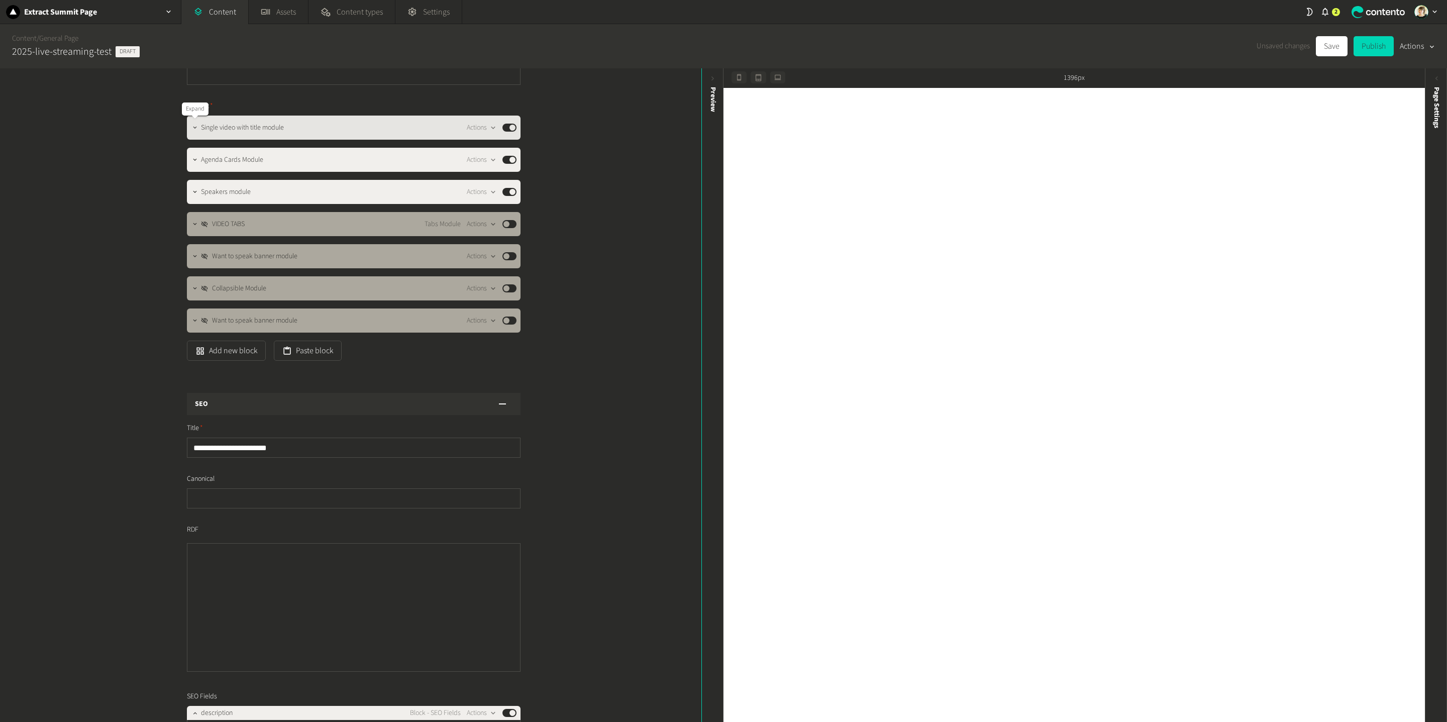
click at [194, 126] on icon "button" at bounding box center [194, 127] width 7 height 7
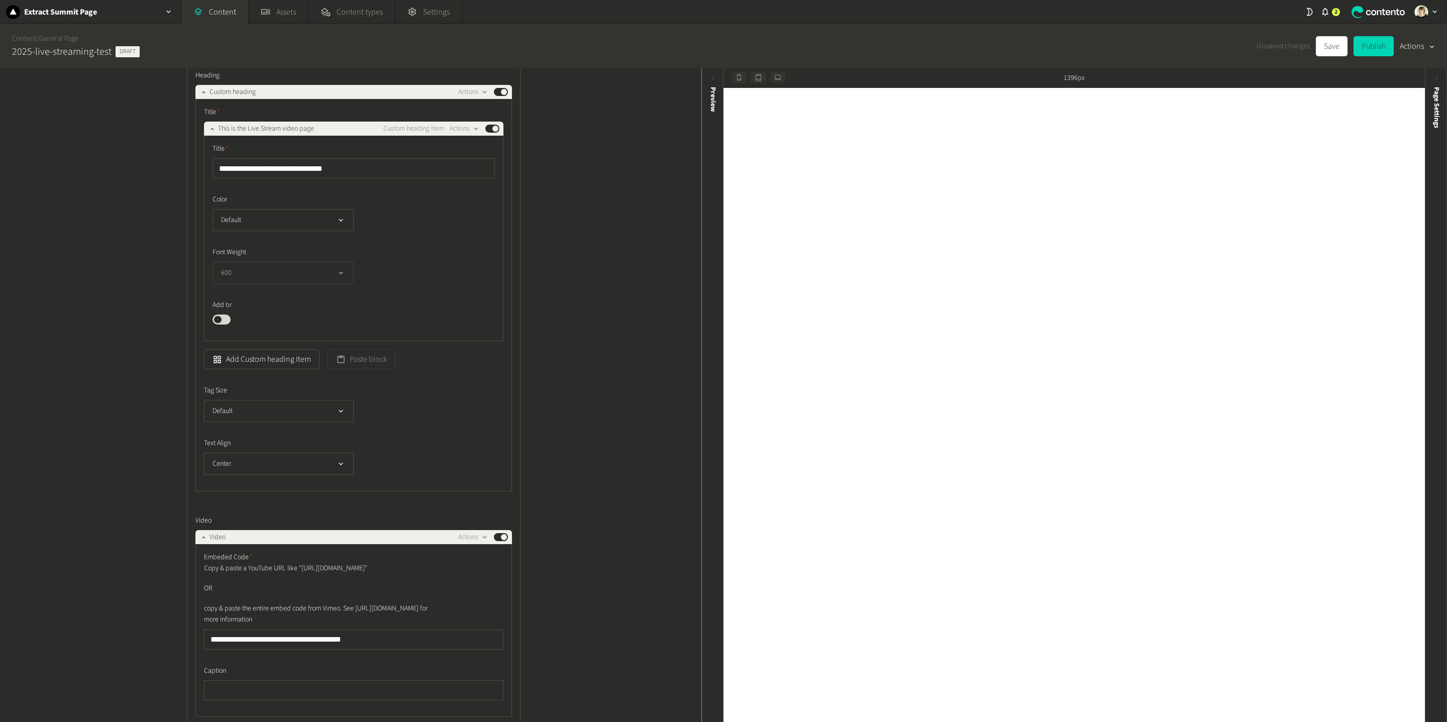
scroll to position [273, 0]
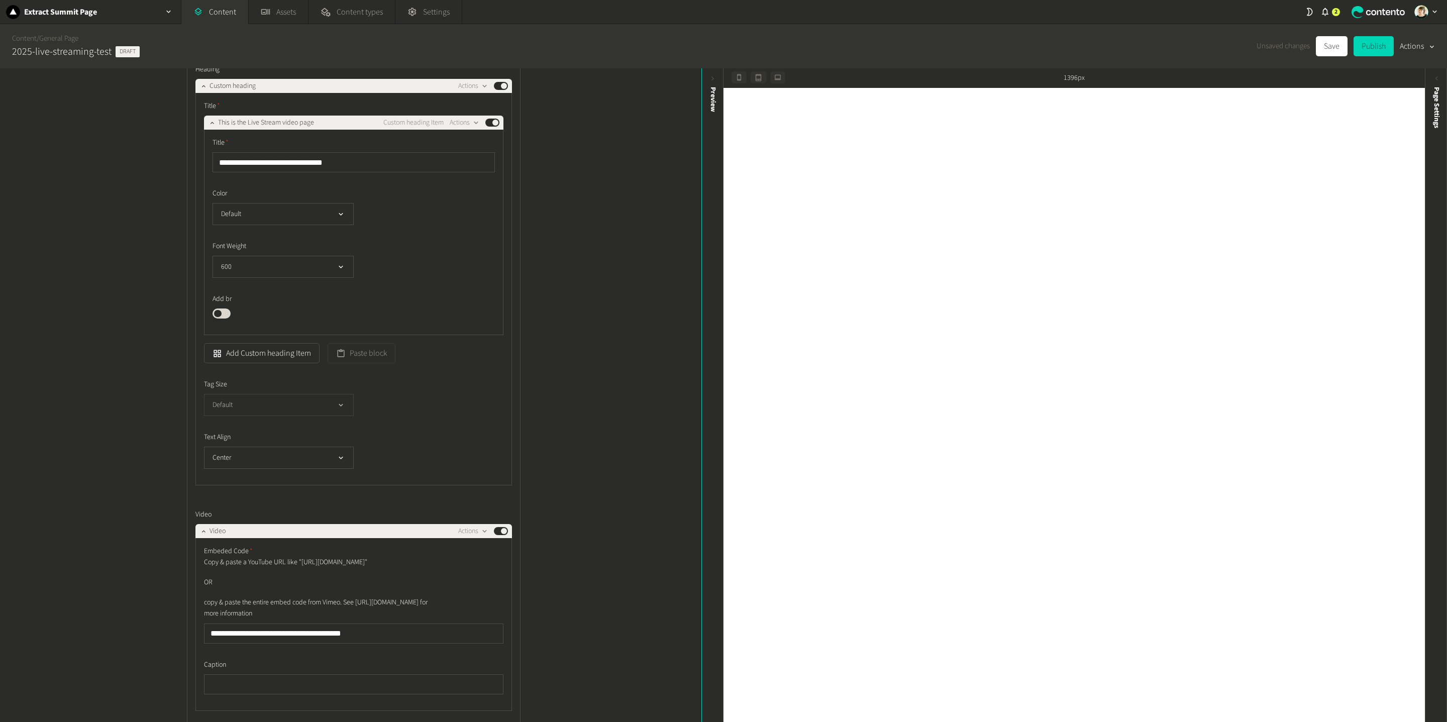
click at [261, 400] on button "Default" at bounding box center [279, 405] width 150 height 22
click at [255, 450] on li "h2-large" at bounding box center [279, 446] width 149 height 20
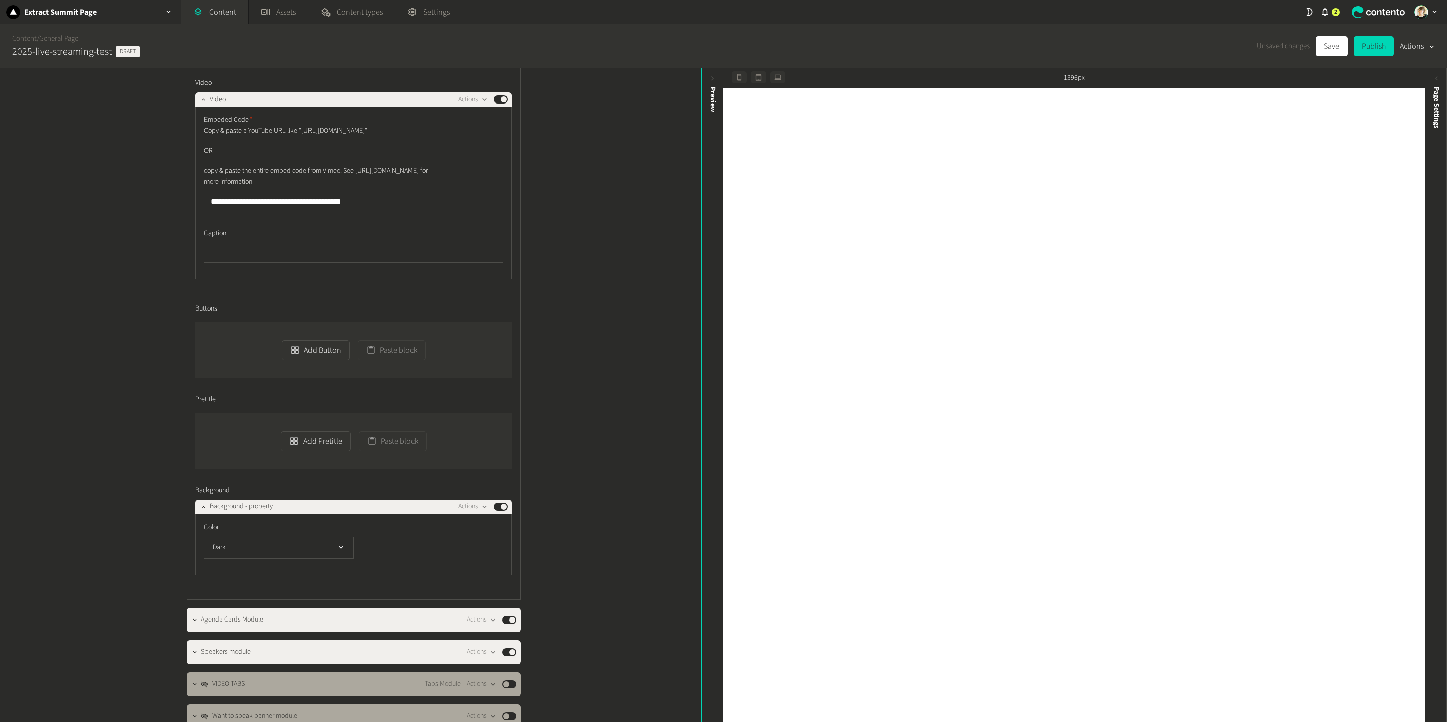
scroll to position [769, 0]
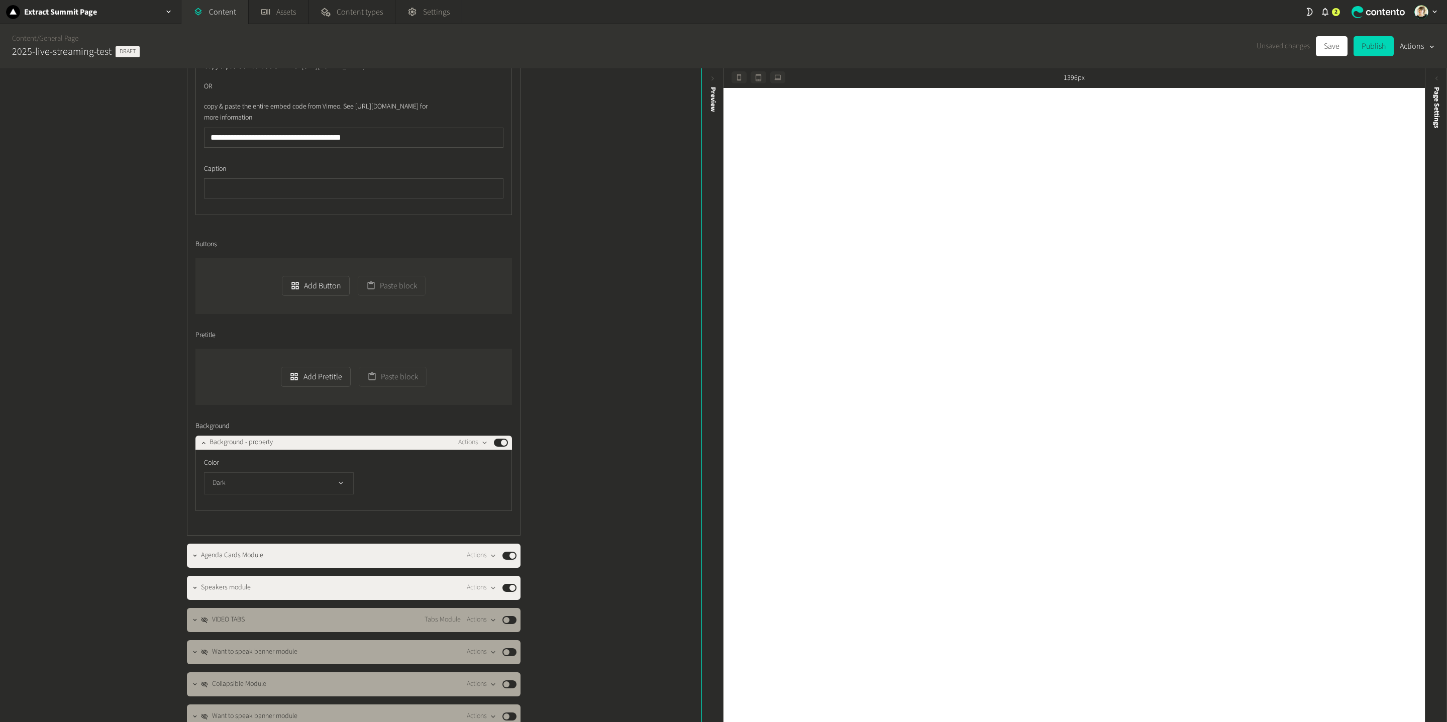
click at [304, 494] on button "Dark" at bounding box center [279, 483] width 150 height 22
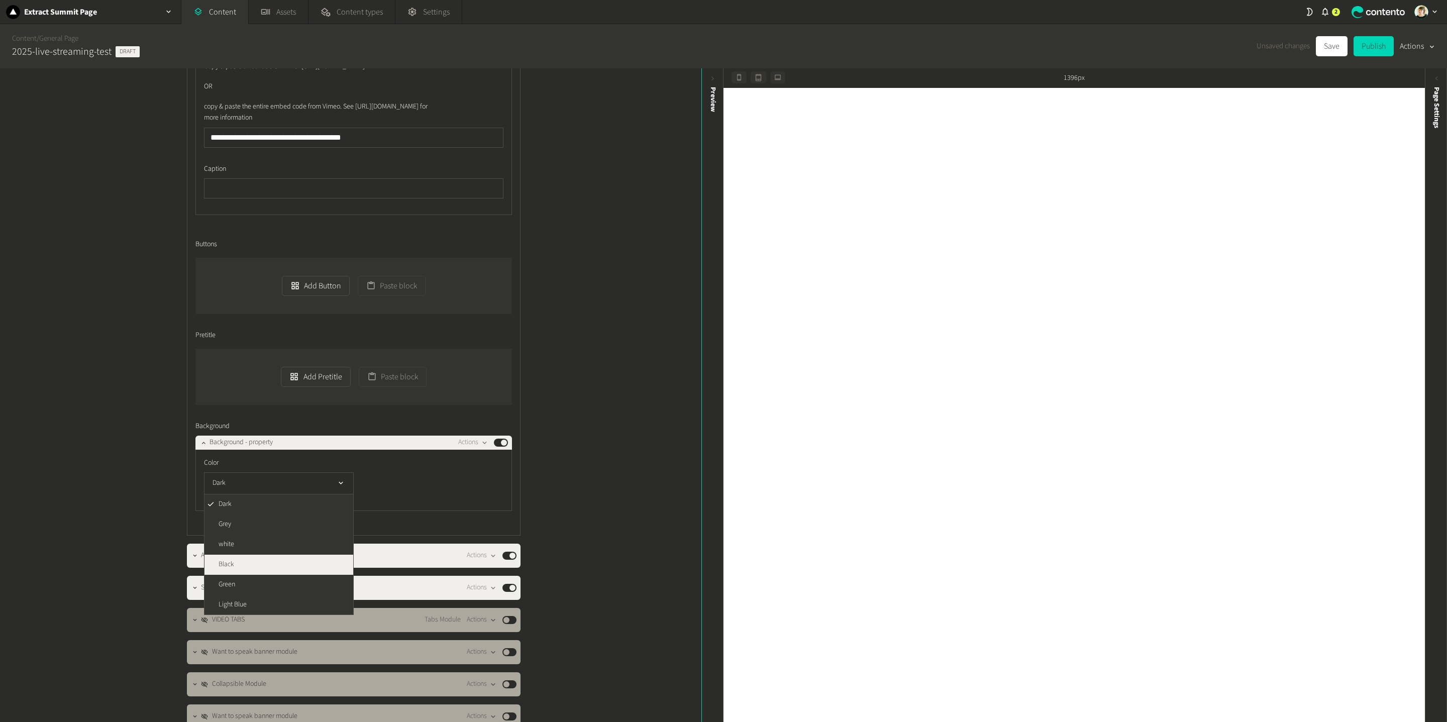
scroll to position [1, 0]
click at [291, 502] on li "Black" at bounding box center [279, 564] width 149 height 20
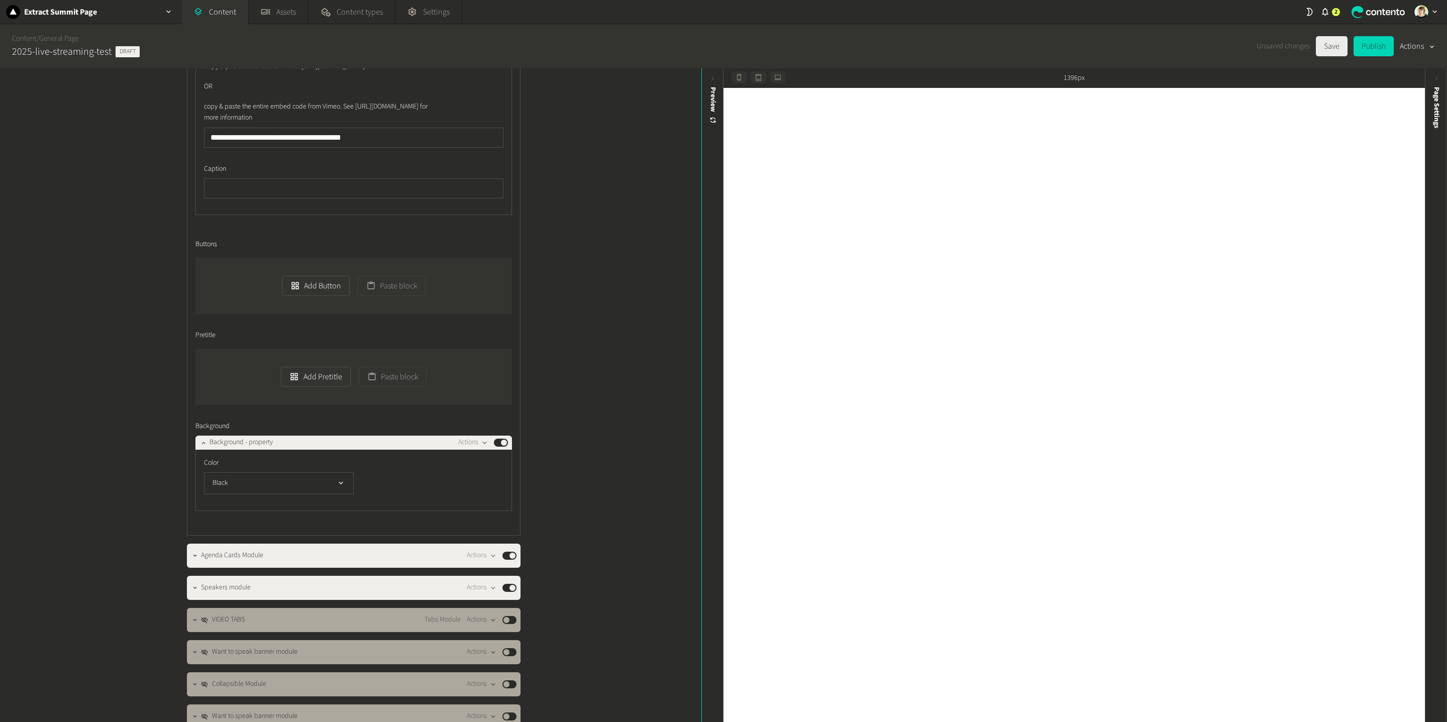
click at [1085, 43] on button "Save" at bounding box center [1332, 46] width 32 height 20
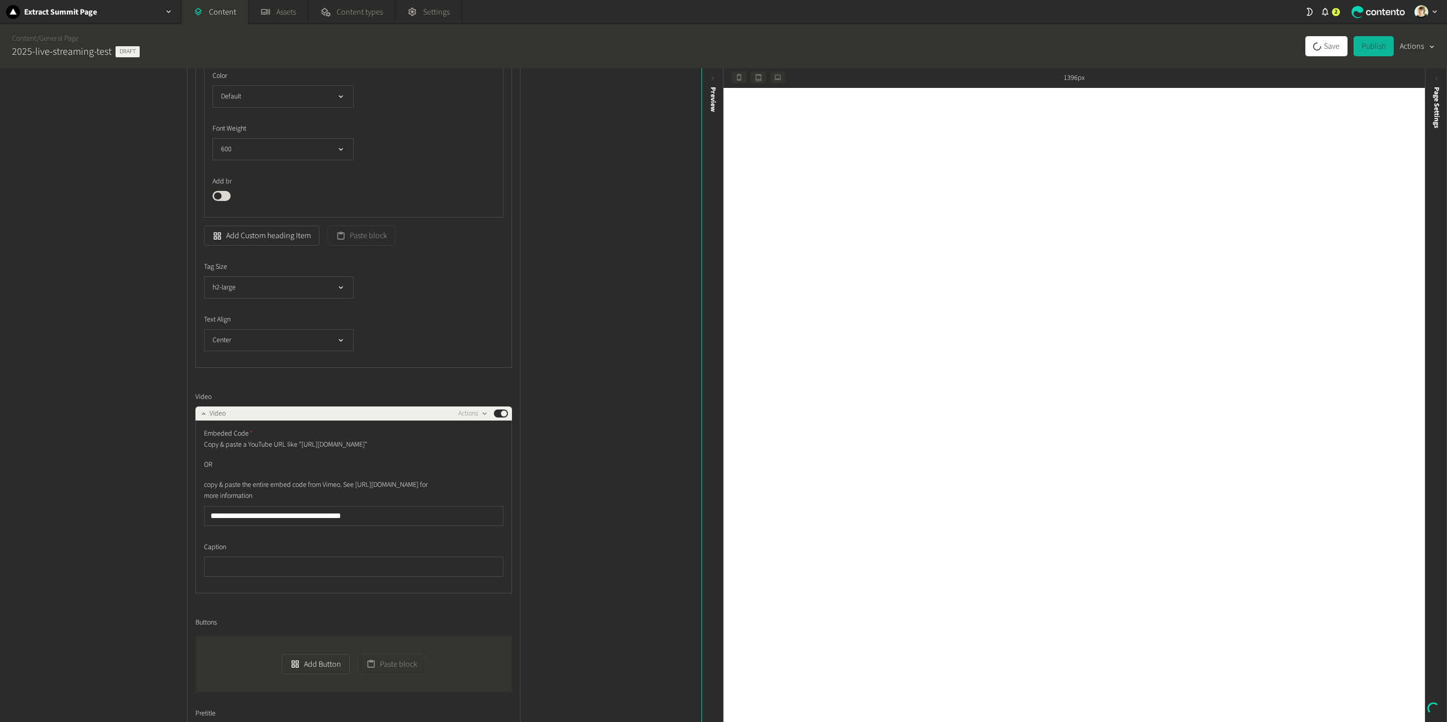
scroll to position [386, 0]
click at [317, 290] on button "h2-large" at bounding box center [279, 291] width 150 height 22
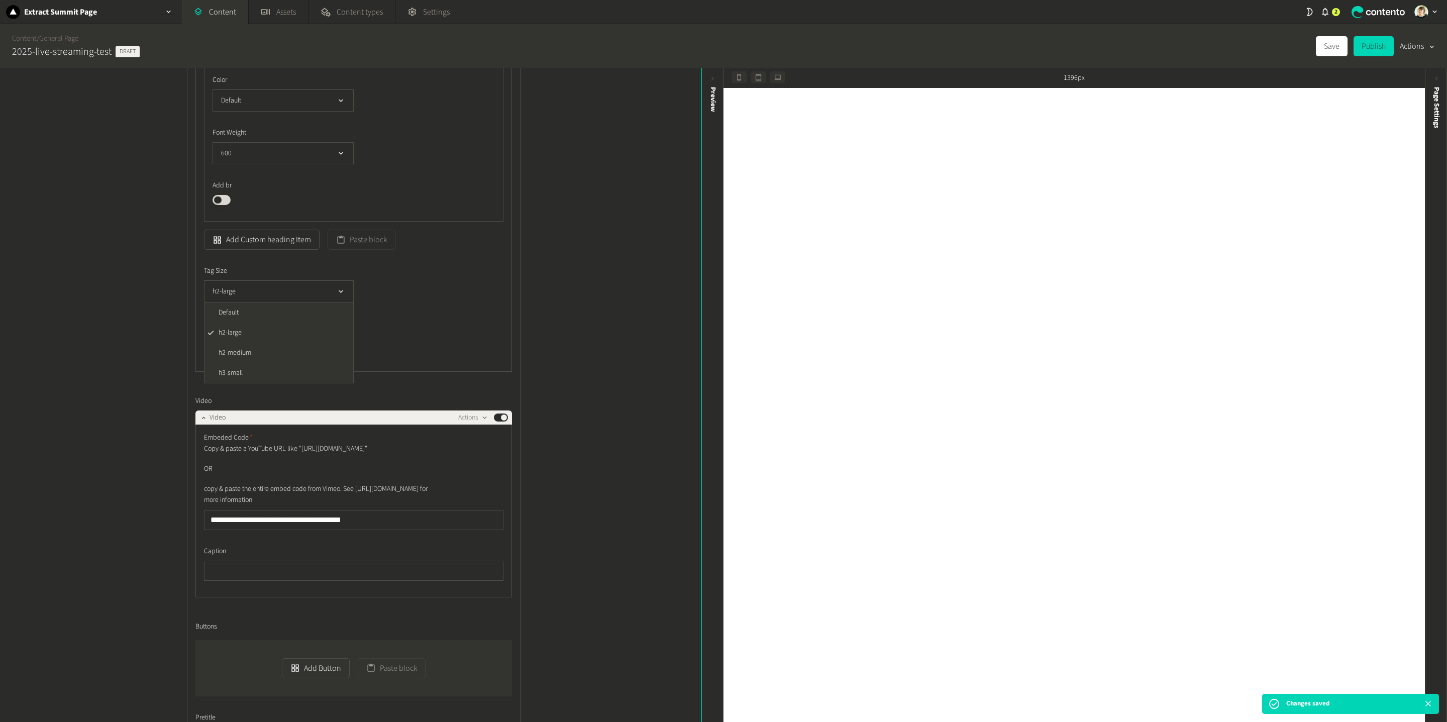
click at [615, 323] on div "**********" at bounding box center [351, 395] width 702 height 654
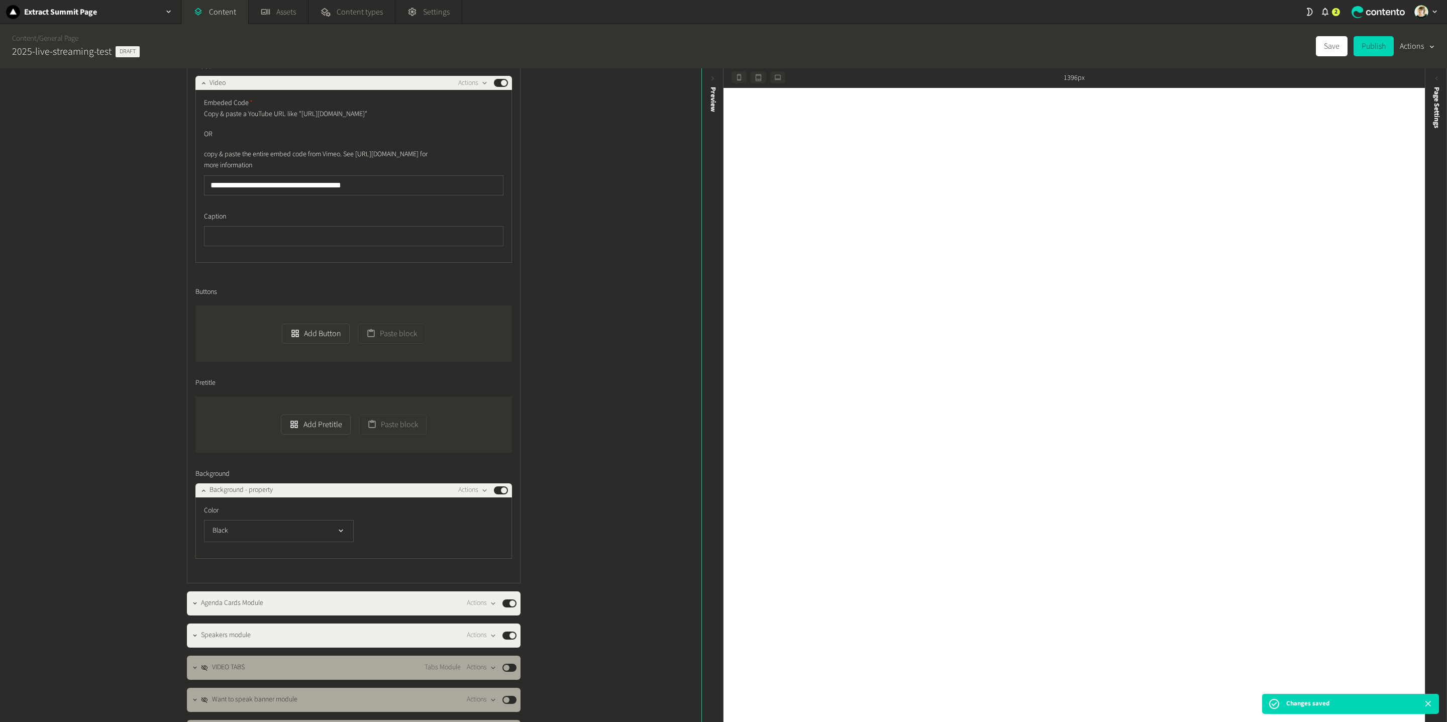
scroll to position [748, 0]
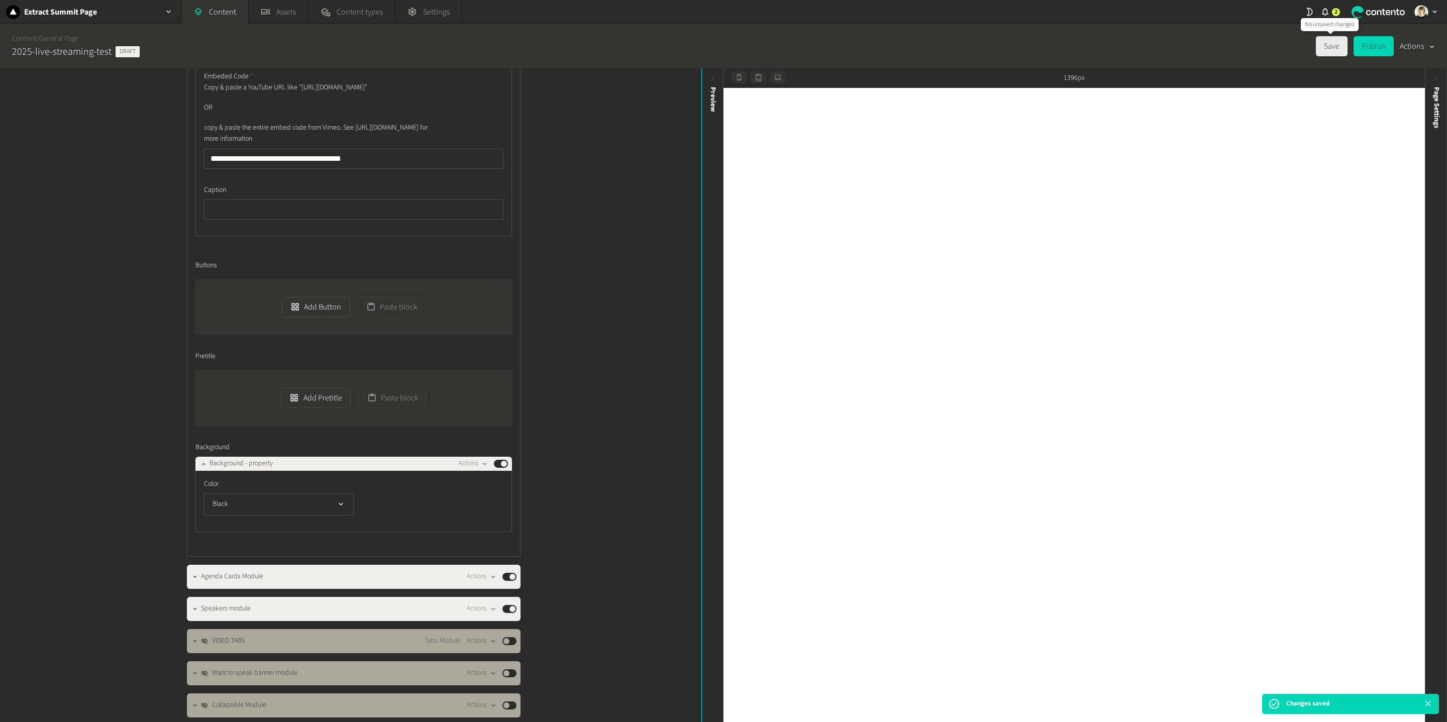
click at [1085, 47] on button "Save" at bounding box center [1332, 46] width 32 height 20
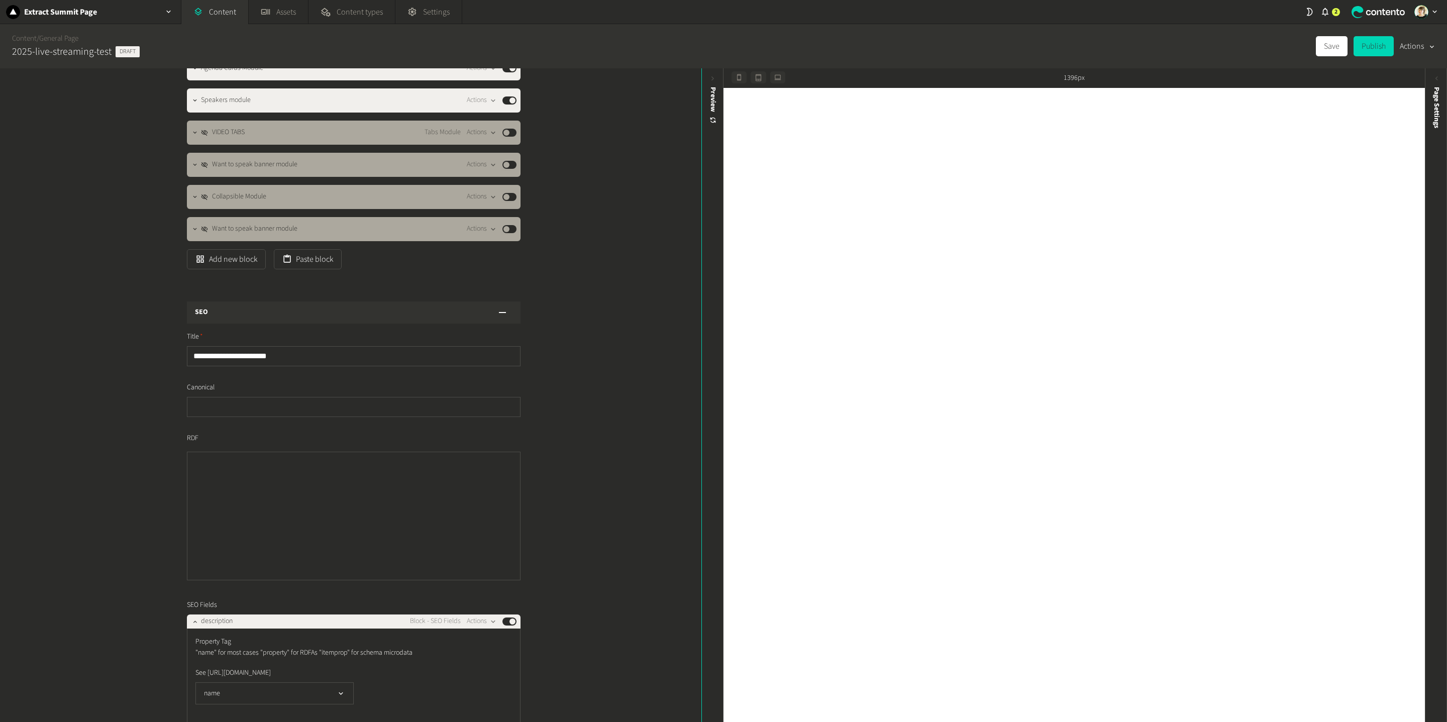
scroll to position [1249, 0]
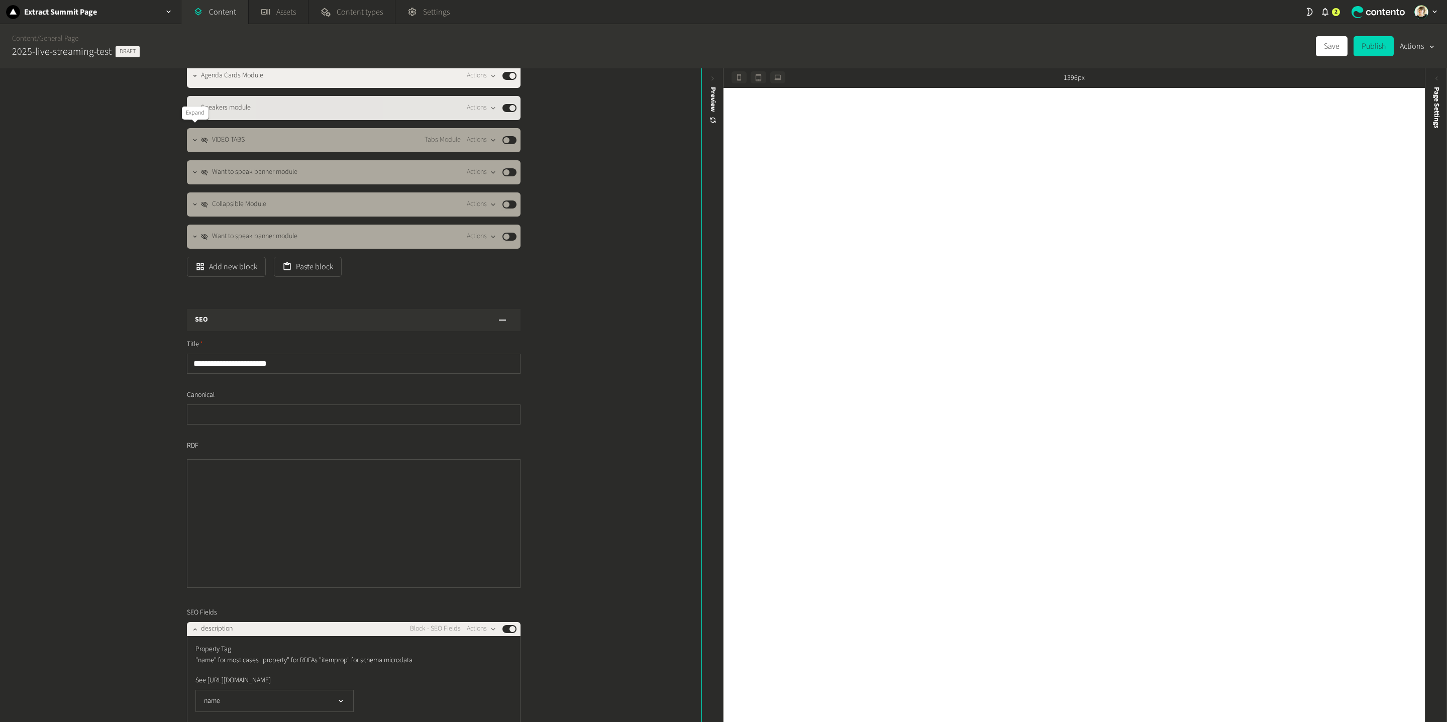
click at [193, 112] on icon "button" at bounding box center [194, 108] width 7 height 7
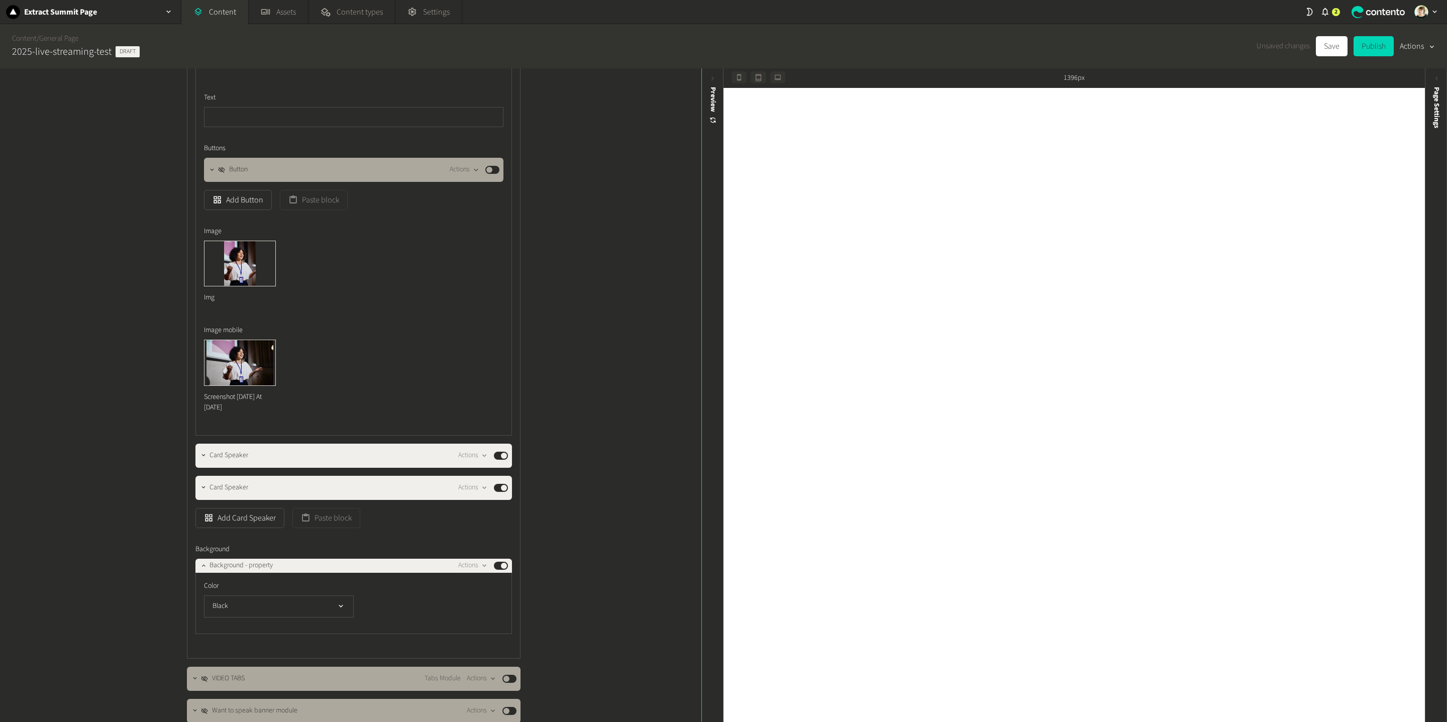
scroll to position [1923, 0]
click at [203, 490] on icon "button" at bounding box center [203, 486] width 7 height 7
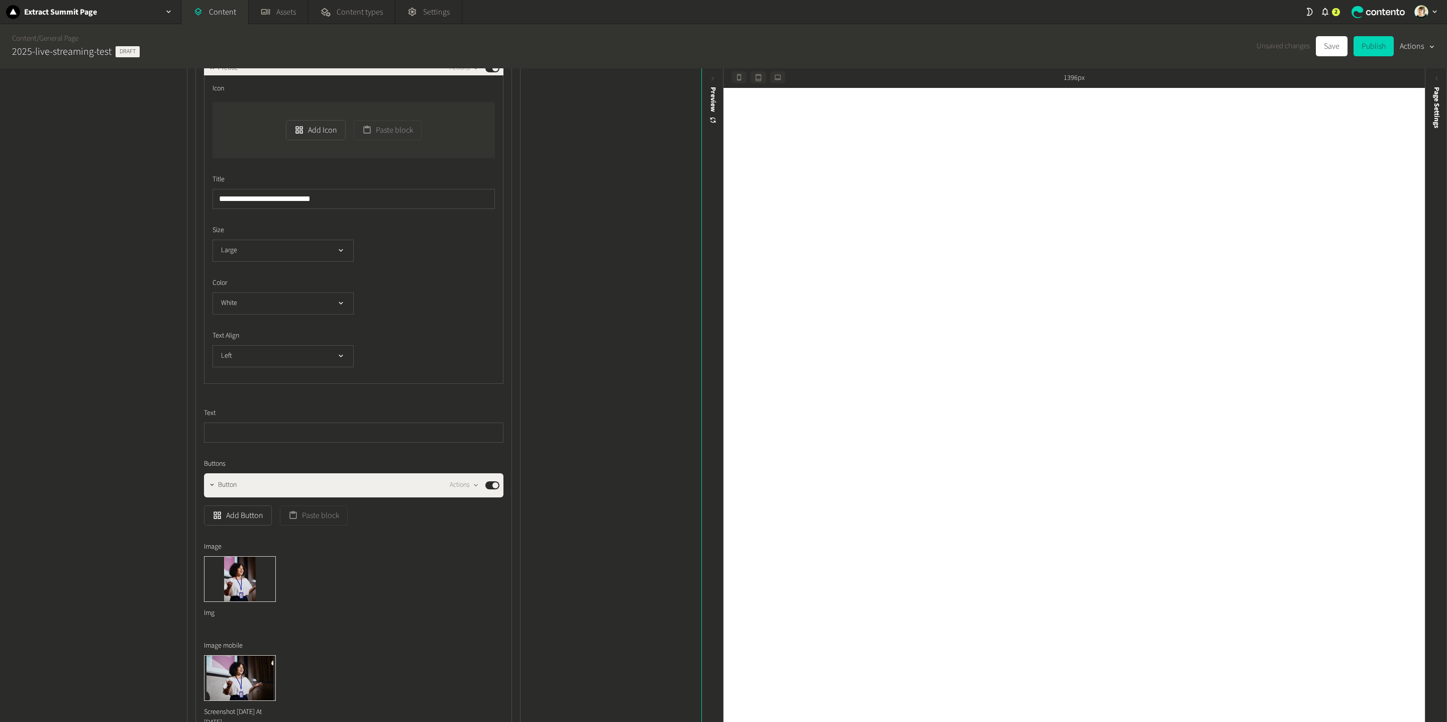
scroll to position [2648, 0]
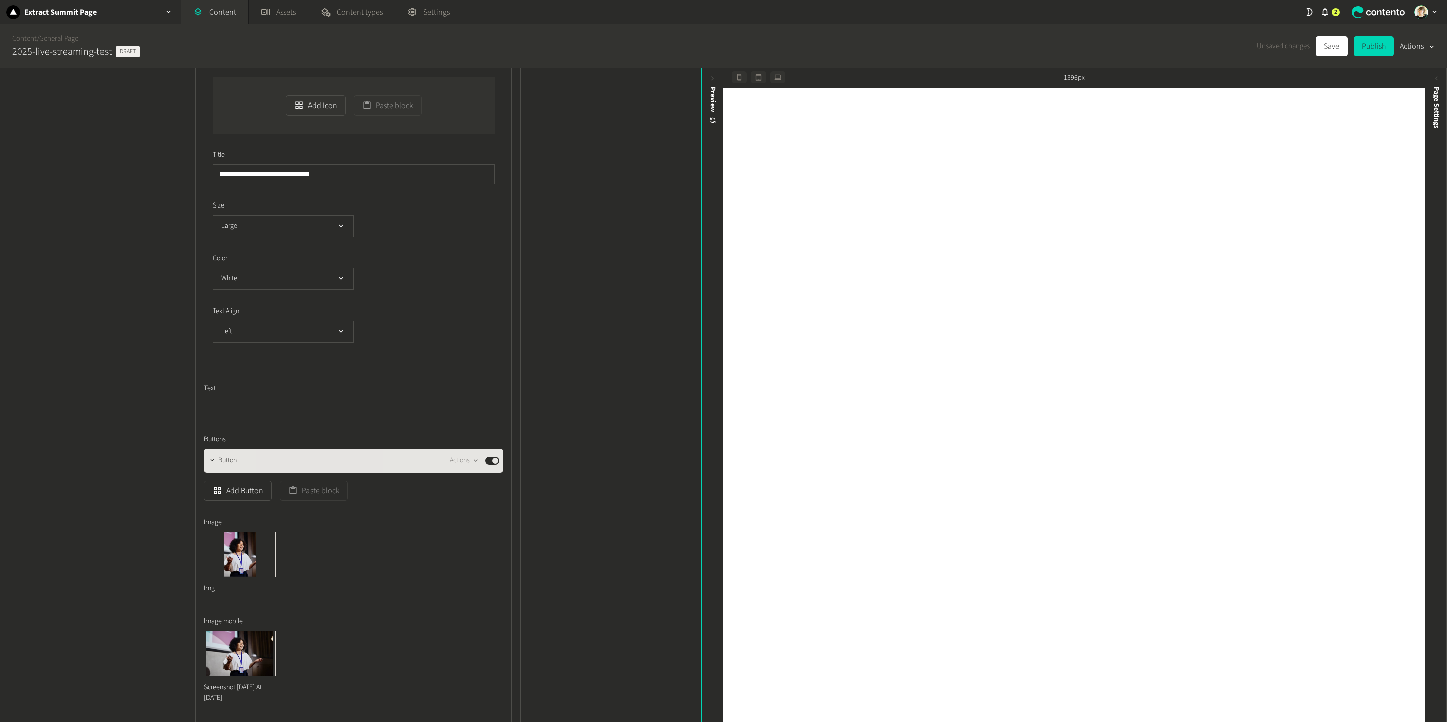
click at [498, 465] on button "Published" at bounding box center [492, 461] width 14 height 8
click at [1022, 38] on div "Content / General Page 2025-live-streaming-test Draft Unsaved changes Save Publ…" at bounding box center [723, 46] width 1447 height 44
click at [1085, 45] on button "Save" at bounding box center [1332, 46] width 32 height 20
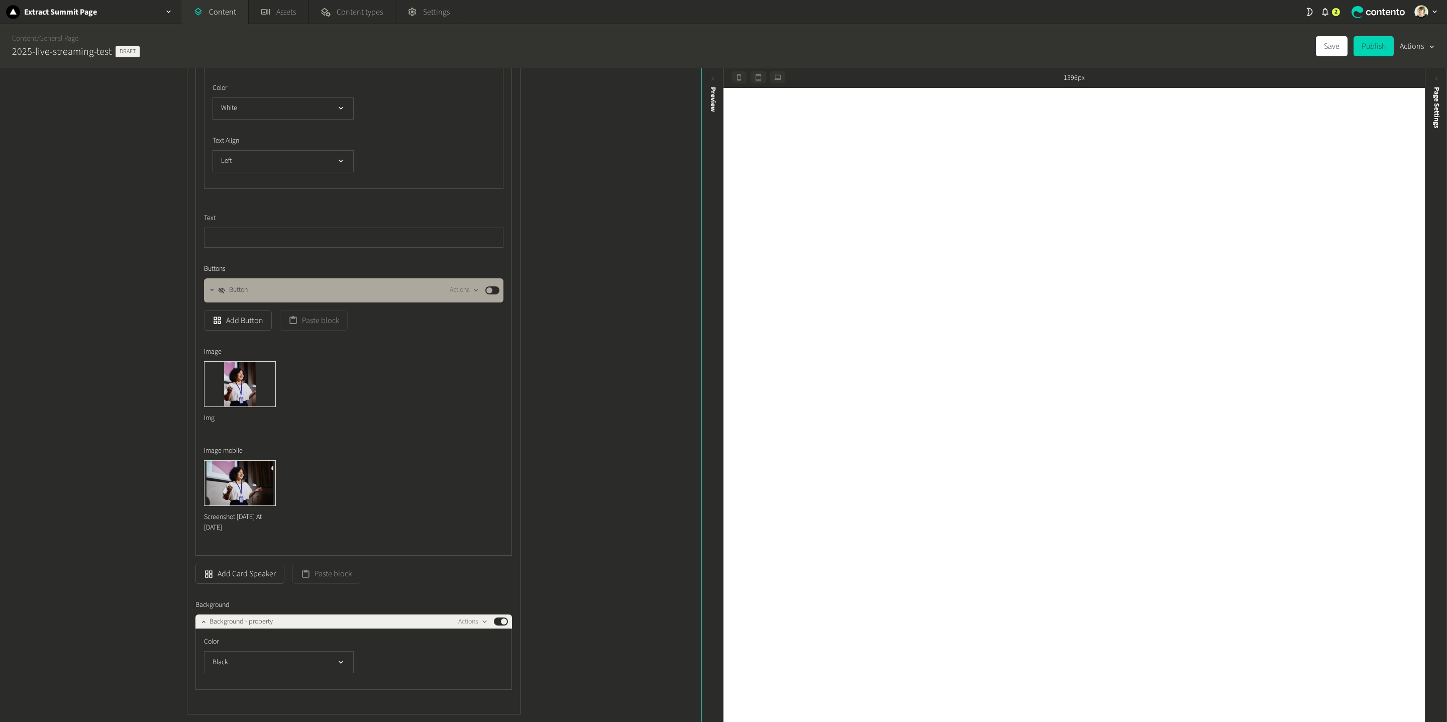
scroll to position [2817, 0]
click at [276, 368] on icon "button" at bounding box center [273, 364] width 7 height 7
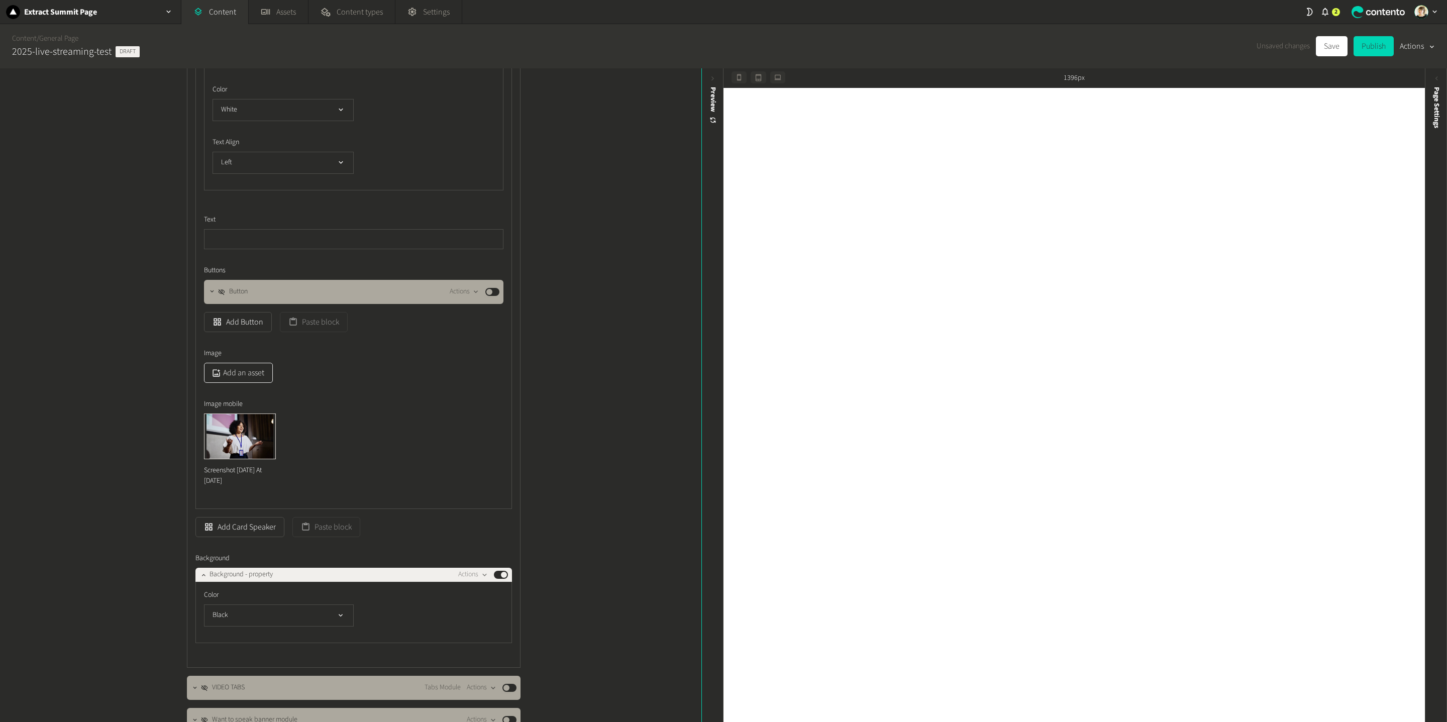
click at [243, 383] on button "Add an asset" at bounding box center [238, 373] width 69 height 20
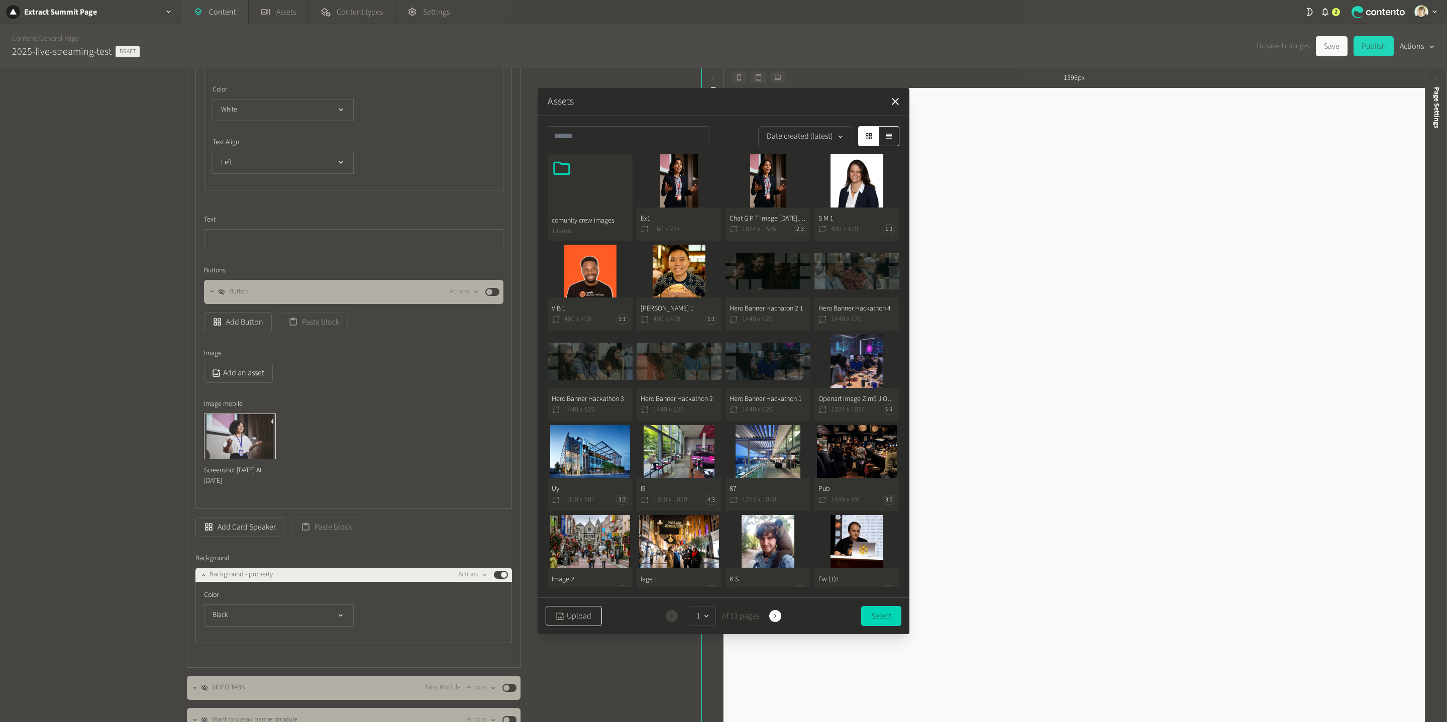
click at [585, 502] on button "Upload" at bounding box center [574, 616] width 56 height 20
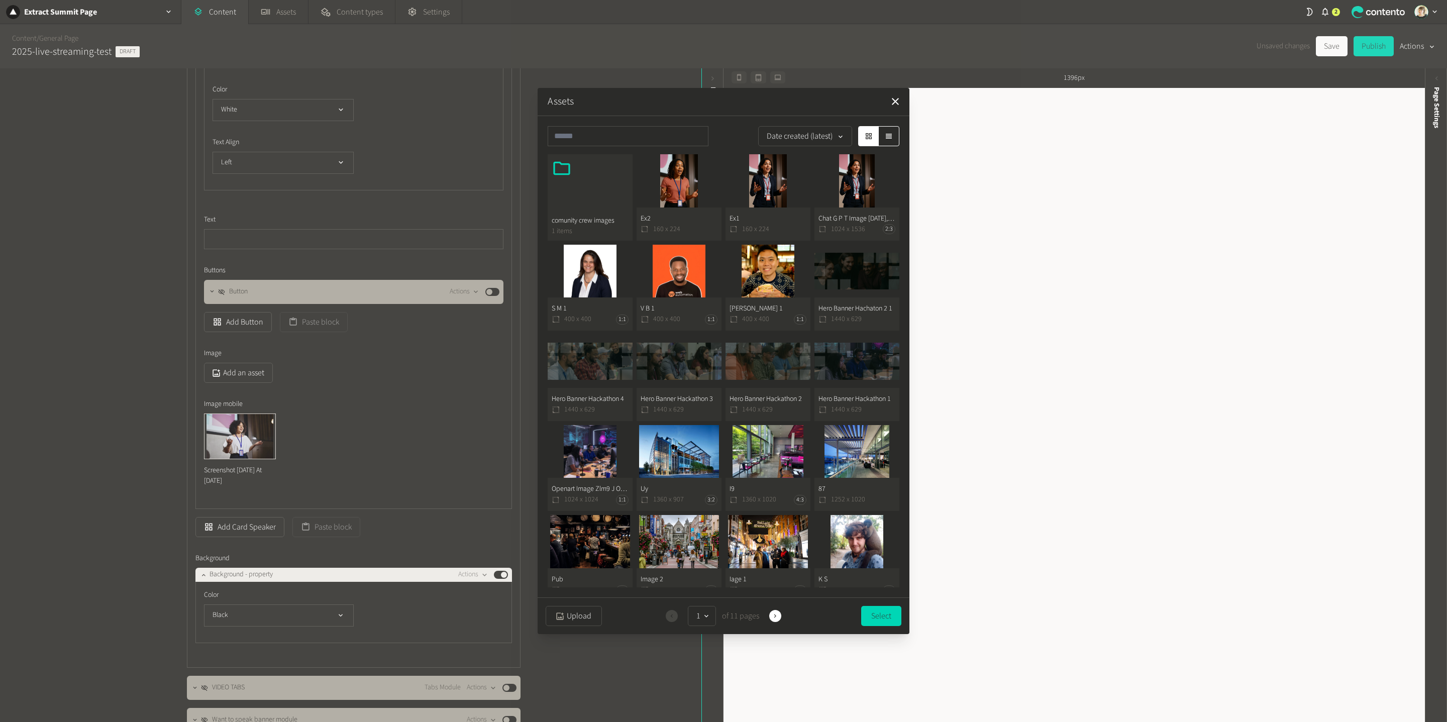
click at [670, 186] on button "Ex2 160 x 224" at bounding box center [679, 197] width 85 height 86
click at [882, 502] on button "Select" at bounding box center [881, 616] width 40 height 20
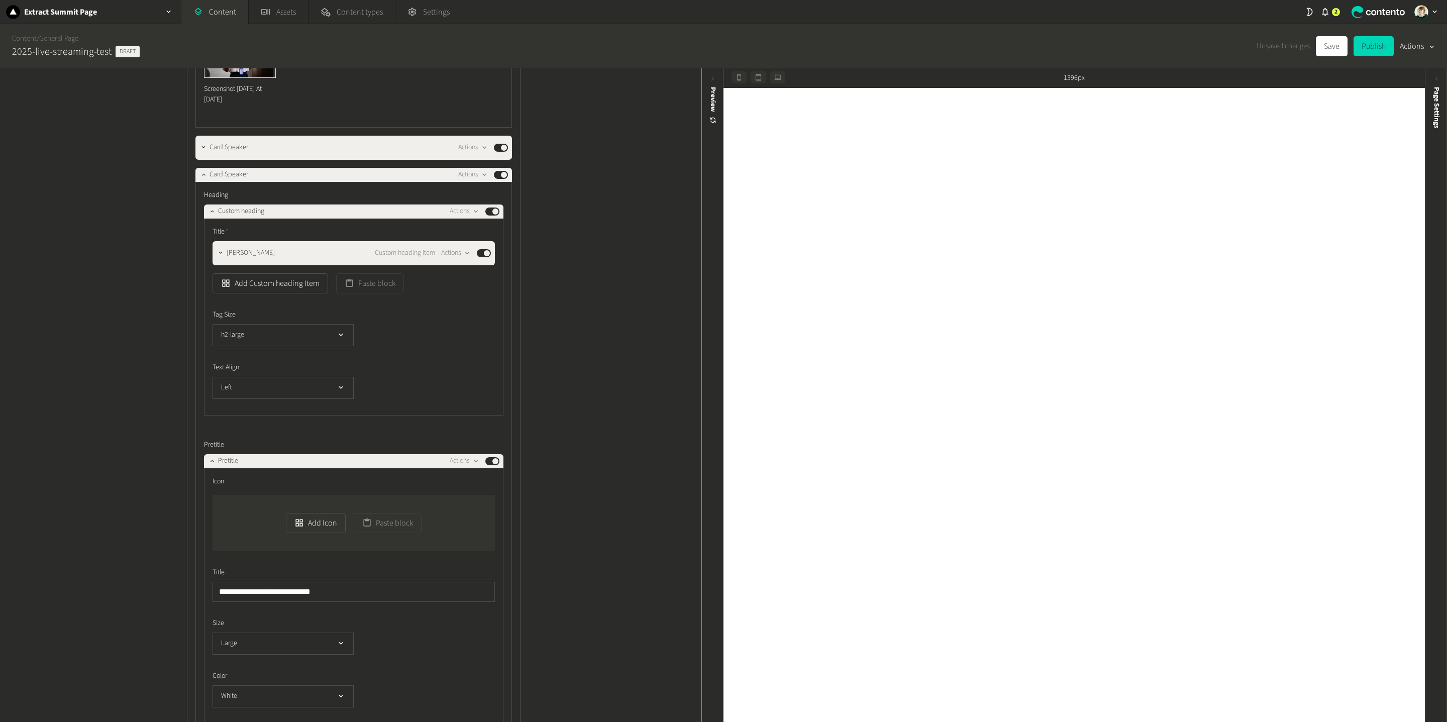
scroll to position [2230, 0]
click at [219, 261] on div at bounding box center [221, 254] width 12 height 14
click at [222, 259] on button "button" at bounding box center [221, 253] width 12 height 12
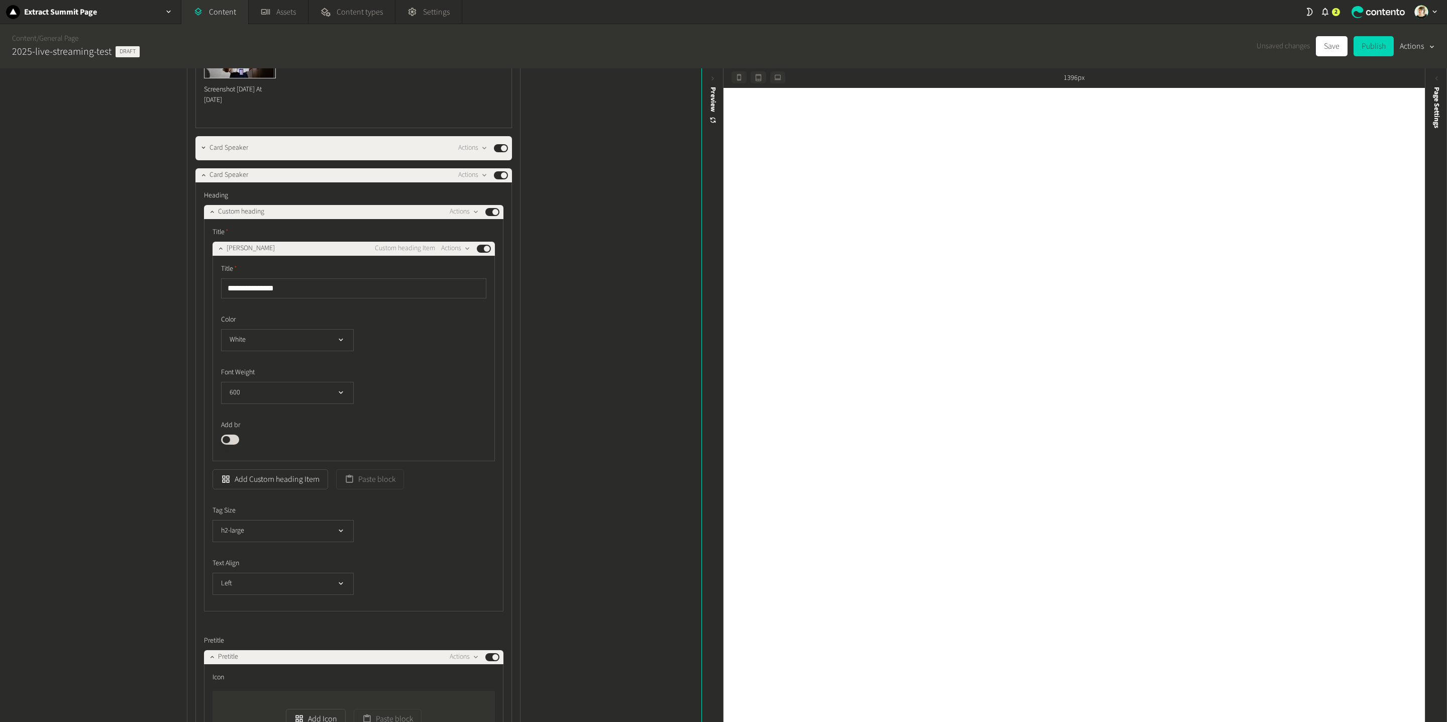
click at [282, 323] on div "**********" at bounding box center [353, 354] width 265 height 181
click at [281, 323] on div "**********" at bounding box center [353, 354] width 265 height 181
click at [283, 299] on input "**********" at bounding box center [353, 288] width 265 height 20
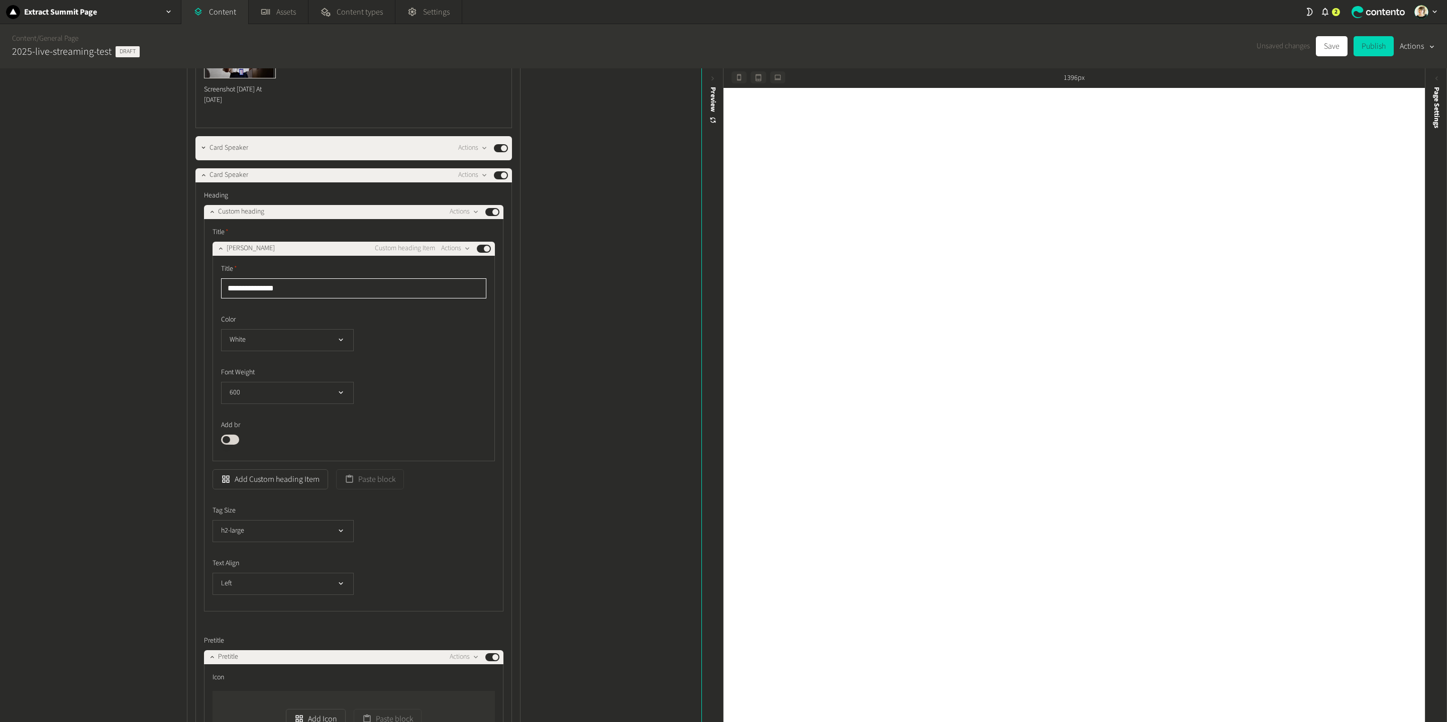
click at [283, 299] on input "**********" at bounding box center [353, 288] width 265 height 20
type input "**********"
click at [203, 153] on button "button" at bounding box center [203, 147] width 12 height 12
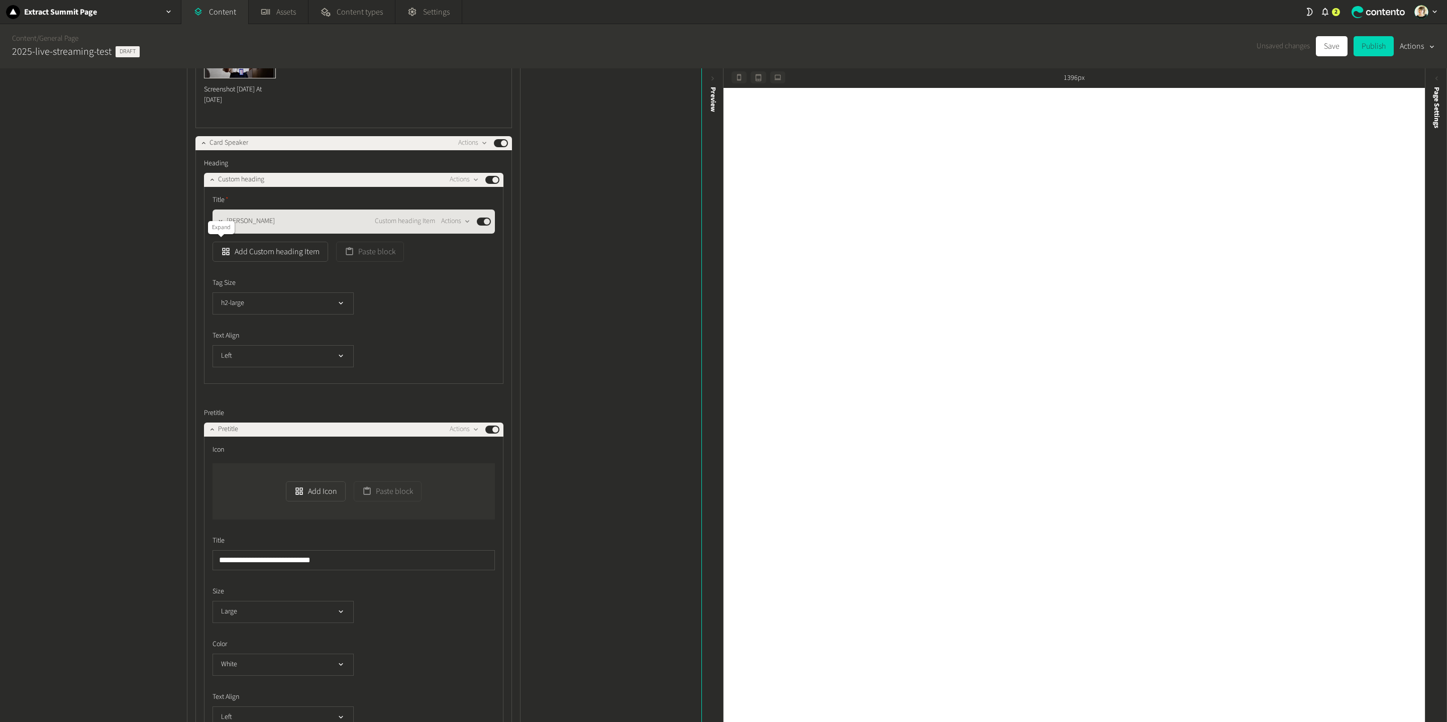
click at [218, 225] on icon "button" at bounding box center [220, 221] width 7 height 7
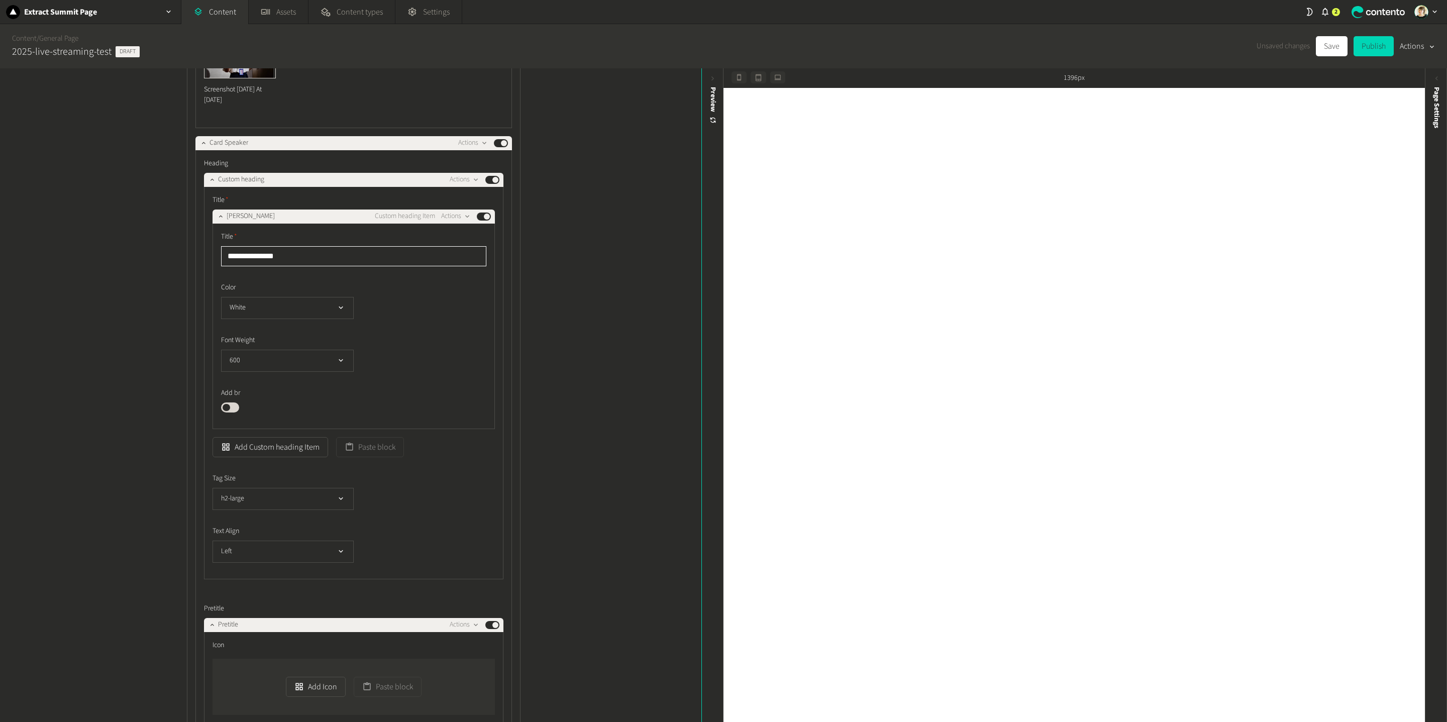
click at [261, 266] on input "**********" at bounding box center [353, 256] width 265 height 20
type input "**********"
click at [607, 308] on div "**********" at bounding box center [351, 395] width 702 height 654
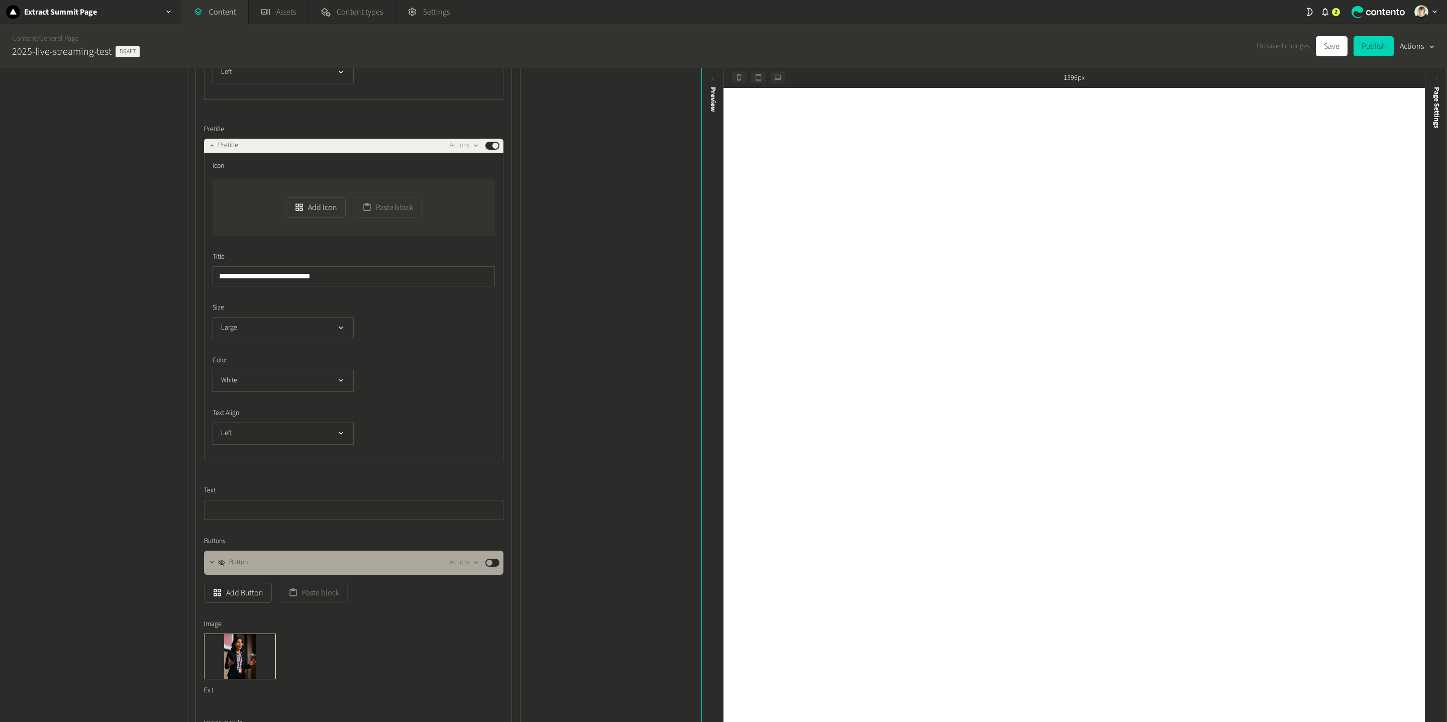
scroll to position [2718, 0]
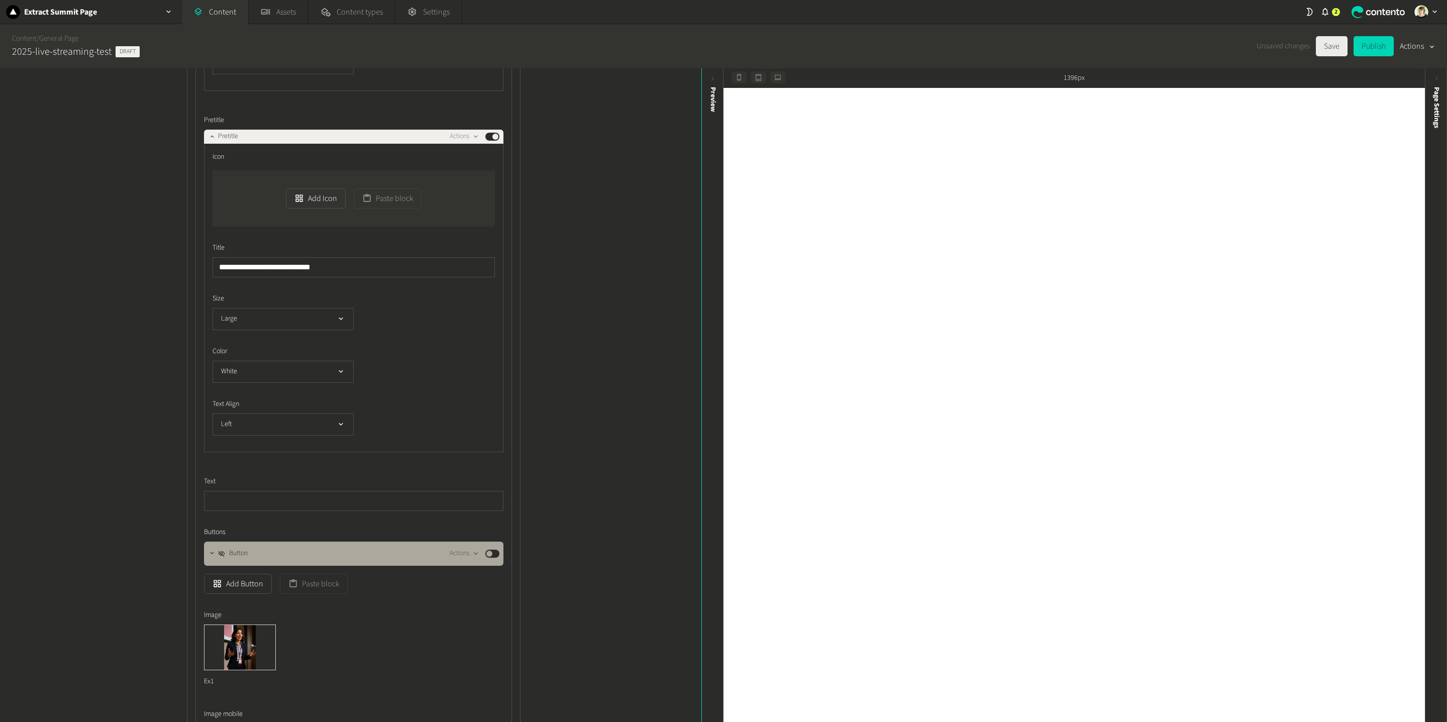
click at [1085, 44] on button "Save" at bounding box center [1332, 46] width 32 height 20
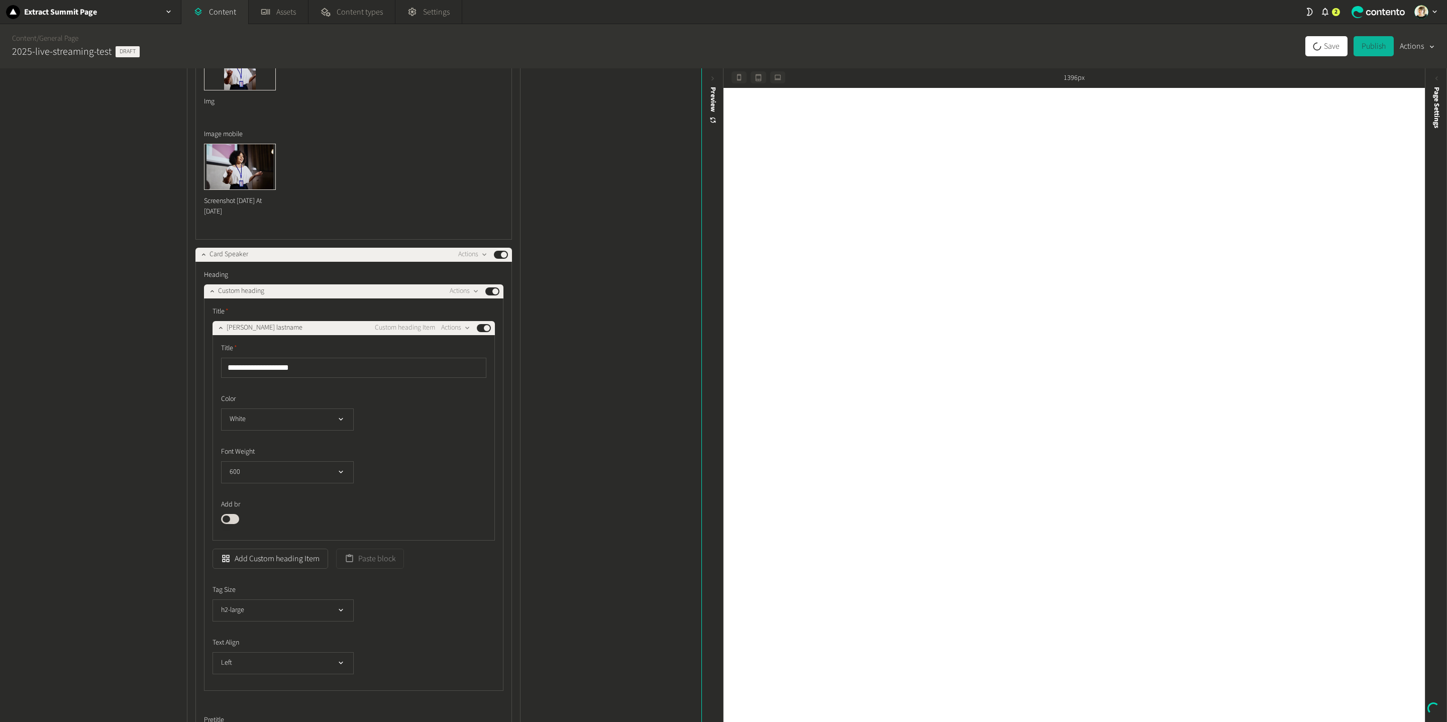
scroll to position [2007, 0]
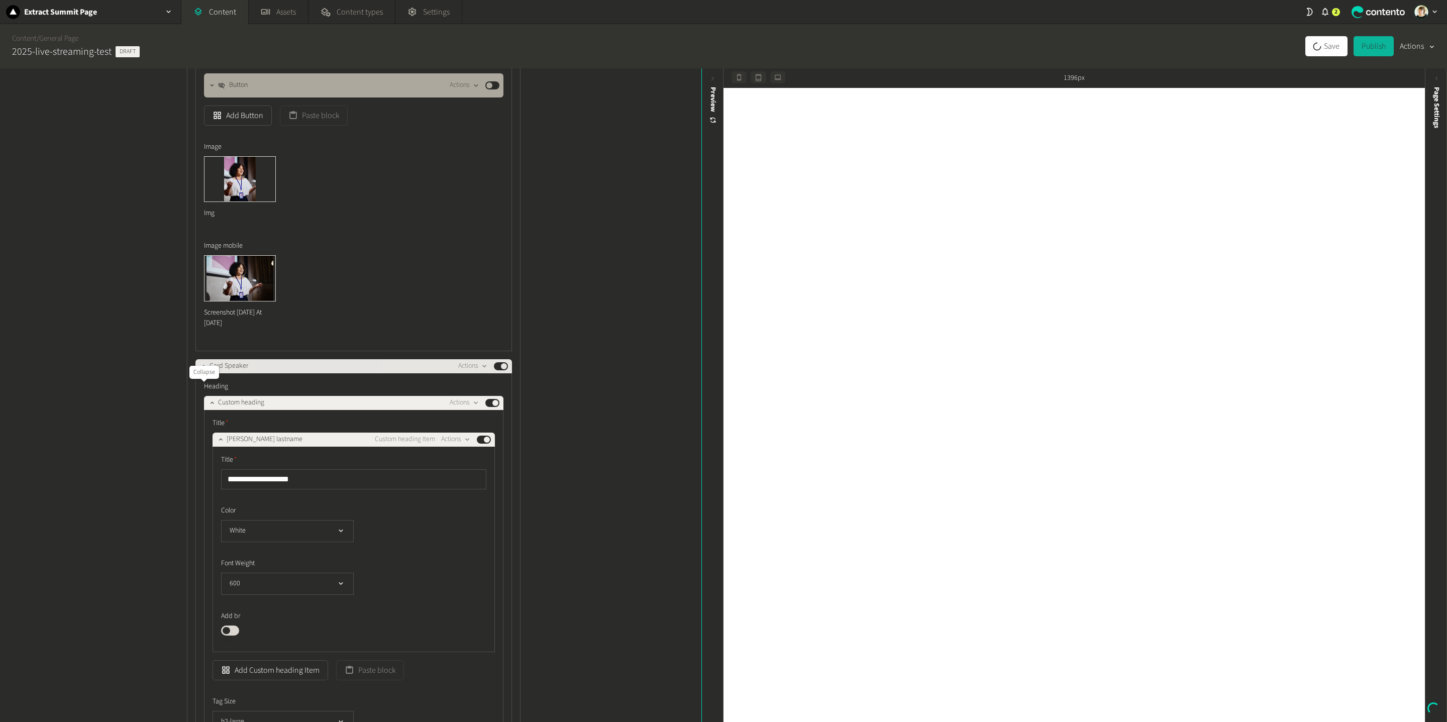
drag, startPoint x: 202, startPoint y: 389, endPoint x: 216, endPoint y: 383, distance: 15.3
click at [202, 369] on icon "button" at bounding box center [203, 365] width 7 height 7
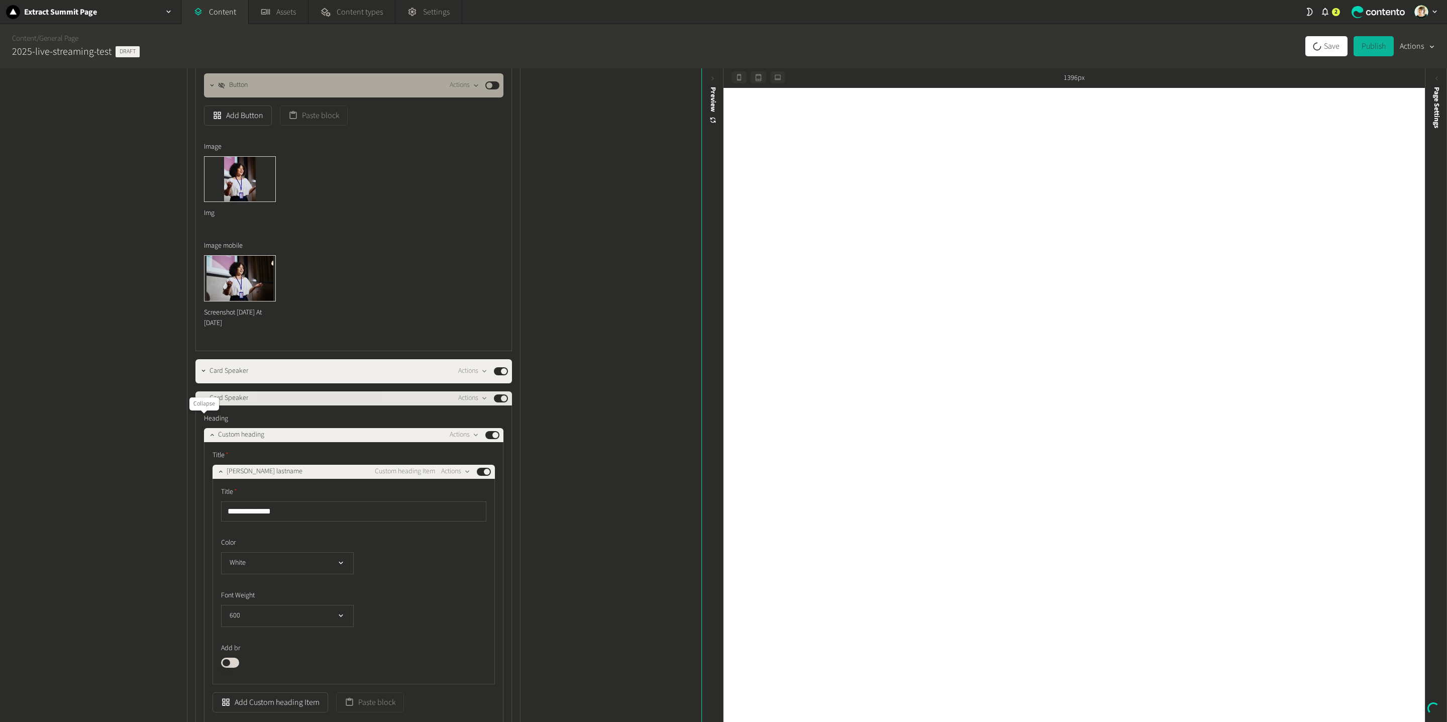
click at [201, 402] on icon "button" at bounding box center [203, 397] width 7 height 7
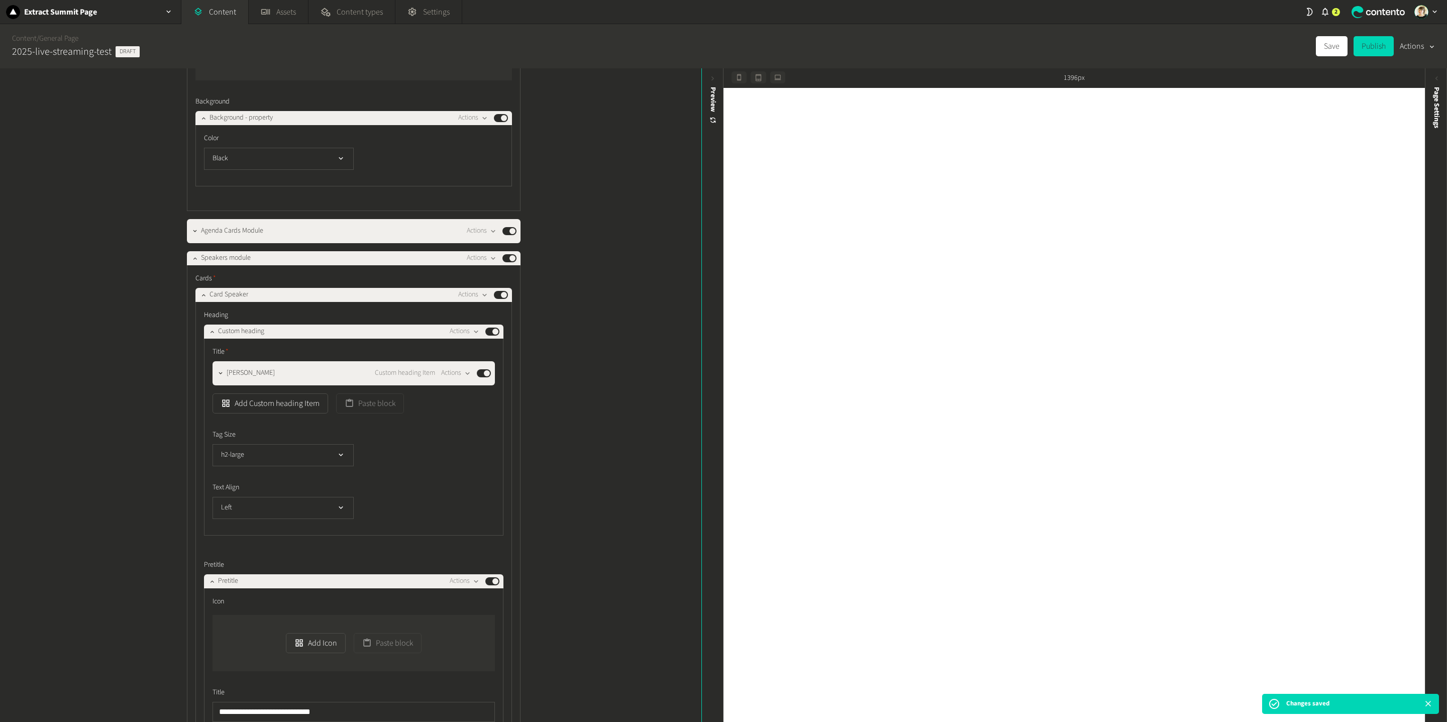
scroll to position [1095, 0]
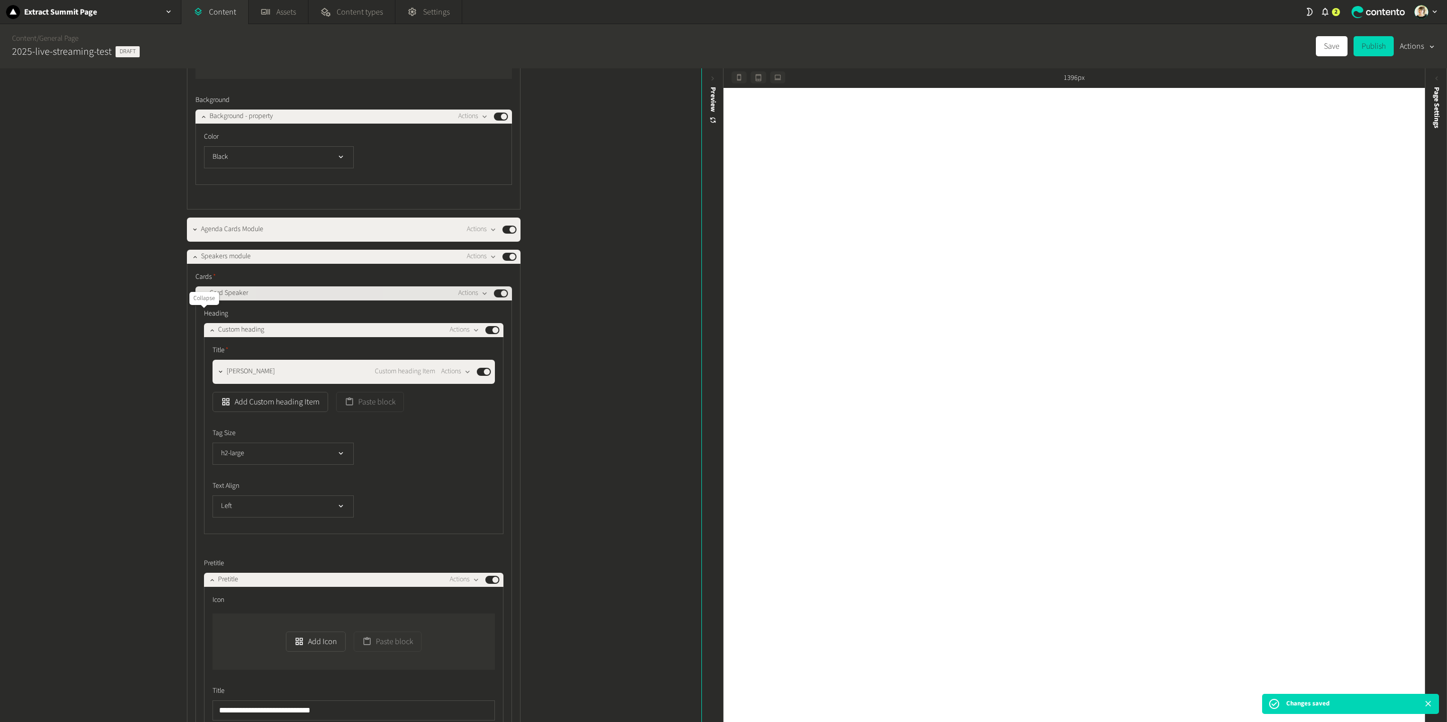
click at [201, 297] on icon "button" at bounding box center [203, 293] width 7 height 7
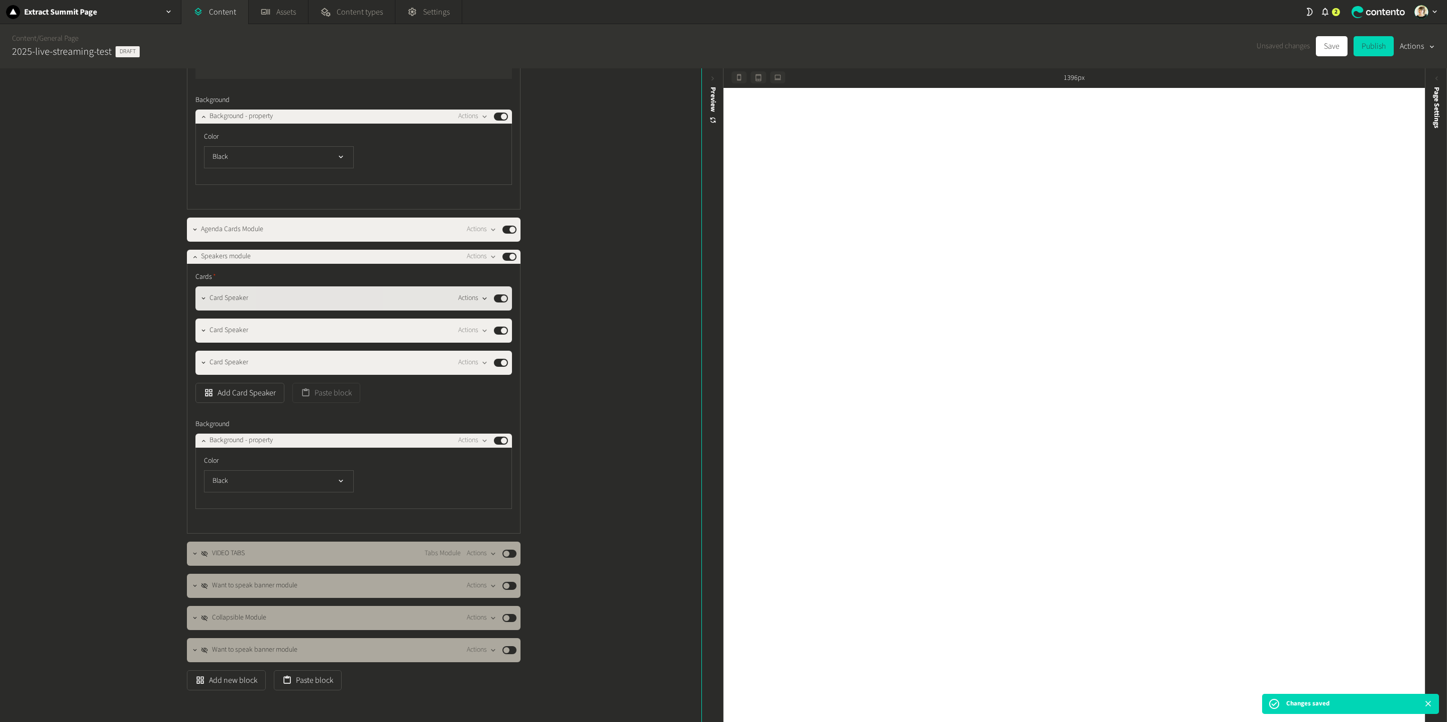
click at [475, 305] on button "Actions" at bounding box center [473, 298] width 30 height 12
click at [491, 364] on button "Duplicate in place" at bounding box center [490, 361] width 66 height 19
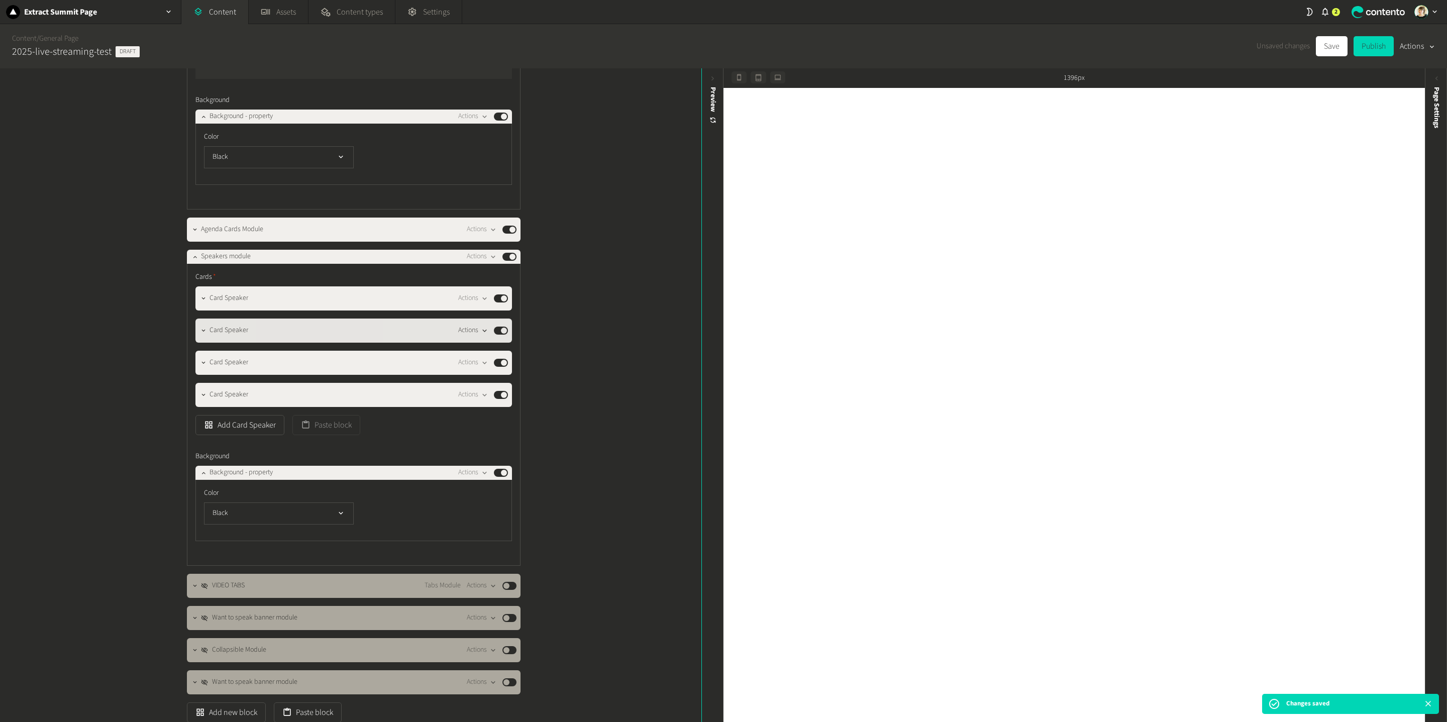
click at [479, 335] on div "button" at bounding box center [484, 330] width 13 height 9
click at [507, 396] on button "Duplicate in place" at bounding box center [490, 394] width 66 height 19
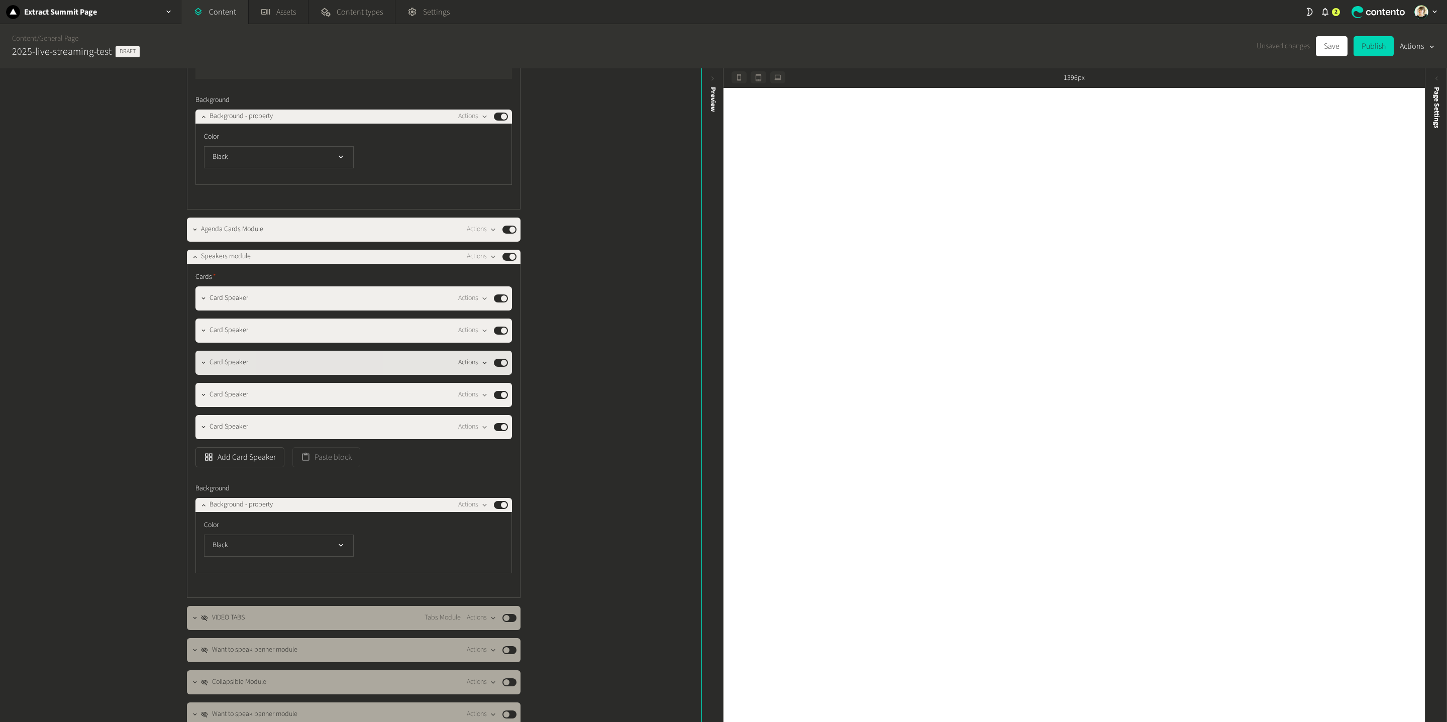
click at [485, 367] on icon "button" at bounding box center [484, 363] width 9 height 9
click at [508, 432] on button "Duplicate in place" at bounding box center [490, 426] width 66 height 19
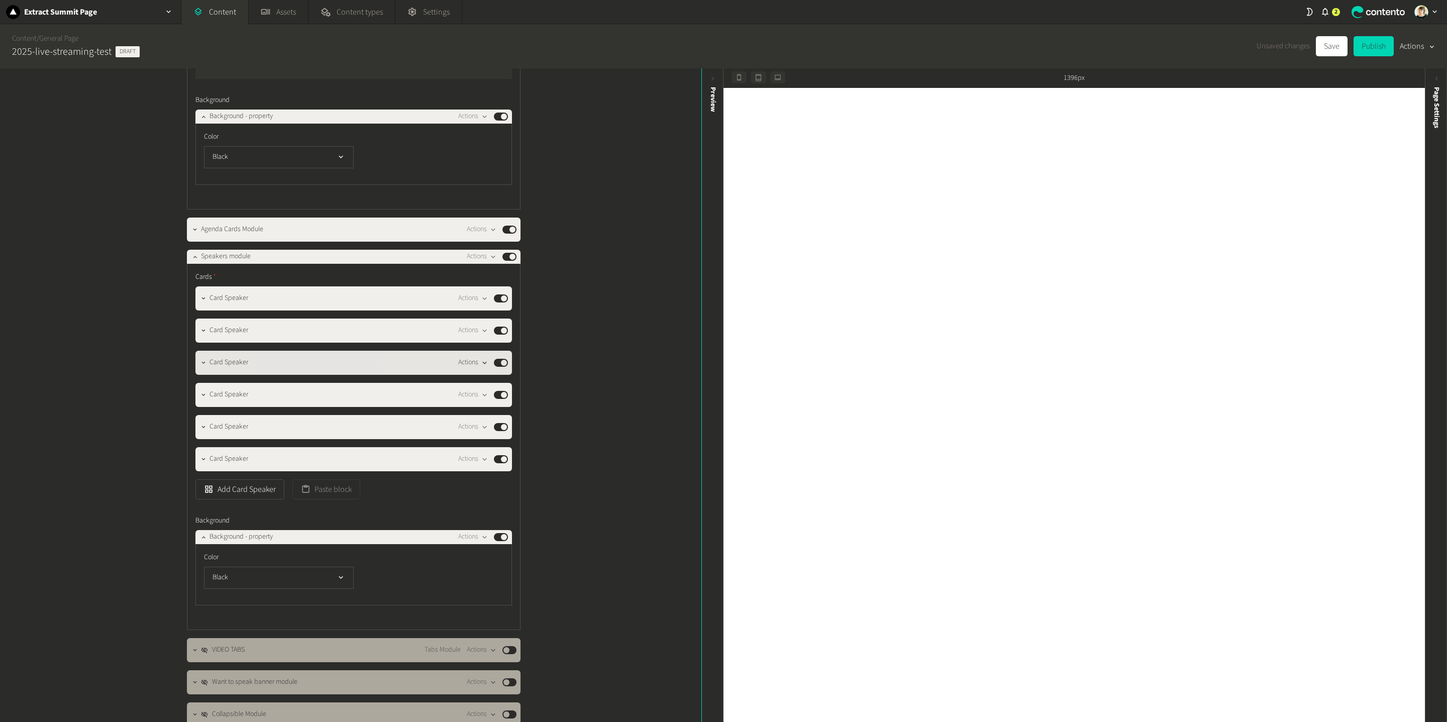
click at [483, 367] on icon "button" at bounding box center [484, 363] width 9 height 9
click at [493, 422] on button "Duplicate in place" at bounding box center [490, 426] width 66 height 19
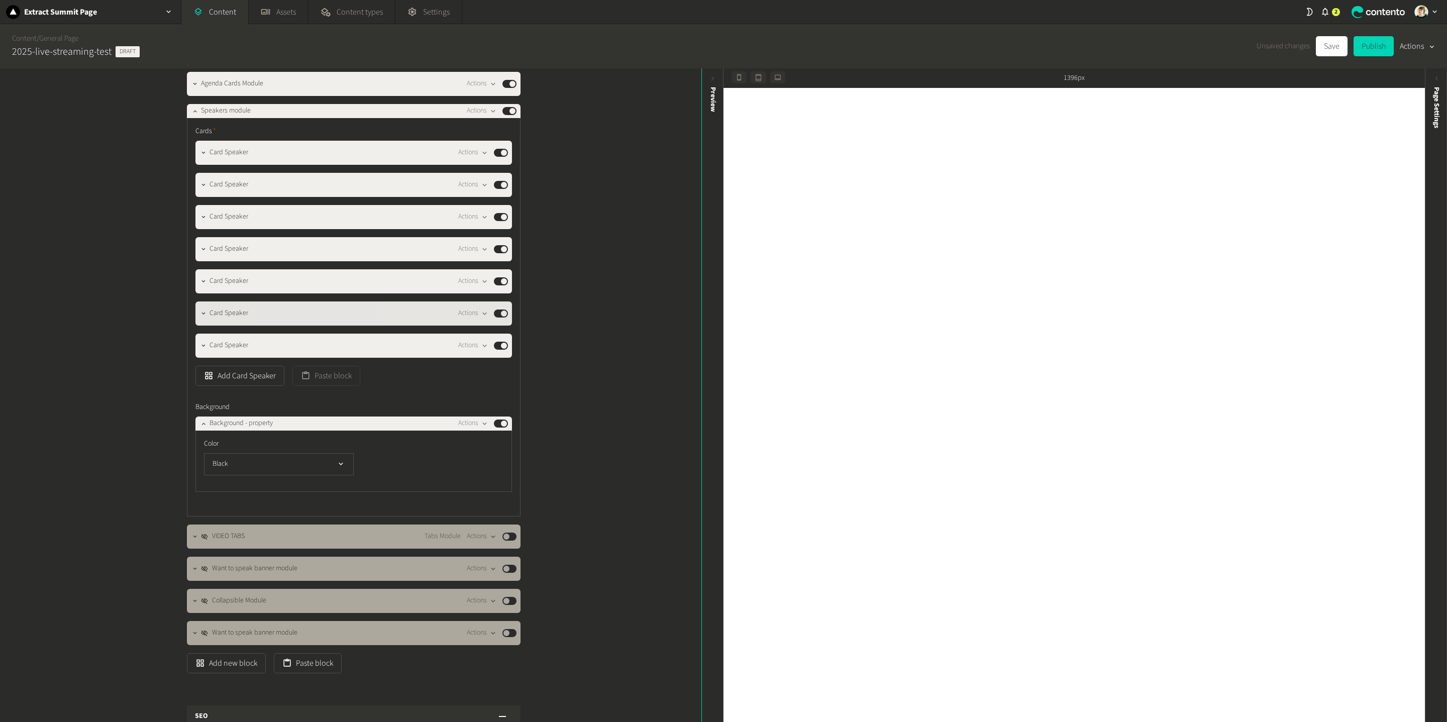
scroll to position [1345, 0]
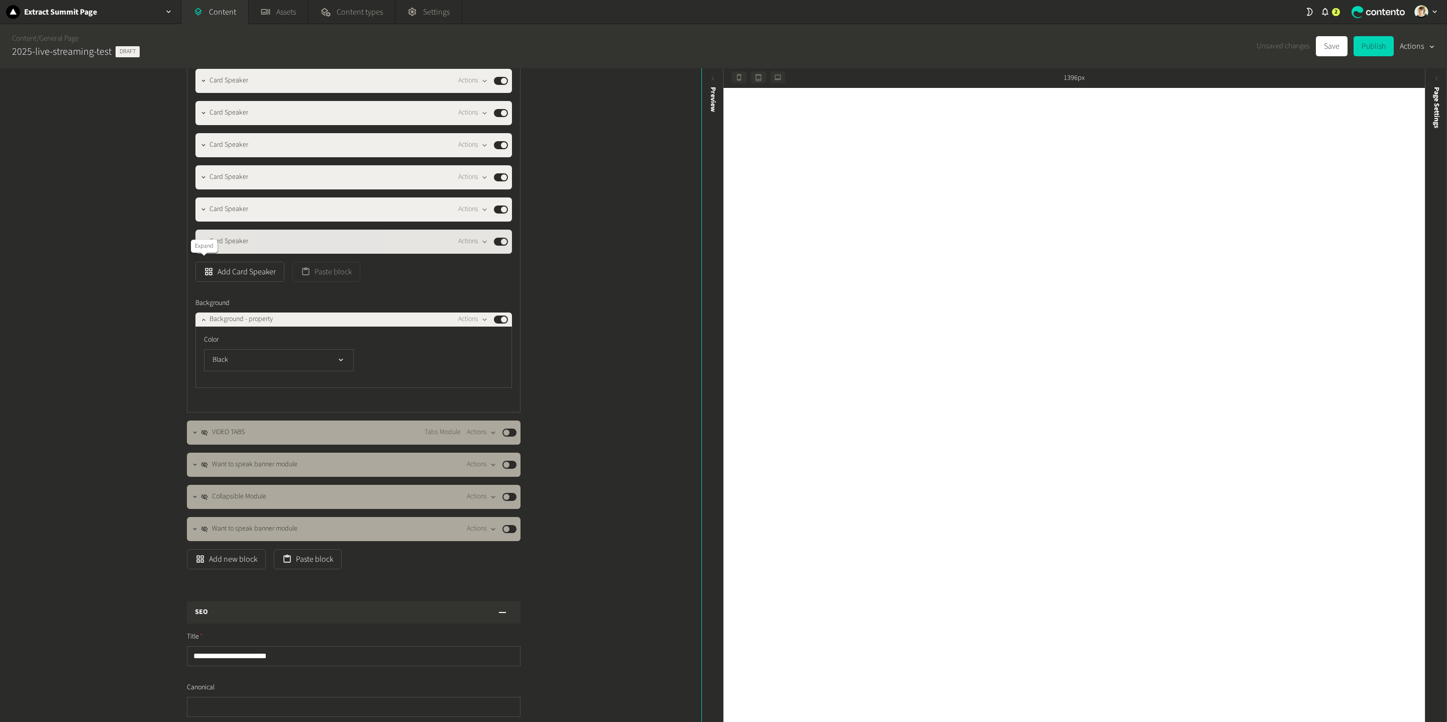
click at [205, 242] on icon "button" at bounding box center [204, 241] width 4 height 2
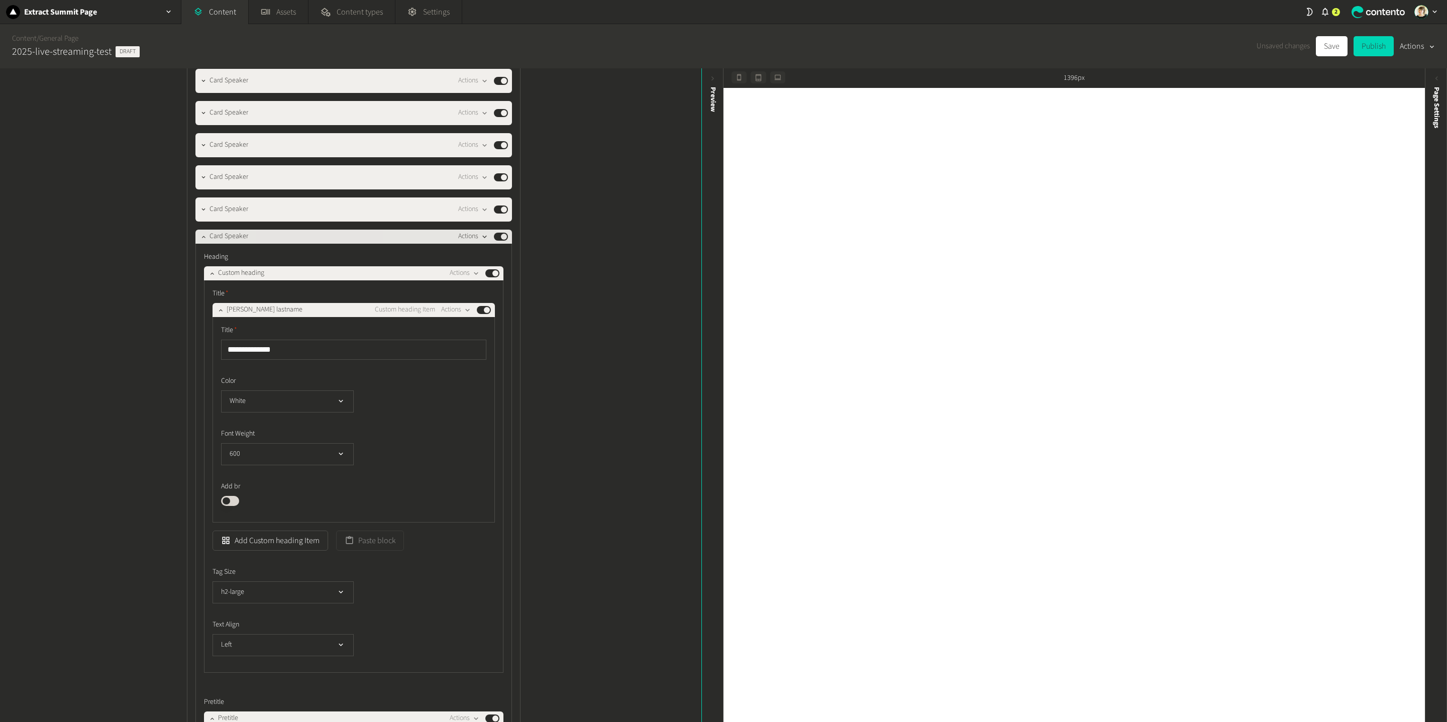
click at [483, 241] on icon "button" at bounding box center [484, 237] width 9 height 9
click at [507, 297] on button "Duplicate in place" at bounding box center [490, 299] width 66 height 19
click at [207, 240] on icon "button" at bounding box center [203, 236] width 7 height 7
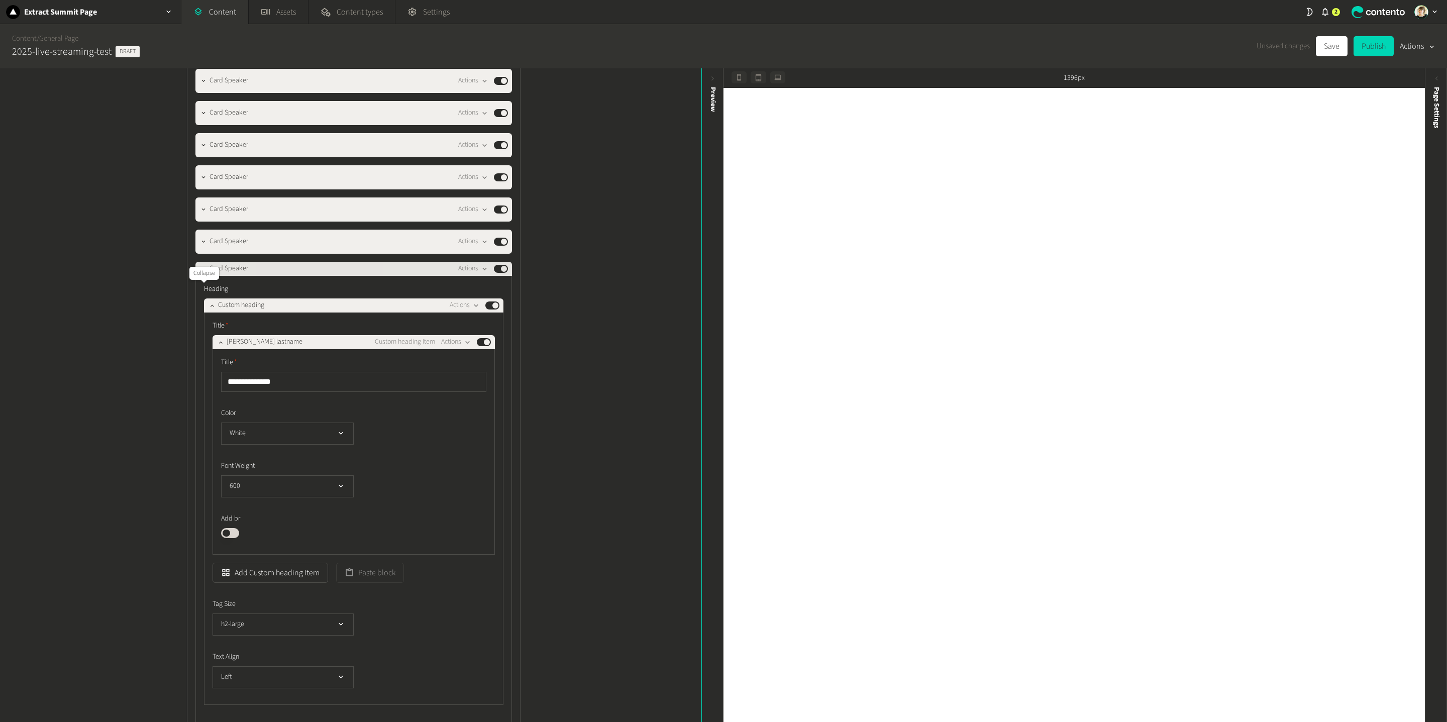
click at [201, 272] on icon "button" at bounding box center [203, 268] width 7 height 7
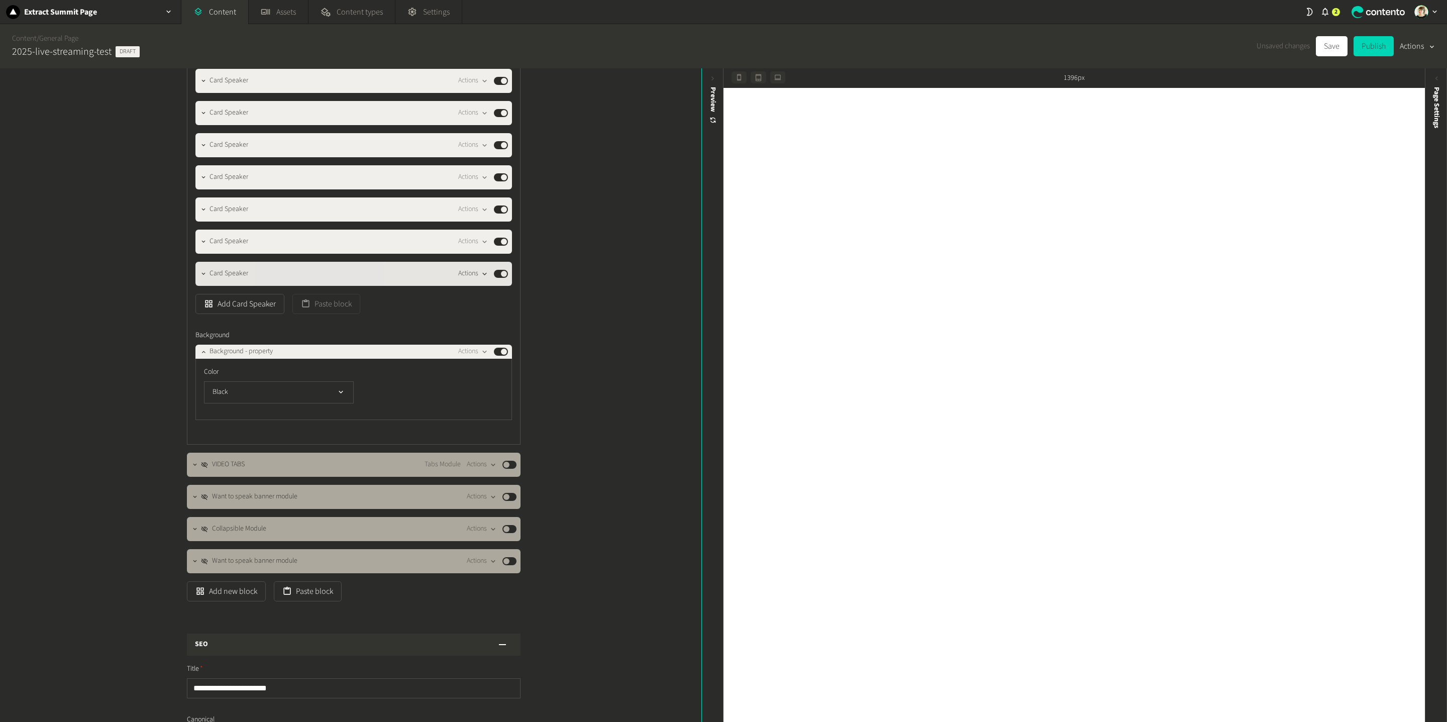
click at [483, 278] on icon "button" at bounding box center [484, 274] width 9 height 9
click at [500, 335] on button "Duplicate in place" at bounding box center [490, 337] width 66 height 19
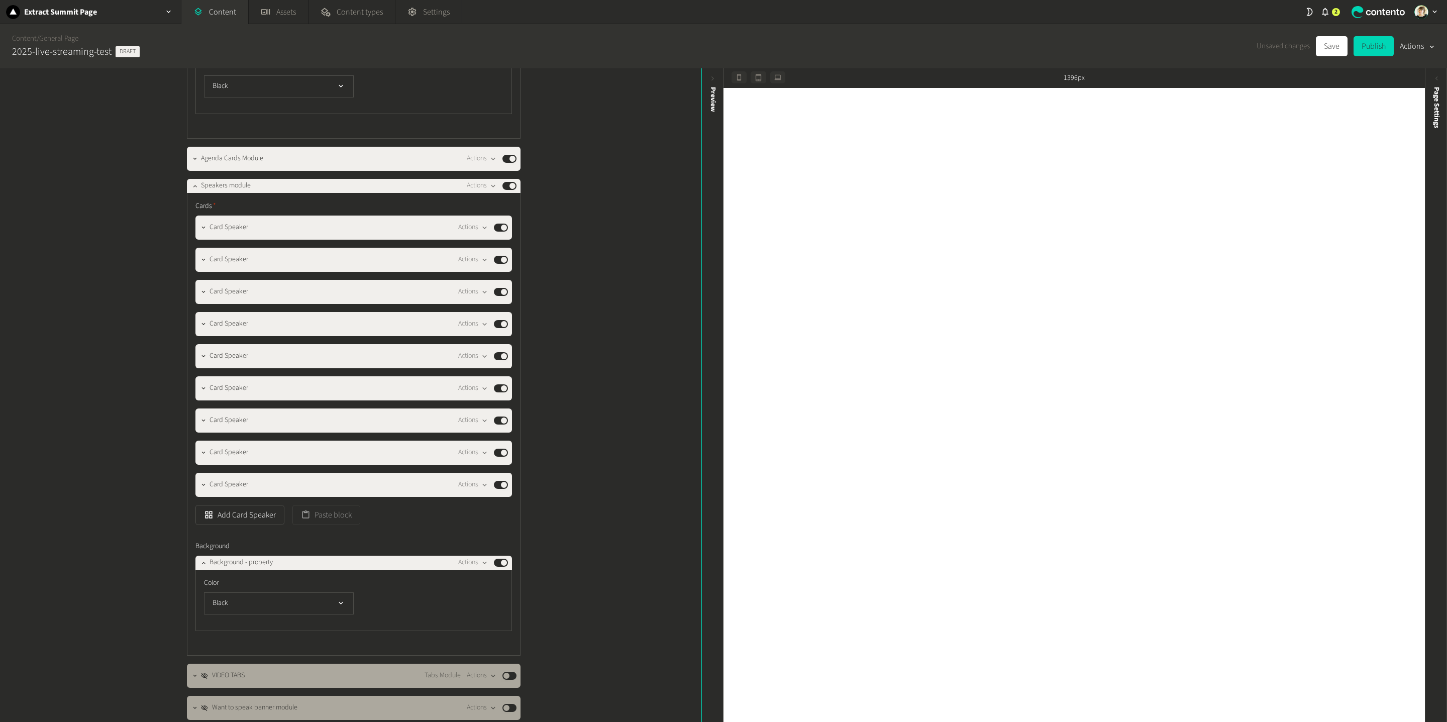
scroll to position [1167, 0]
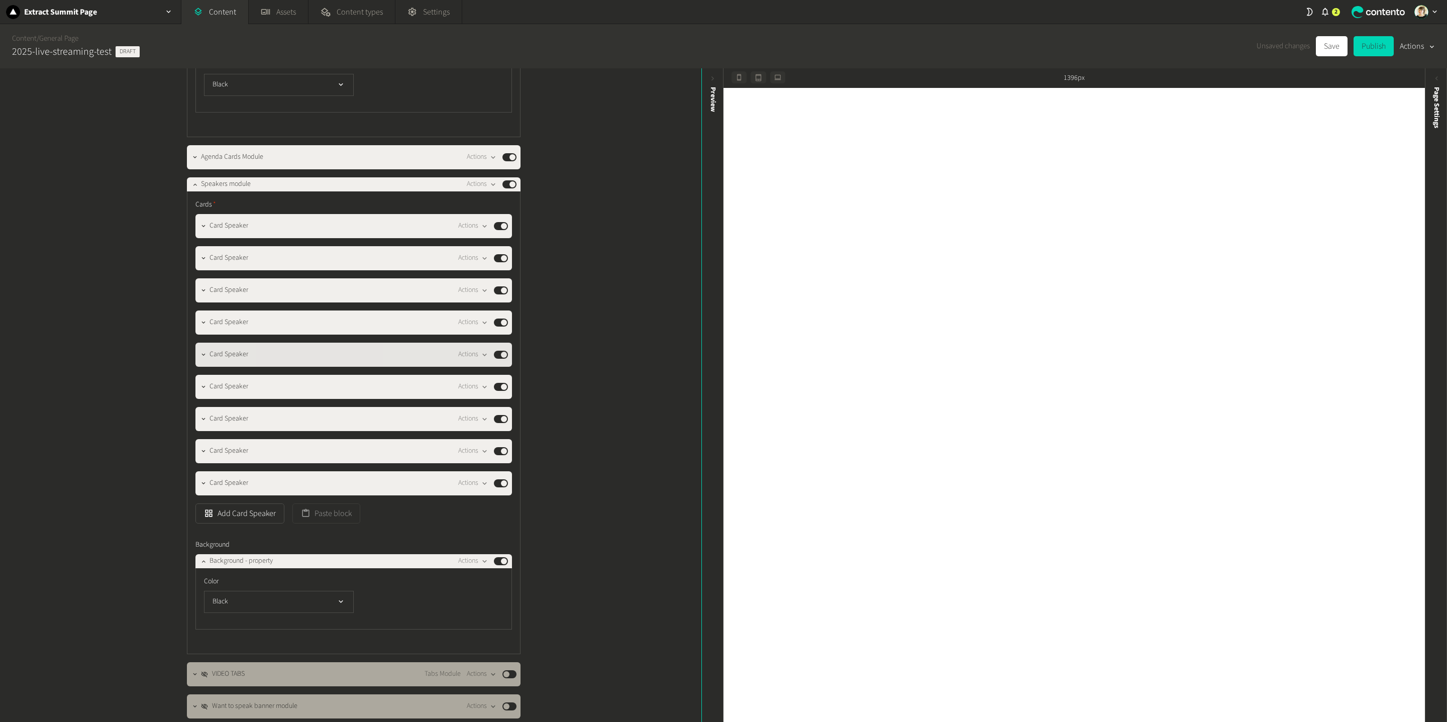
drag, startPoint x: 330, startPoint y: 480, endPoint x: 303, endPoint y: 379, distance: 105.2
click at [208, 456] on button "button" at bounding box center [203, 450] width 12 height 12
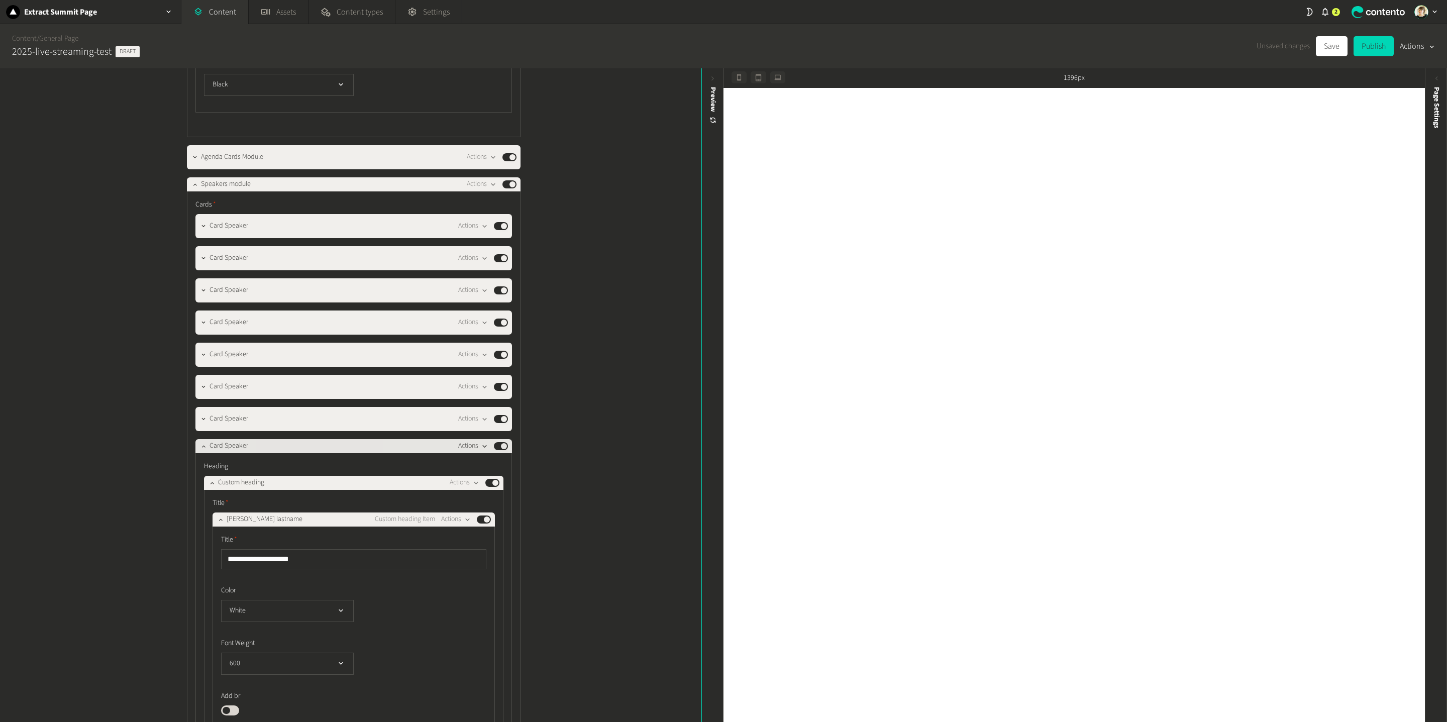
click at [484, 451] on icon "button" at bounding box center [484, 446] width 9 height 9
click at [499, 502] on button "Duplicate in place" at bounding box center [490, 509] width 66 height 19
click at [206, 450] on icon "button" at bounding box center [203, 446] width 7 height 7
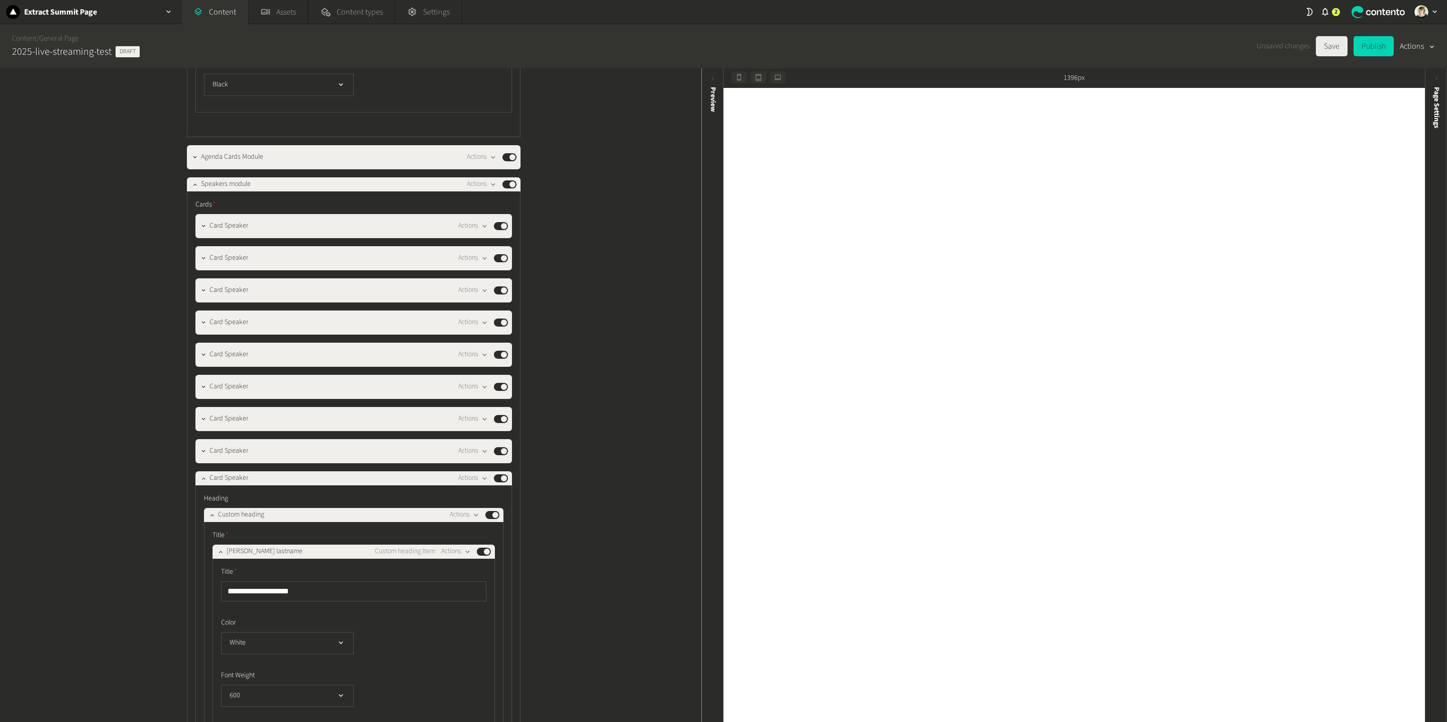
click at [1085, 42] on button "Save" at bounding box center [1332, 46] width 32 height 20
click at [191, 188] on icon "button" at bounding box center [194, 184] width 7 height 7
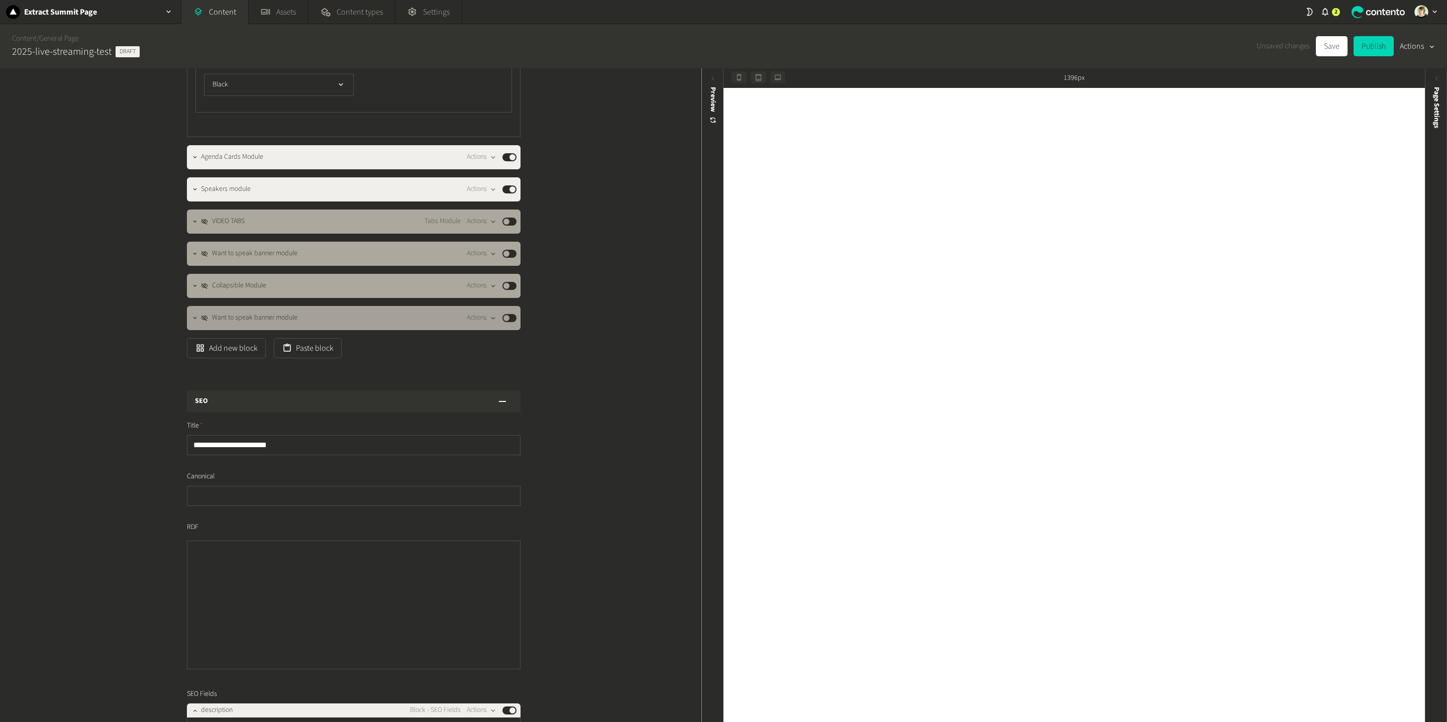
scroll to position [1153, 0]
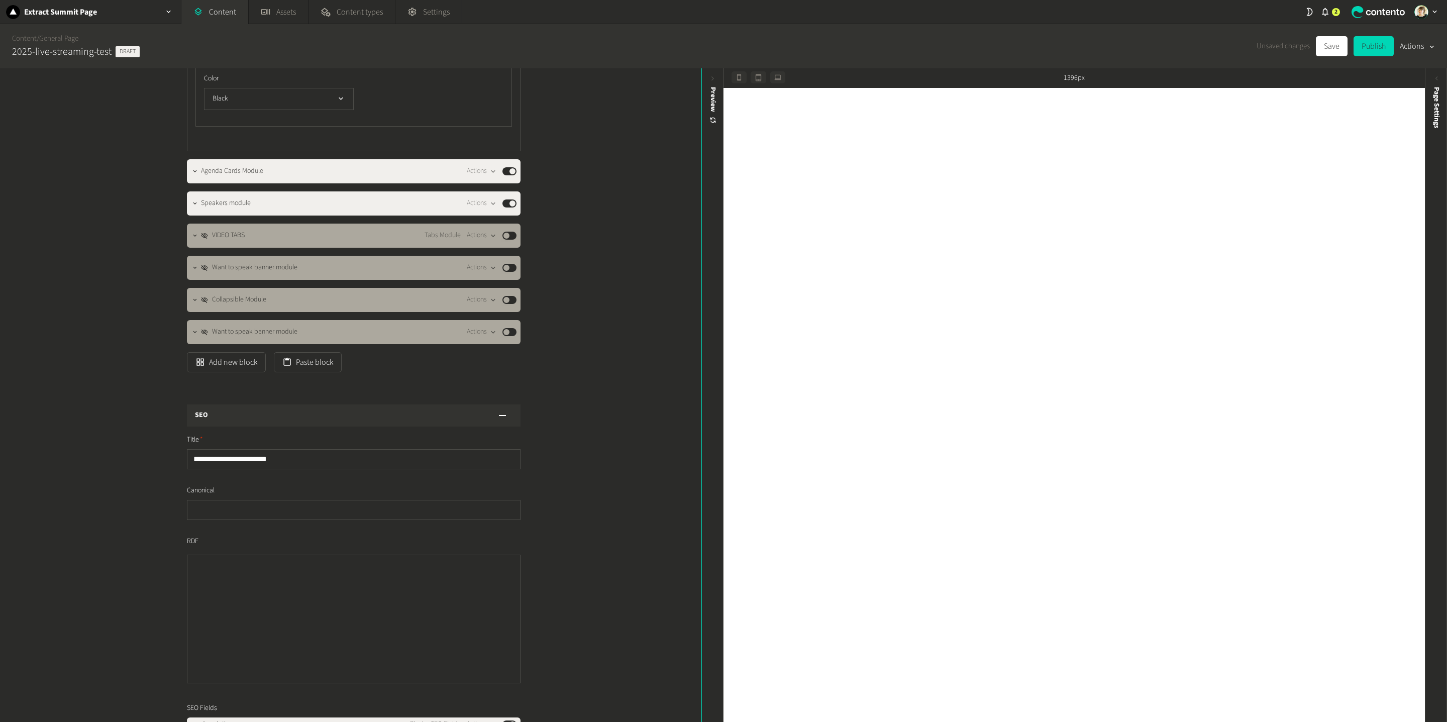
click at [223, 372] on button "Add new block" at bounding box center [226, 362] width 79 height 20
type input "*"
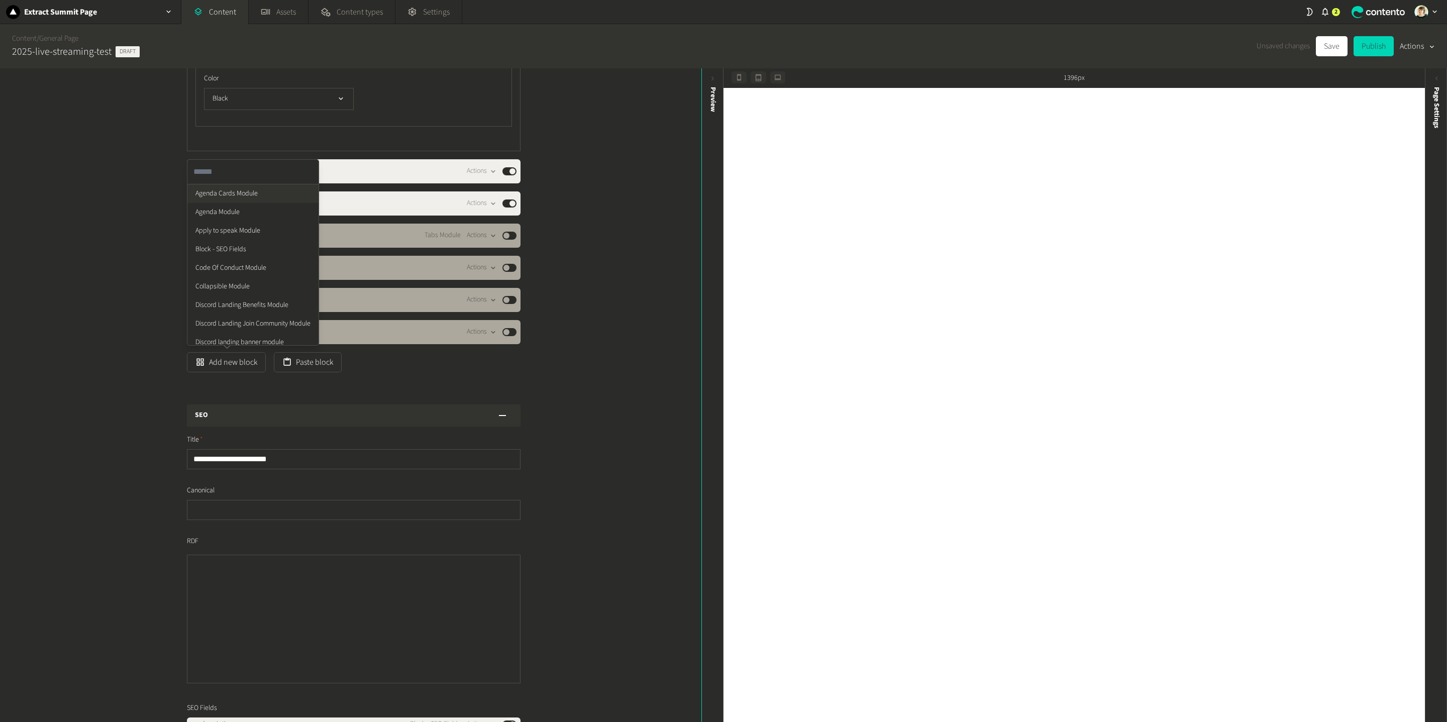
click at [605, 409] on div "**********" at bounding box center [351, 395] width 702 height 654
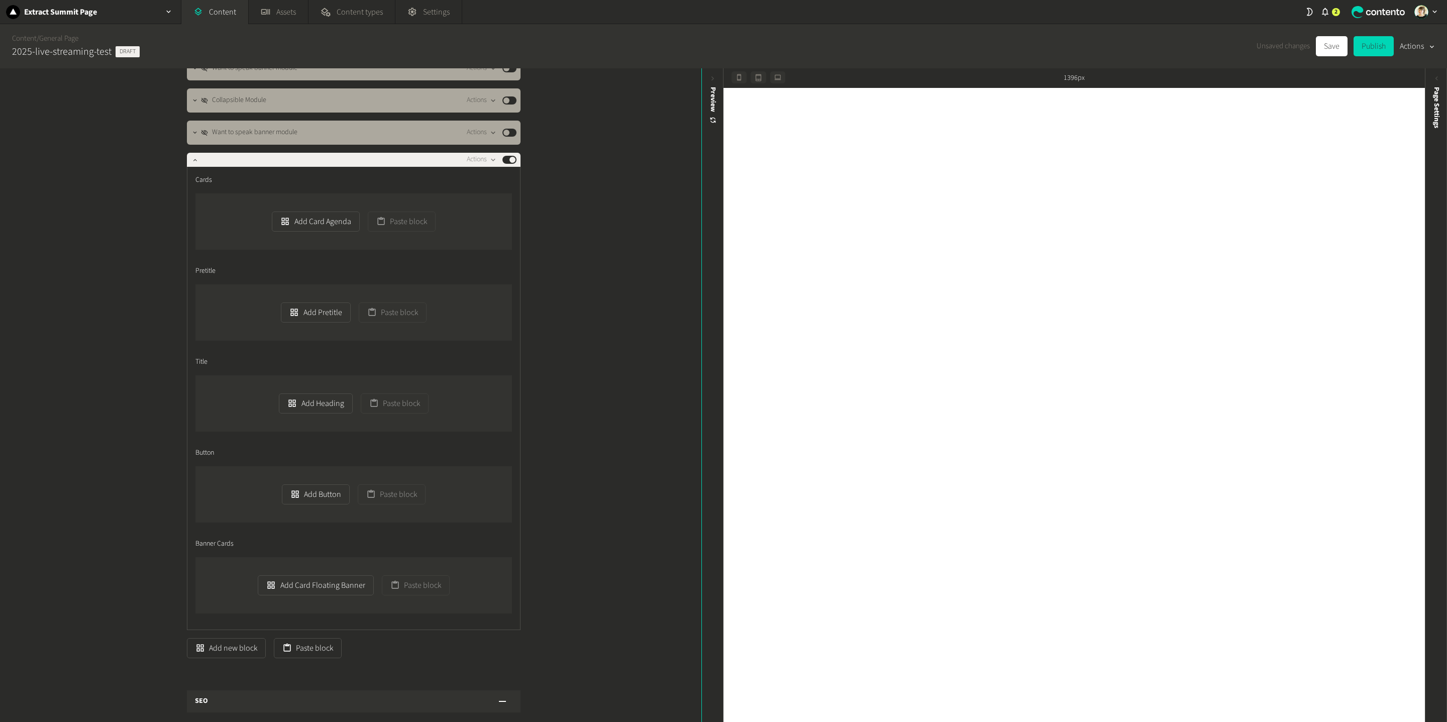
scroll to position [1351, 0]
click at [312, 415] on button "Add Heading" at bounding box center [315, 405] width 73 height 20
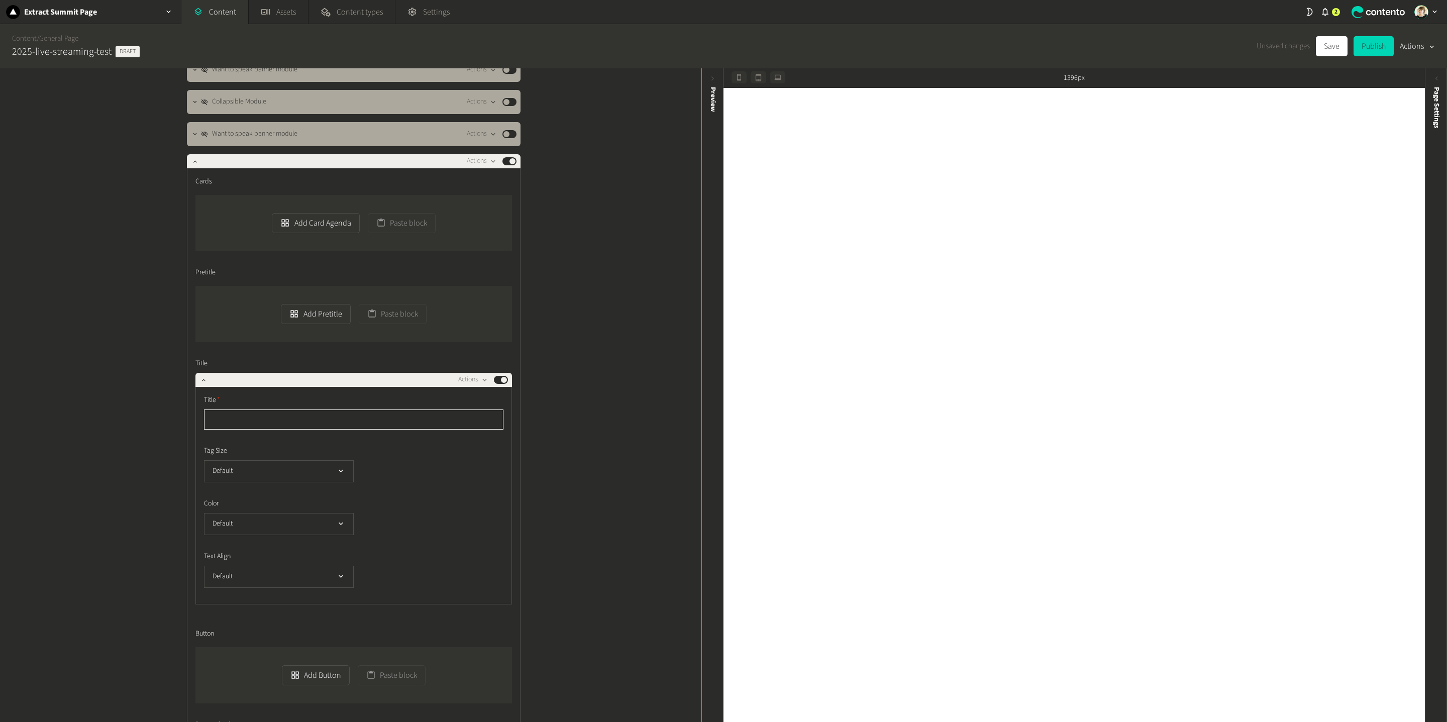
click at [285, 430] on input "text" at bounding box center [354, 420] width 300 height 20
type input "********"
click at [295, 502] on button "Default" at bounding box center [279, 577] width 150 height 22
click at [338, 502] on icon "button" at bounding box center [341, 576] width 9 height 9
click at [347, 502] on button "Default" at bounding box center [279, 577] width 150 height 22
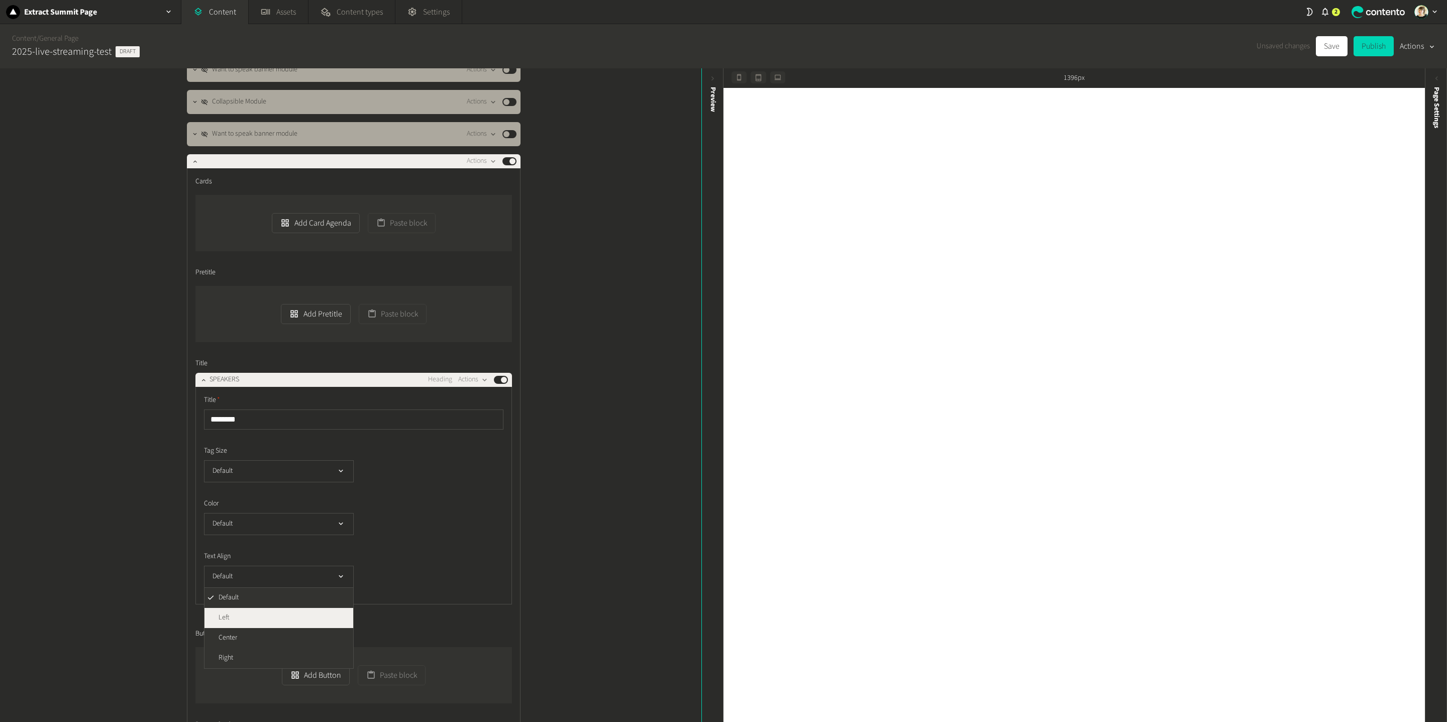
click at [299, 502] on li "Left" at bounding box center [279, 618] width 149 height 20
click at [196, 165] on icon "button" at bounding box center [194, 161] width 7 height 7
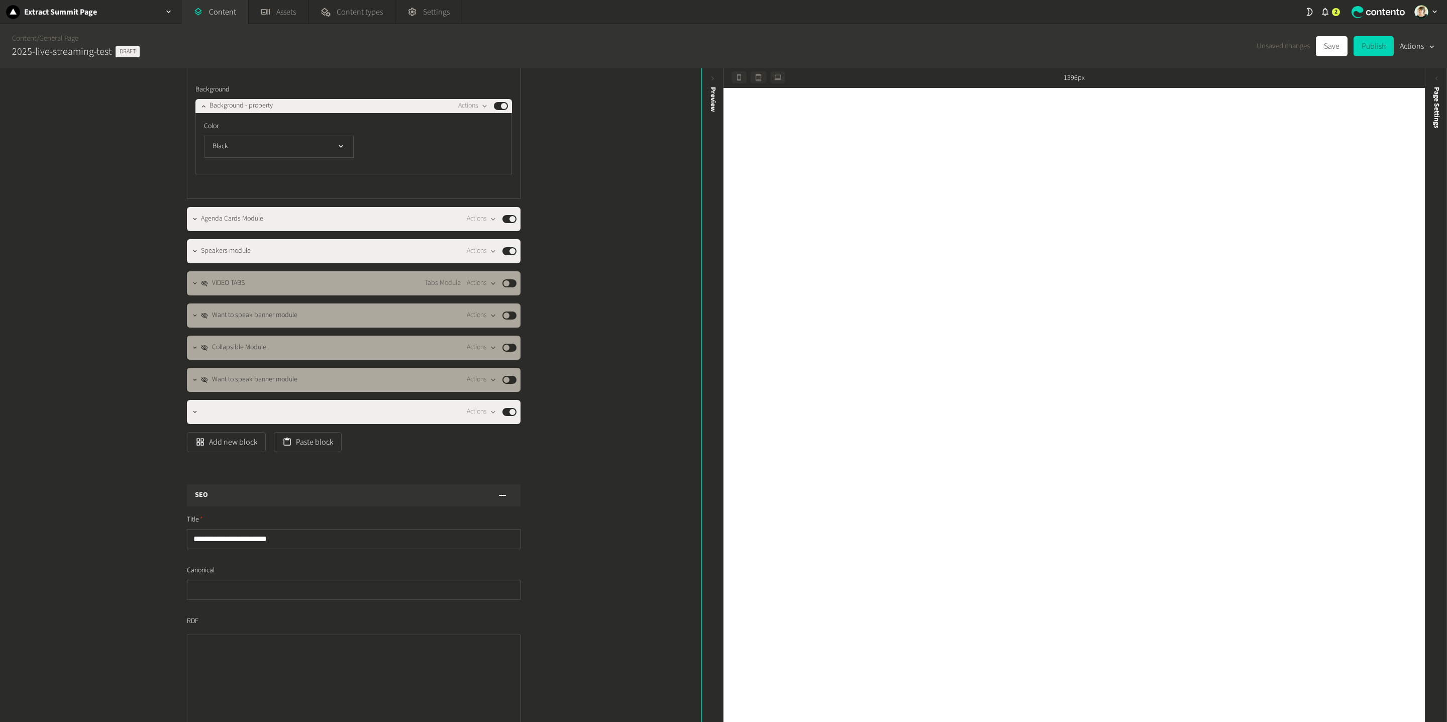
scroll to position [1089, 0]
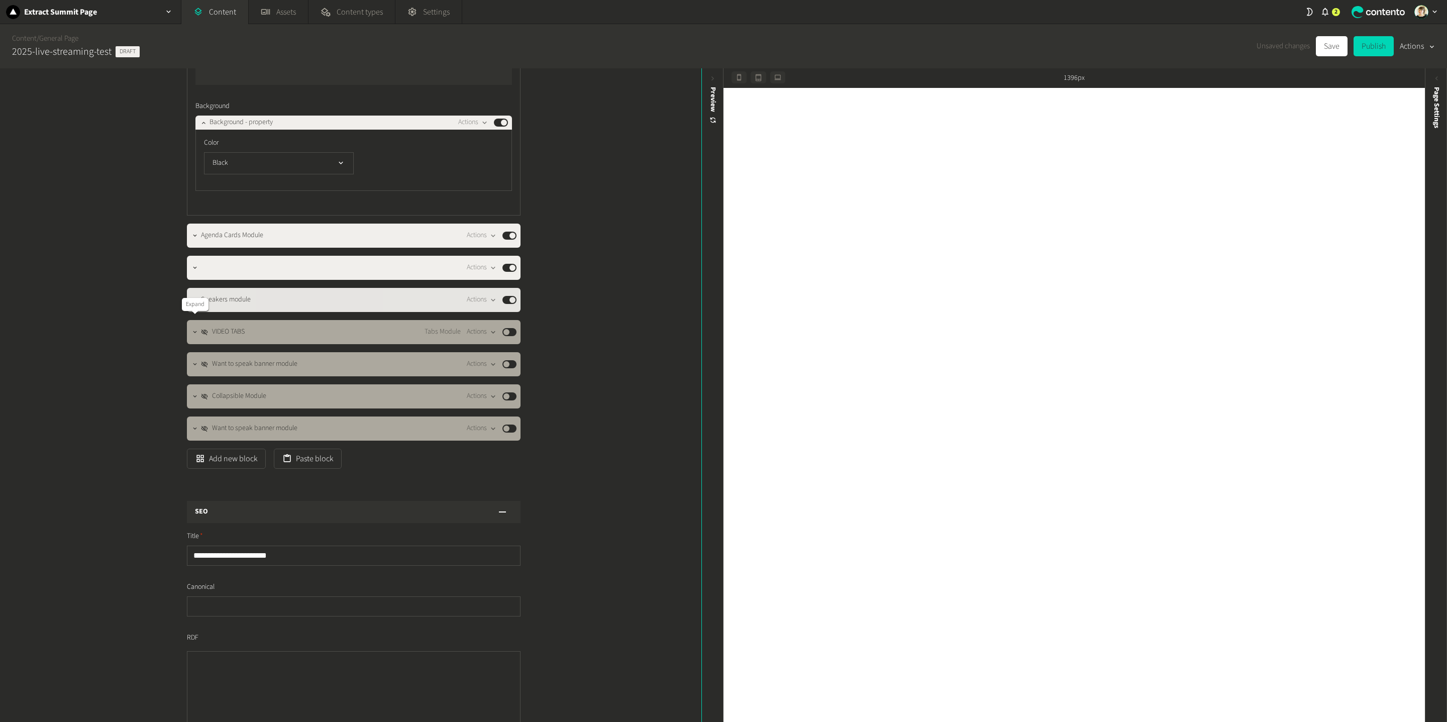
click at [191, 304] on icon "button" at bounding box center [194, 299] width 7 height 7
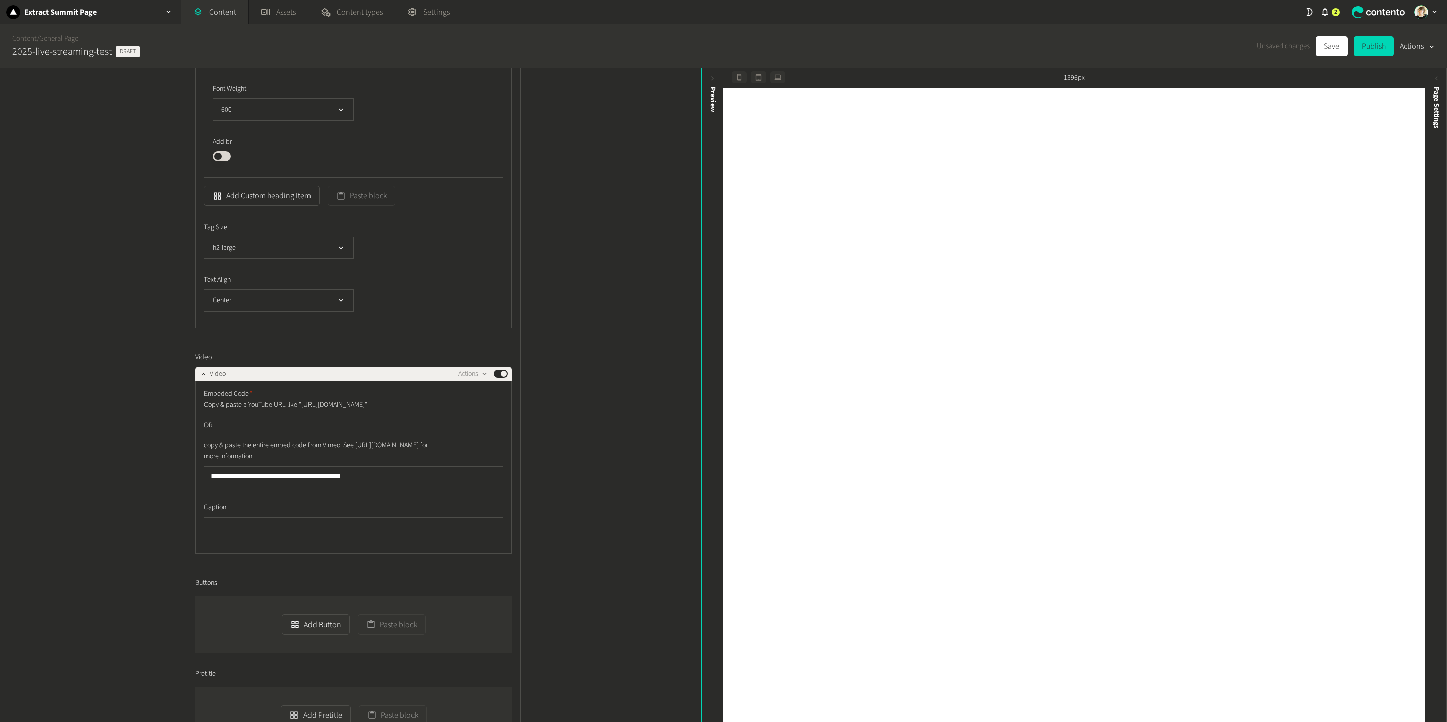
scroll to position [0, 0]
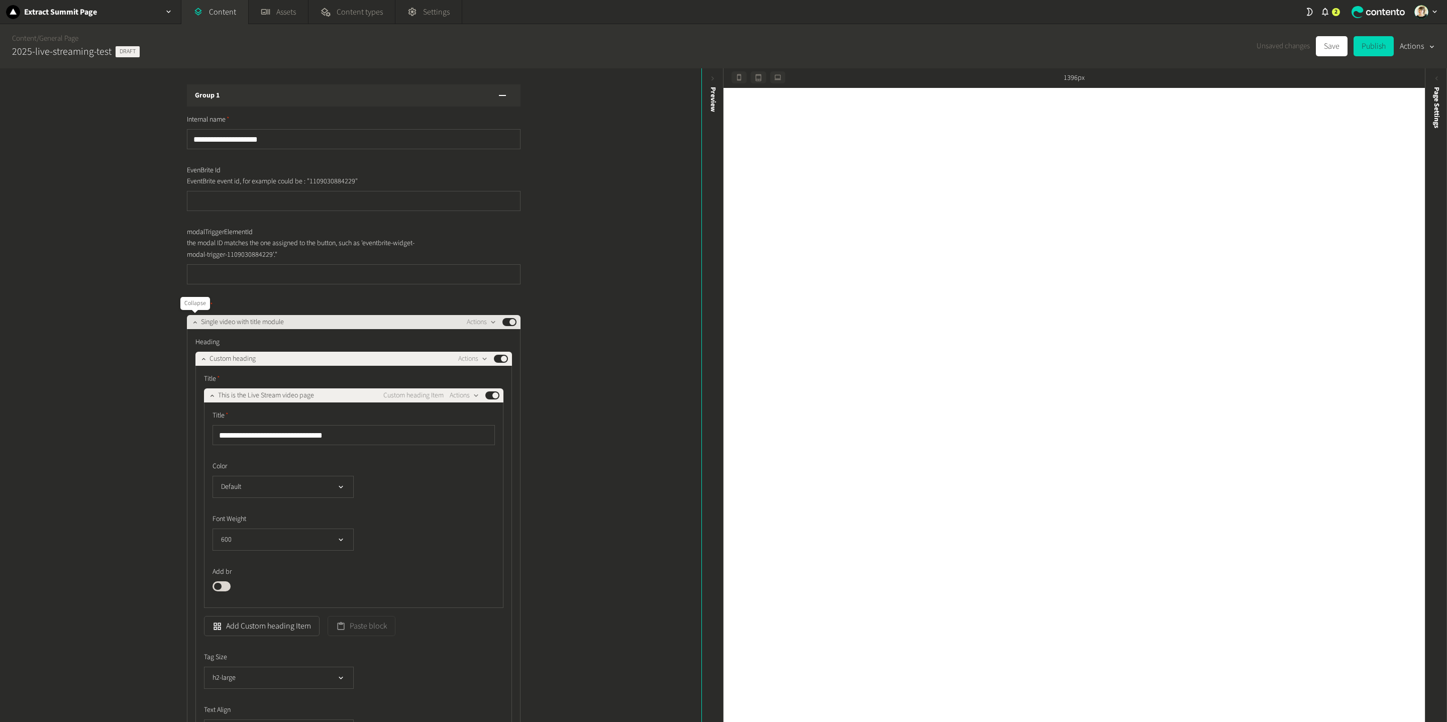
click at [191, 320] on icon "button" at bounding box center [194, 322] width 7 height 7
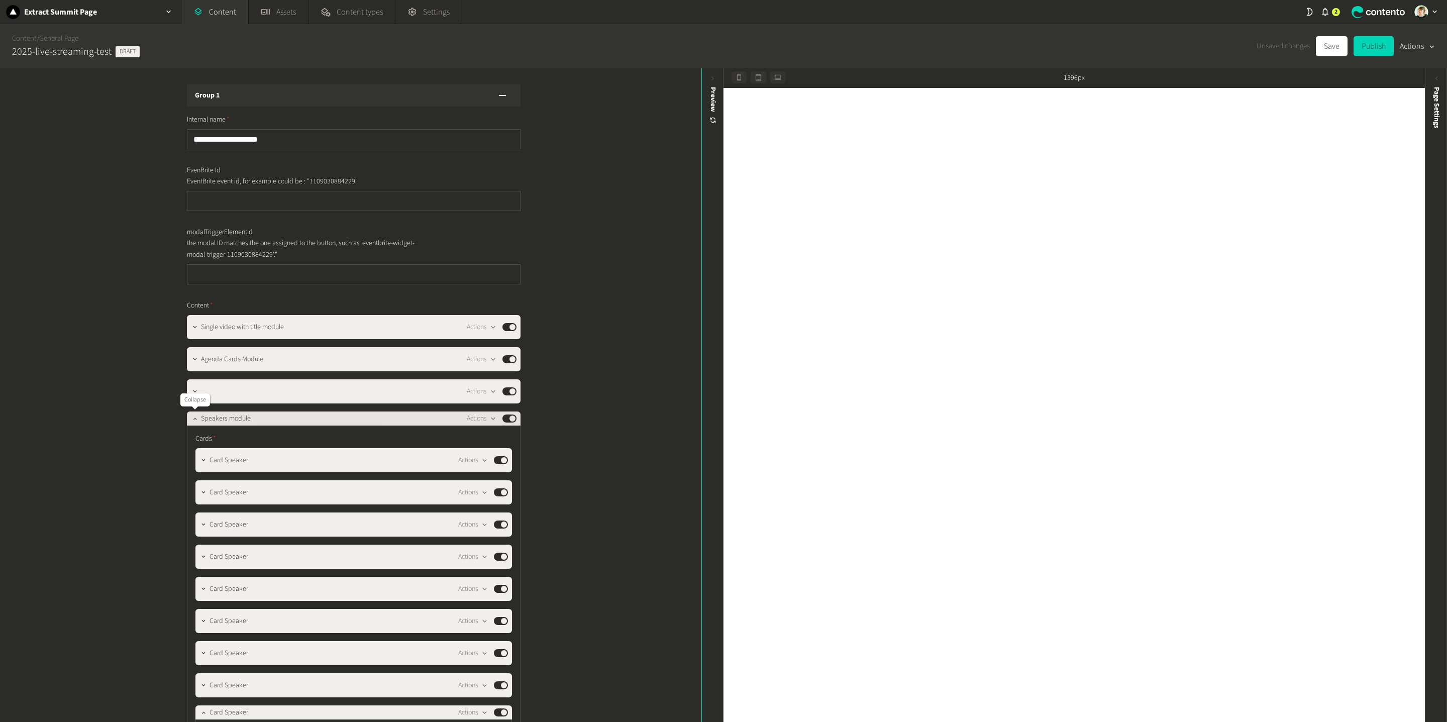
click at [191, 416] on icon "button" at bounding box center [194, 418] width 7 height 7
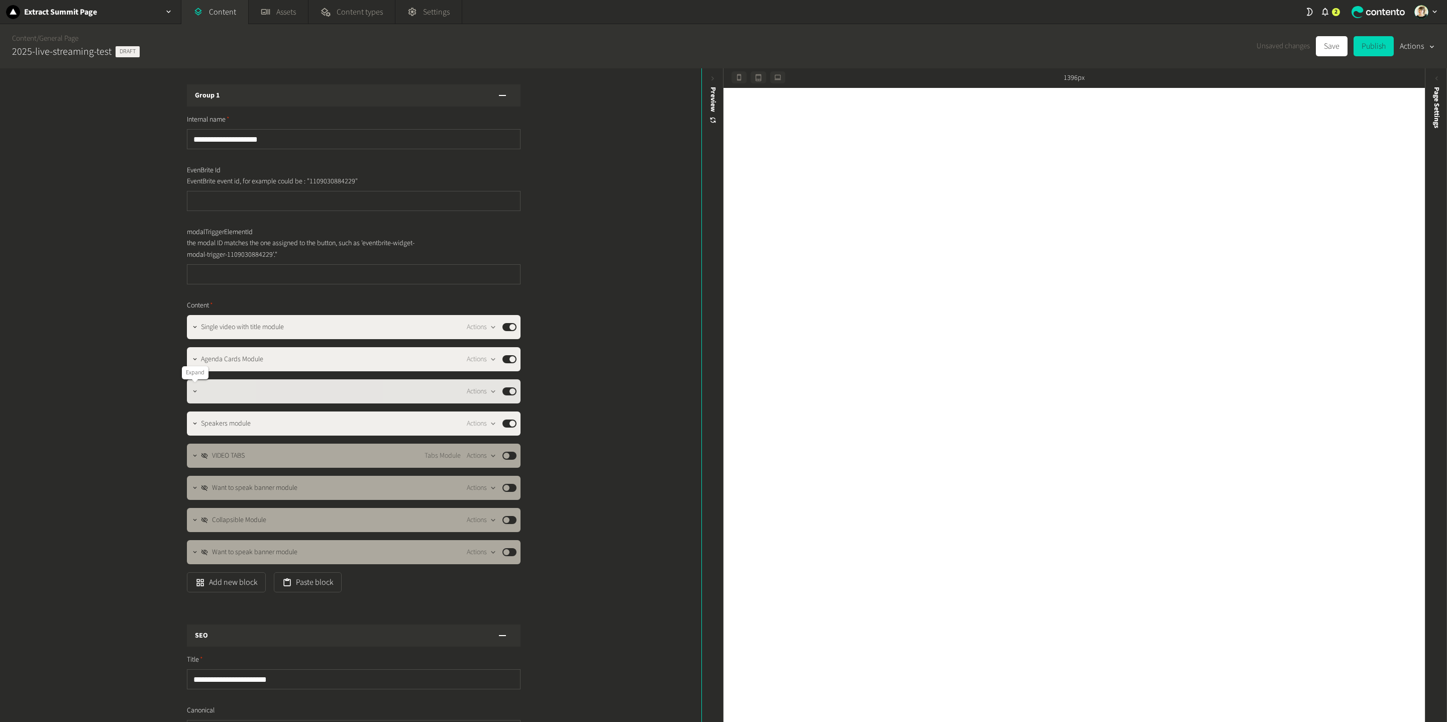
click at [195, 388] on icon "button" at bounding box center [194, 391] width 7 height 7
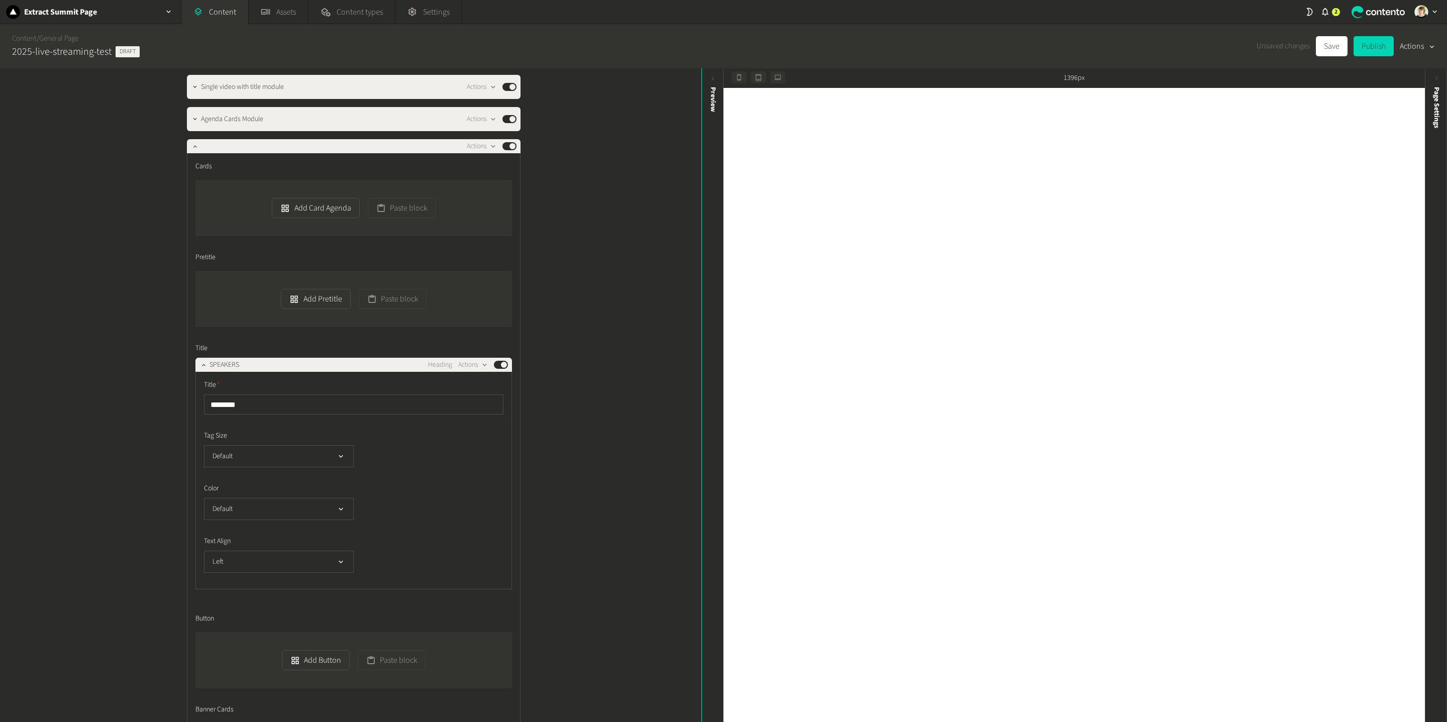
scroll to position [242, 0]
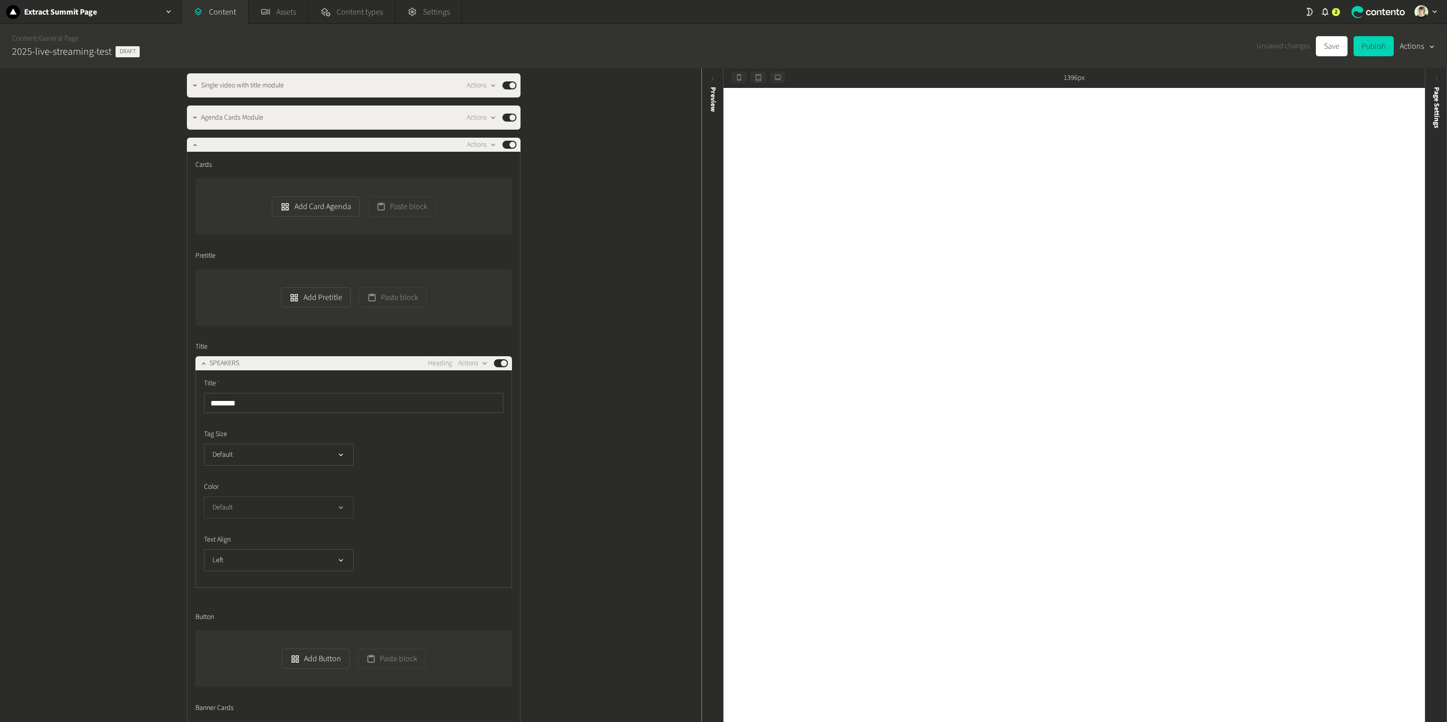
click at [269, 499] on button "Default" at bounding box center [279, 507] width 150 height 22
click at [282, 450] on button "Default" at bounding box center [279, 455] width 150 height 22
click at [276, 490] on li "h2-large" at bounding box center [279, 496] width 149 height 20
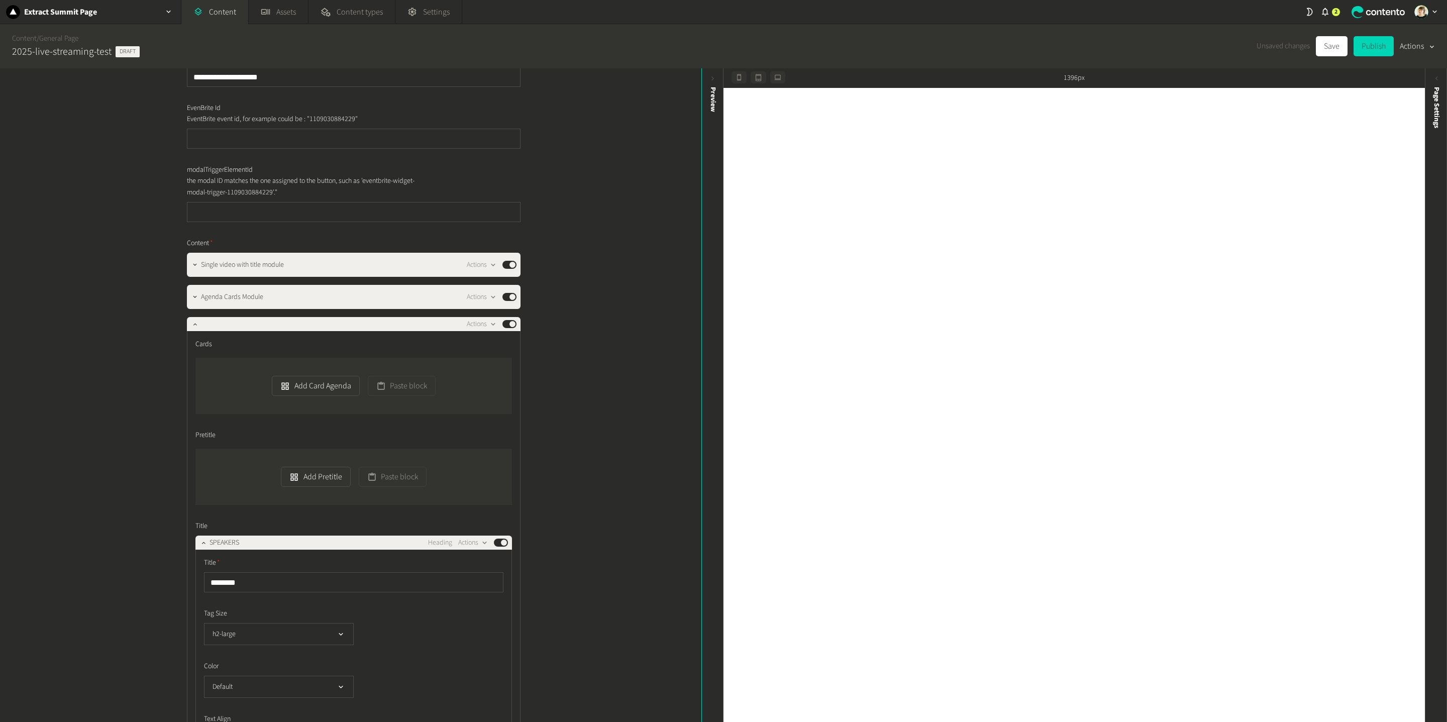
scroll to position [66, 0]
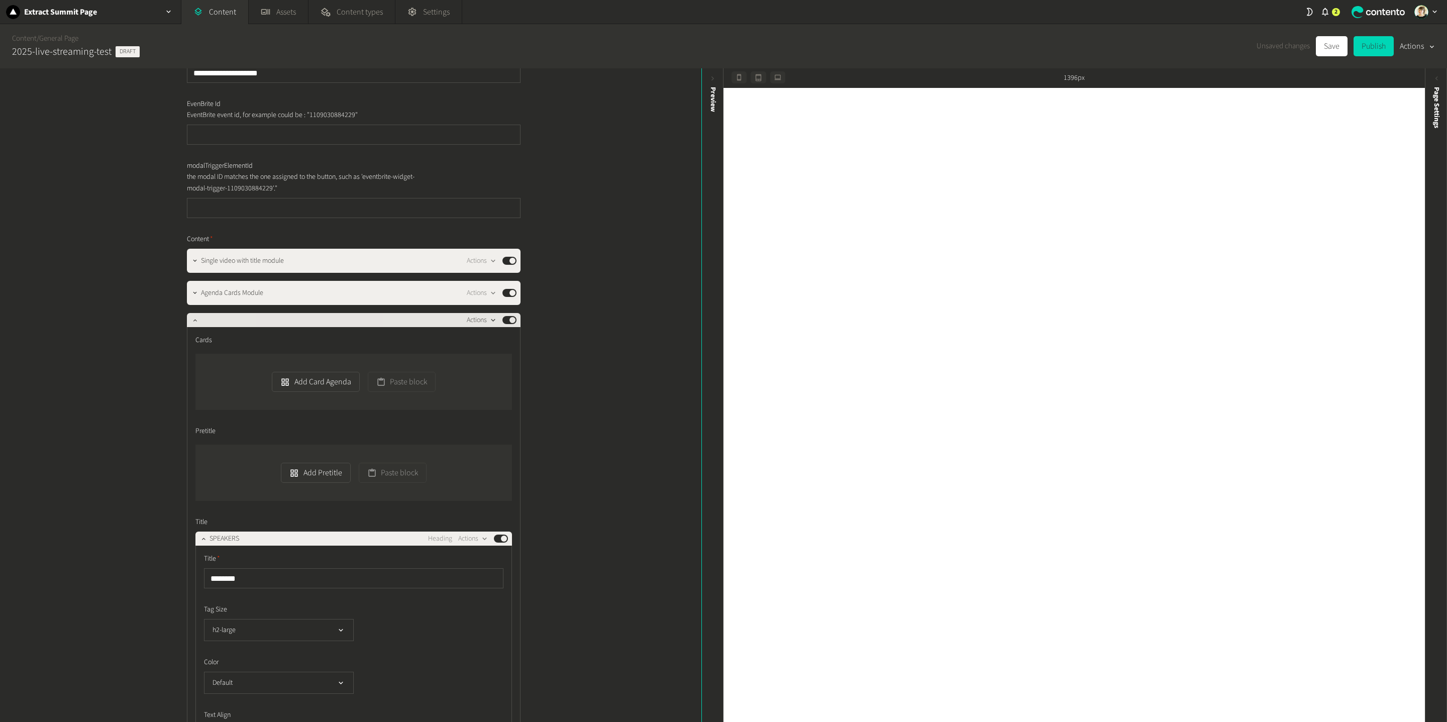
click at [476, 320] on button "Actions" at bounding box center [482, 320] width 30 height 12
click at [511, 402] on button "Delete" at bounding box center [499, 398] width 66 height 19
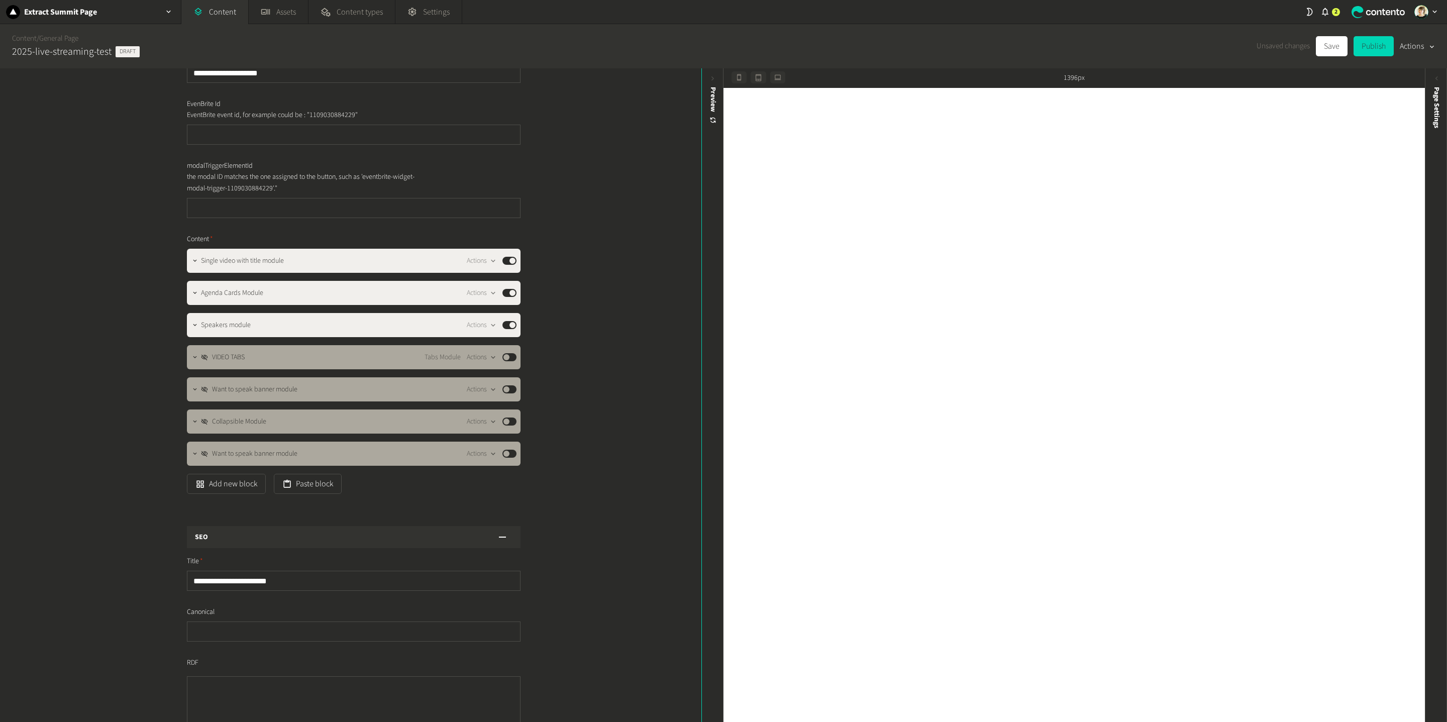
click at [1085, 45] on div "Unsaved changes Save Publish Actions" at bounding box center [1346, 46] width 178 height 20
click at [1085, 45] on button "Save" at bounding box center [1332, 46] width 32 height 20
click at [193, 322] on icon "button" at bounding box center [194, 325] width 7 height 7
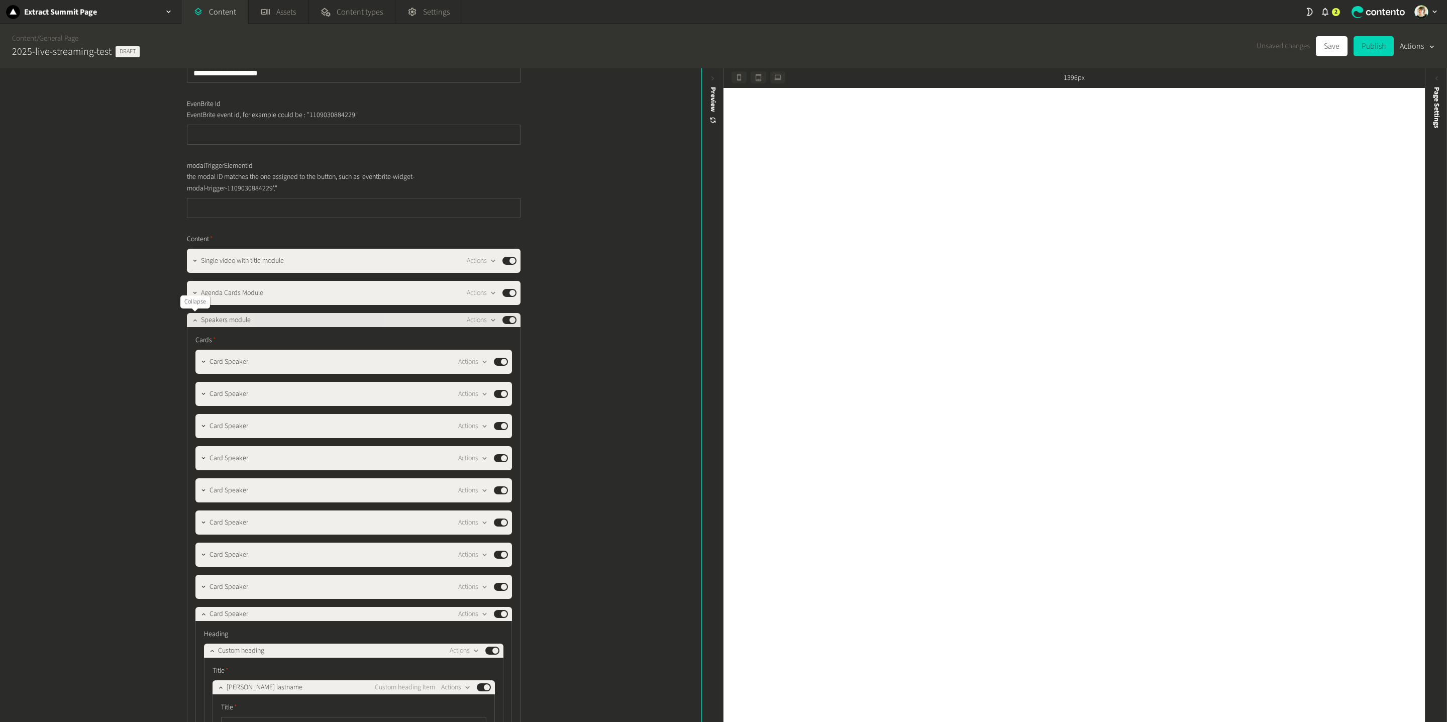
click at [192, 321] on icon "button" at bounding box center [194, 320] width 7 height 7
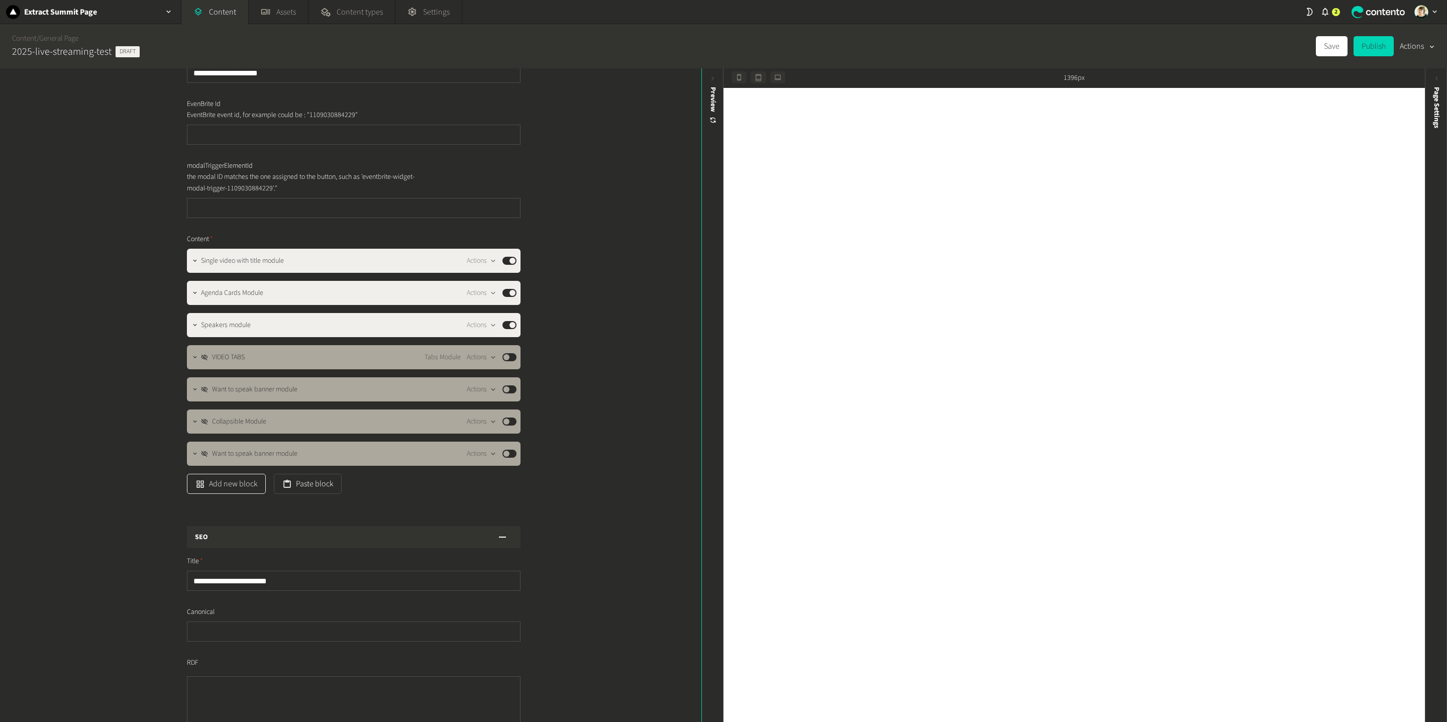
click at [252, 478] on button "Add new block" at bounding box center [226, 484] width 79 height 20
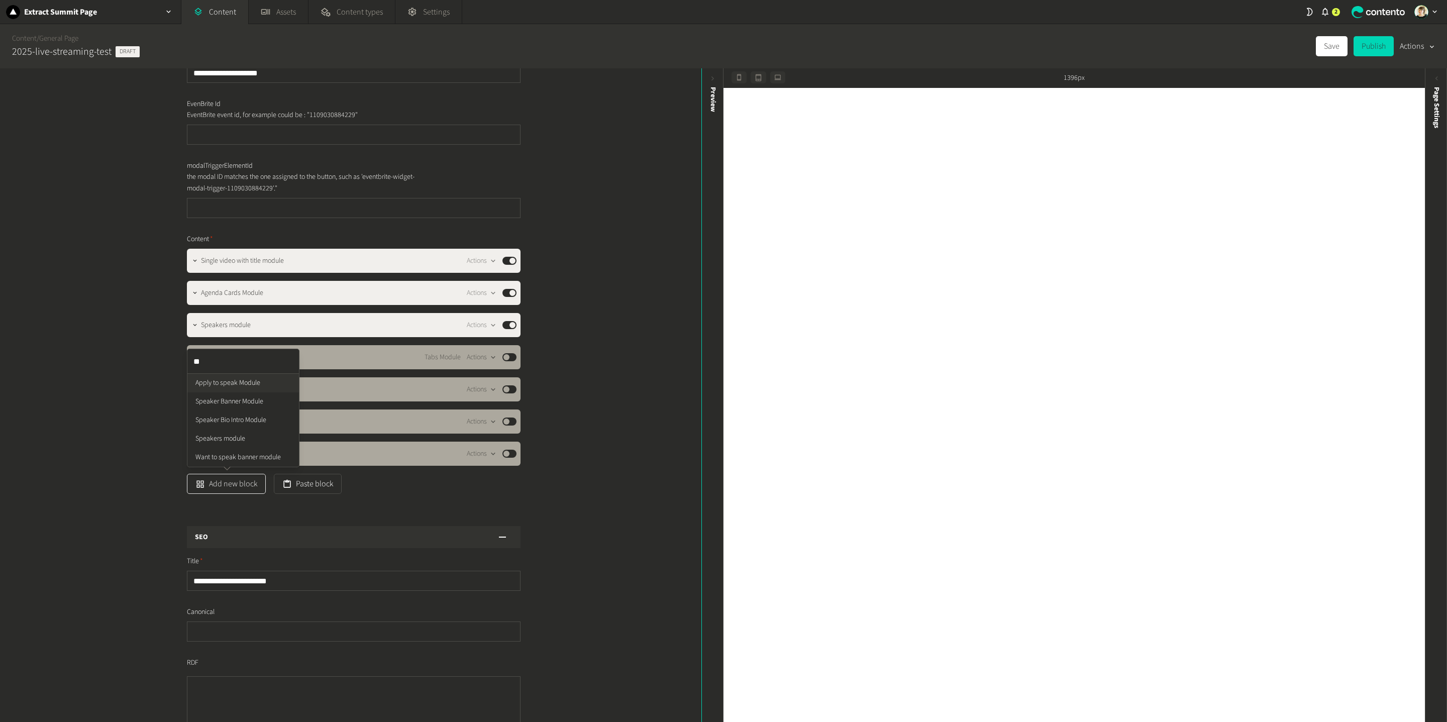
type input "***"
click at [231, 422] on ul "Apply to speak Module Speaker Banner Module Speaker Bio Intro Module Speakers m…" at bounding box center [243, 420] width 112 height 93
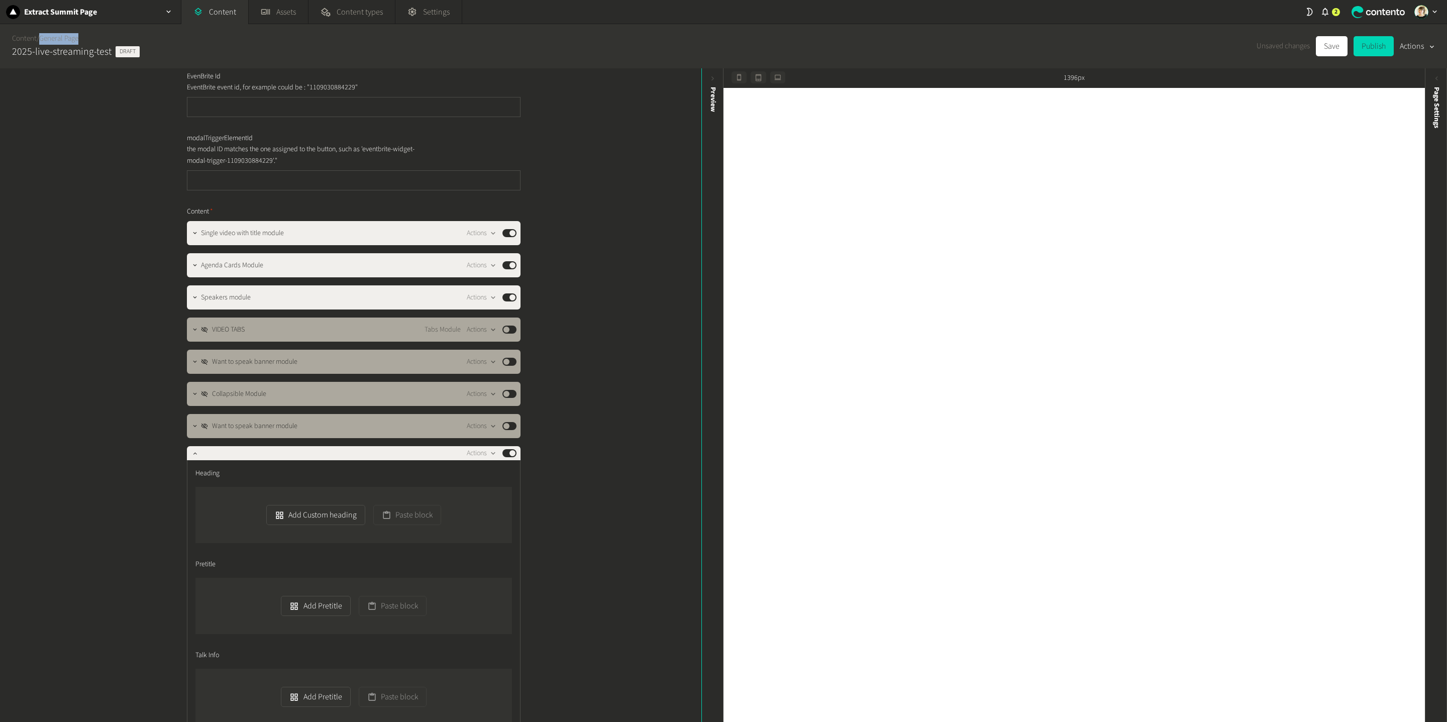
scroll to position [0, 0]
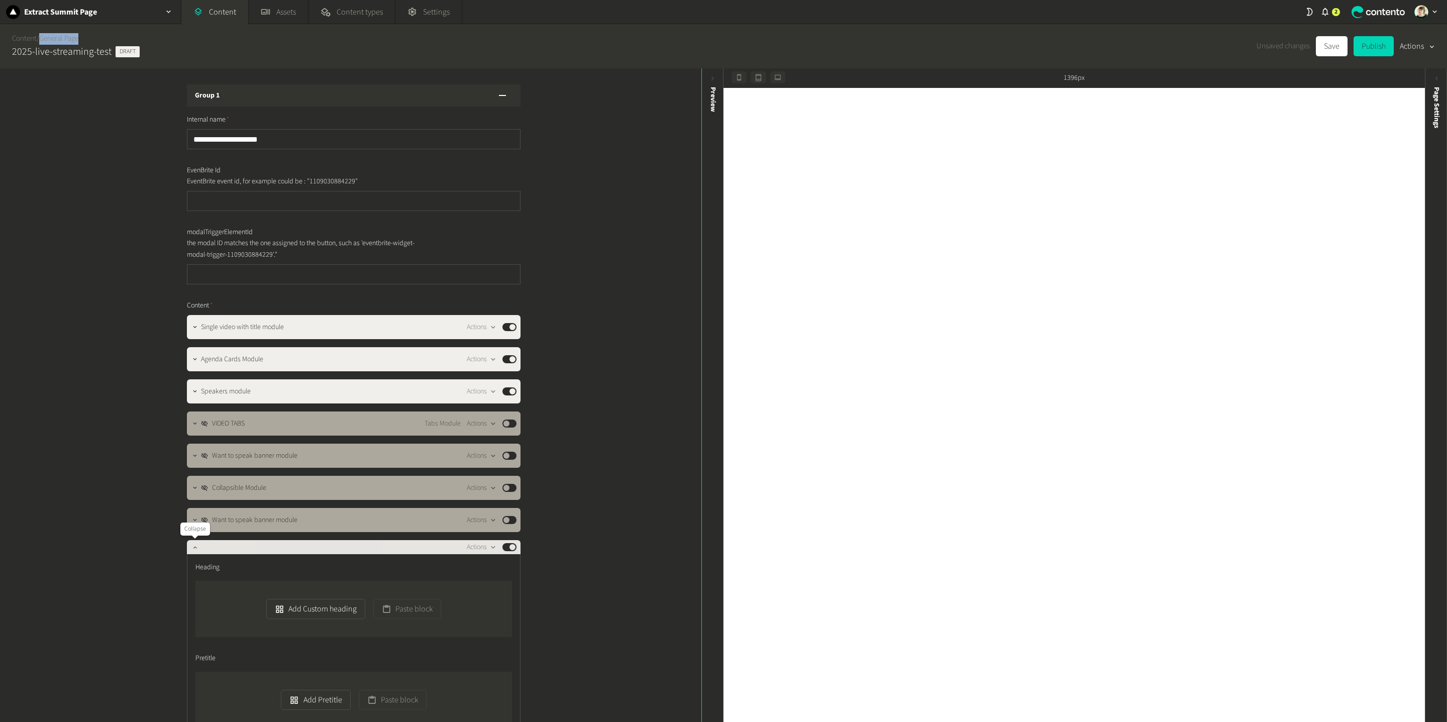
click at [189, 502] on button "button" at bounding box center [195, 546] width 12 height 12
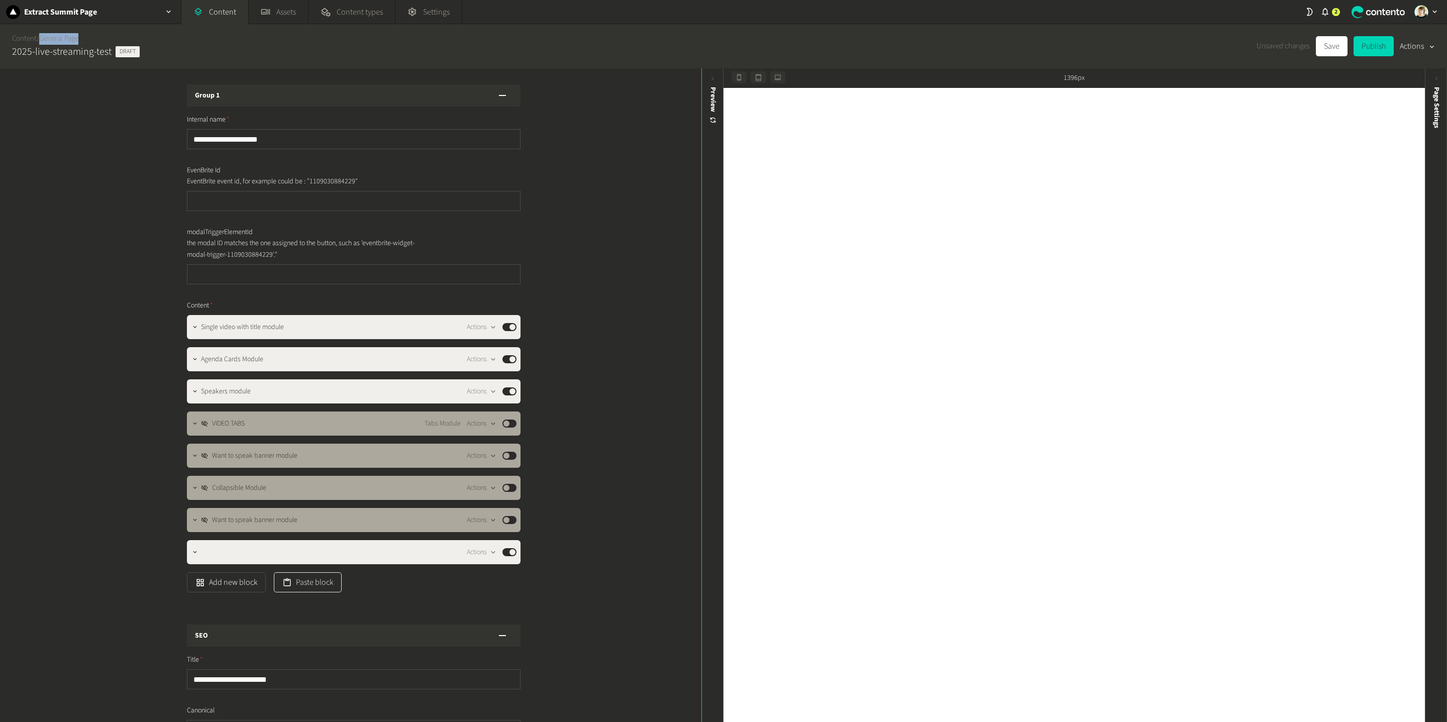
click at [337, 502] on button "Paste block" at bounding box center [308, 582] width 68 height 20
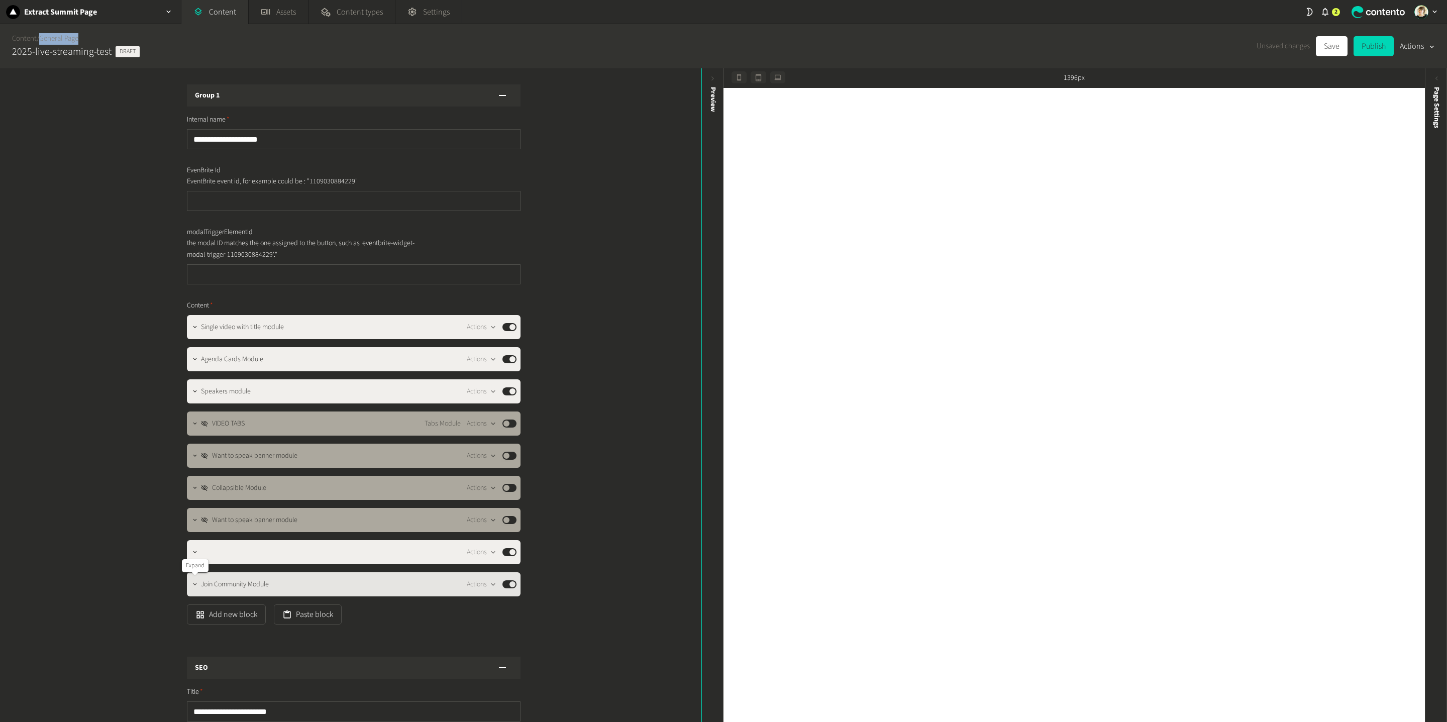
click at [197, 502] on icon "button" at bounding box center [194, 584] width 7 height 7
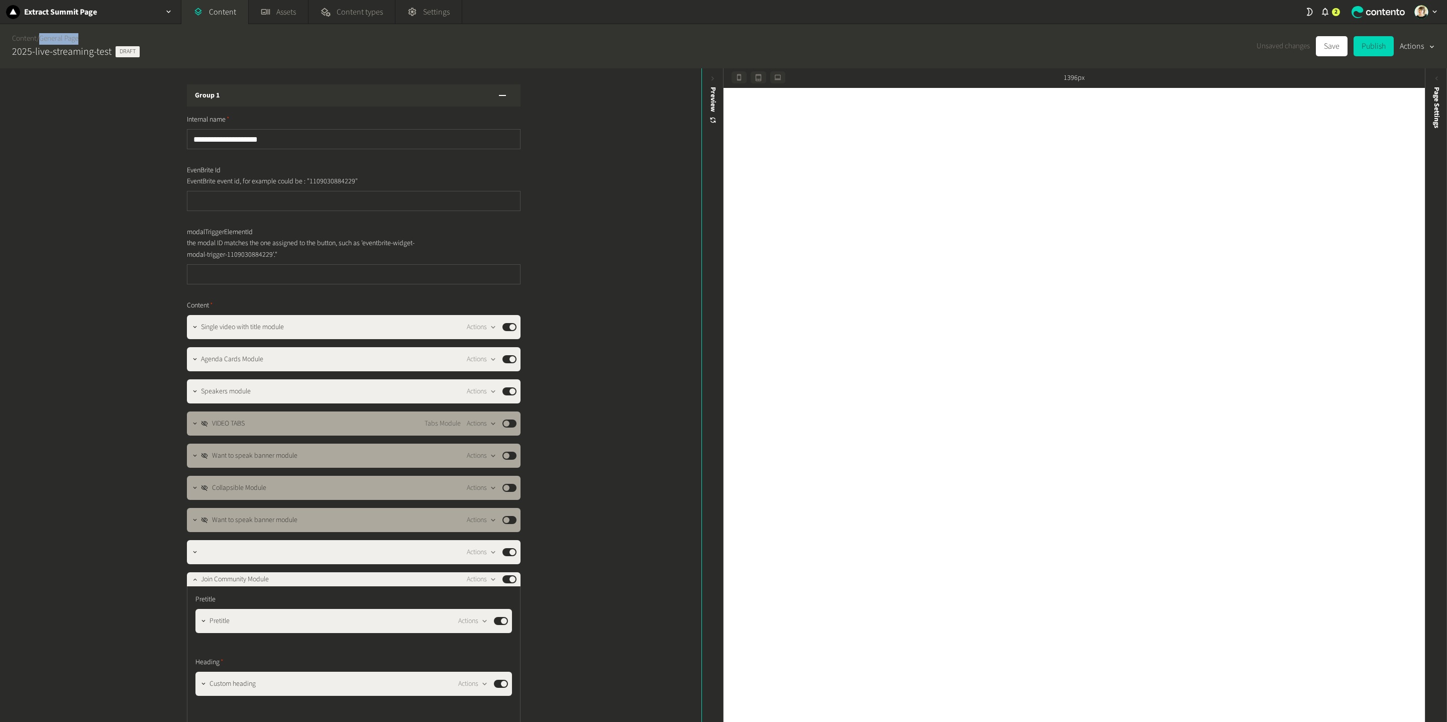
scroll to position [127, 0]
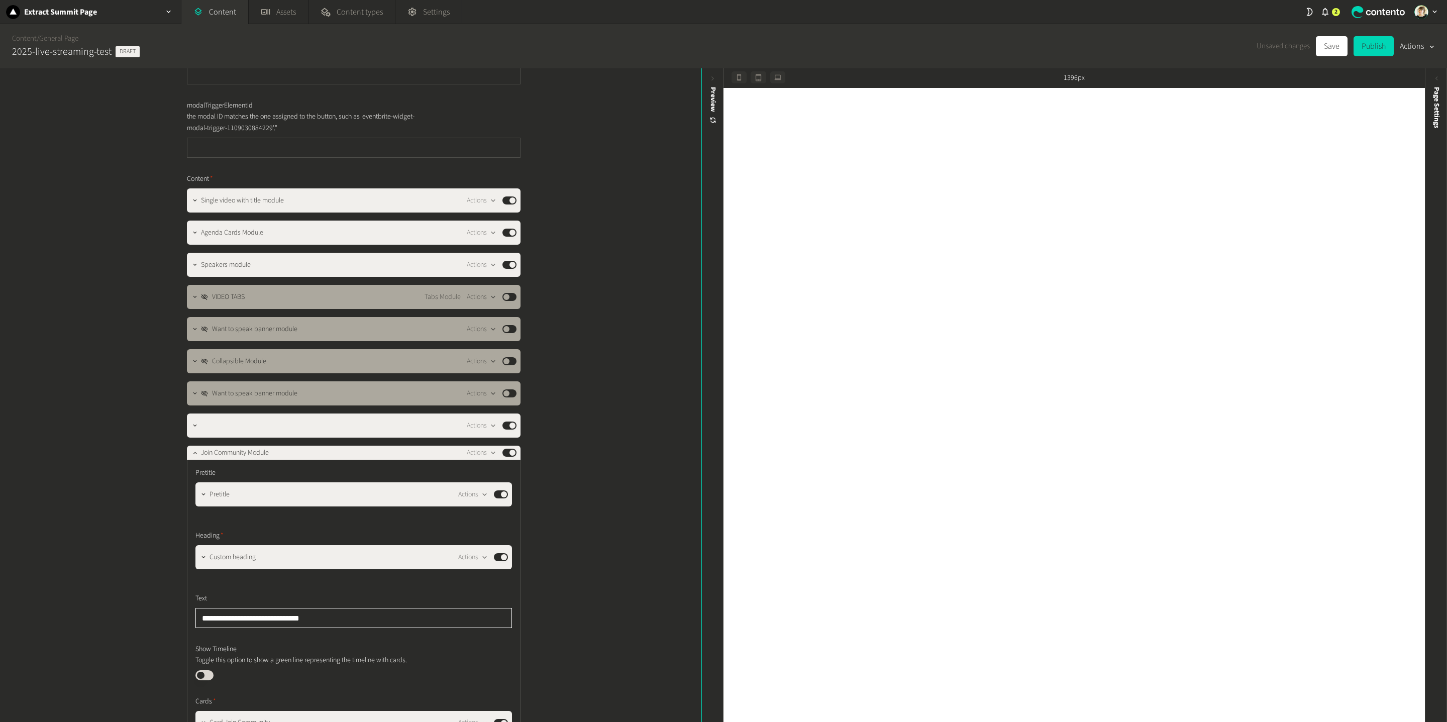
click at [221, 502] on input "**********" at bounding box center [353, 618] width 317 height 20
type input "**********"
click at [634, 502] on div "**********" at bounding box center [351, 395] width 702 height 654
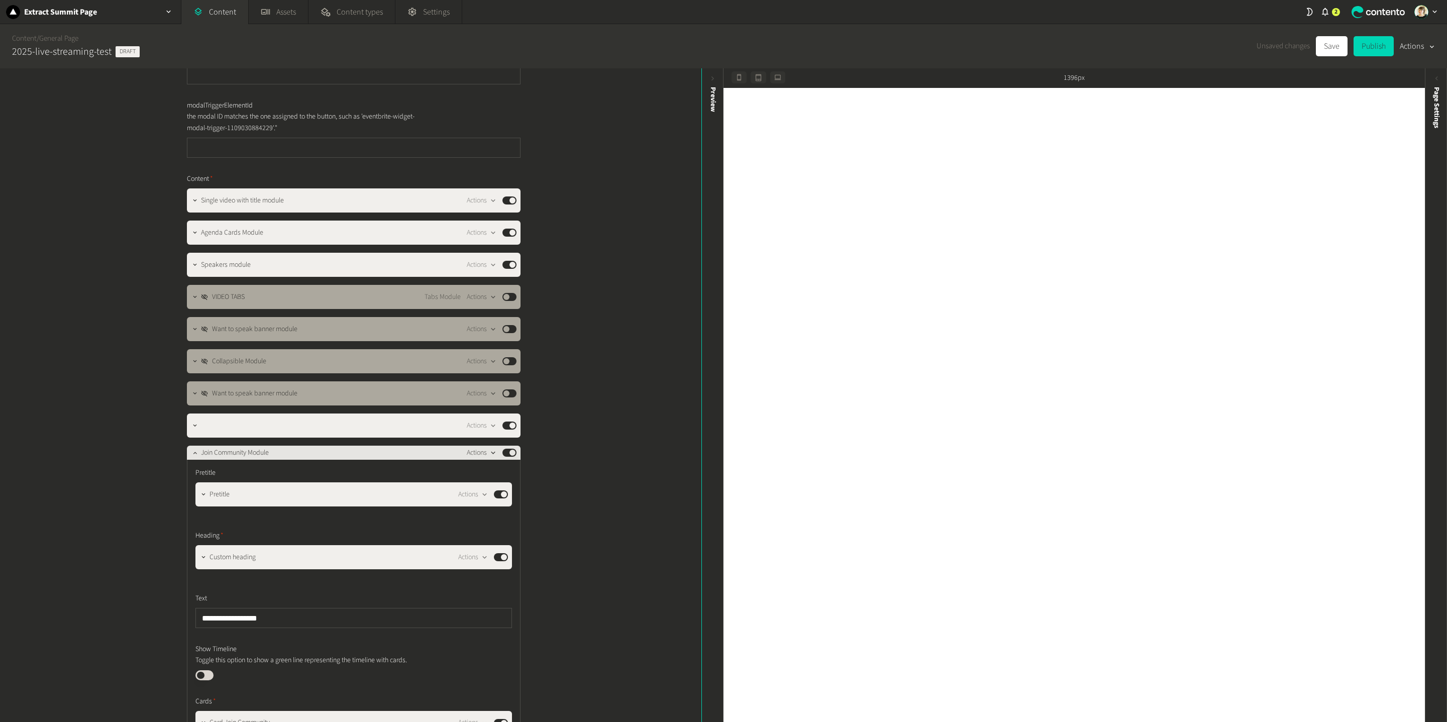
click at [490, 453] on icon "button" at bounding box center [493, 453] width 9 height 9
click at [505, 502] on button "Delete" at bounding box center [499, 531] width 66 height 19
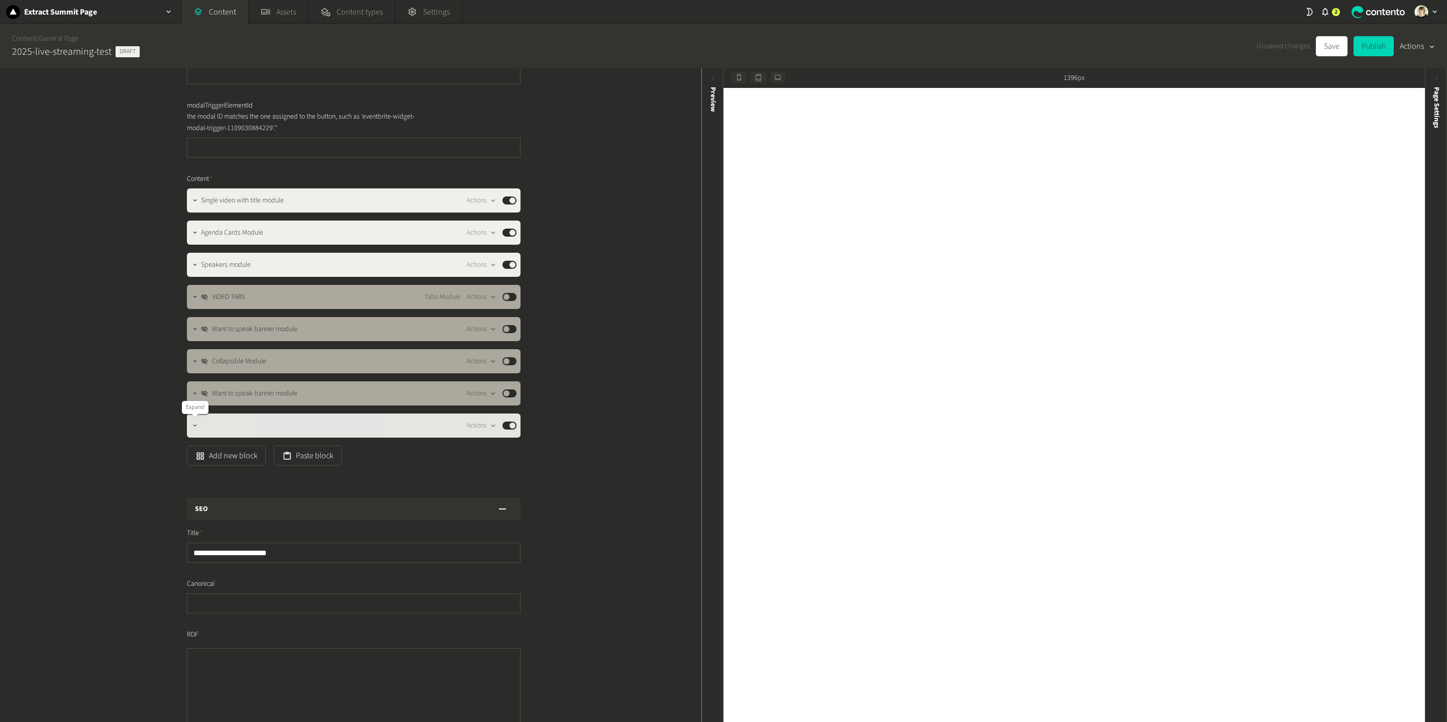
click at [195, 427] on icon "button" at bounding box center [194, 425] width 7 height 7
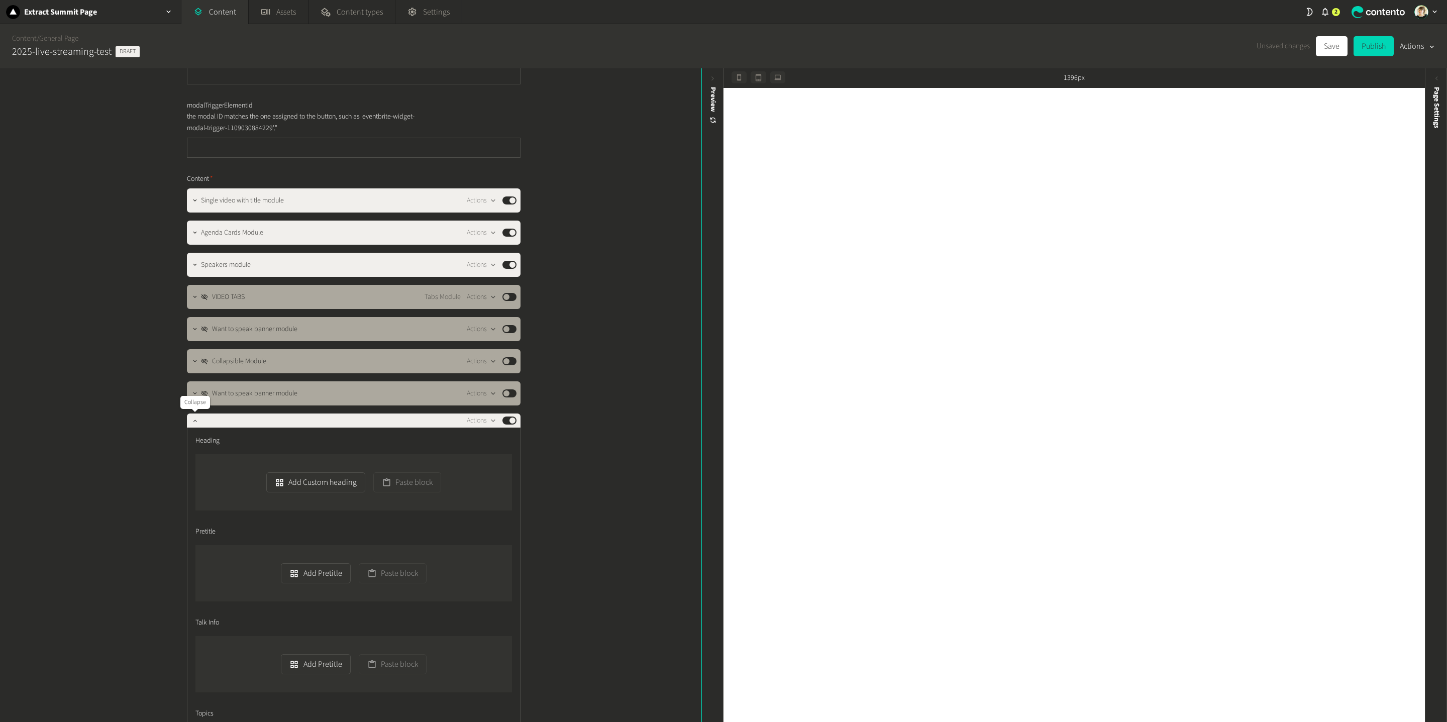
drag, startPoint x: 196, startPoint y: 422, endPoint x: 270, endPoint y: 447, distance: 77.6
click at [196, 422] on icon "button" at bounding box center [194, 420] width 7 height 7
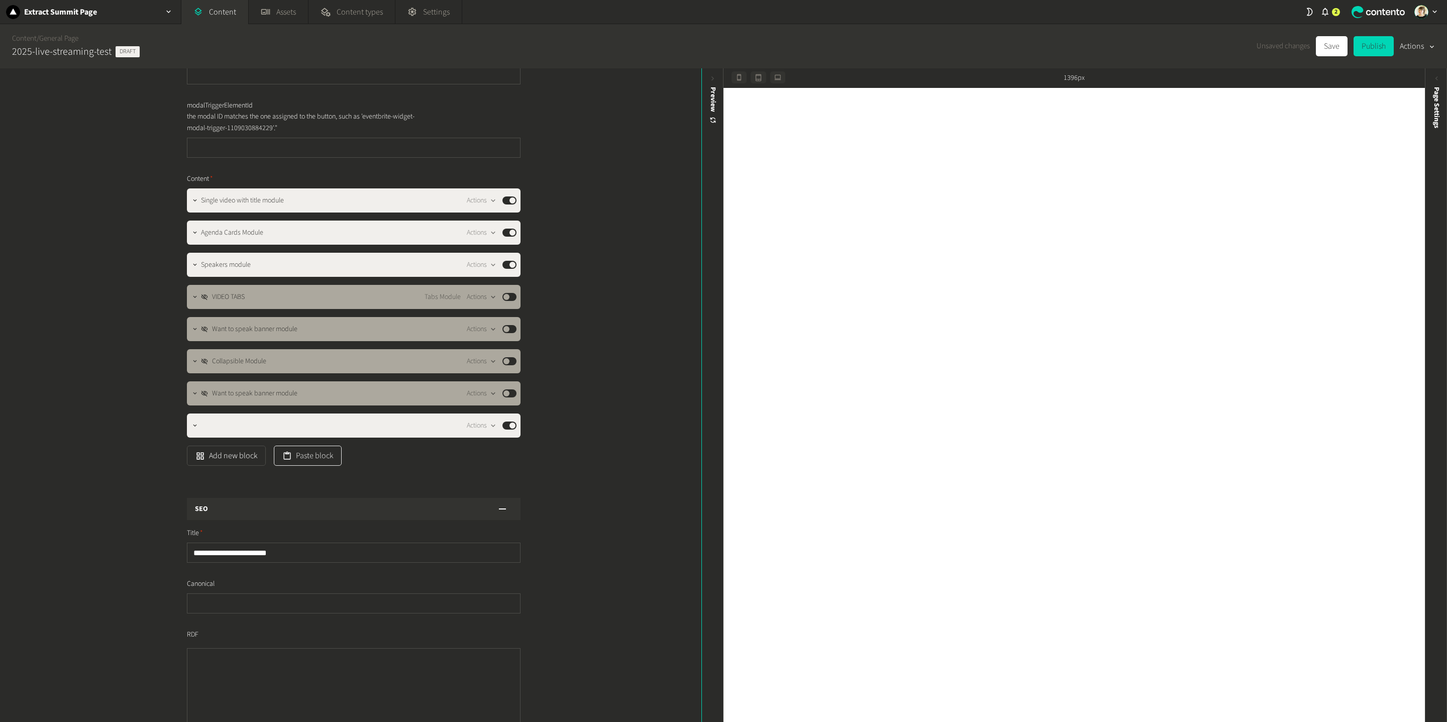
click at [312, 458] on button "Paste block" at bounding box center [308, 456] width 68 height 20
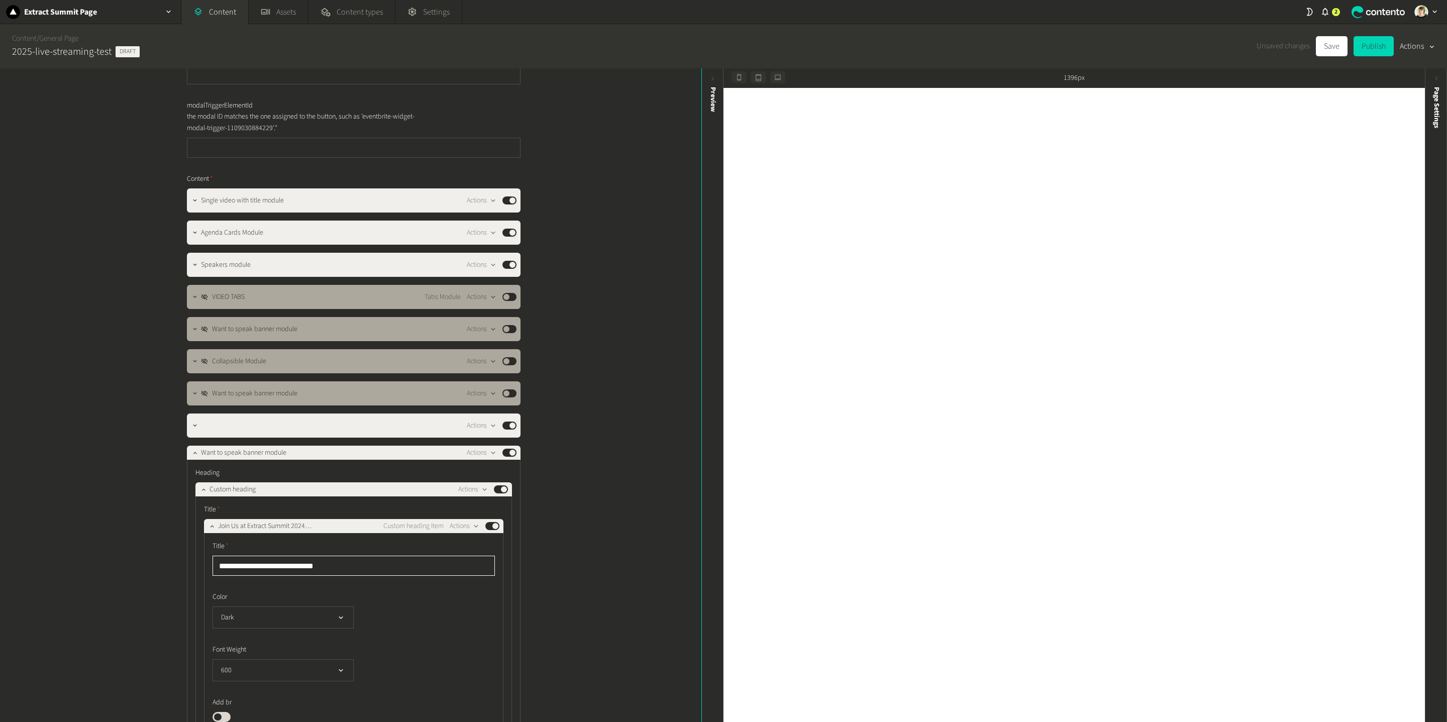
drag, startPoint x: 352, startPoint y: 561, endPoint x: 235, endPoint y: 566, distance: 116.7
click at [235, 502] on input "**********" at bounding box center [354, 566] width 282 height 20
type input "**********"
click at [214, 502] on icon "button" at bounding box center [212, 526] width 7 height 7
drag, startPoint x: 204, startPoint y: 488, endPoint x: 202, endPoint y: 455, distance: 33.2
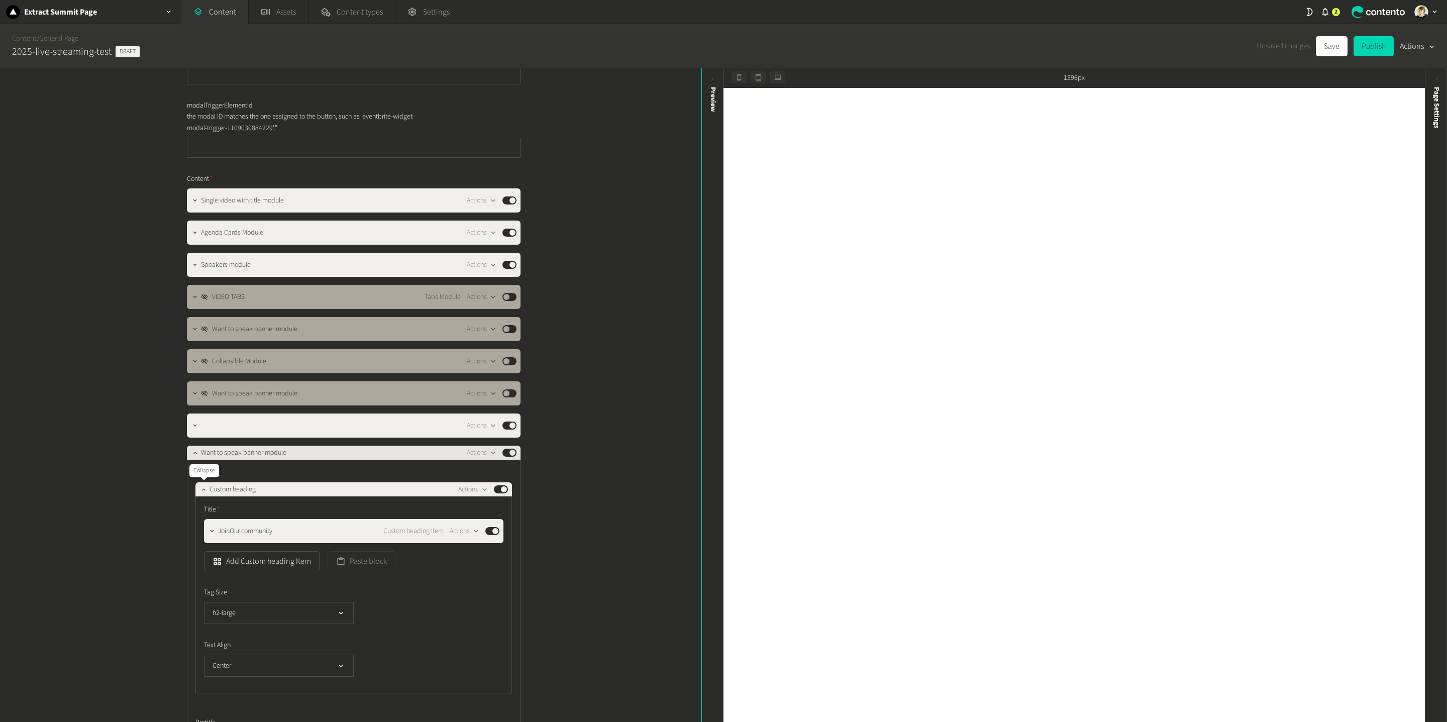
click at [203, 488] on icon "button" at bounding box center [203, 489] width 7 height 7
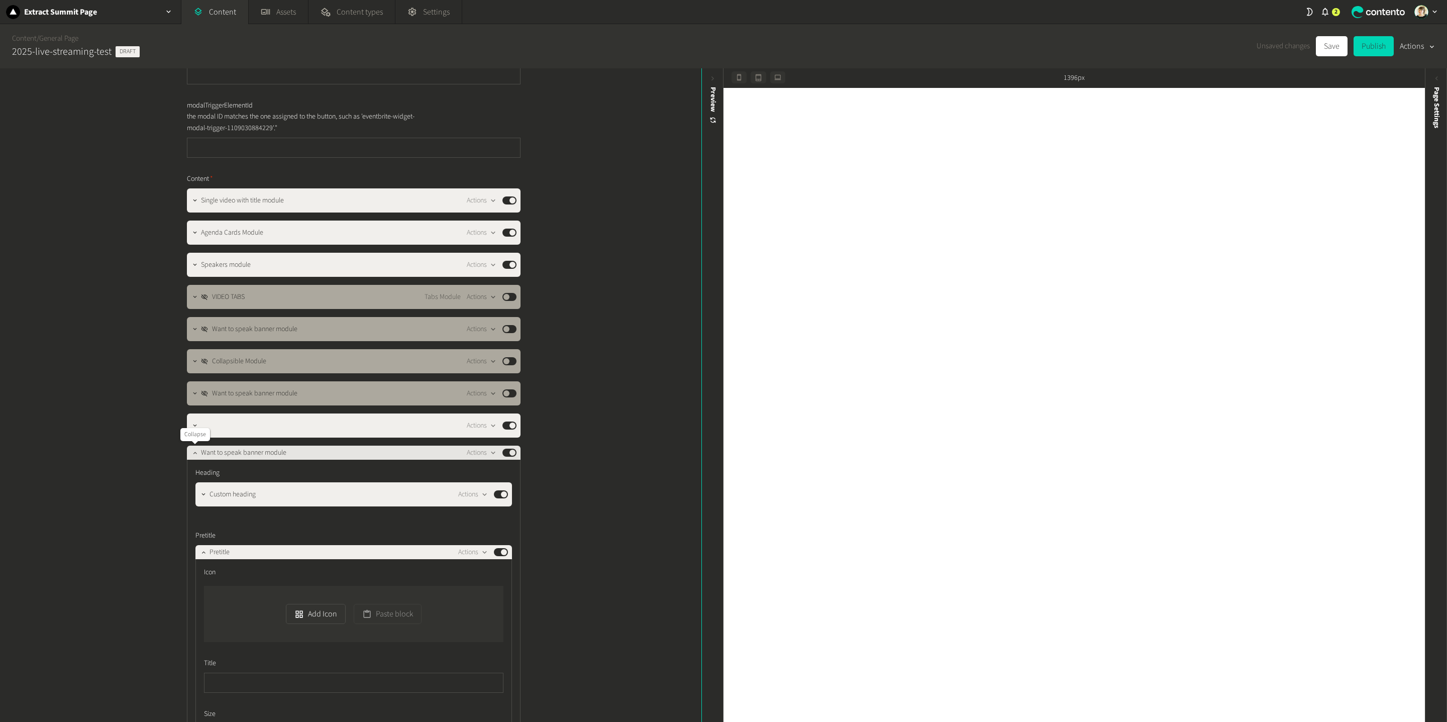
click at [194, 451] on icon "button" at bounding box center [194, 452] width 7 height 7
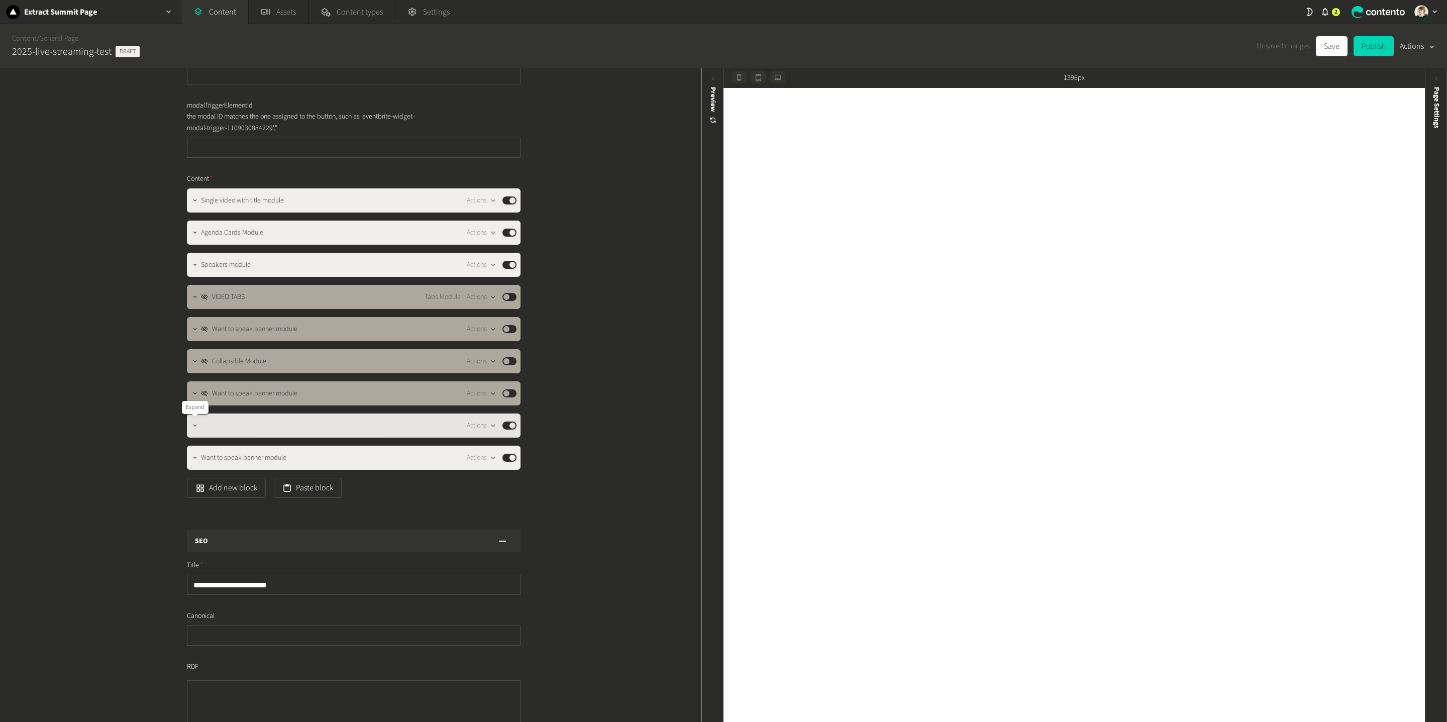
click at [194, 419] on button "button" at bounding box center [195, 425] width 12 height 12
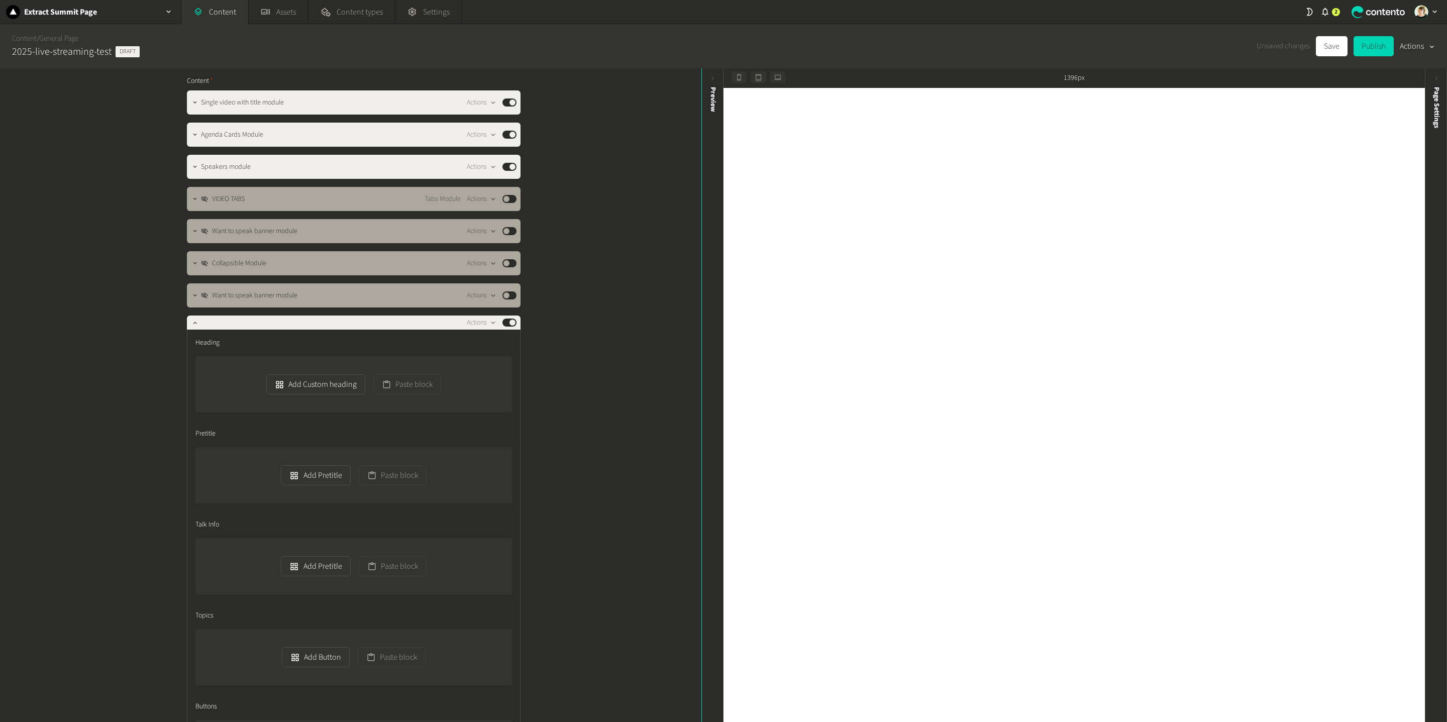
scroll to position [224, 0]
click at [192, 320] on icon "button" at bounding box center [194, 323] width 7 height 7
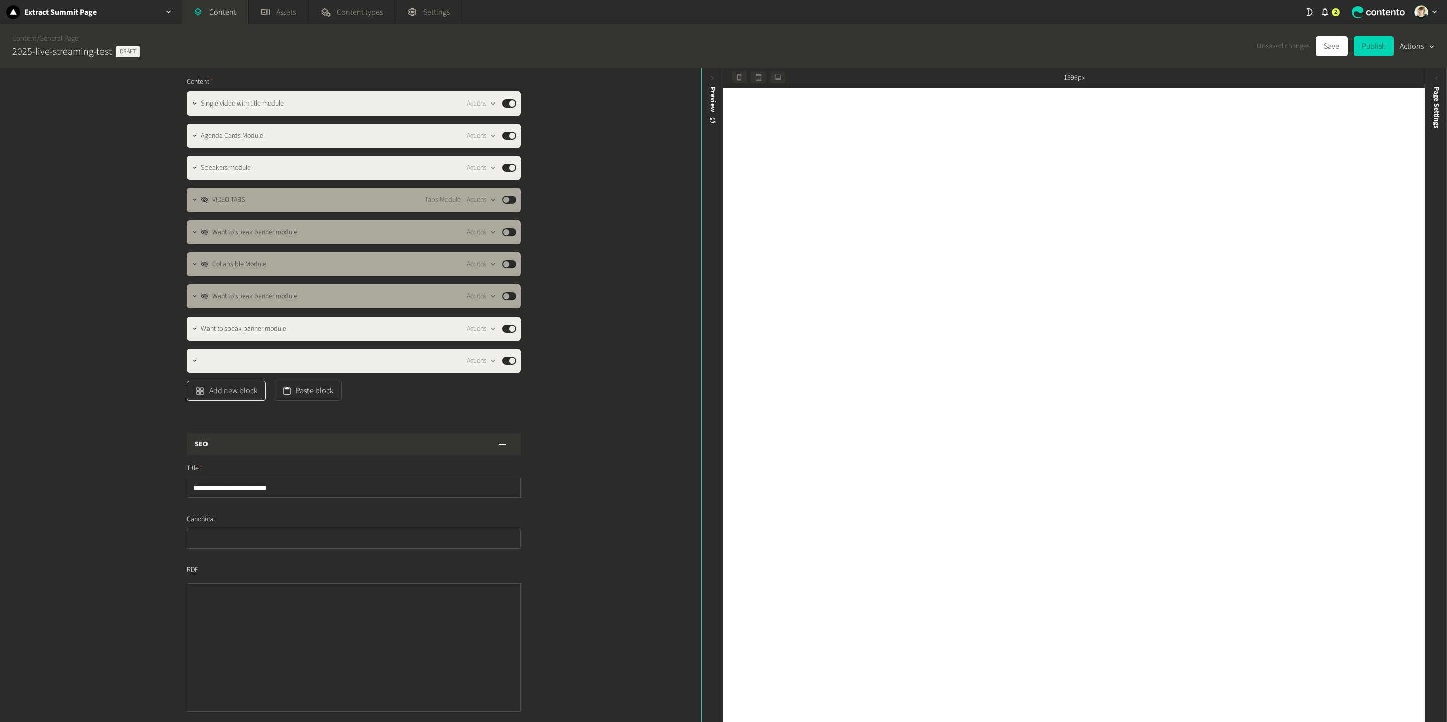
click at [242, 391] on button "Add new block" at bounding box center [226, 391] width 79 height 20
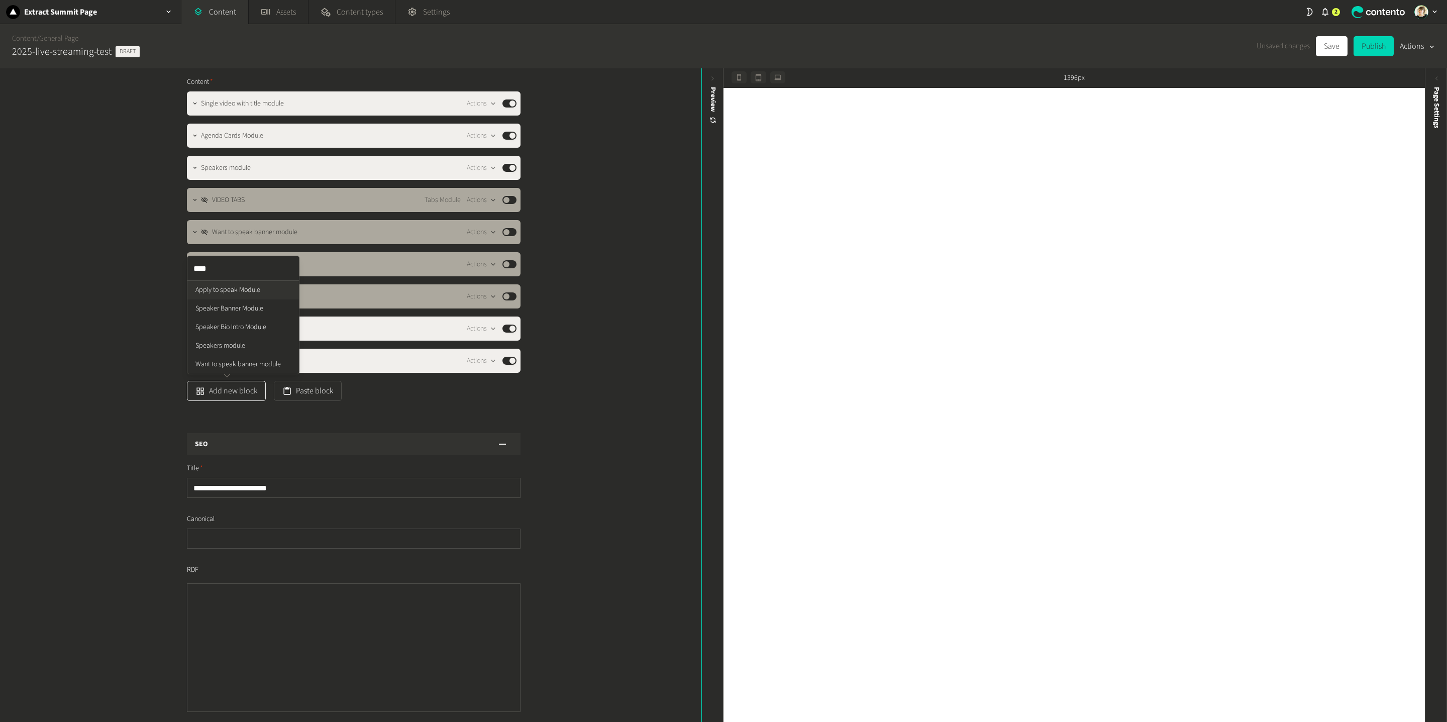
type input "*****"
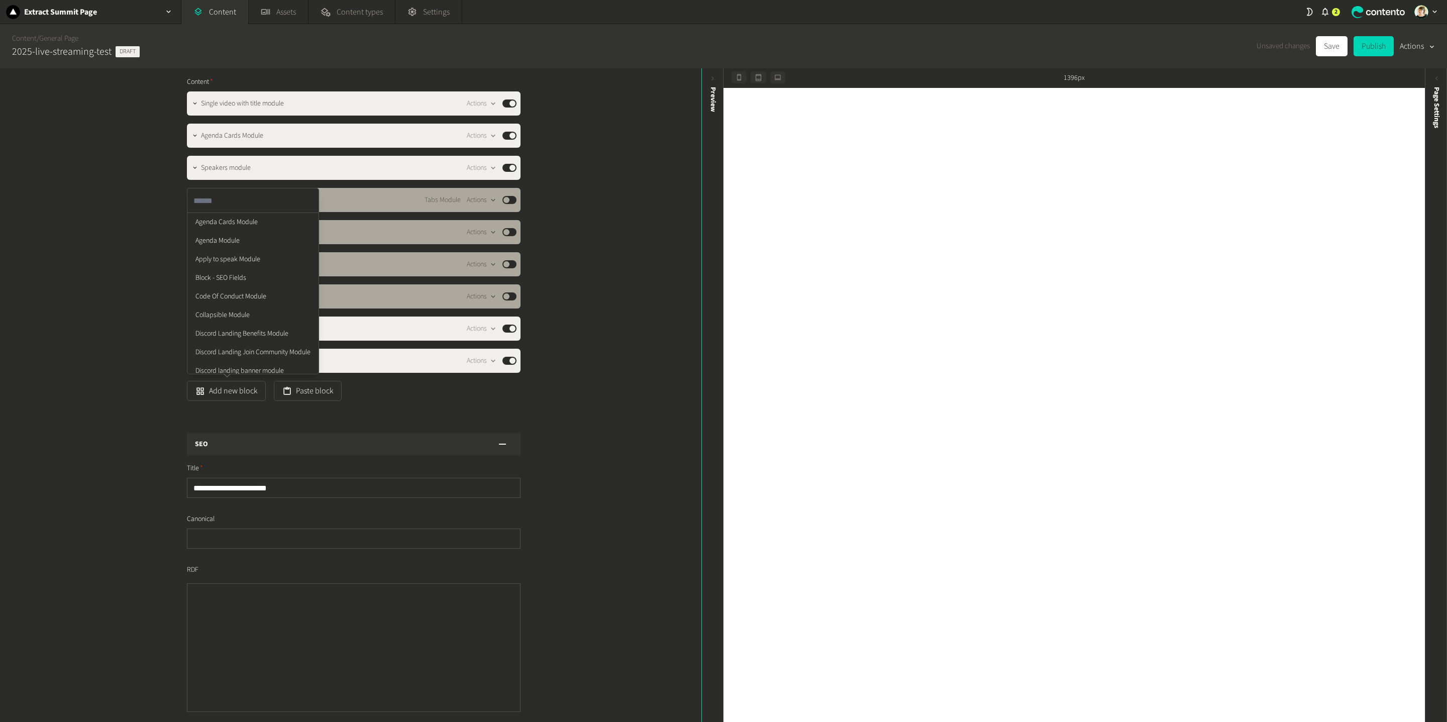
click at [226, 330] on ul "Agenda Cards Module Agenda Module Apply to speak Module Block - SEO Fields Code…" at bounding box center [252, 492] width 131 height 558
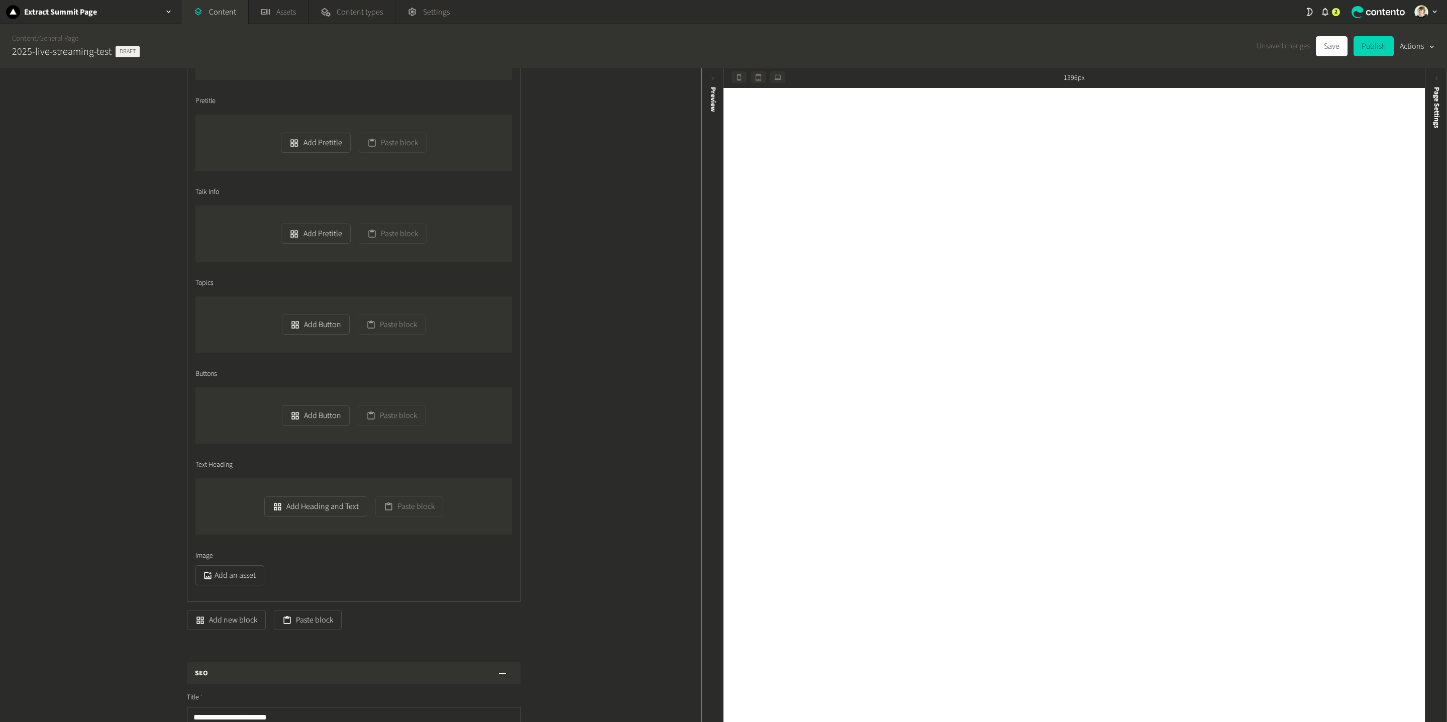
scroll to position [624, 0]
click at [245, 502] on button "Add an asset" at bounding box center [229, 573] width 69 height 20
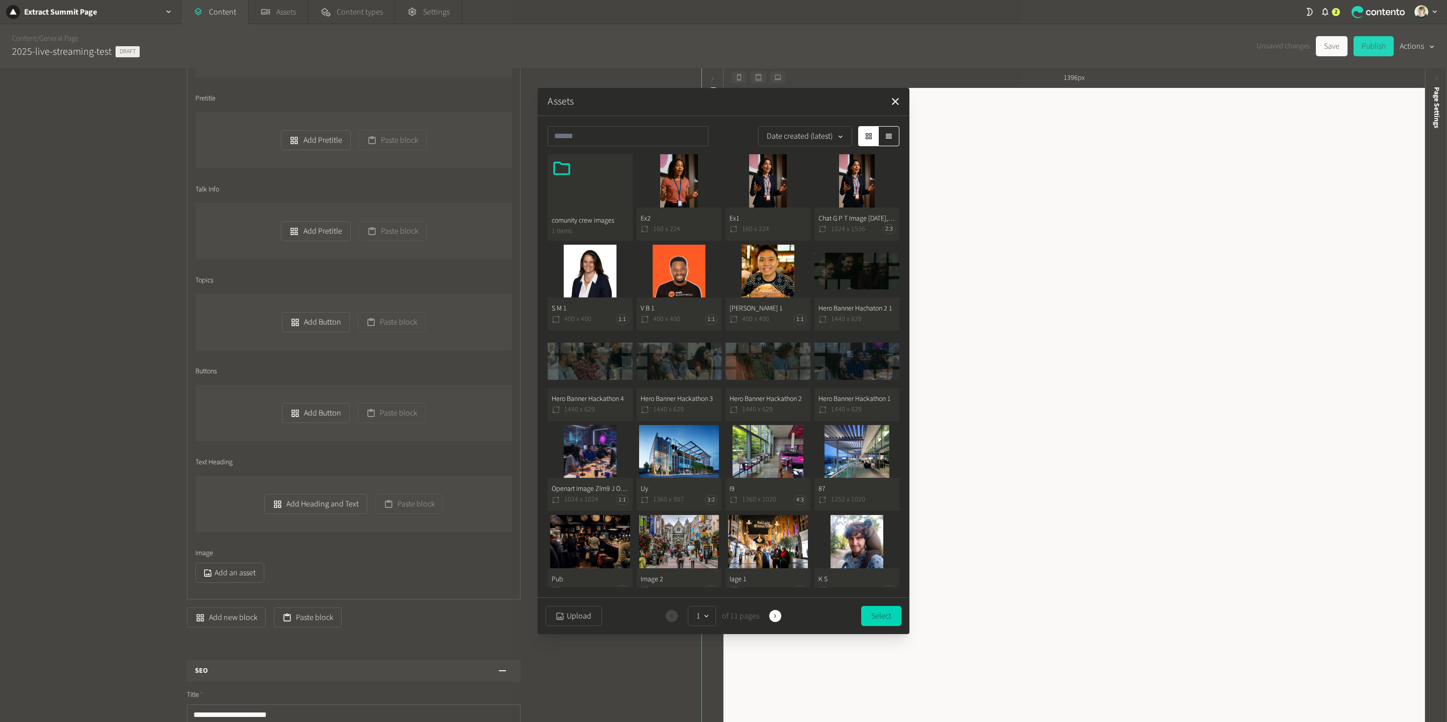
click at [672, 182] on button "Ex2 160 x 224" at bounding box center [679, 197] width 85 height 86
click at [873, 502] on button "Select" at bounding box center [881, 616] width 40 height 20
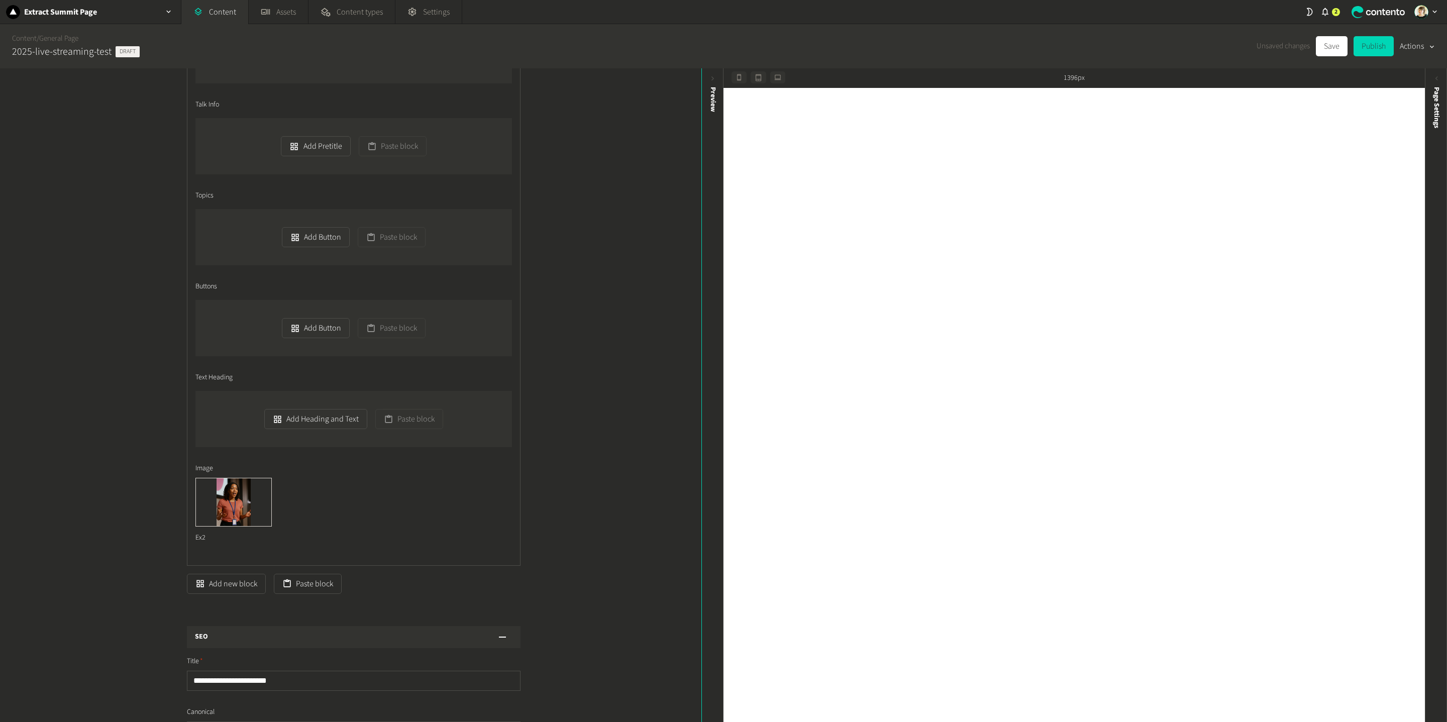
scroll to position [712, 0]
click at [315, 417] on button "Add Heading and Text" at bounding box center [315, 416] width 103 height 20
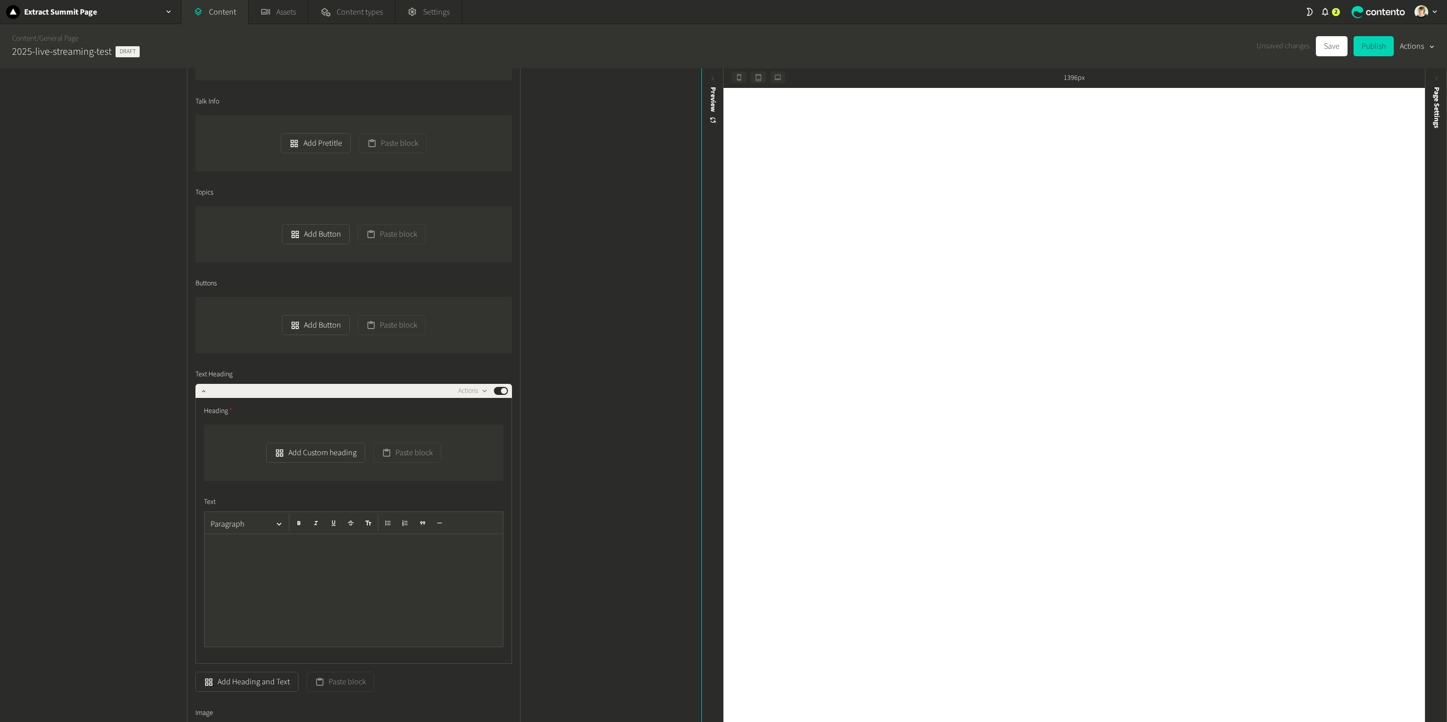
click at [310, 502] on div at bounding box center [354, 590] width 299 height 113
click at [303, 456] on button "Add Custom heading" at bounding box center [315, 453] width 99 height 20
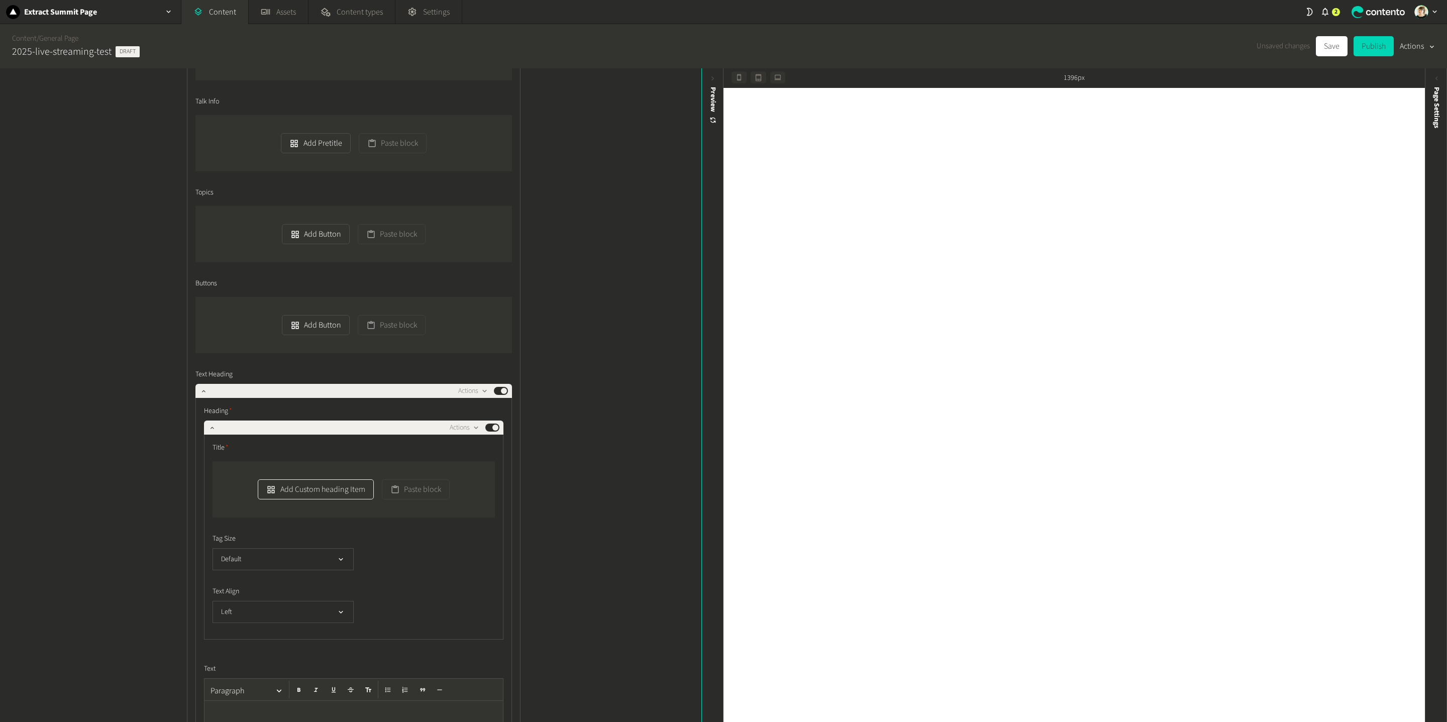
click at [279, 485] on button "Add Custom heading Item" at bounding box center [316, 489] width 116 height 20
click at [293, 498] on input "text" at bounding box center [353, 504] width 265 height 20
paste input "**********"
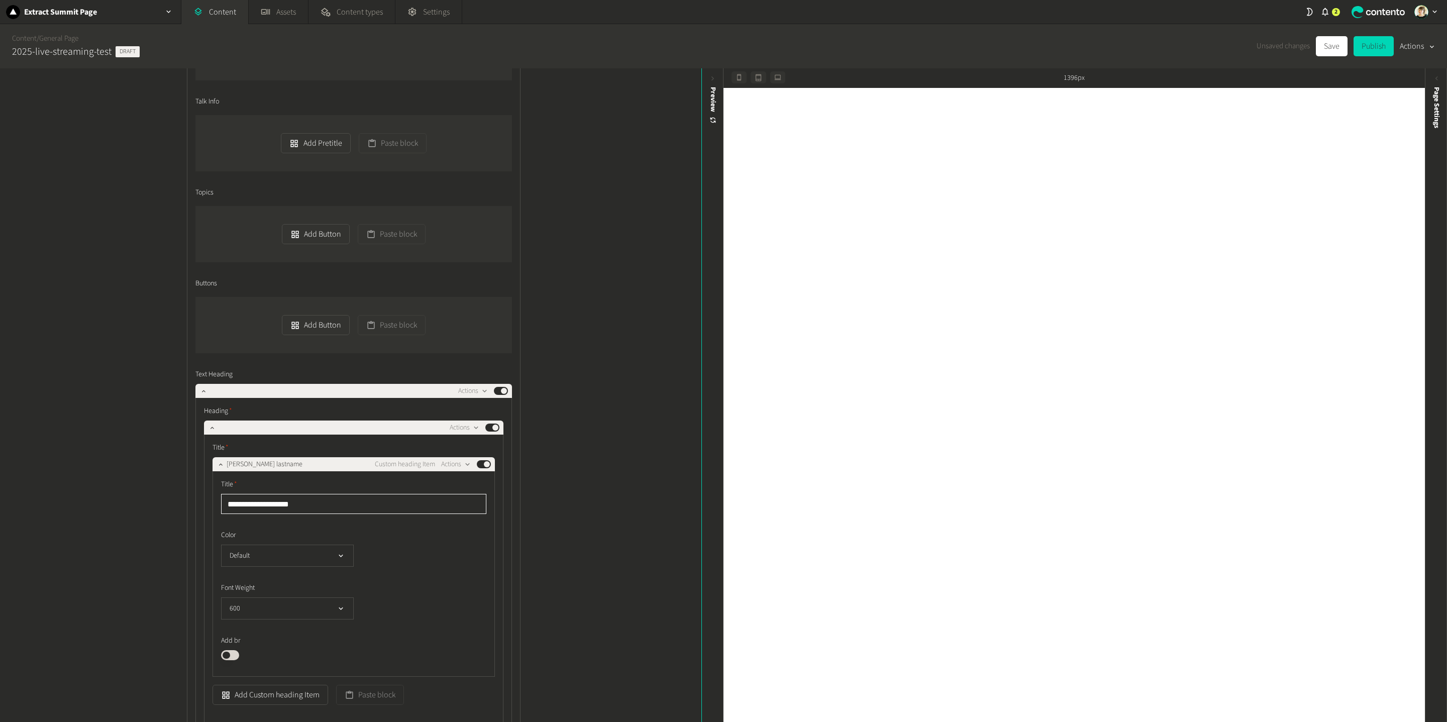
type input "**********"
click at [220, 465] on icon "button" at bounding box center [221, 464] width 4 height 2
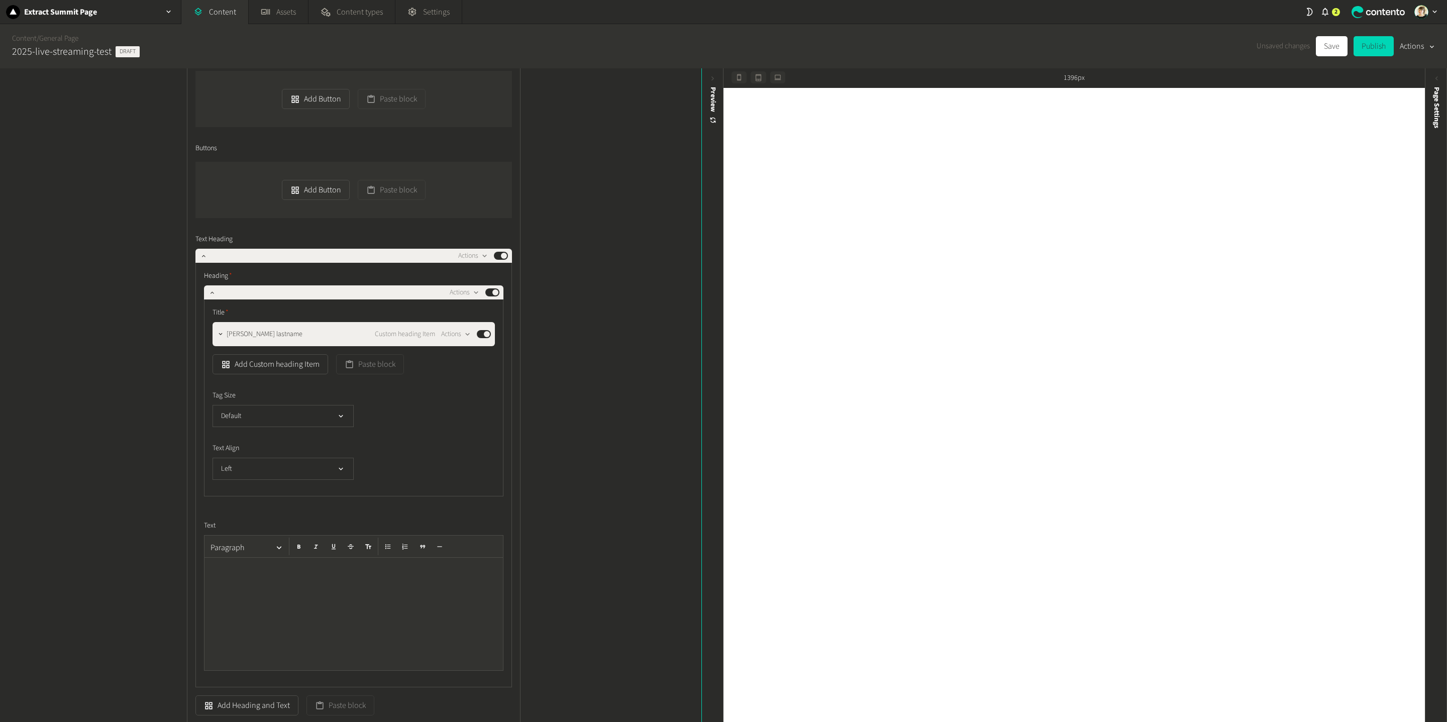
scroll to position [869, 0]
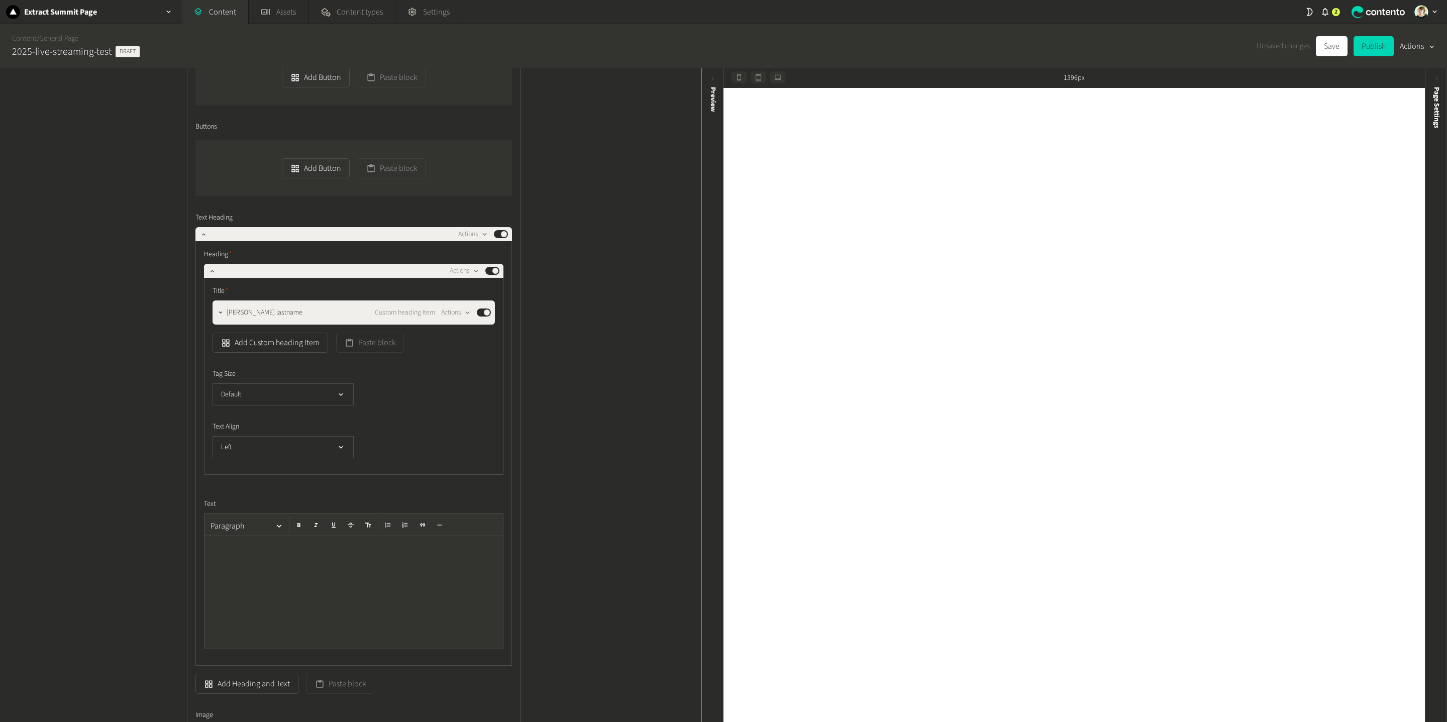
click at [263, 502] on div at bounding box center [354, 592] width 299 height 113
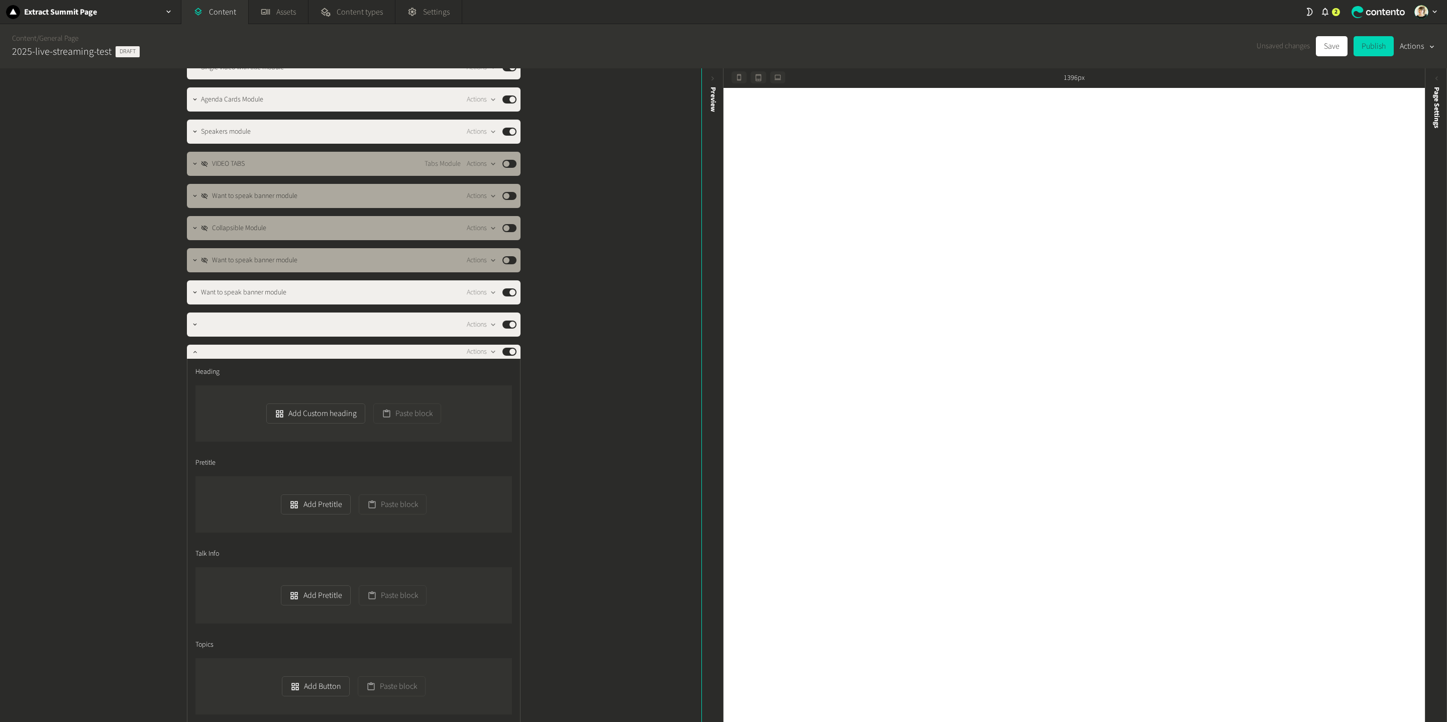
scroll to position [257, 0]
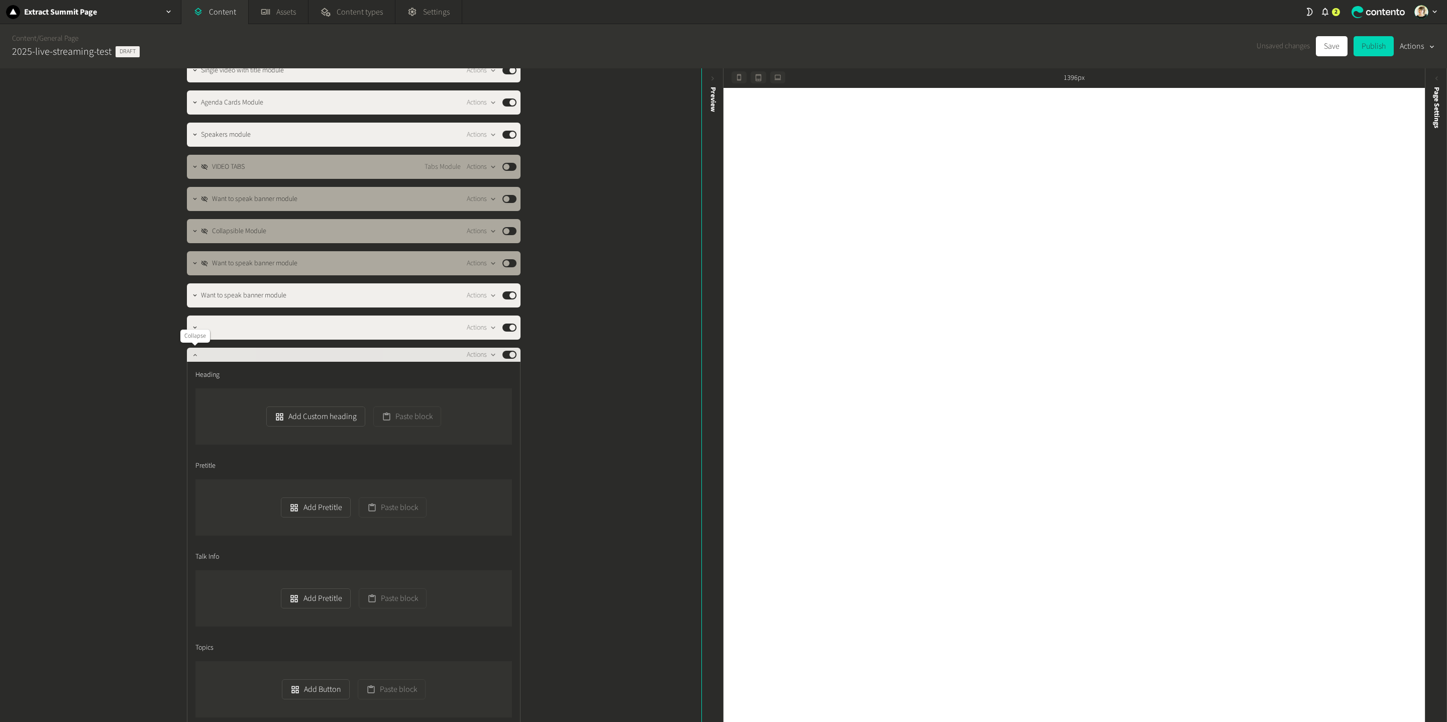
click at [196, 357] on icon "button" at bounding box center [194, 354] width 7 height 7
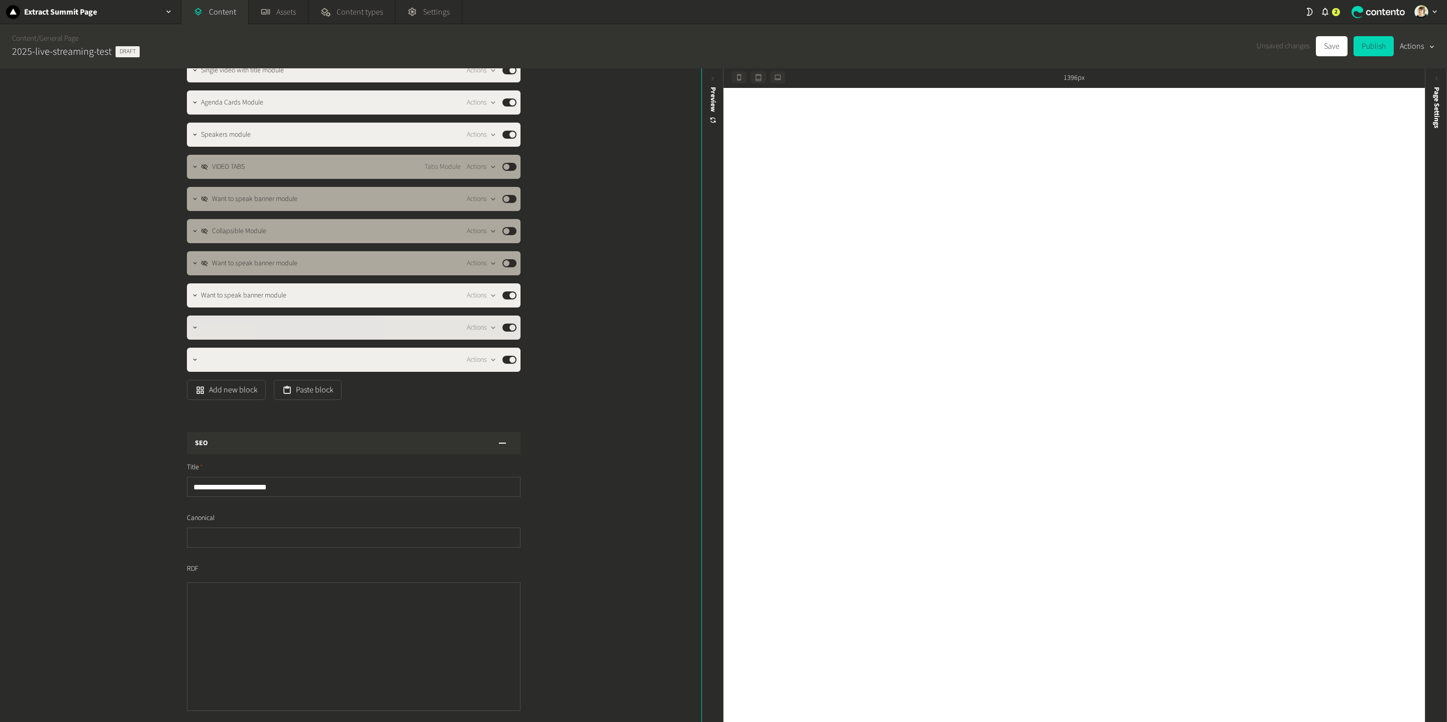
click at [512, 325] on button "Published" at bounding box center [510, 328] width 14 height 8
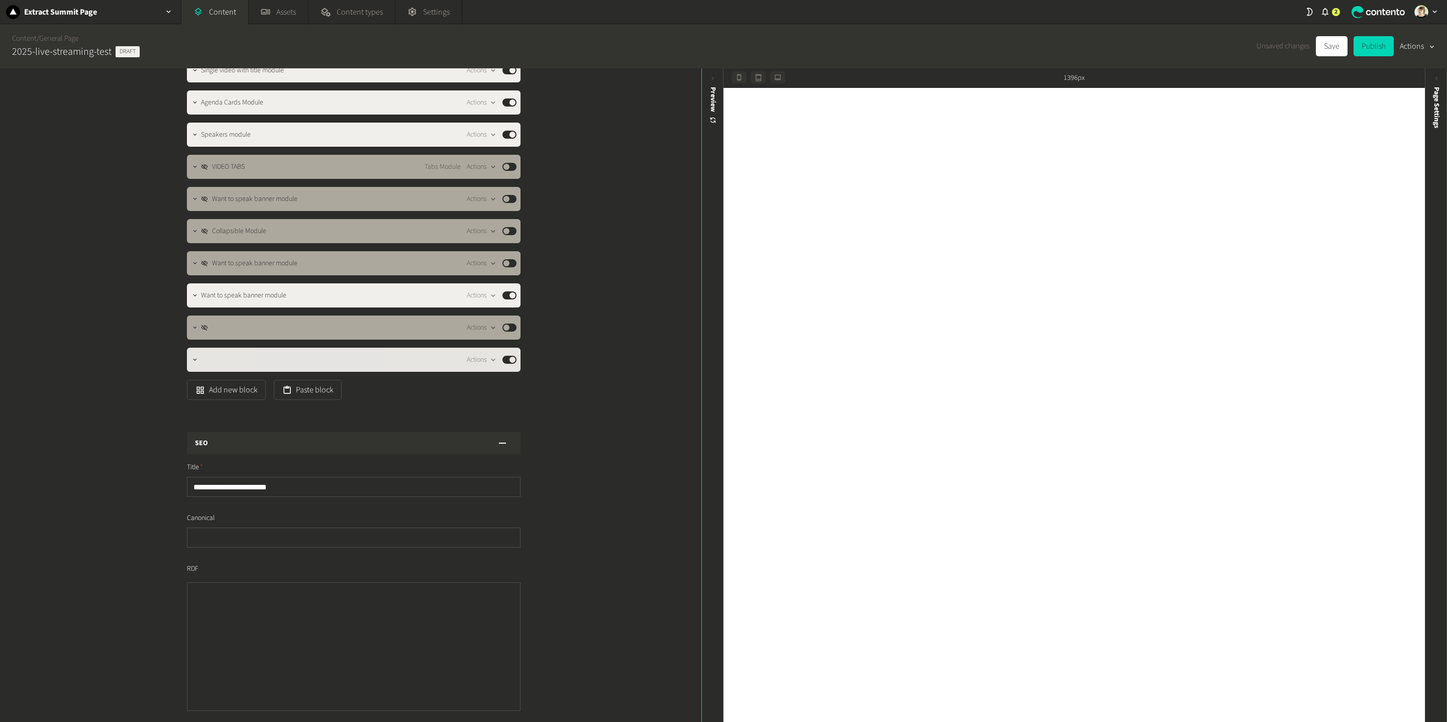
click at [193, 350] on div at bounding box center [195, 360] width 12 height 24
click at [194, 354] on button "button" at bounding box center [195, 359] width 12 height 12
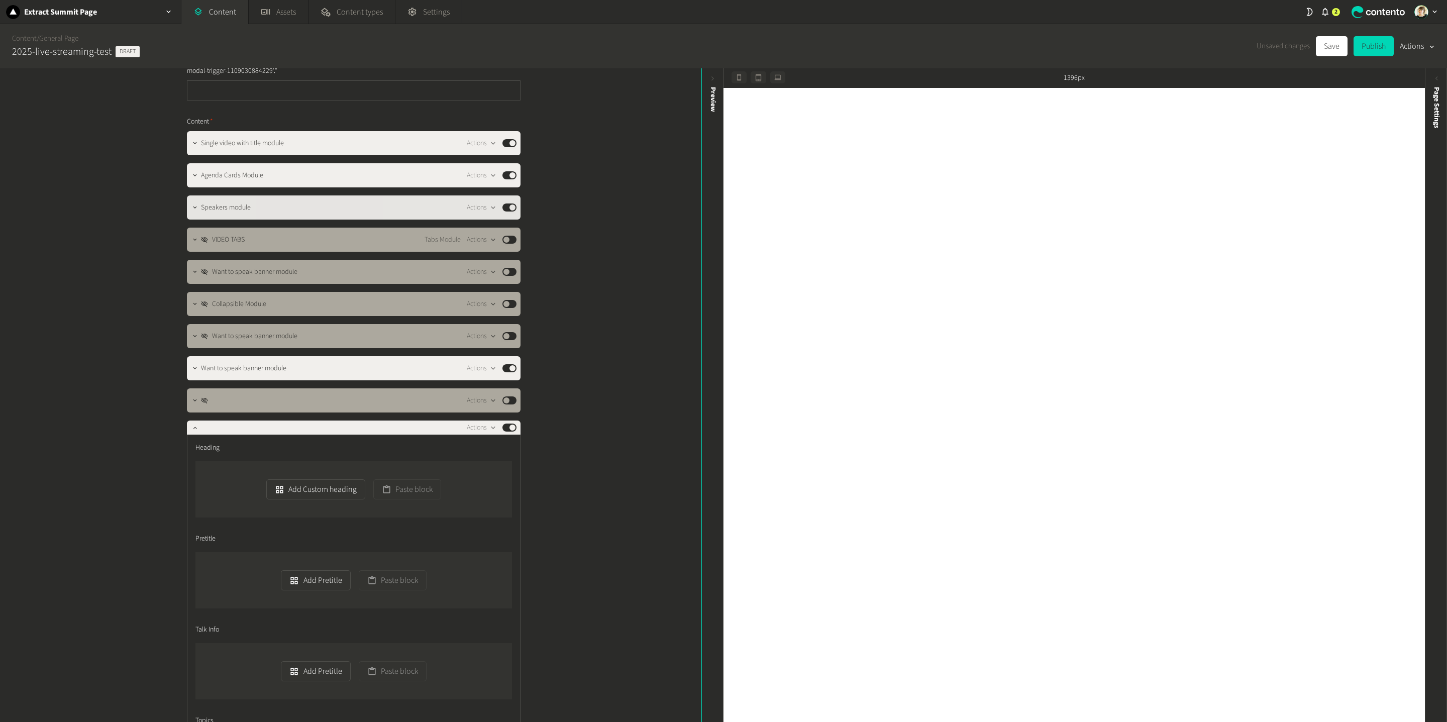
scroll to position [190, 0]
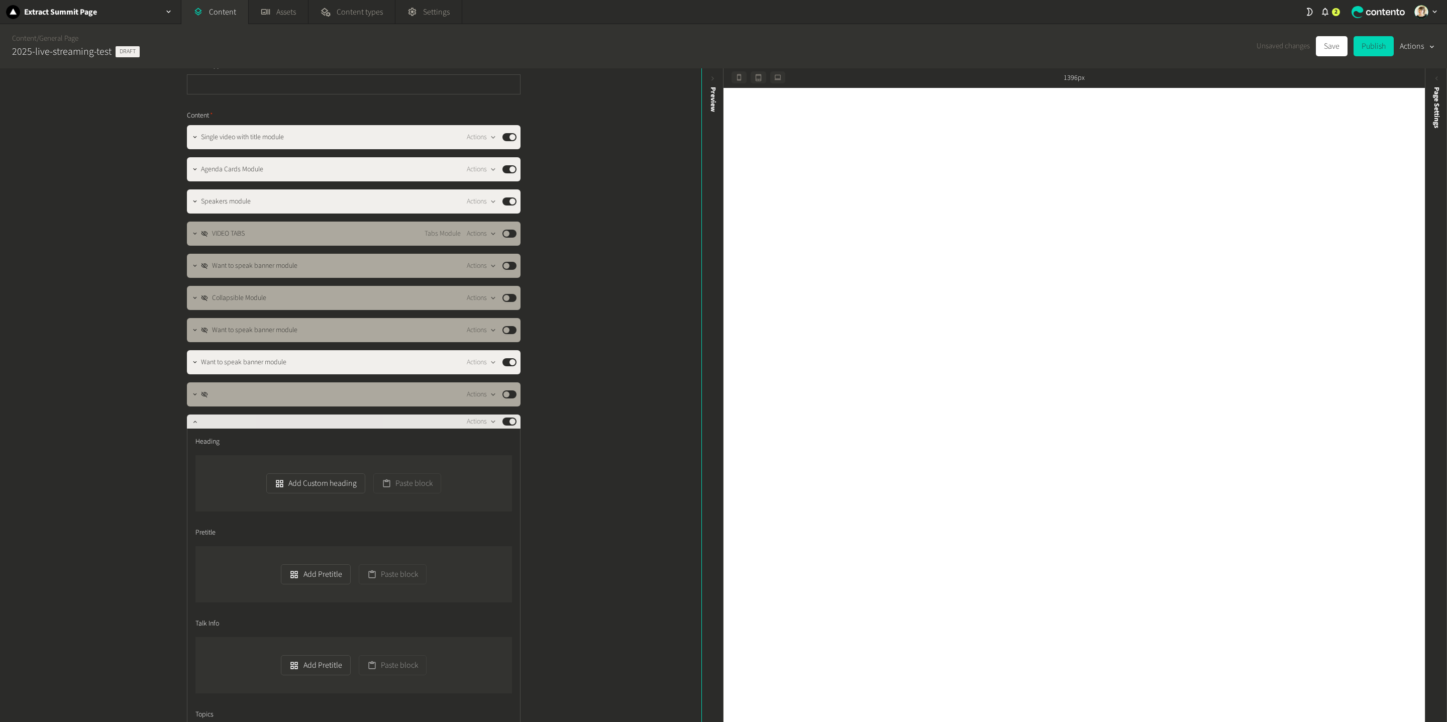
click at [201, 425] on div "Actions Published" at bounding box center [359, 422] width 316 height 12
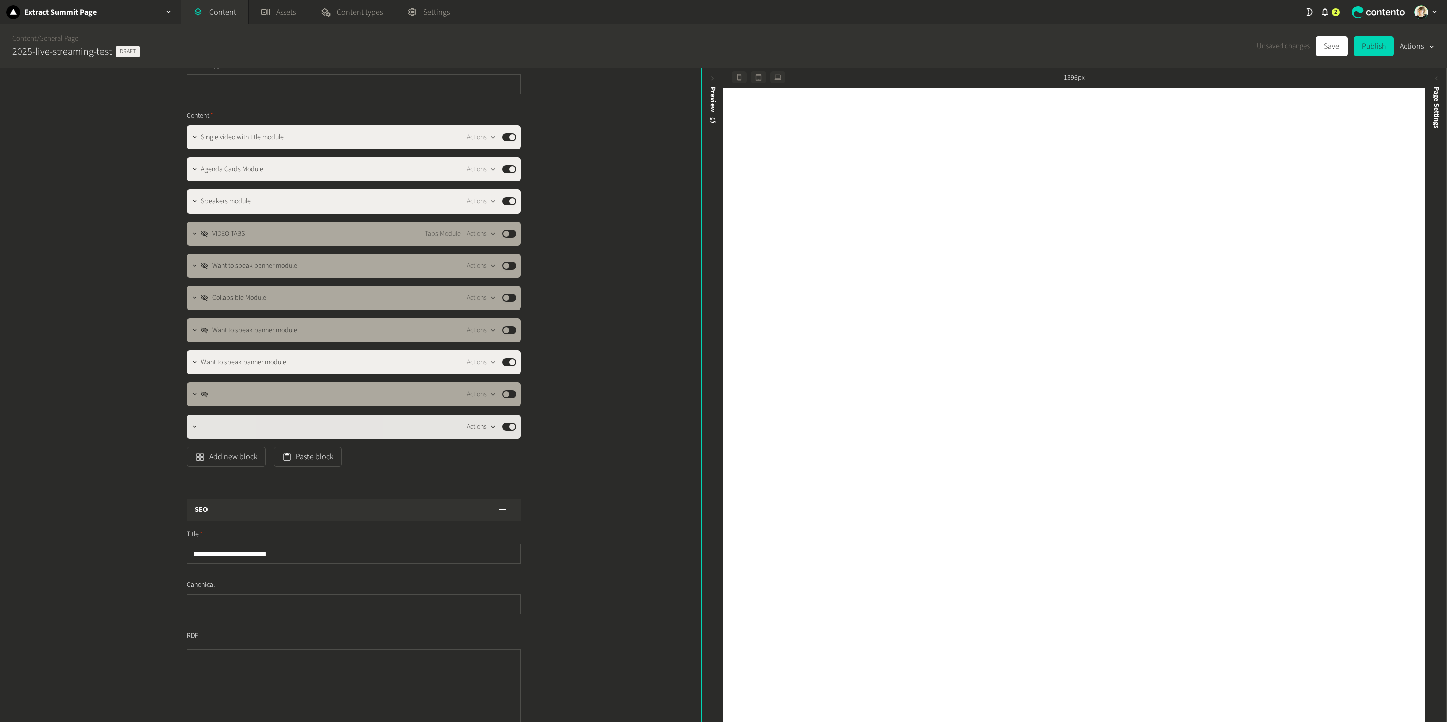
click at [477, 428] on button "Actions" at bounding box center [482, 427] width 30 height 12
click at [499, 465] on button "Duplicate in place" at bounding box center [499, 467] width 66 height 19
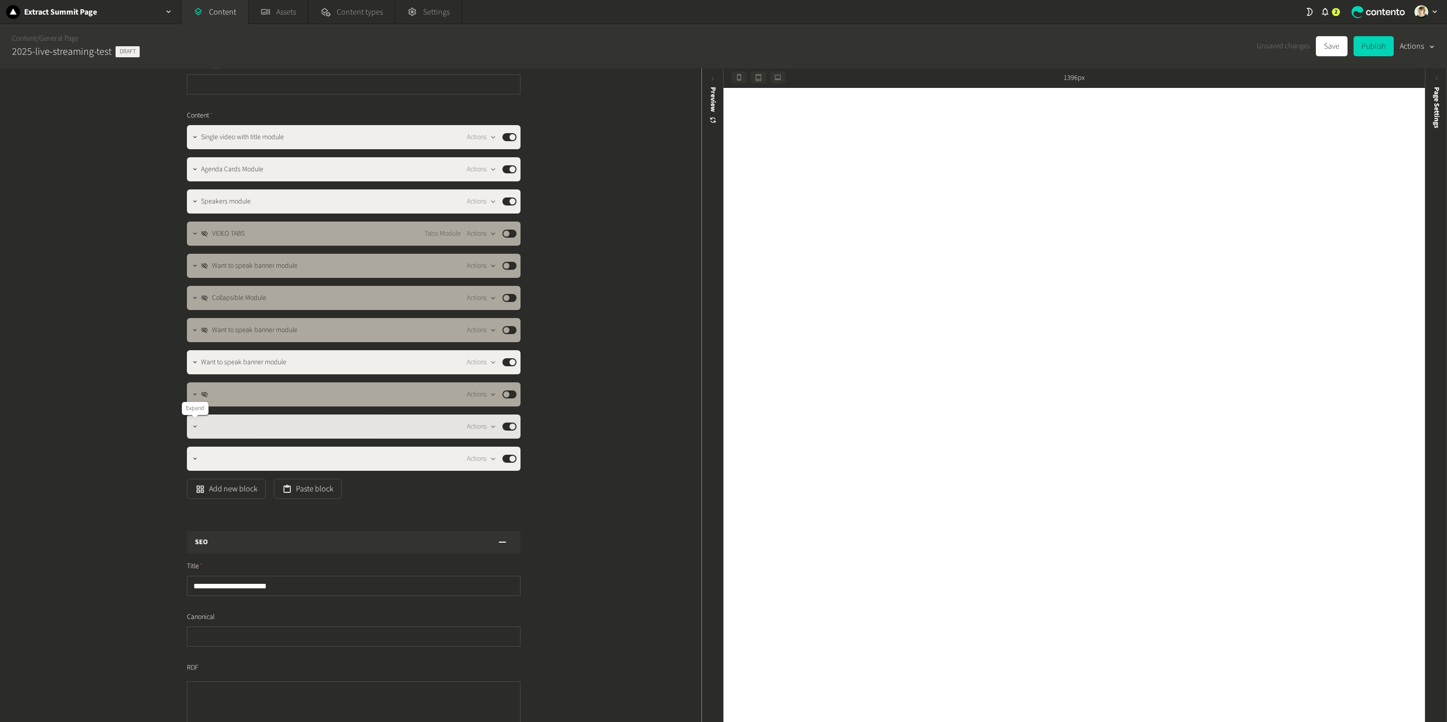
click at [191, 426] on icon "button" at bounding box center [194, 426] width 7 height 7
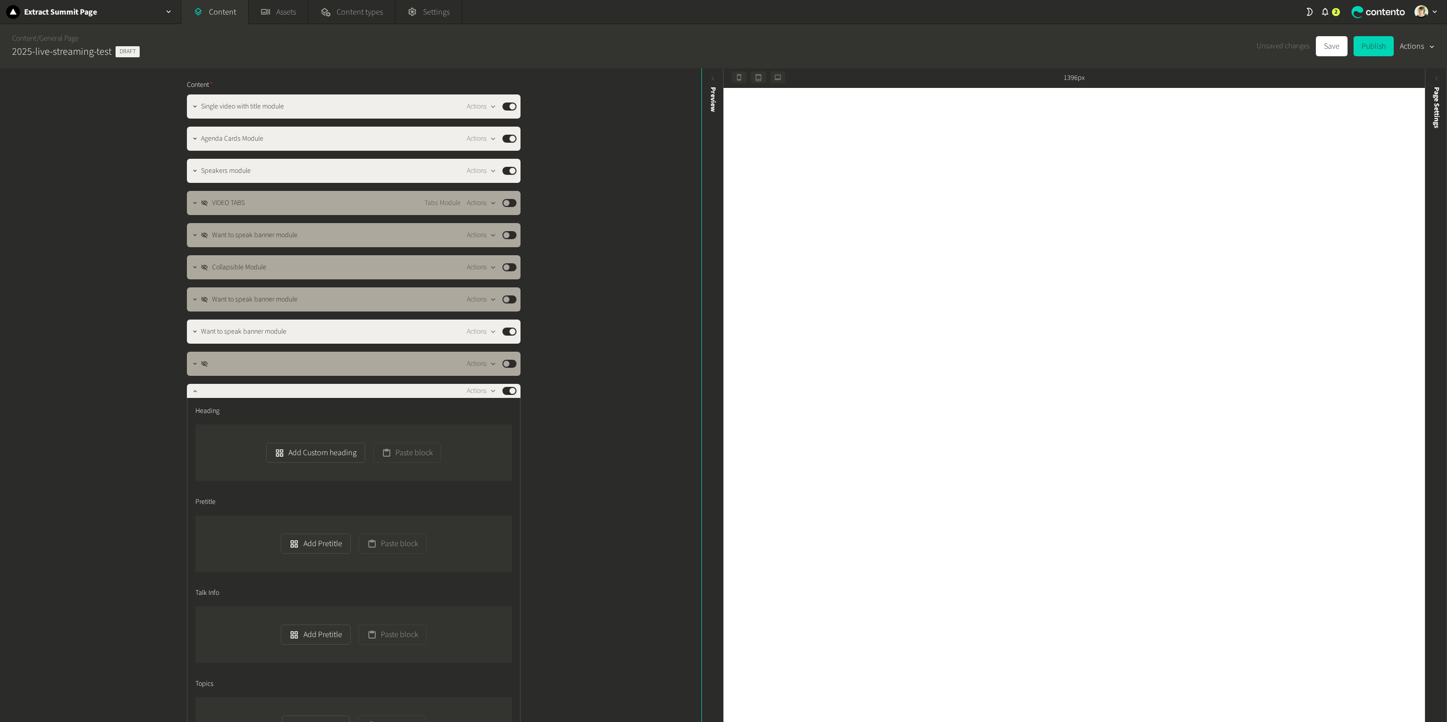
scroll to position [225, 0]
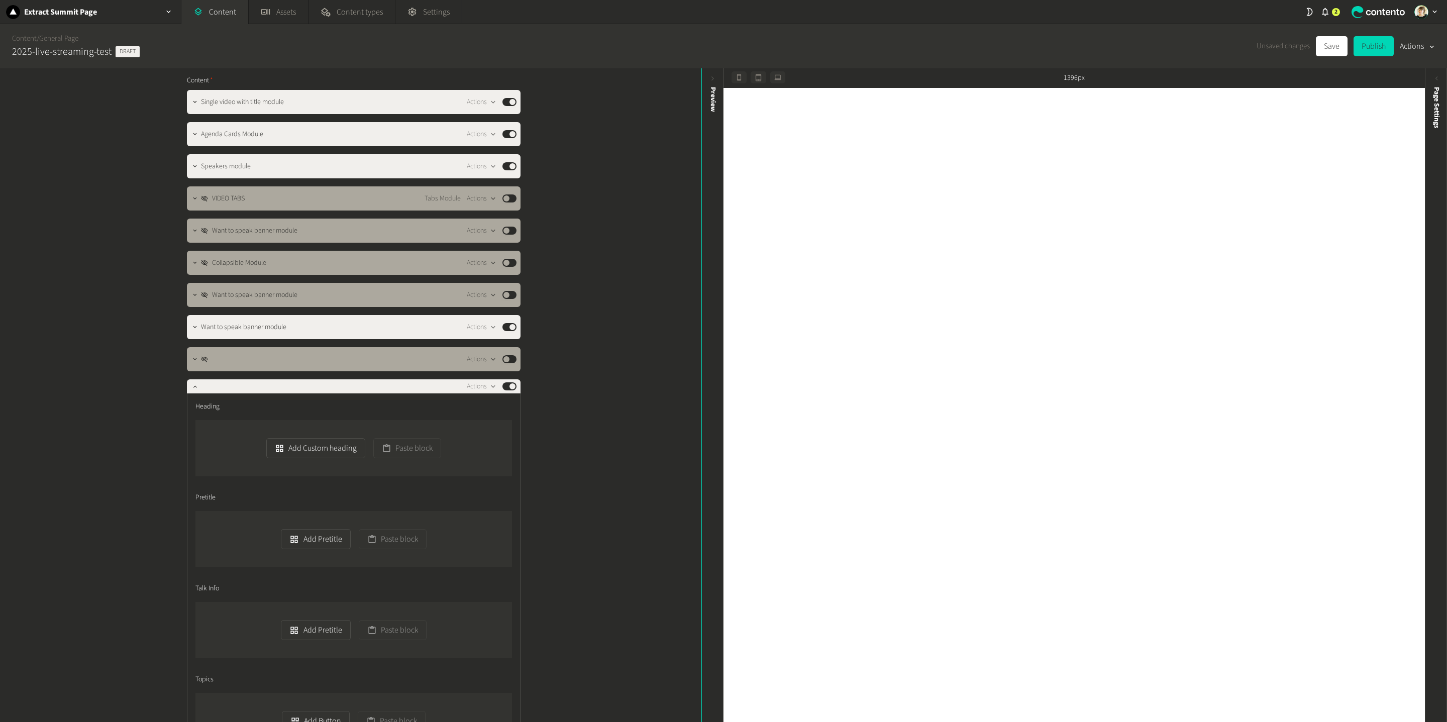
click at [587, 502] on div "**********" at bounding box center [351, 395] width 702 height 654
click at [194, 388] on icon "button" at bounding box center [194, 386] width 7 height 7
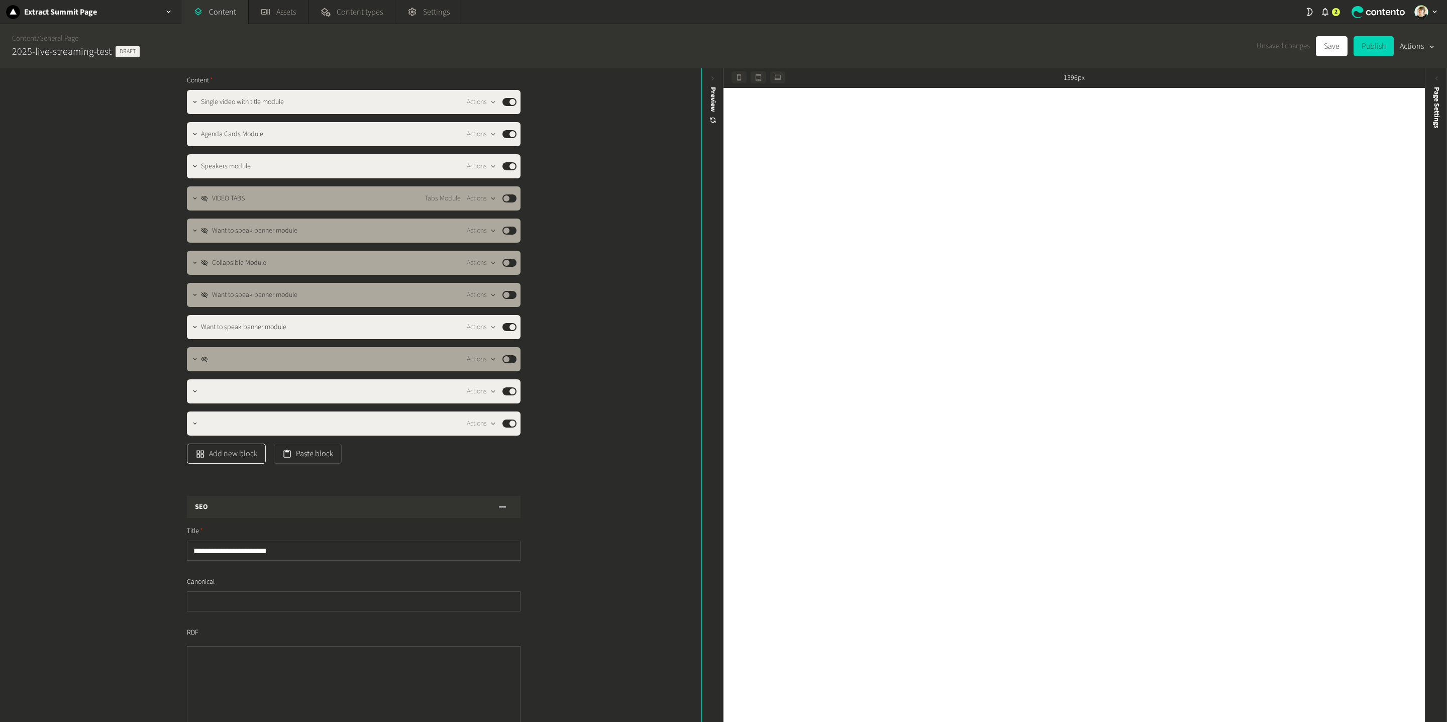
click at [229, 447] on button "Add new block" at bounding box center [226, 454] width 79 height 20
type input "*******"
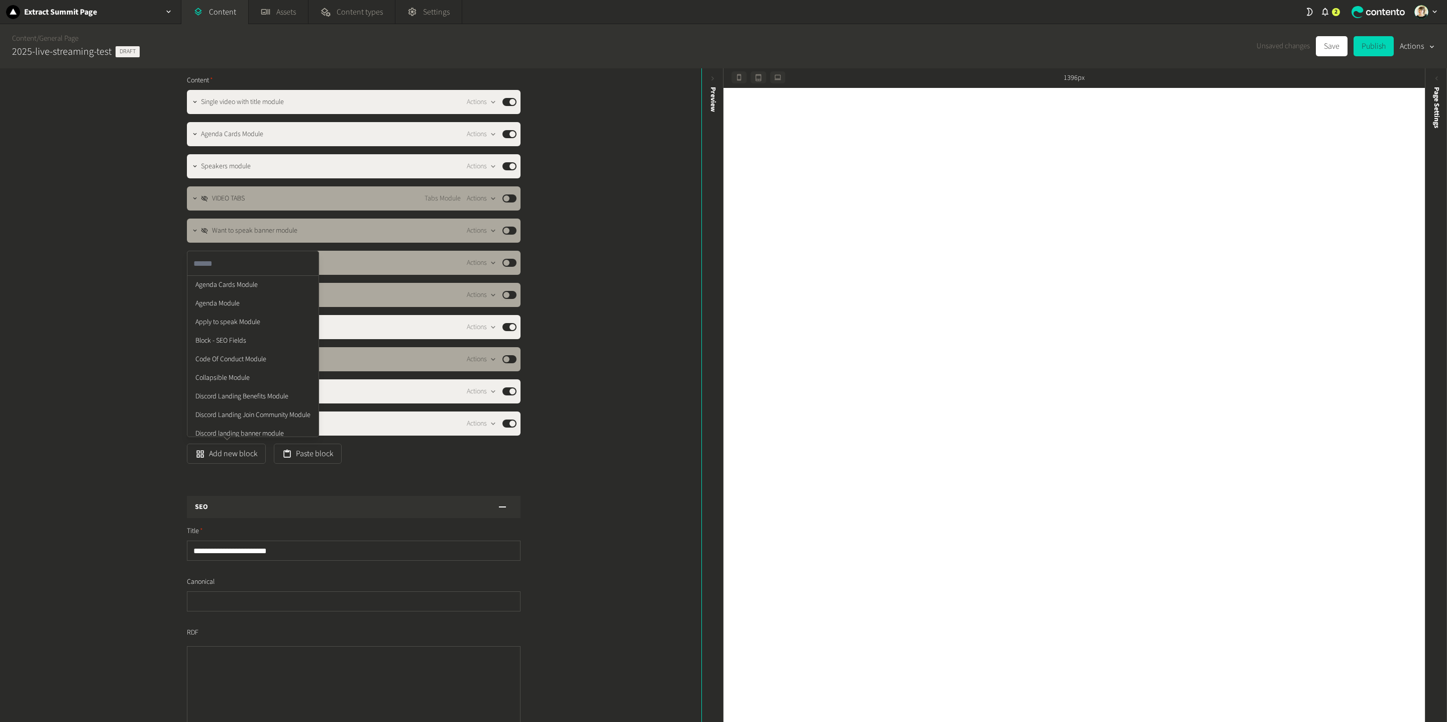
click at [193, 431] on ul "Agenda Cards Module Agenda Module Apply to speak Module Block - SEO Fields Code…" at bounding box center [252, 555] width 131 height 558
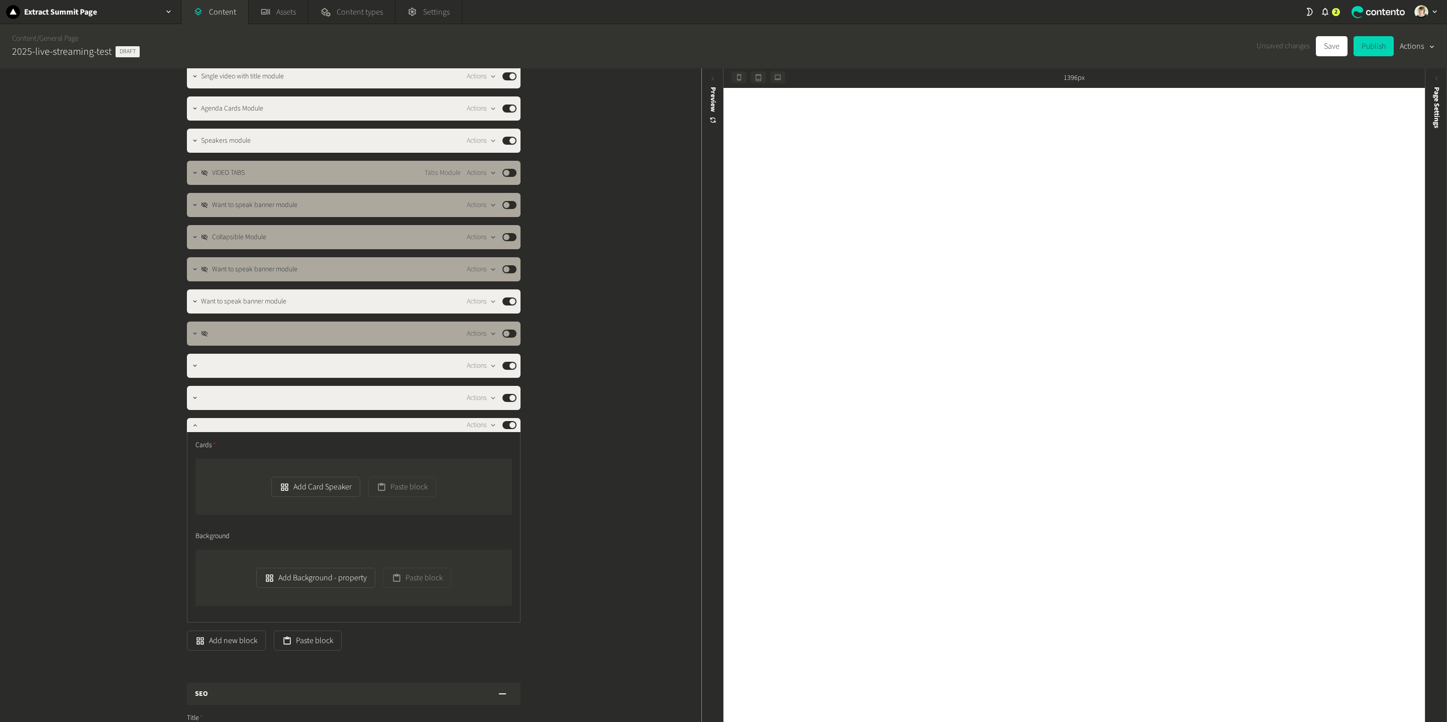
scroll to position [252, 0]
click at [193, 139] on icon "button" at bounding box center [195, 140] width 4 height 2
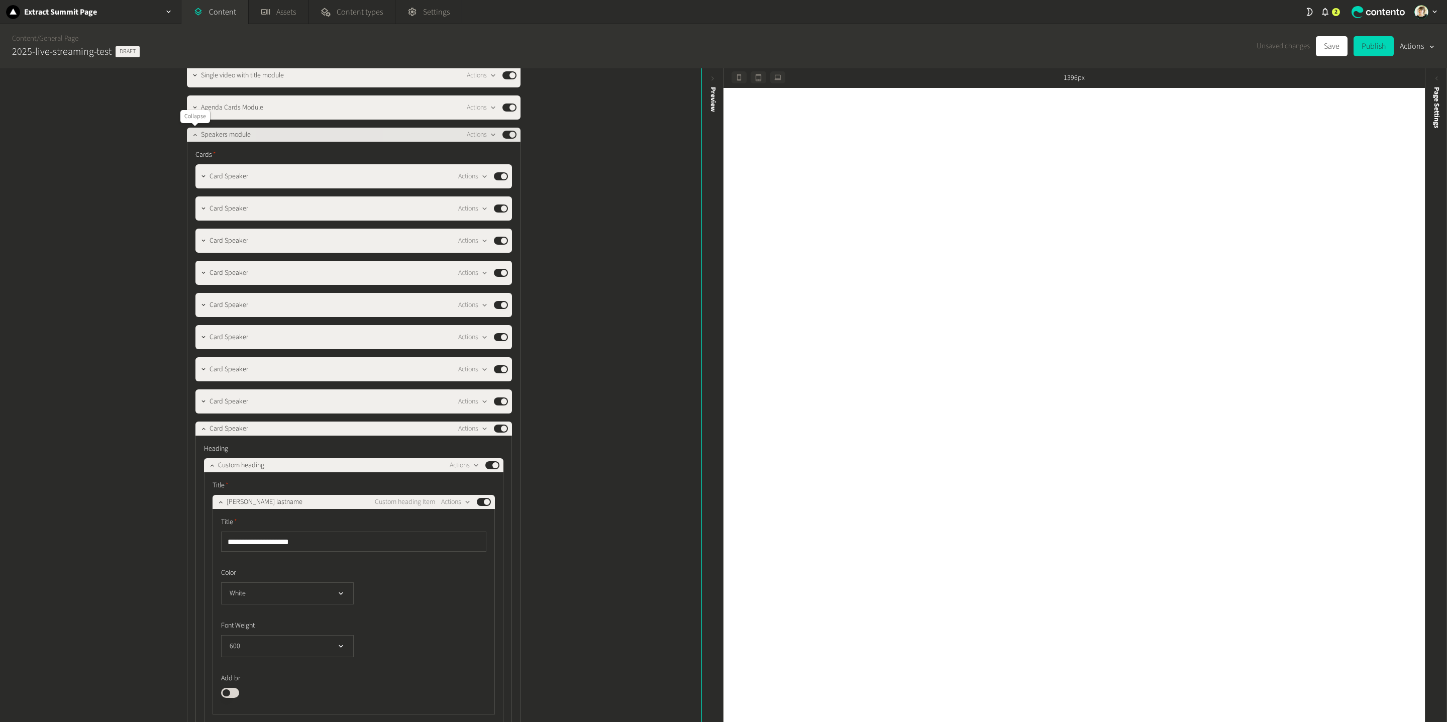
click at [195, 133] on icon "button" at bounding box center [194, 134] width 7 height 7
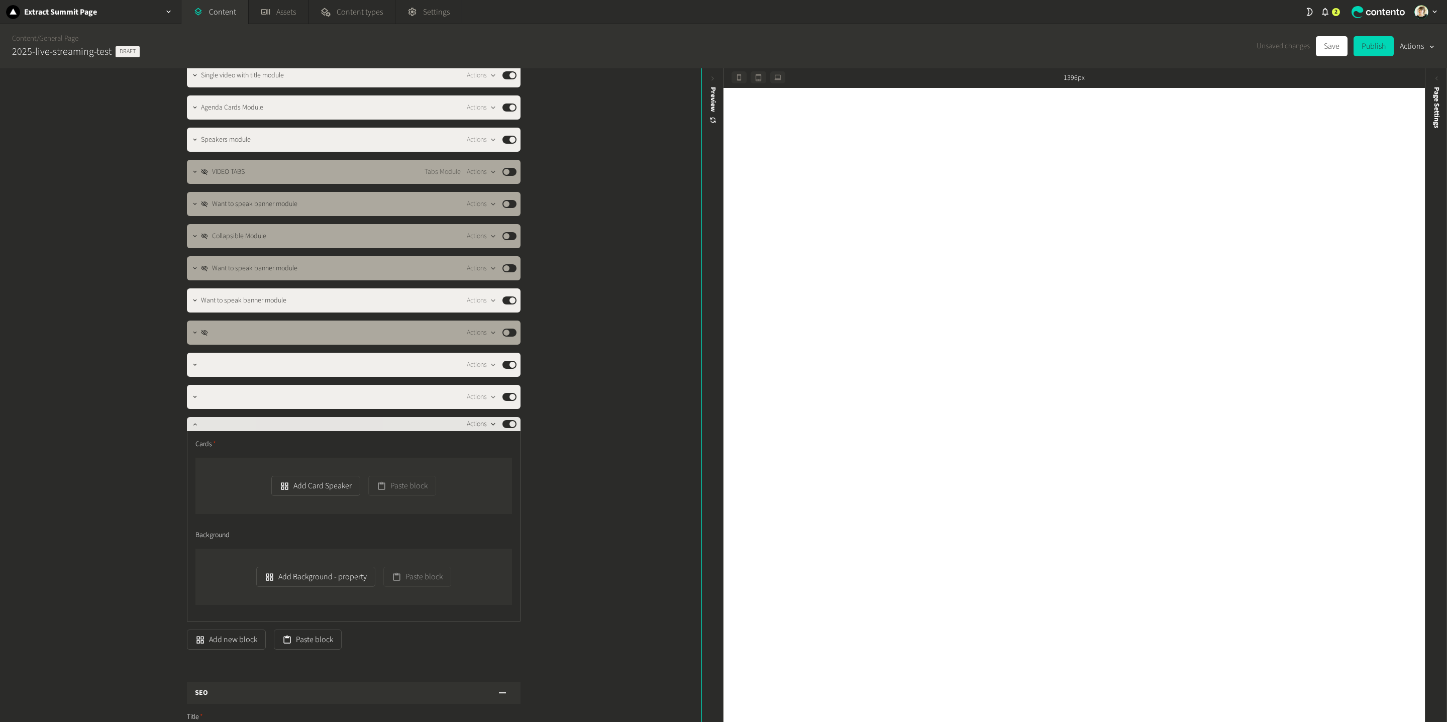
click at [494, 423] on icon "button" at bounding box center [493, 424] width 9 height 9
click at [490, 502] on button "Delete" at bounding box center [499, 502] width 66 height 19
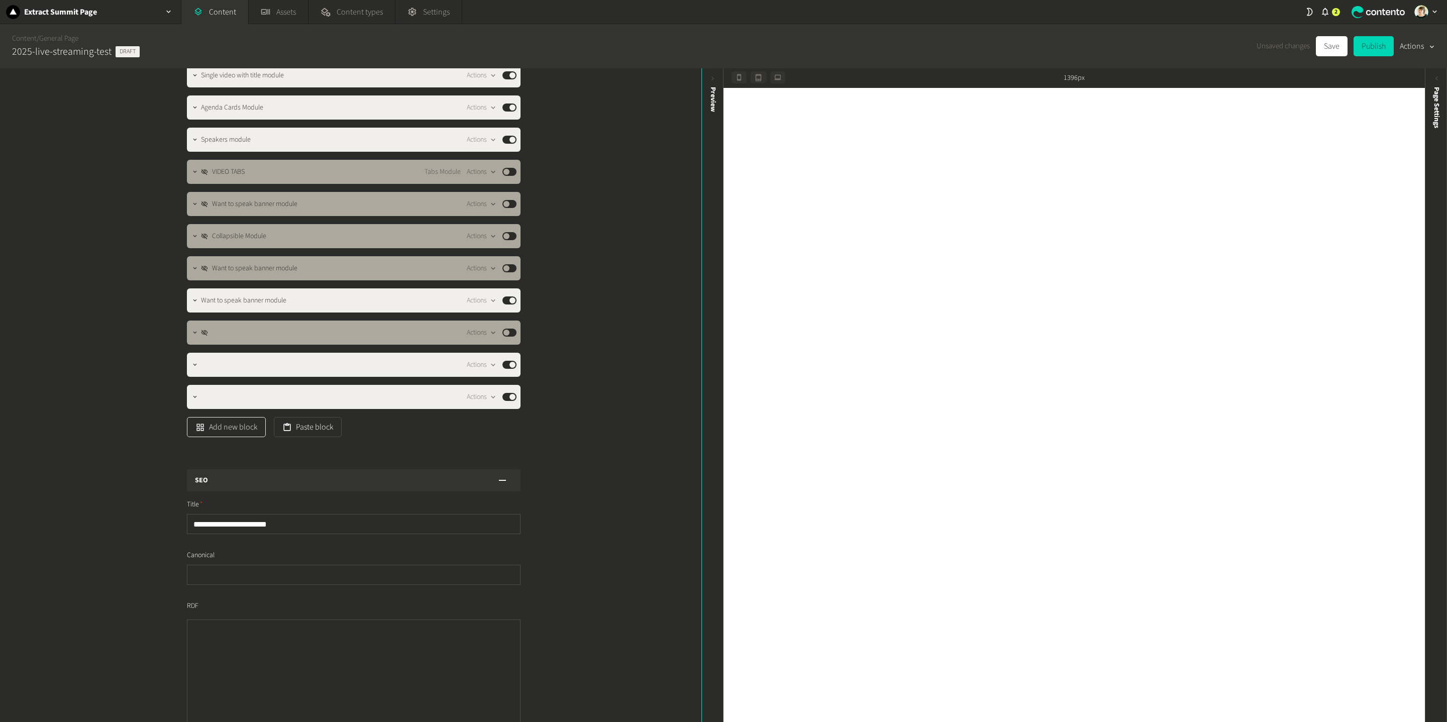
click at [240, 427] on button "Add new block" at bounding box center [226, 427] width 79 height 20
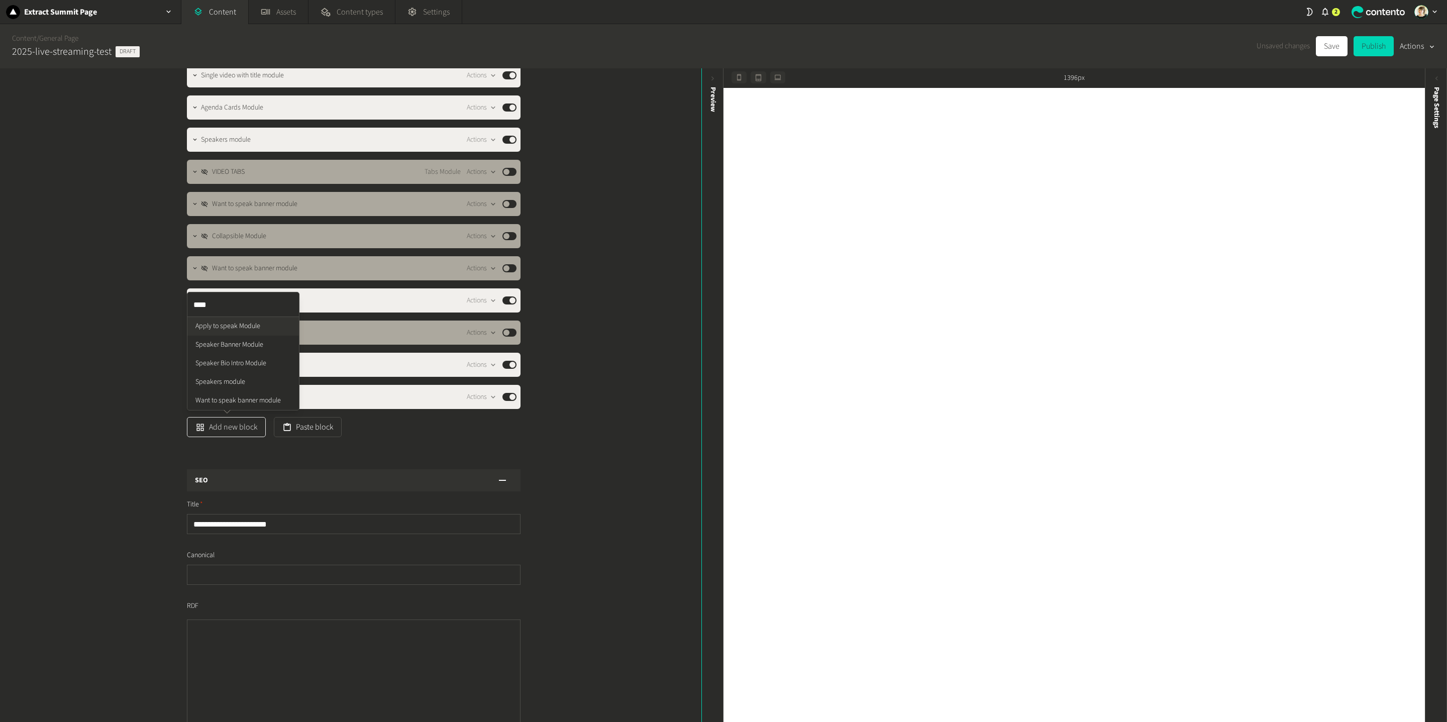
type input "*****"
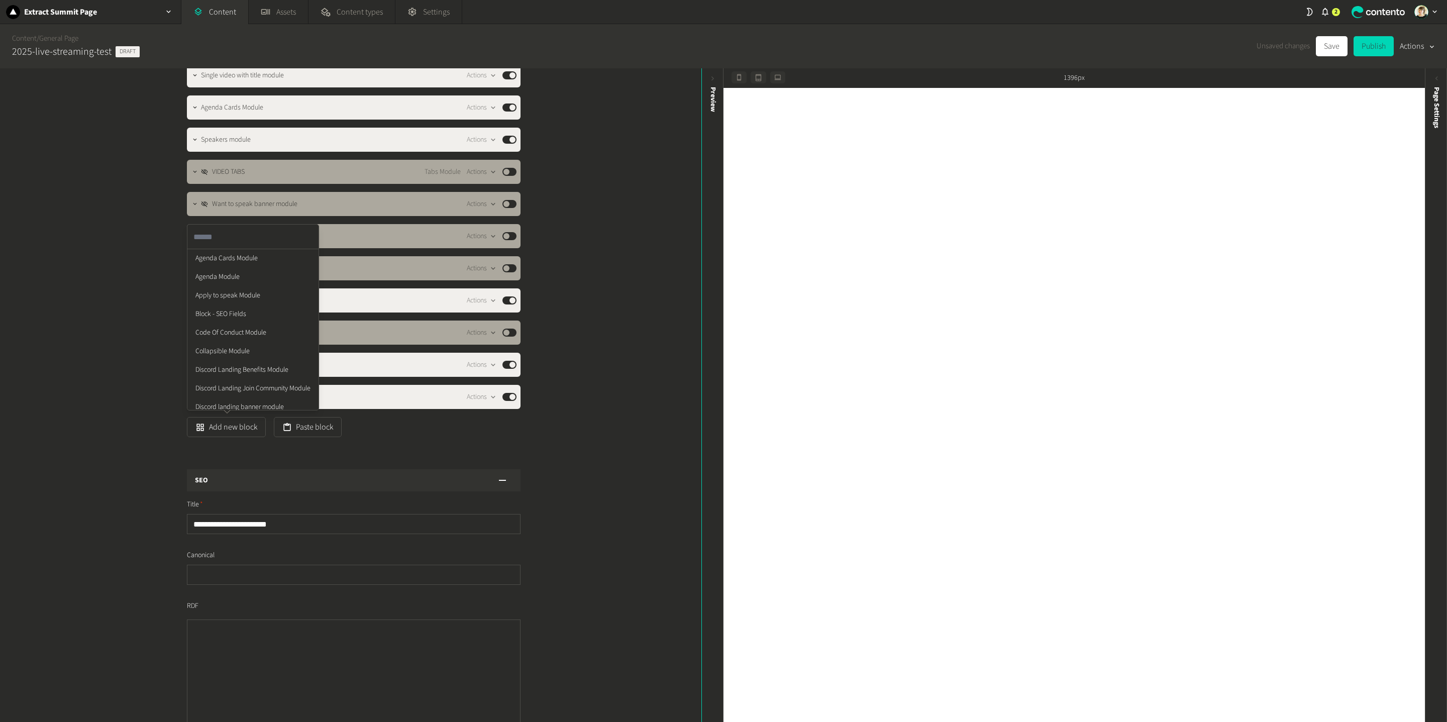
click at [205, 347] on ul "Agenda Cards Module Agenda Module Apply to speak Module Block - SEO Fields Code…" at bounding box center [252, 528] width 131 height 558
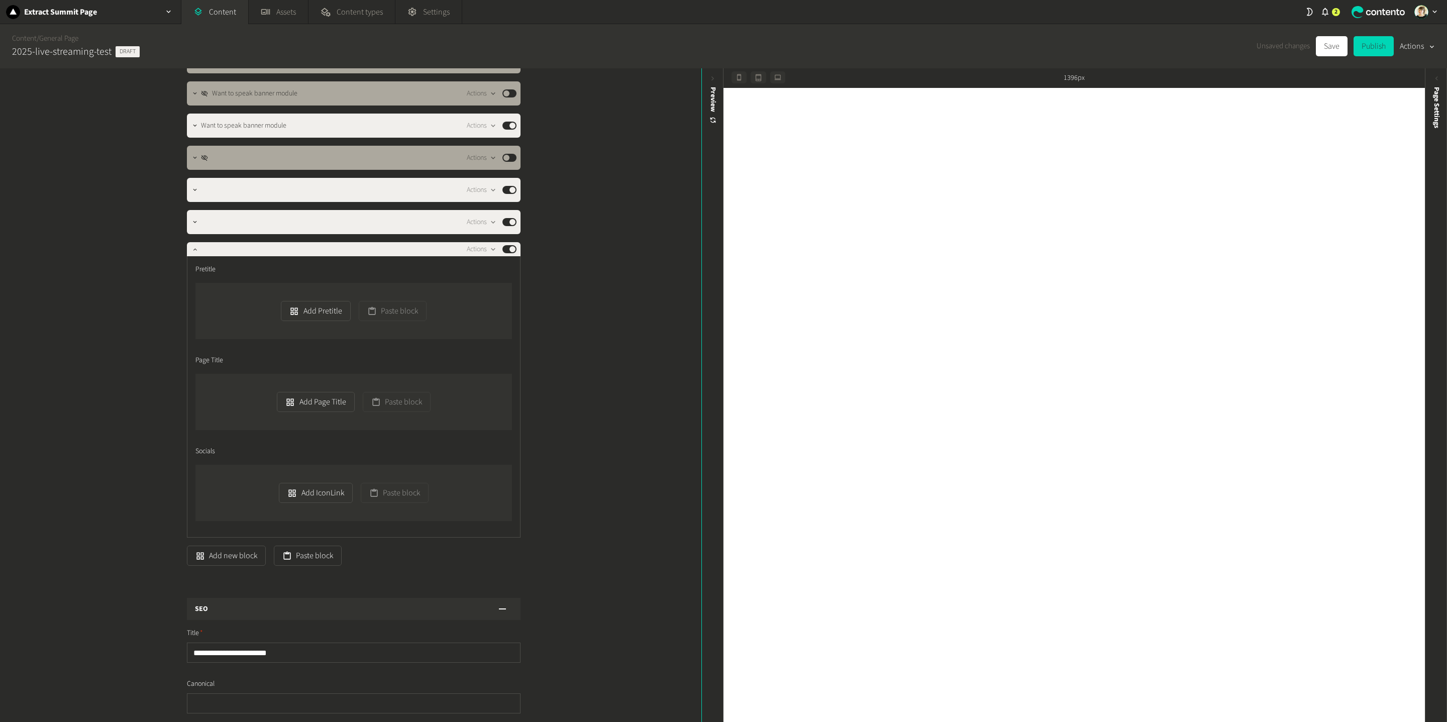
scroll to position [427, 0]
click at [490, 250] on icon "button" at bounding box center [493, 249] width 9 height 9
click at [503, 326] on button "Delete" at bounding box center [499, 326] width 66 height 19
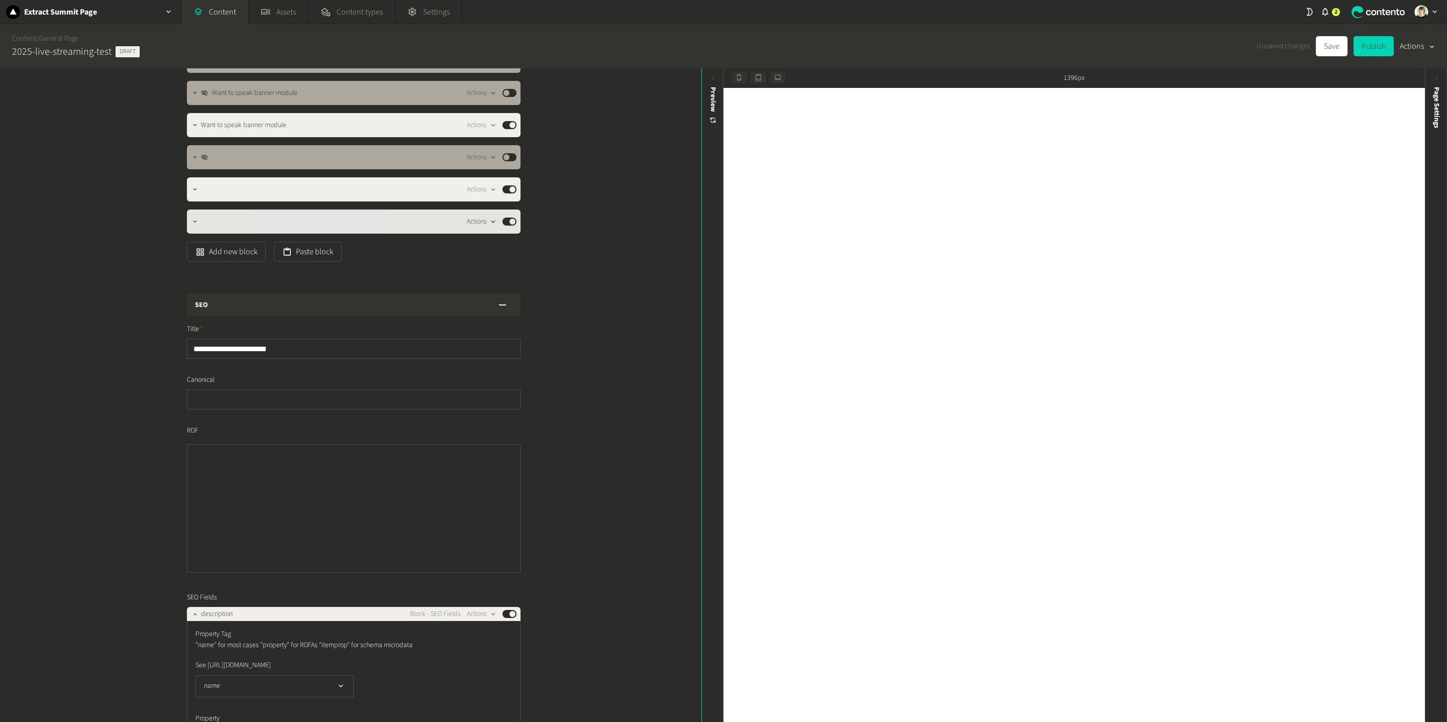
click at [487, 217] on div "button" at bounding box center [493, 221] width 13 height 9
click at [500, 301] on button "Delete" at bounding box center [499, 299] width 66 height 19
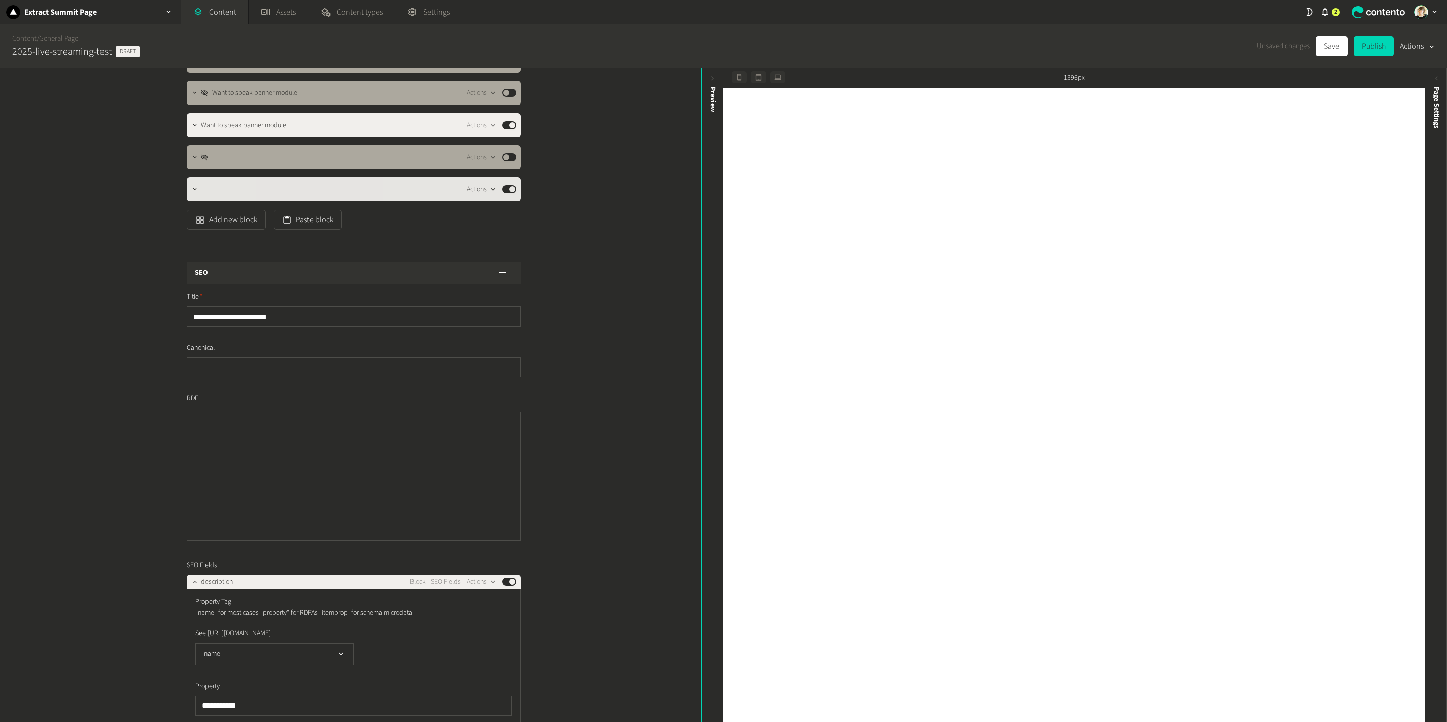
click at [492, 188] on icon "button" at bounding box center [493, 189] width 4 height 3
click at [498, 266] on button "Delete" at bounding box center [499, 267] width 66 height 19
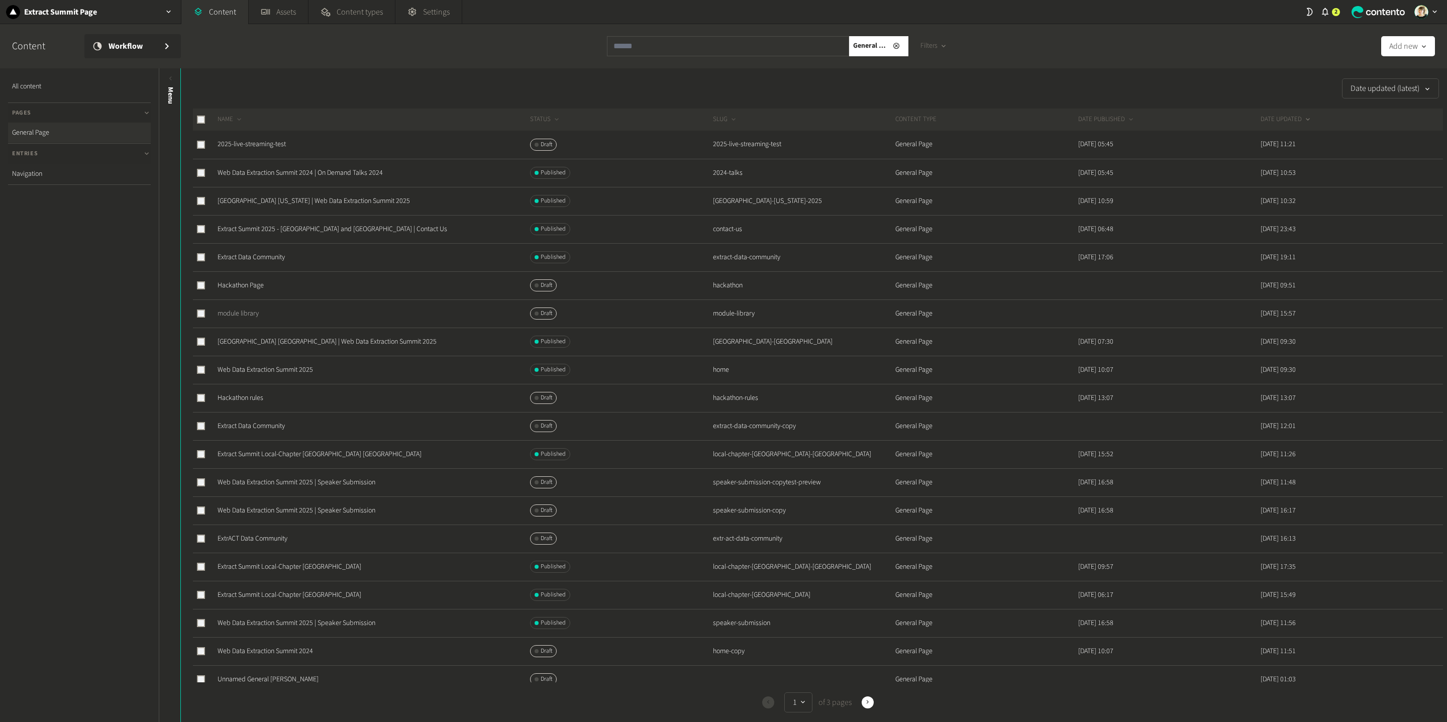
click at [241, 310] on link "module library" at bounding box center [238, 314] width 41 height 10
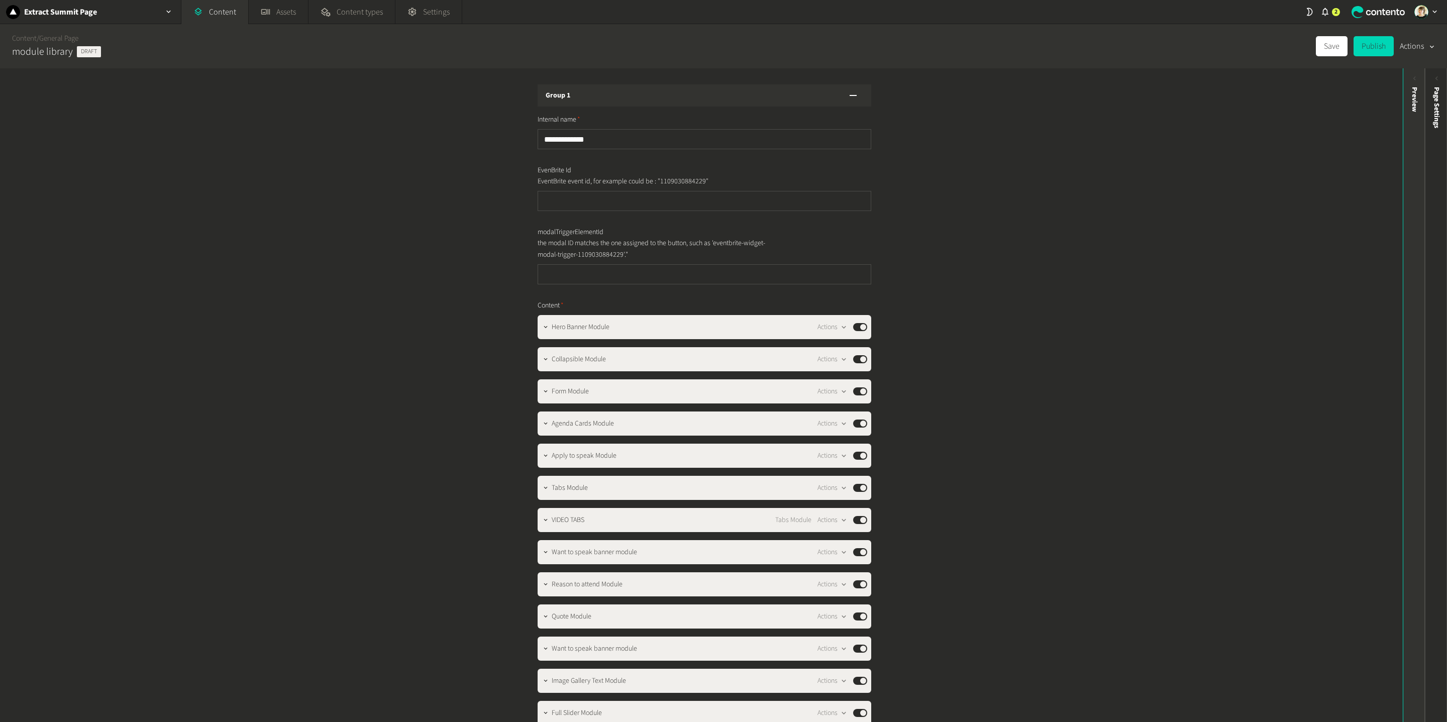
click at [1406, 316] on div "Preview" at bounding box center [1414, 395] width 22 height 654
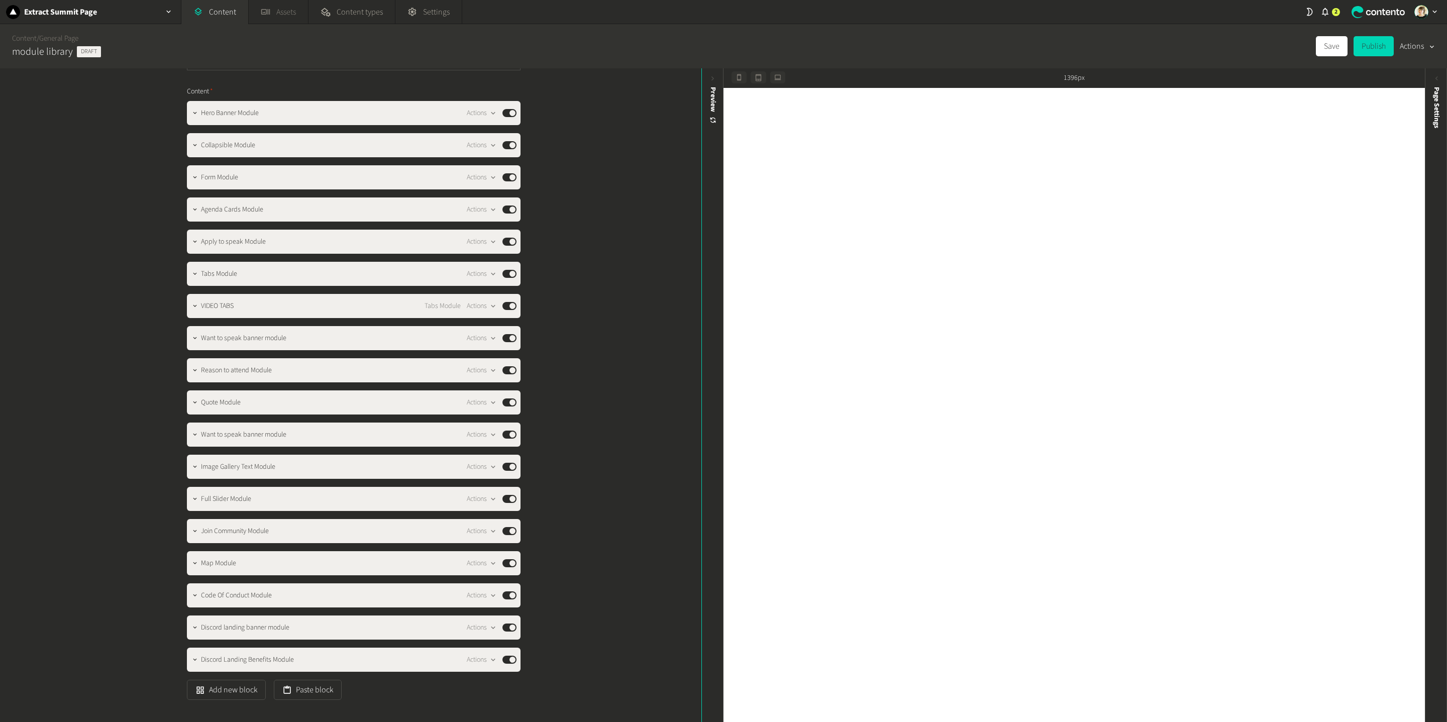
scroll to position [219, 0]
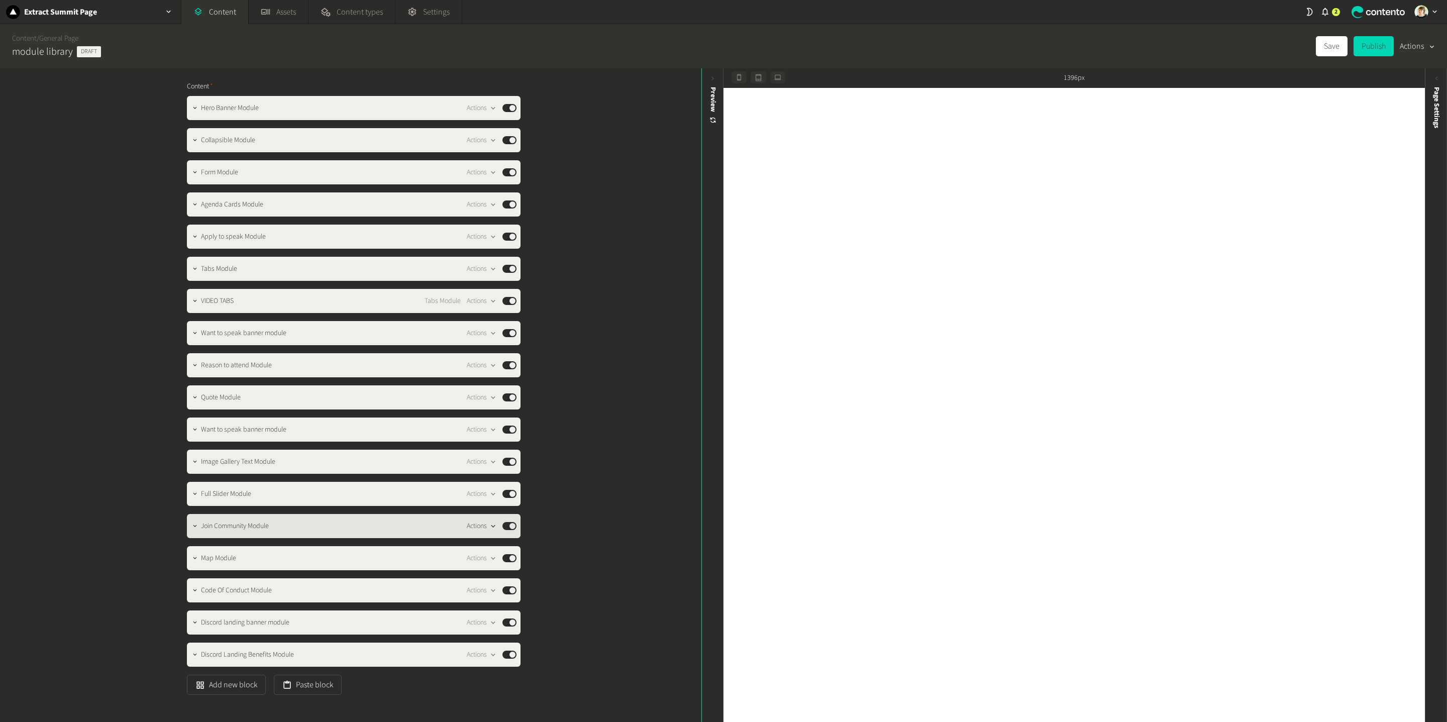
click at [487, 523] on div "button" at bounding box center [493, 526] width 13 height 9
click at [515, 549] on button "Copy to clipboard" at bounding box center [499, 548] width 66 height 19
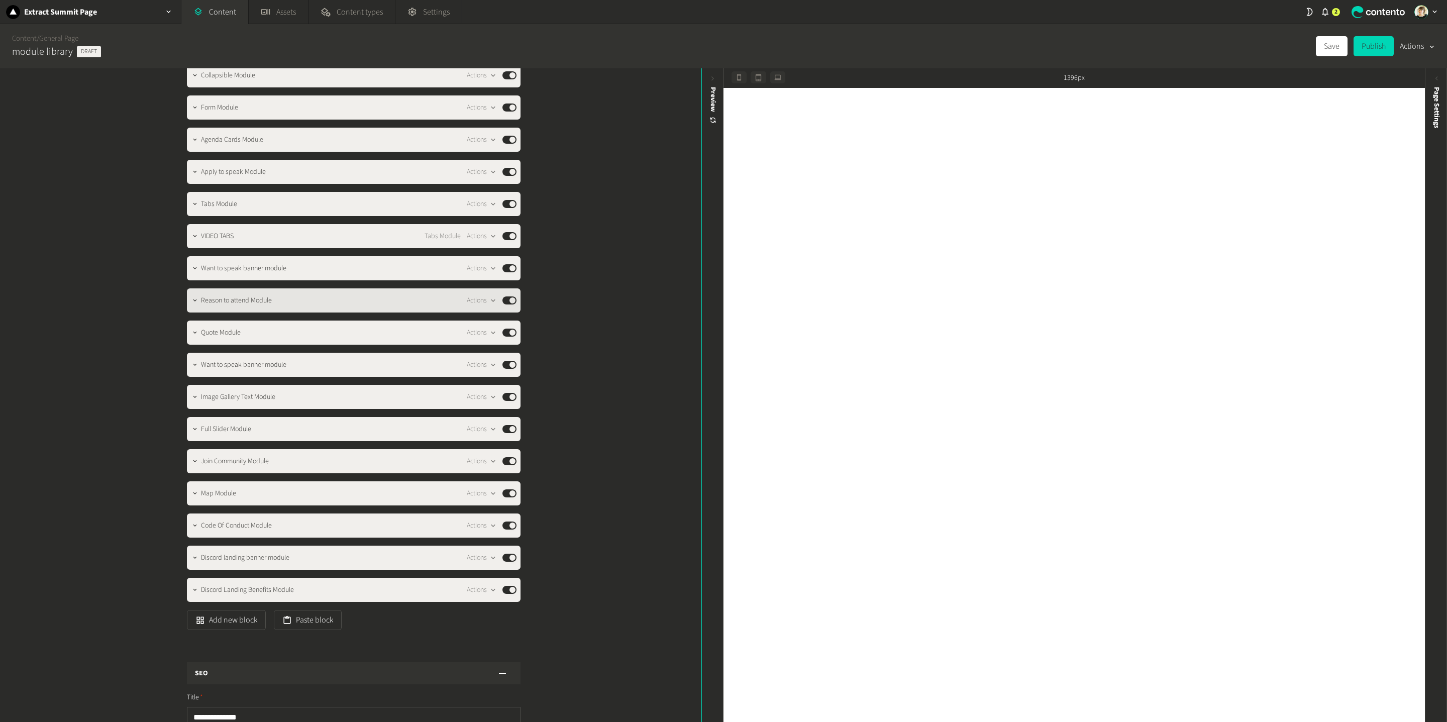
scroll to position [285, 0]
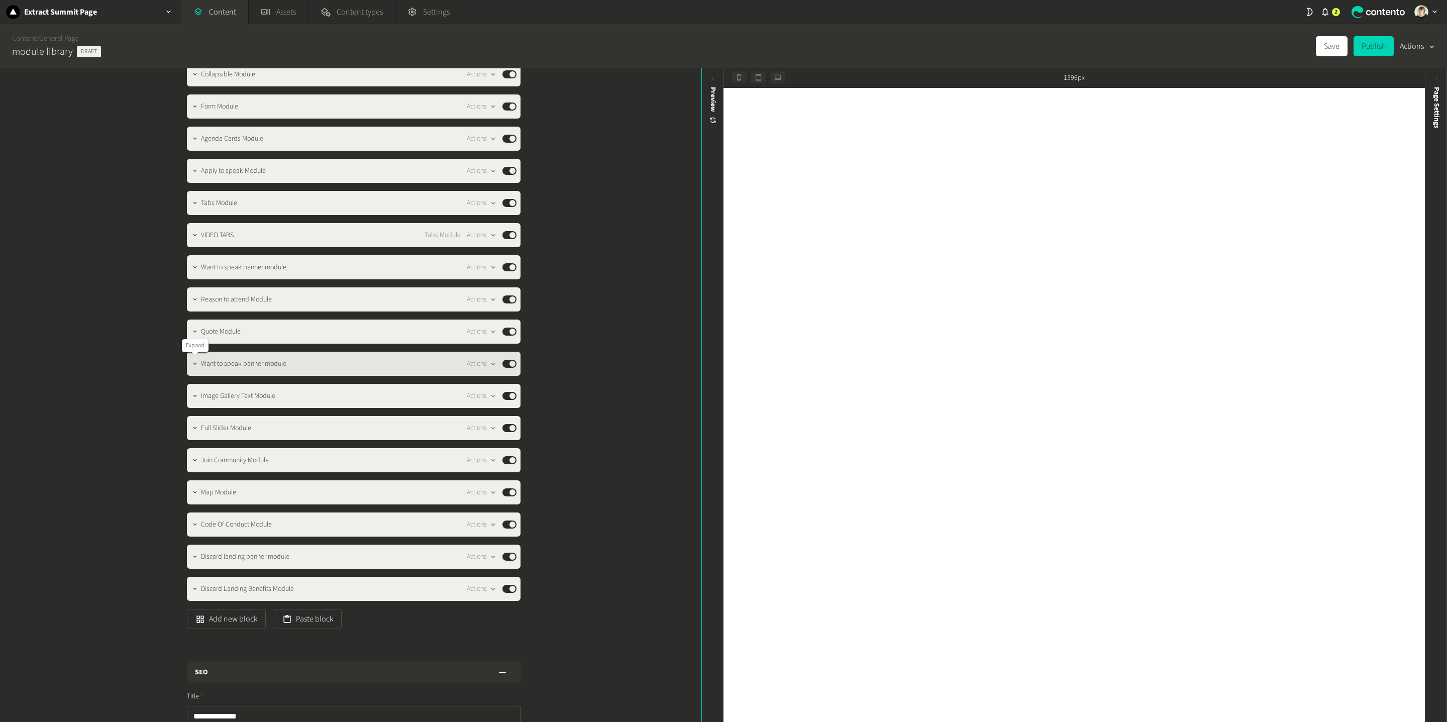
click at [199, 367] on div at bounding box center [195, 364] width 12 height 14
click at [193, 360] on icon "button" at bounding box center [194, 363] width 7 height 7
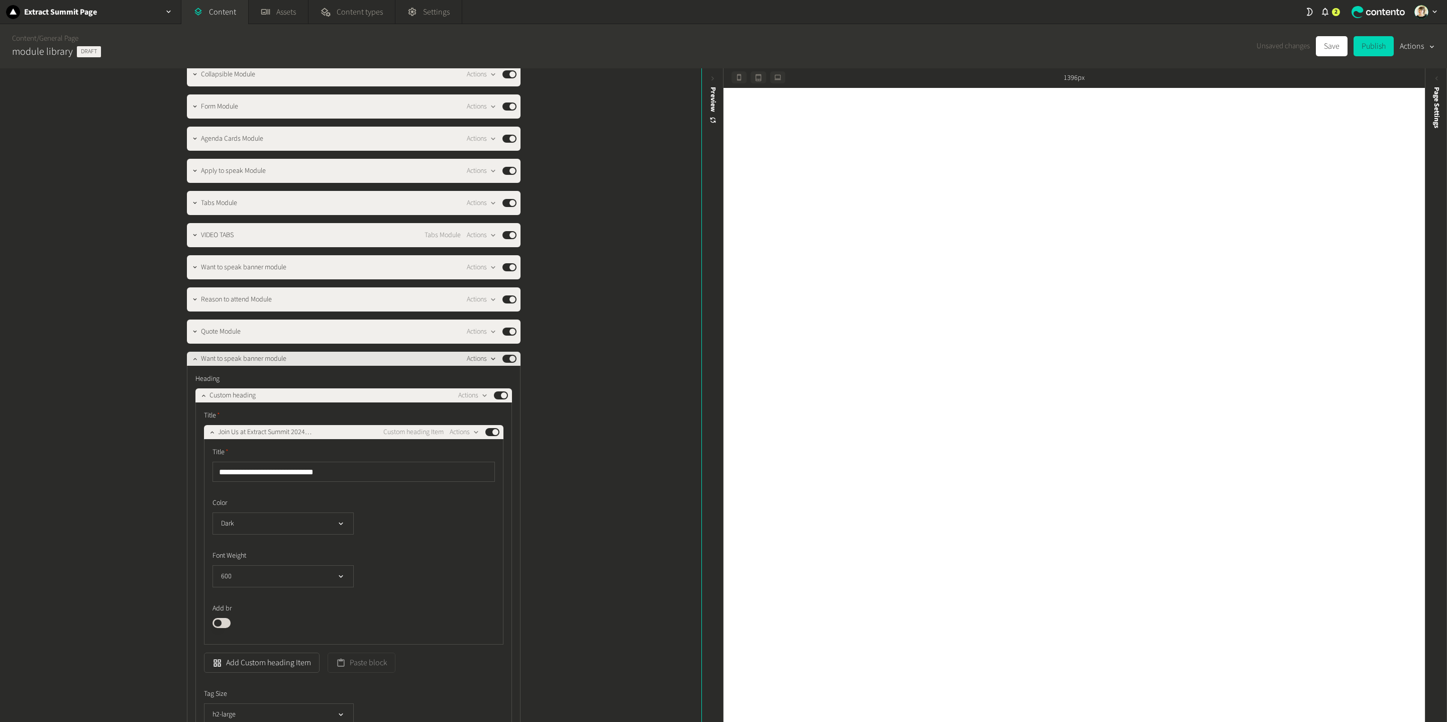
click at [490, 359] on icon "button" at bounding box center [493, 359] width 9 height 9
click at [495, 377] on button "Copy to clipboard" at bounding box center [499, 380] width 66 height 19
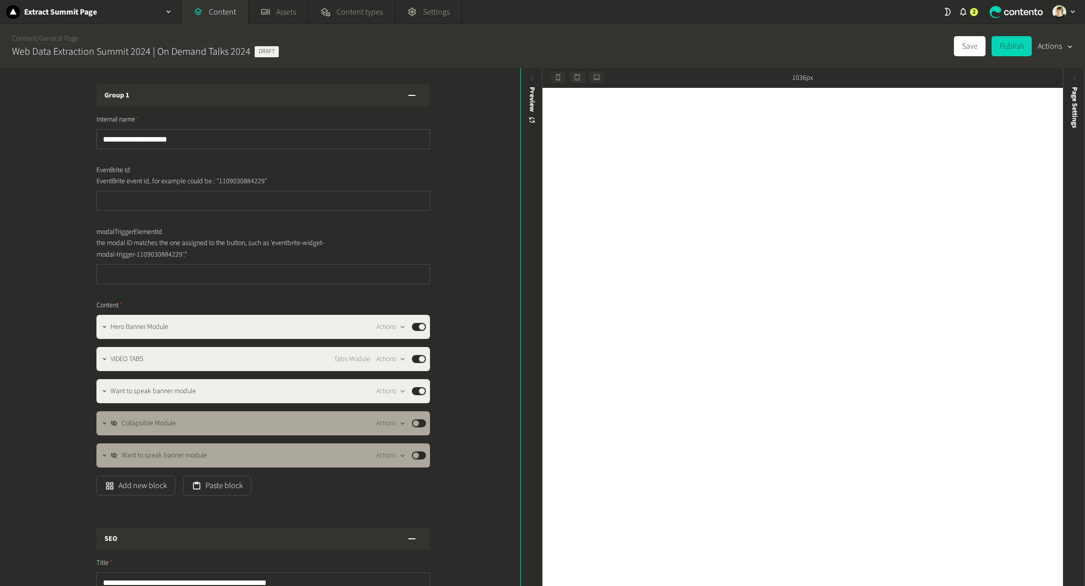
scroll to position [185, 0]
